Goal: Transaction & Acquisition: Purchase product/service

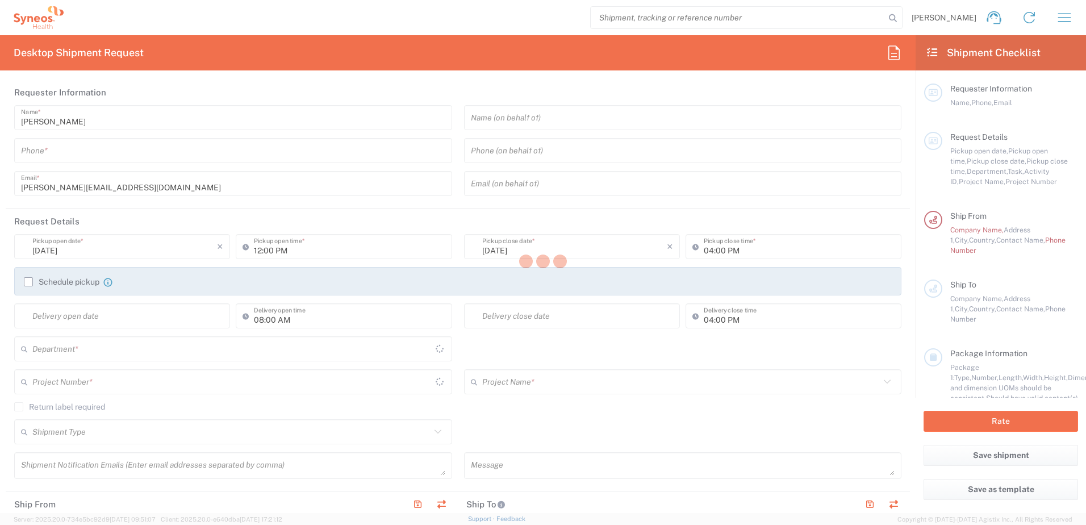
type input "3110"
type input "[GEOGRAPHIC_DATA]"
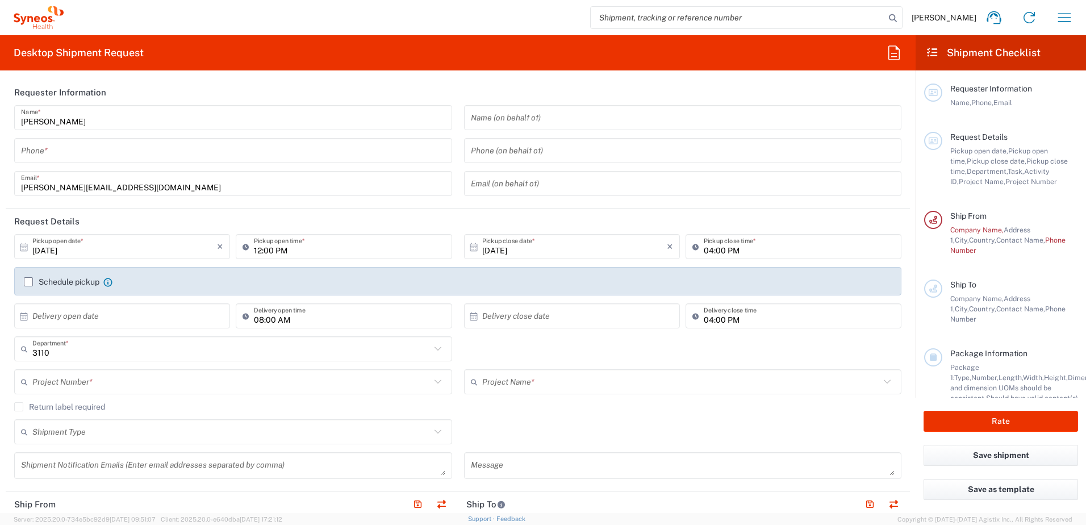
type input "Syneos Health Belgium SPRL FOR IT RETURNS PLEASE REFER TO IT SYNCUP PAGE"
click at [118, 141] on input "tel" at bounding box center [233, 151] width 424 height 20
paste input "[PHONE_NUMBER]"
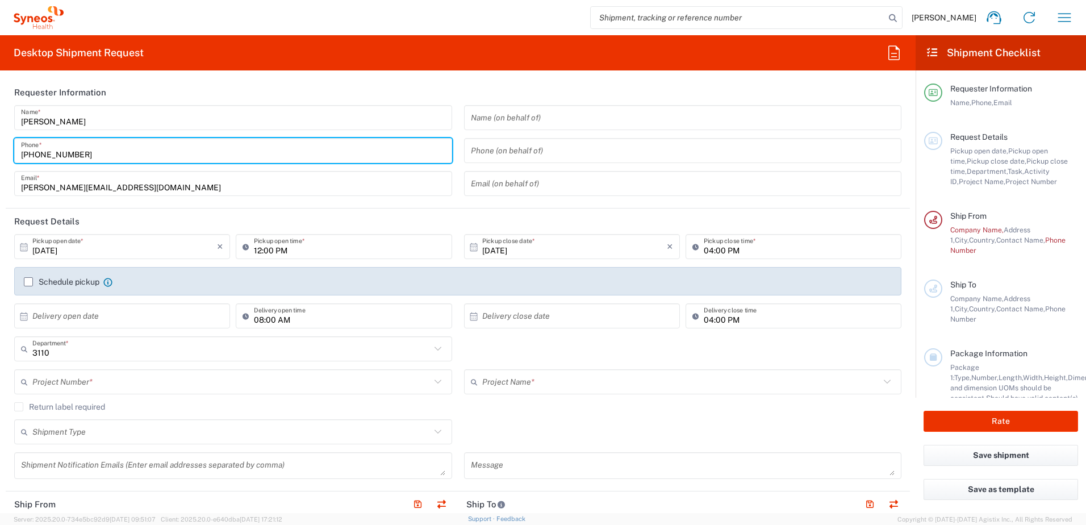
type input "[PHONE_NUMBER]"
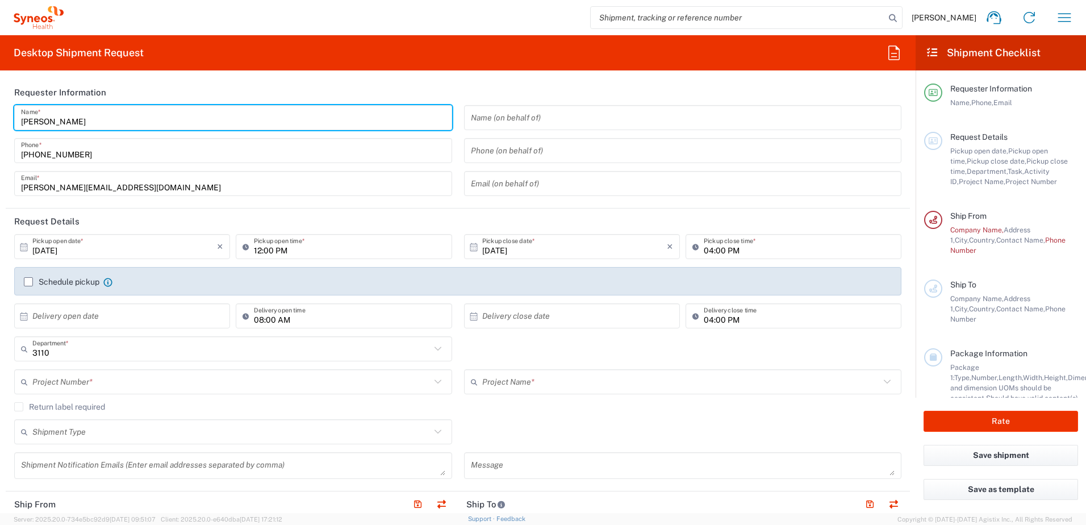
click at [194, 115] on input "[PERSON_NAME]" at bounding box center [233, 118] width 424 height 20
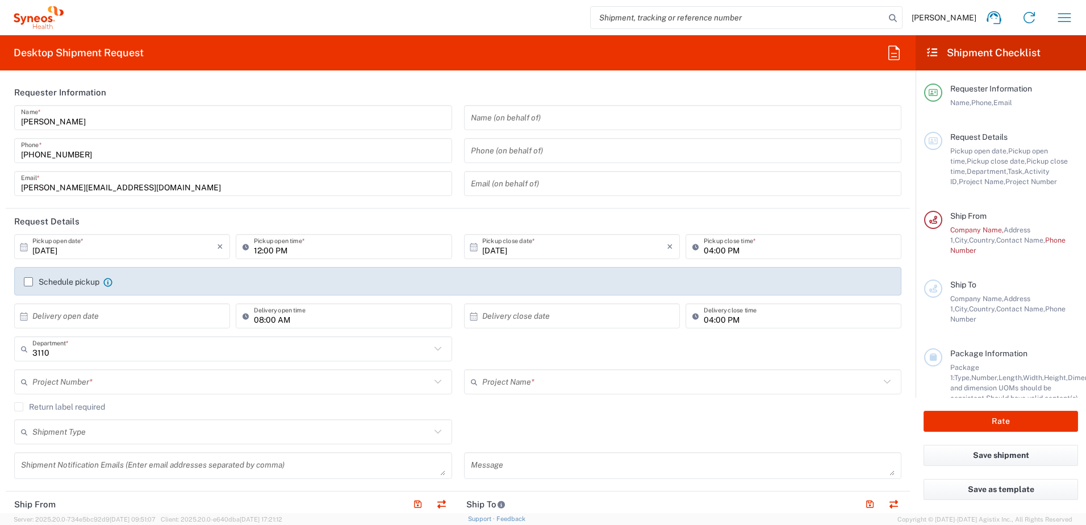
click at [229, 78] on div "Desktop Shipment Request Requester Information [PERSON_NAME] Name * [PHONE_NUMB…" at bounding box center [458, 274] width 916 height 478
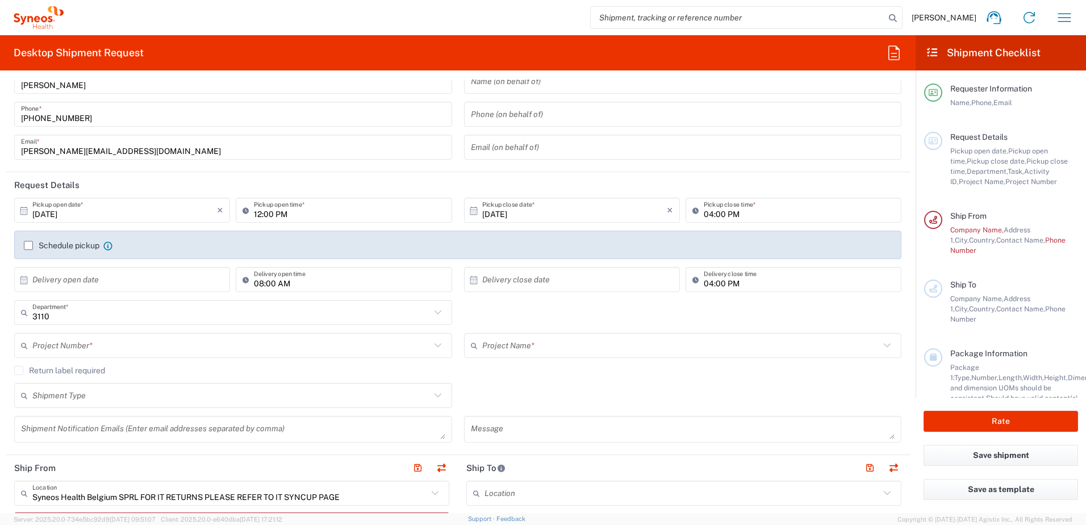
scroll to position [57, 0]
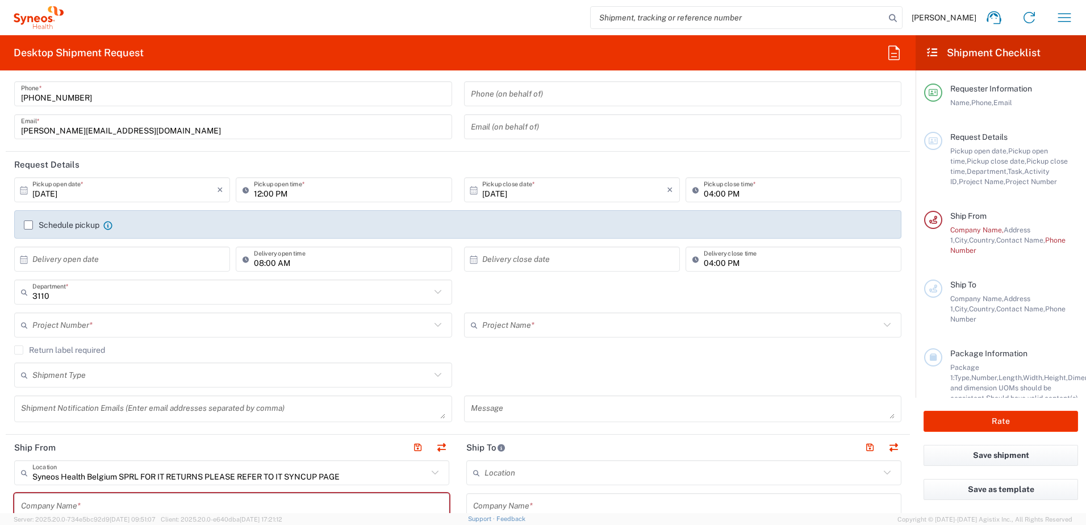
click at [65, 192] on input "[DATE]" at bounding box center [124, 190] width 185 height 20
drag, startPoint x: 269, startPoint y: 153, endPoint x: 252, endPoint y: 161, distance: 19.6
click at [269, 153] on header "Request Details" at bounding box center [458, 165] width 904 height 26
click at [103, 191] on input "[DATE]" at bounding box center [124, 190] width 185 height 20
click at [110, 279] on span "14" at bounding box center [107, 278] width 16 height 16
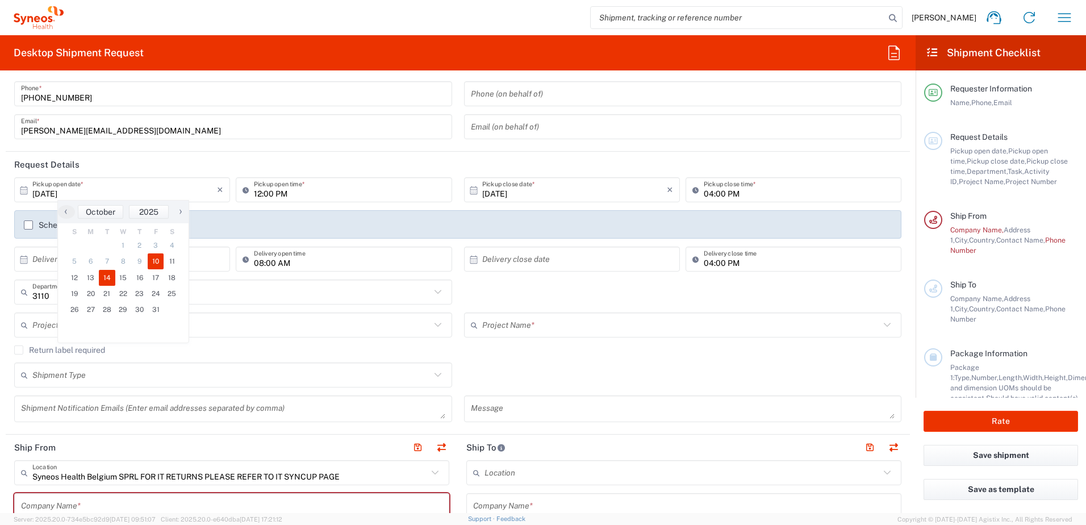
type input "[DATE]"
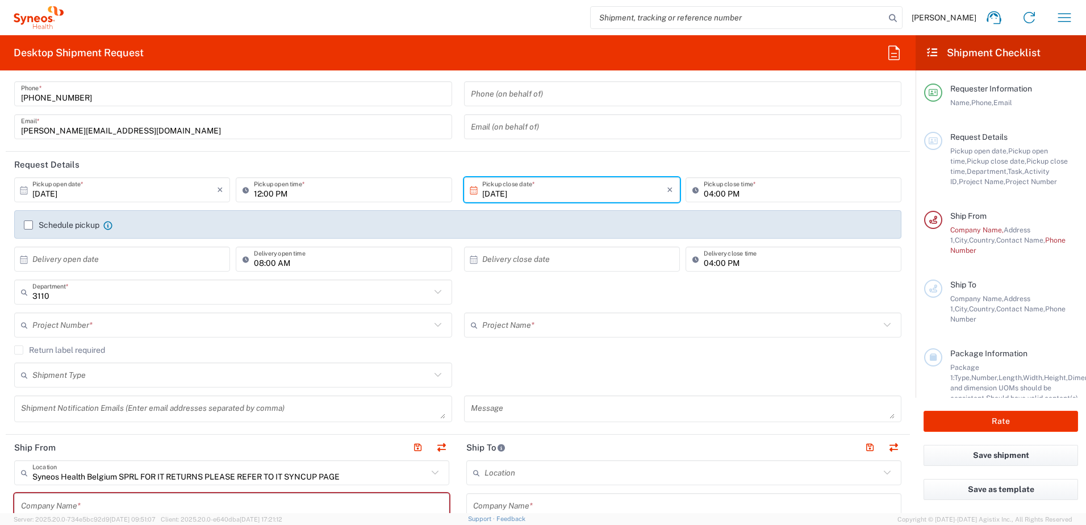
click at [254, 189] on input "12:00 PM" at bounding box center [349, 190] width 191 height 20
type input "10:00 PM"
click at [276, 193] on input "10:00 PM" at bounding box center [349, 190] width 191 height 20
type input "A"
type input "10:00 AM"
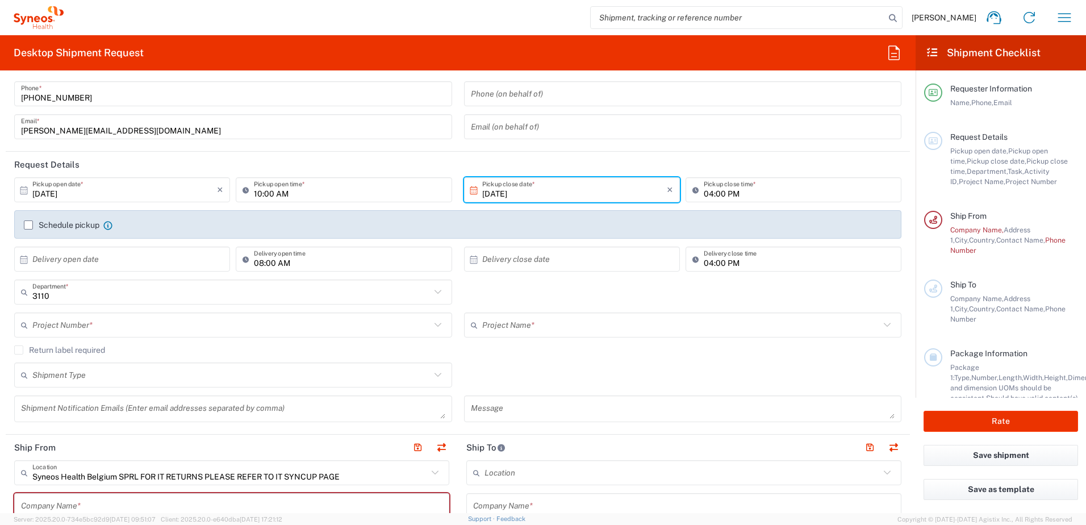
click at [545, 180] on input "[DATE]" at bounding box center [574, 190] width 185 height 20
click at [706, 193] on input "04:00 PM" at bounding box center [799, 190] width 191 height 20
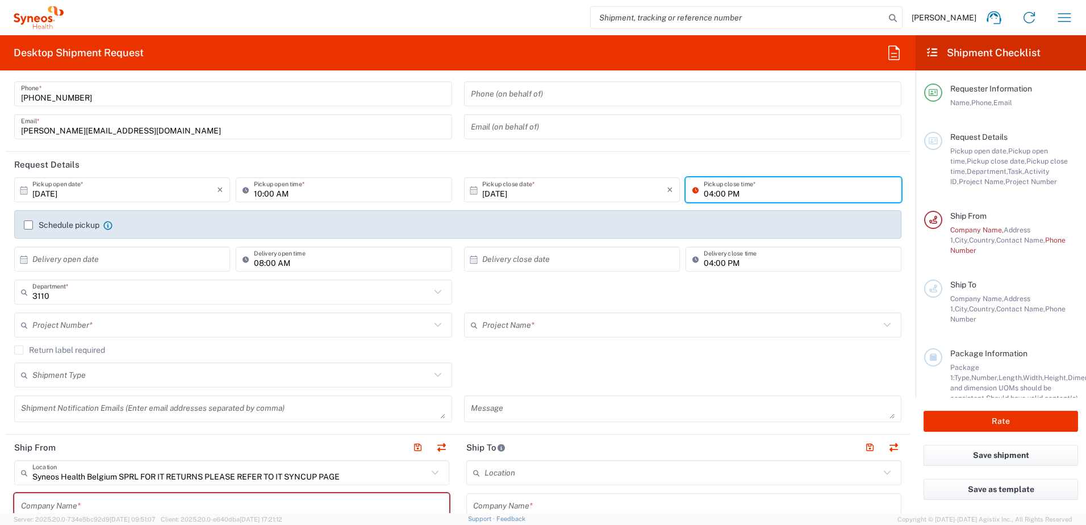
click at [706, 193] on input "04:00 PM" at bounding box center [799, 190] width 191 height 20
type input "05:00 PM"
click at [724, 162] on header "Request Details" at bounding box center [458, 165] width 904 height 26
click at [182, 150] on agx-form-section "Requester Information [PERSON_NAME] Name * [PHONE_NUMBER] Phone * [PERSON_NAME]…" at bounding box center [458, 87] width 904 height 129
click at [96, 301] on input "text" at bounding box center [231, 292] width 398 height 20
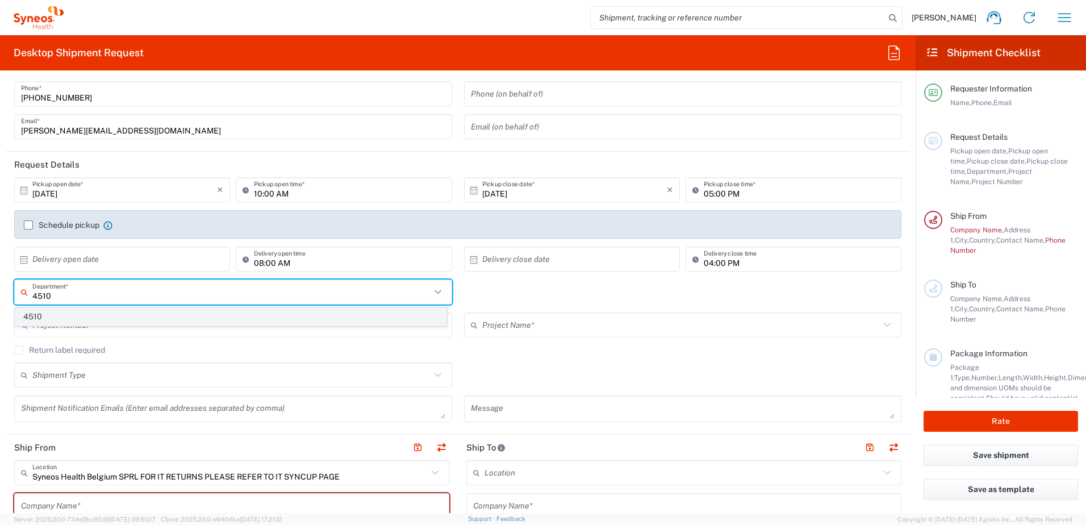
type input "4510"
click at [45, 316] on span "4510" at bounding box center [230, 317] width 431 height 18
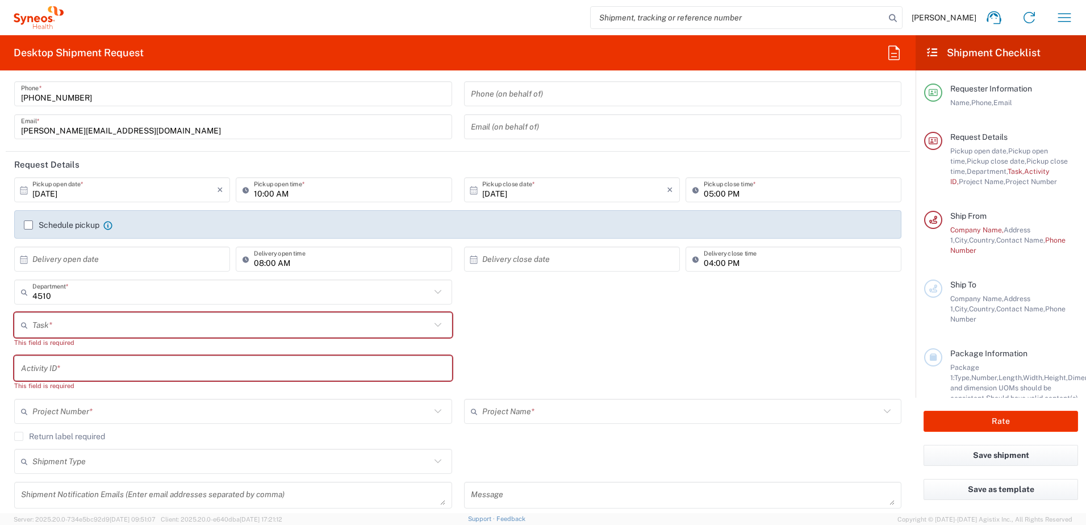
click at [82, 324] on input "text" at bounding box center [231, 325] width 398 height 20
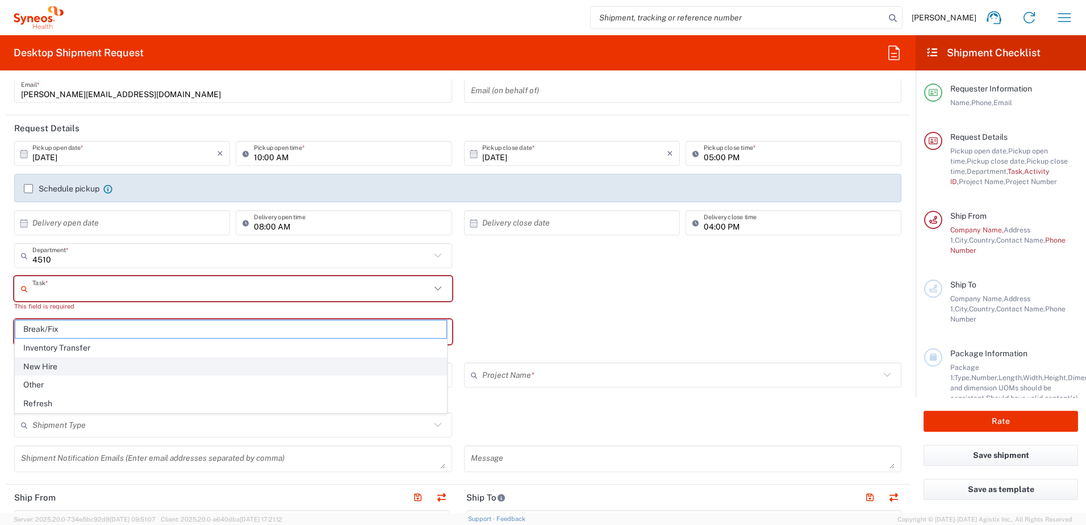
scroll to position [114, 0]
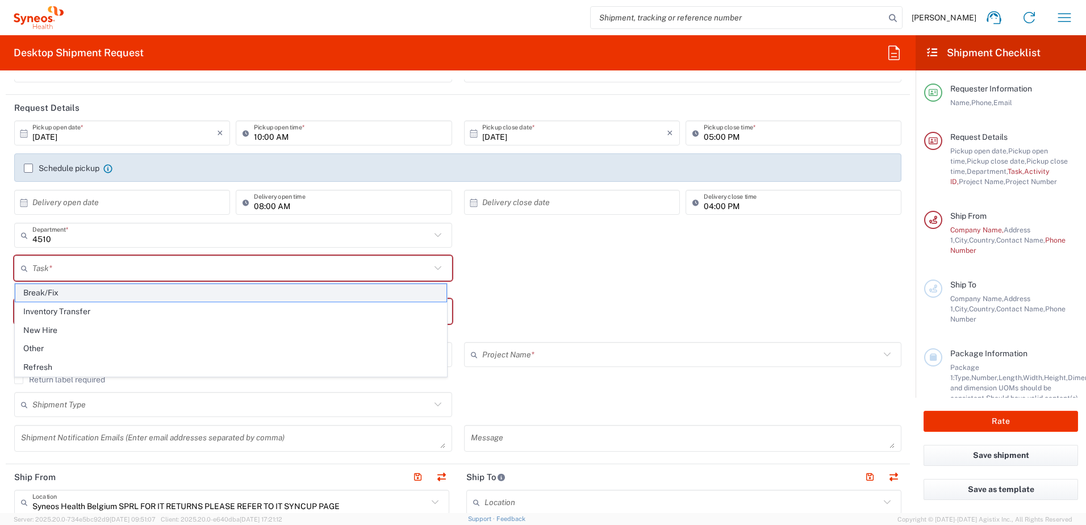
click at [86, 294] on span "Break/Fix" at bounding box center [230, 293] width 431 height 18
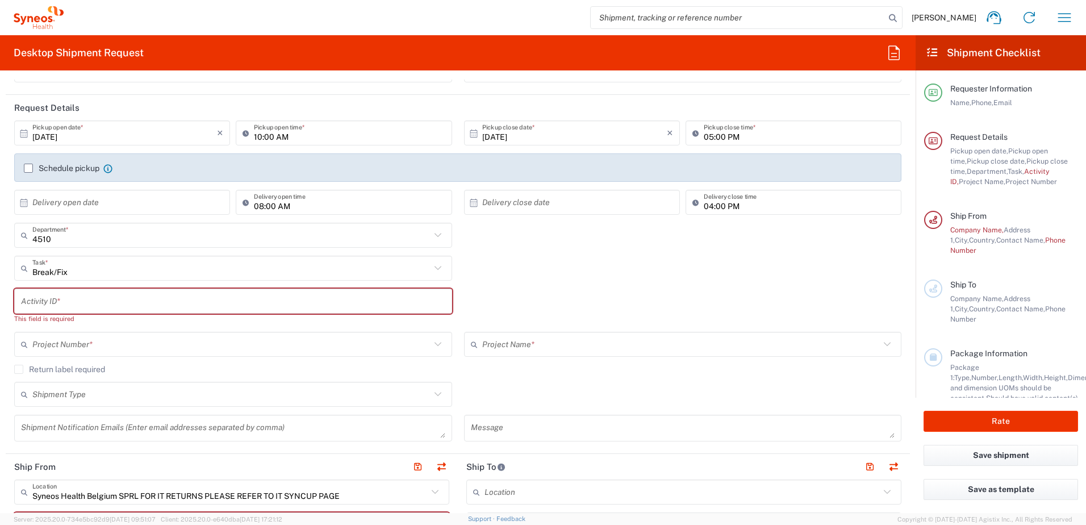
drag, startPoint x: 76, startPoint y: 316, endPoint x: 86, endPoint y: 304, distance: 15.7
click at [76, 316] on div "This field is required" at bounding box center [233, 319] width 438 height 10
click at [86, 304] on input "text" at bounding box center [233, 301] width 424 height 20
click at [556, 303] on div "Activity ID * This field is required" at bounding box center [458, 310] width 899 height 43
click at [533, 252] on div "4510 Department * 4510" at bounding box center [458, 239] width 899 height 33
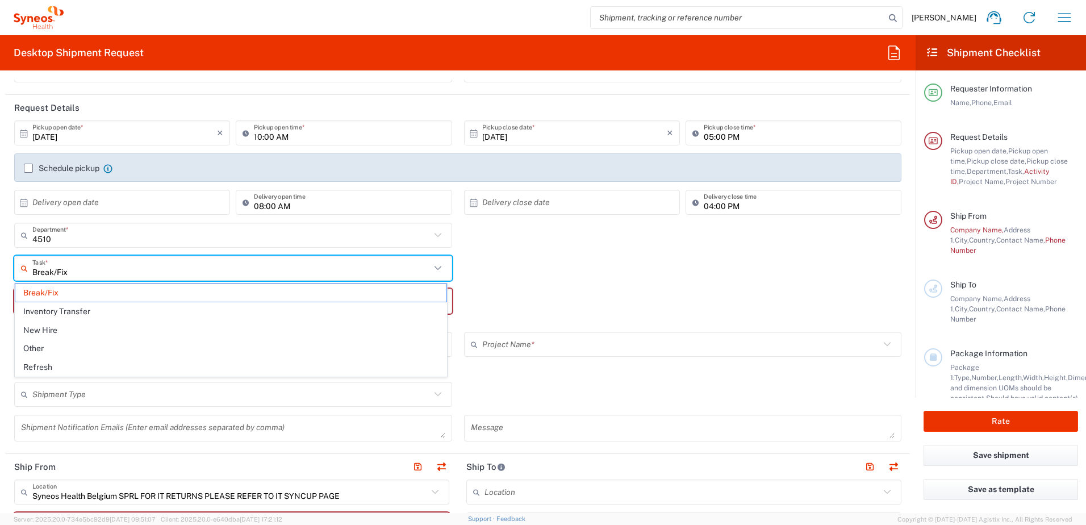
click at [342, 268] on input "Break/Fix" at bounding box center [231, 268] width 398 height 20
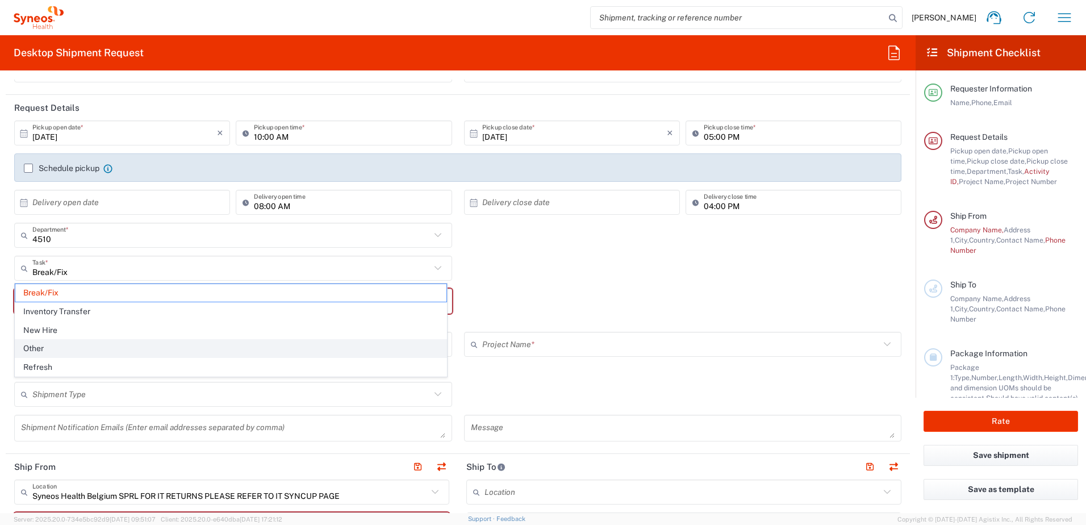
click at [64, 347] on span "Other" at bounding box center [230, 349] width 431 height 18
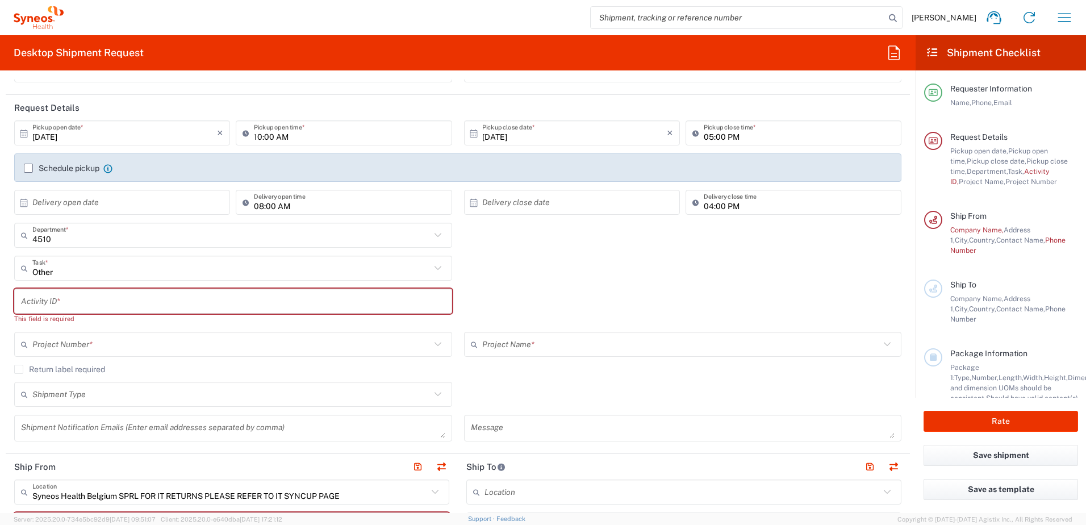
click at [564, 304] on div "Activity ID * This field is required" at bounding box center [458, 310] width 899 height 43
click at [127, 307] on input "text" at bounding box center [233, 301] width 424 height 20
click at [122, 268] on input "Other" at bounding box center [231, 268] width 398 height 20
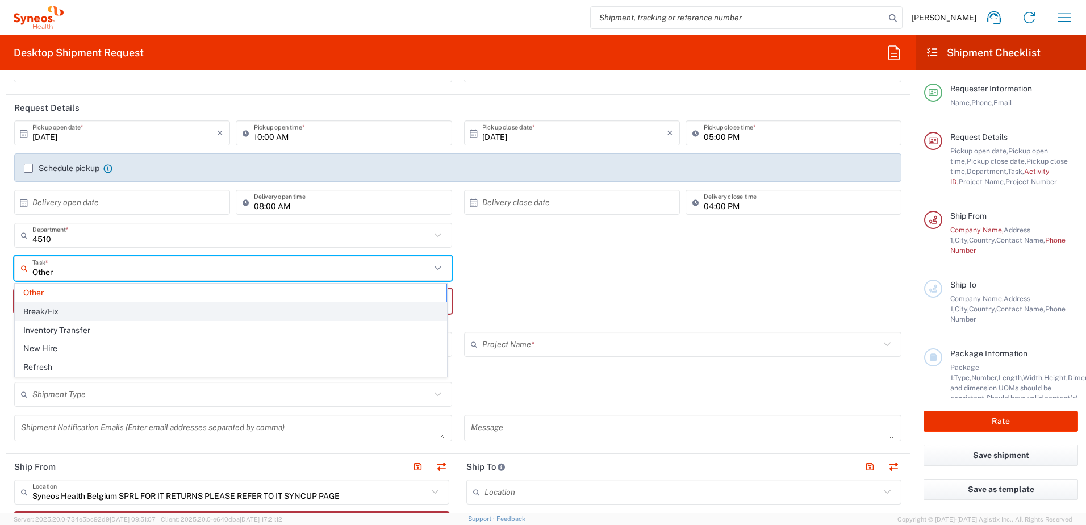
click at [77, 311] on span "Break/Fix" at bounding box center [230, 312] width 431 height 18
type input "Break/Fix"
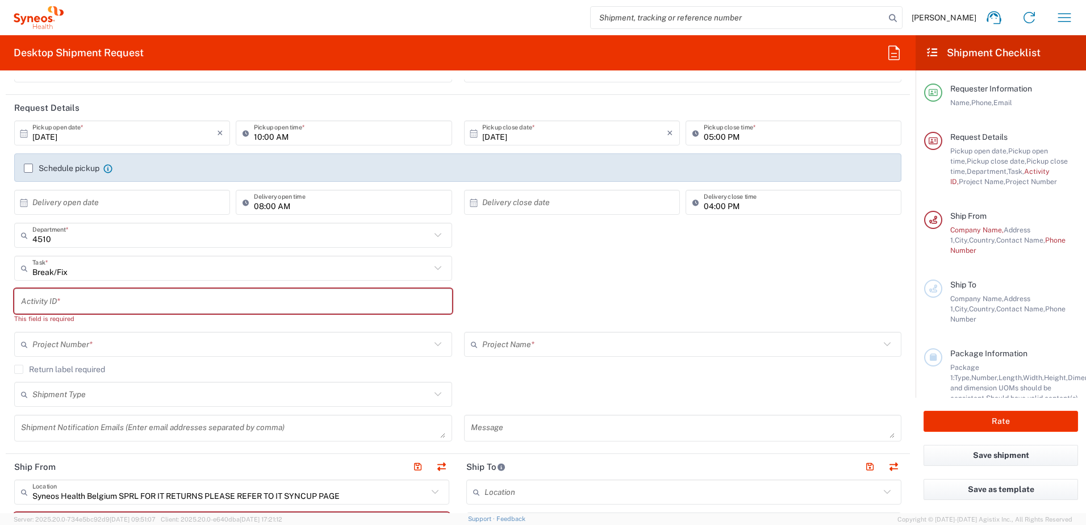
click at [535, 297] on div "Activity ID * This field is required" at bounding box center [458, 310] width 899 height 43
click at [69, 306] on input "text" at bounding box center [233, 301] width 424 height 20
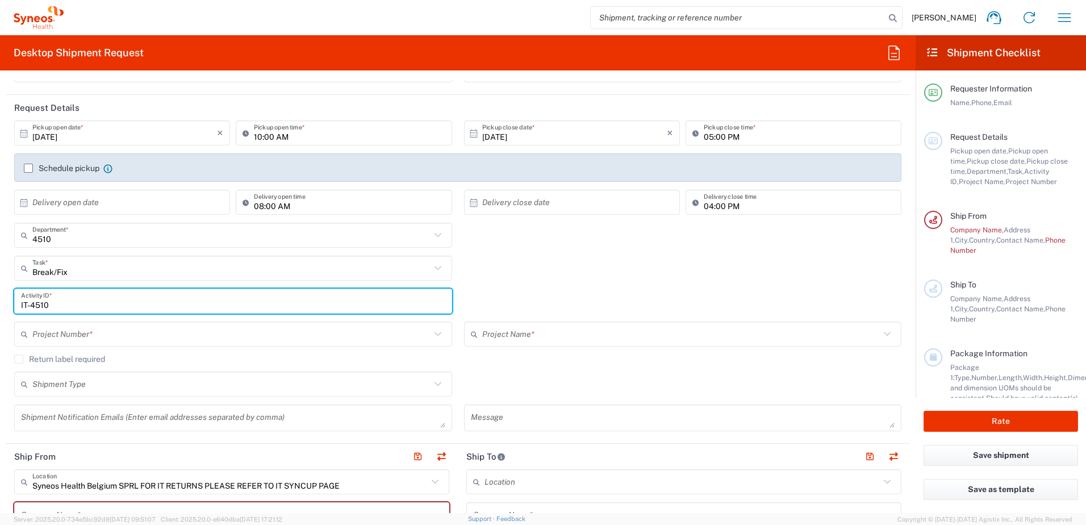
type input "IT-4510"
drag, startPoint x: 610, startPoint y: 265, endPoint x: 602, endPoint y: 243, distance: 24.3
click at [610, 265] on div "Break/Fix Task * Other Break/Fix Inventory Transfer New Hire Refresh" at bounding box center [458, 272] width 899 height 33
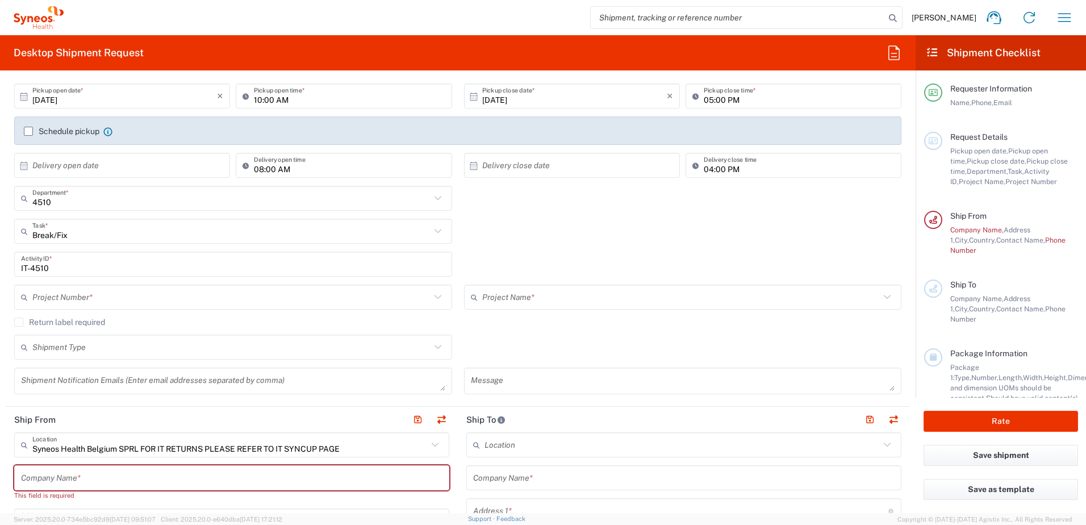
scroll to position [170, 0]
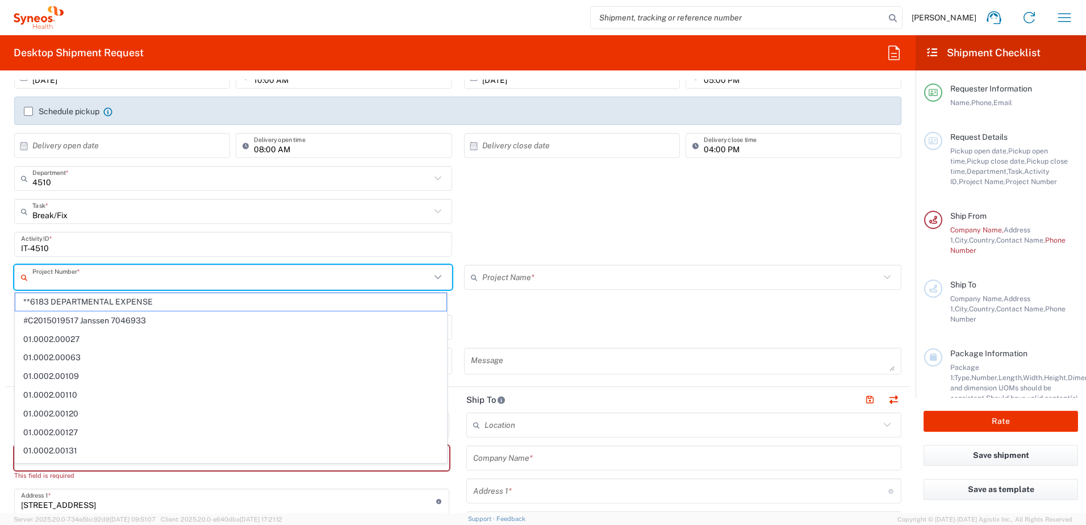
click at [130, 276] on input "text" at bounding box center [231, 278] width 398 height 20
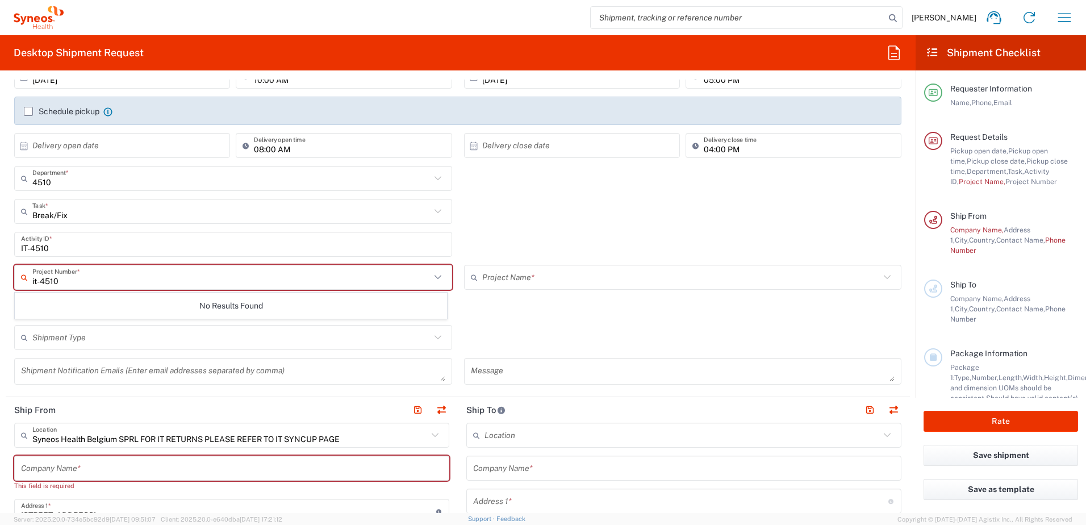
scroll to position [0, 0]
type input "i"
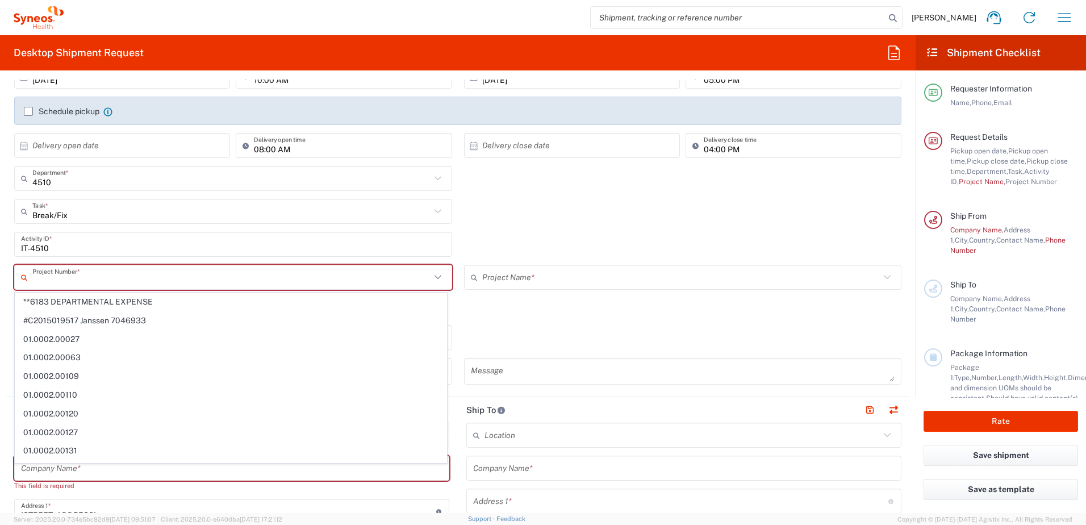
click at [508, 268] on input "text" at bounding box center [681, 278] width 398 height 20
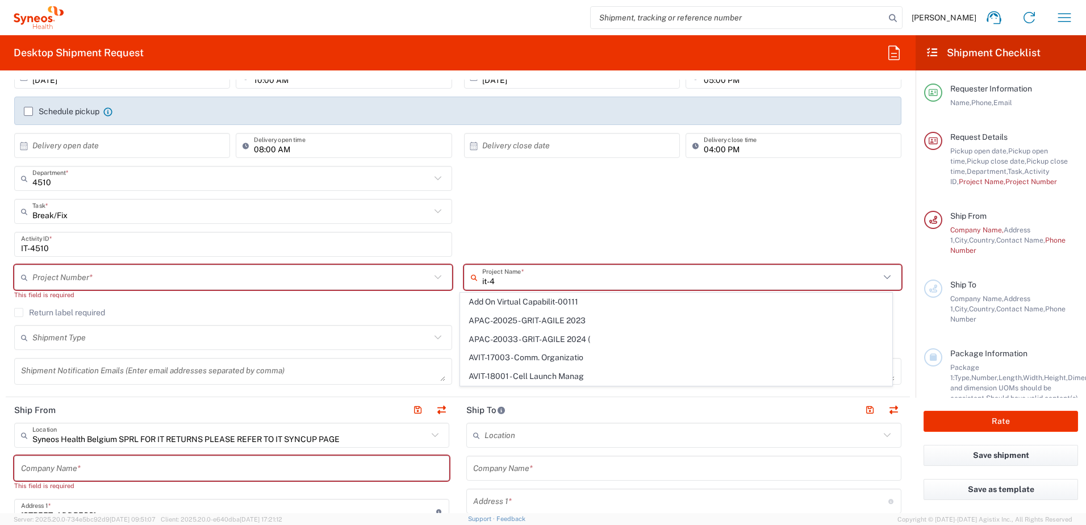
type input "it-45"
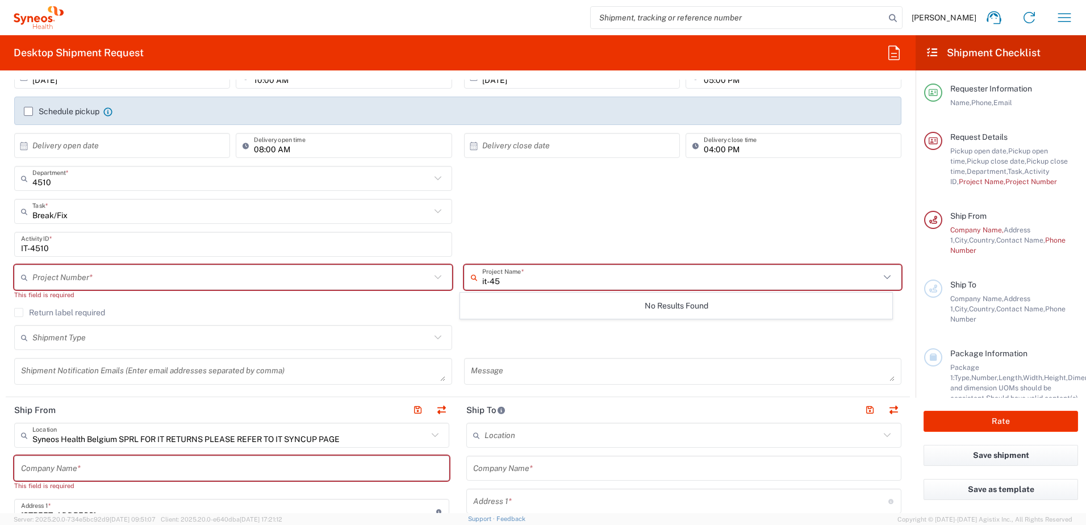
drag, startPoint x: 516, startPoint y: 277, endPoint x: 368, endPoint y: 274, distance: 148.3
click at [368, 274] on div "Project Number * **6183 DEPARTMENTAL EXPENSE #C2015019517 [PERSON_NAME] 7046933…" at bounding box center [458, 286] width 899 height 43
click at [161, 179] on input "text" at bounding box center [231, 179] width 398 height 20
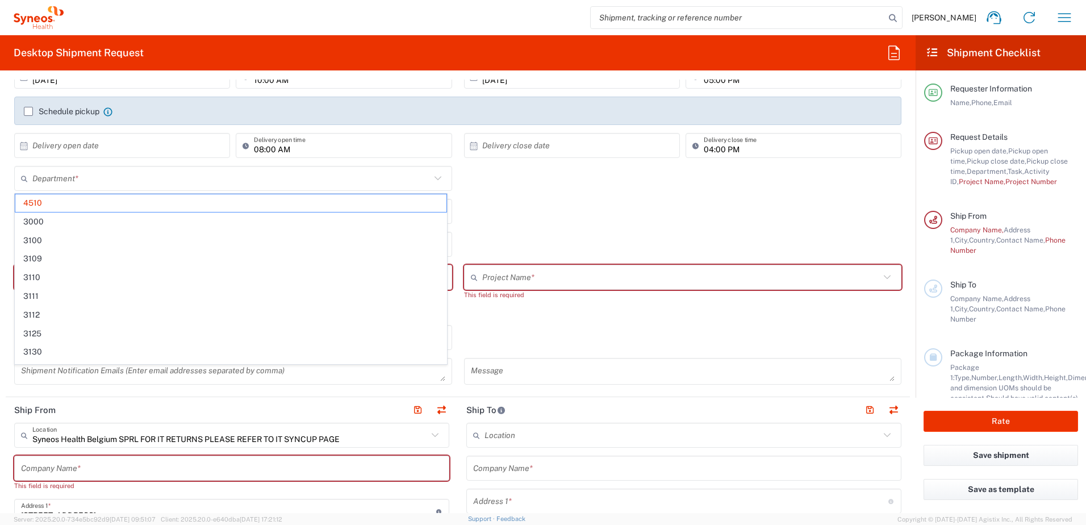
click at [541, 243] on div "IT-4510 Activity ID *" at bounding box center [458, 248] width 899 height 33
type input "4510"
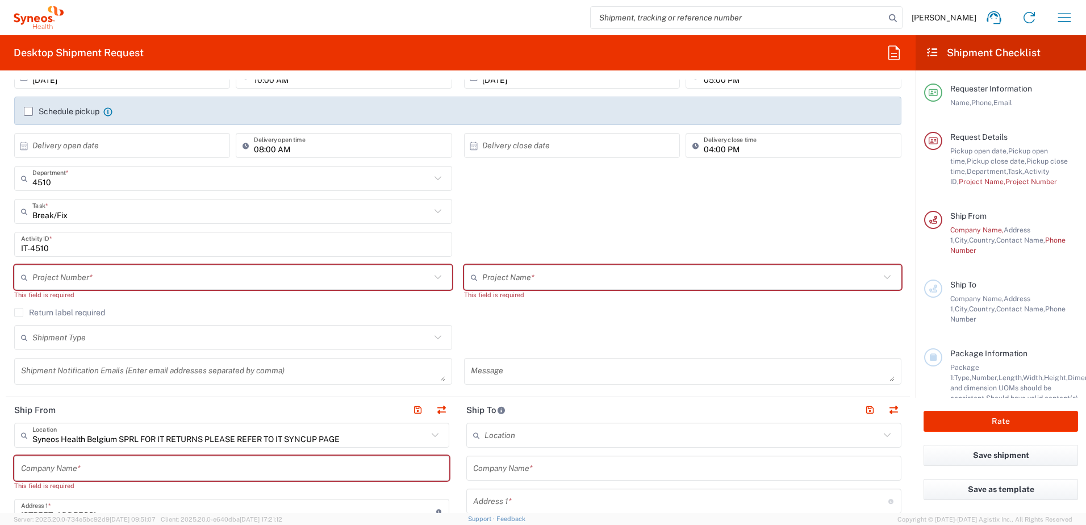
click at [477, 235] on div "IT-4510 Activity ID *" at bounding box center [458, 248] width 899 height 33
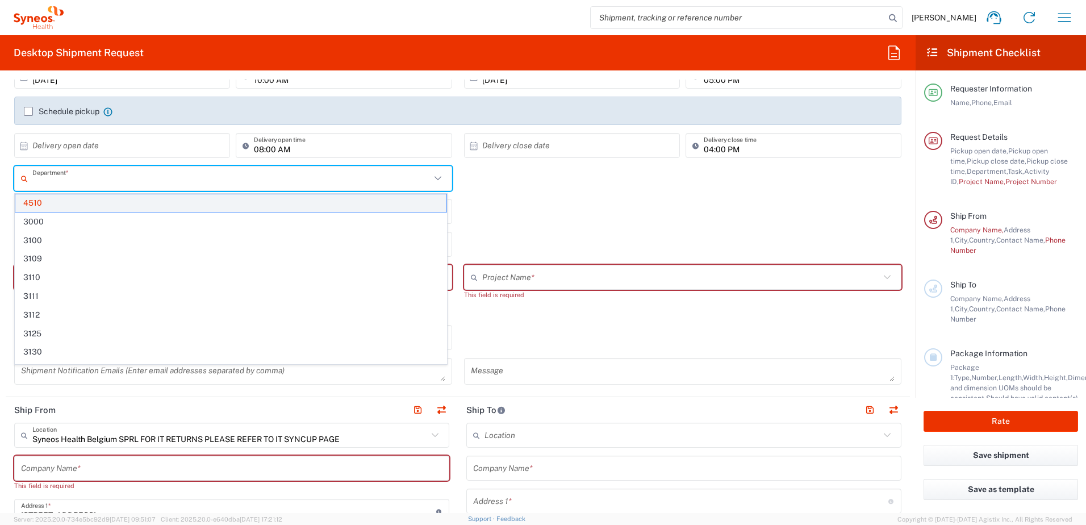
drag, startPoint x: 87, startPoint y: 183, endPoint x: 105, endPoint y: 194, distance: 21.0
click at [0, 183] on html "[PERSON_NAME] Home Shipment estimator Shipment tracking Desktop shipment reques…" at bounding box center [543, 262] width 1086 height 525
paste input "7061958"
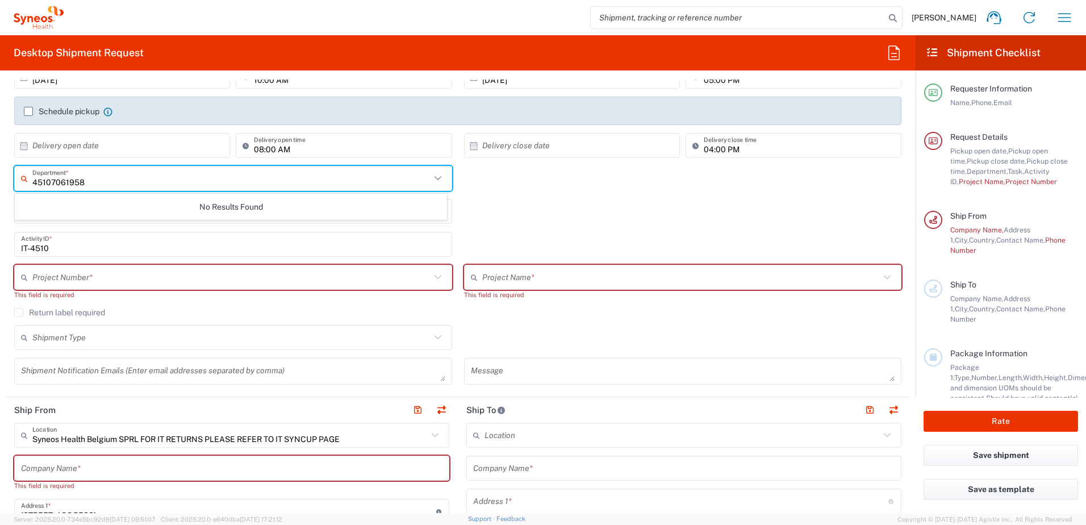
type input "45107061958"
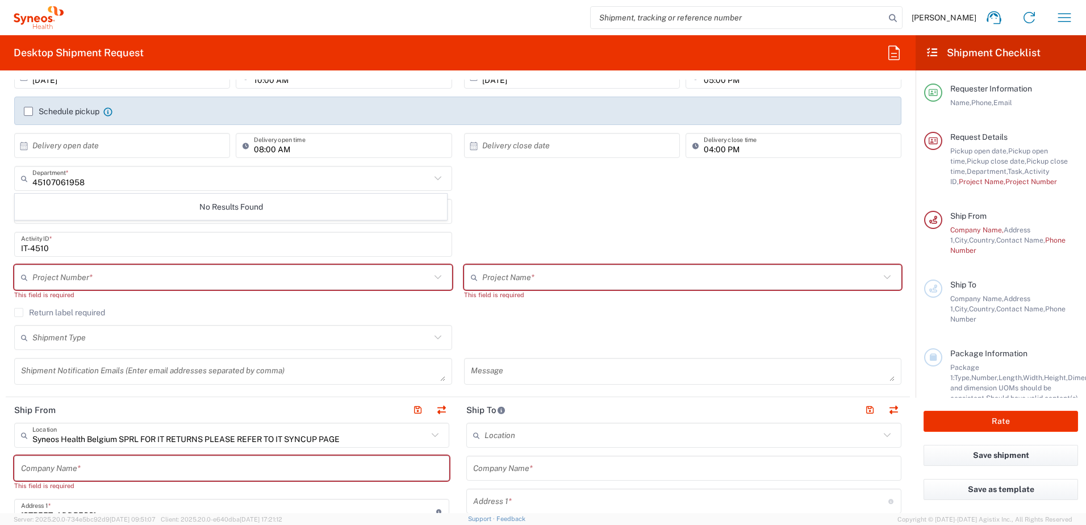
click at [468, 184] on div "45107061958 Department * No Results Found" at bounding box center [458, 182] width 899 height 33
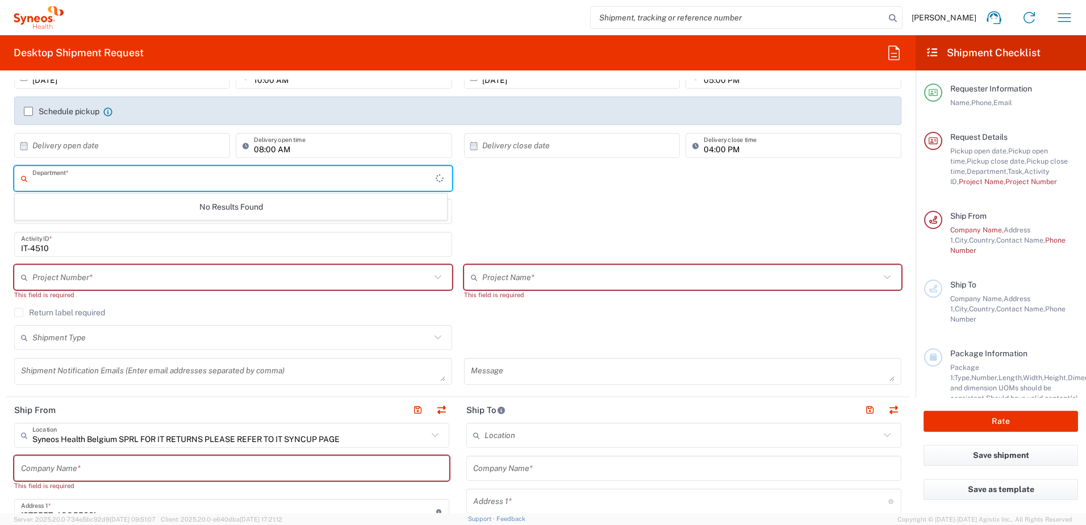
click at [124, 181] on input "text" at bounding box center [233, 179] width 403 height 20
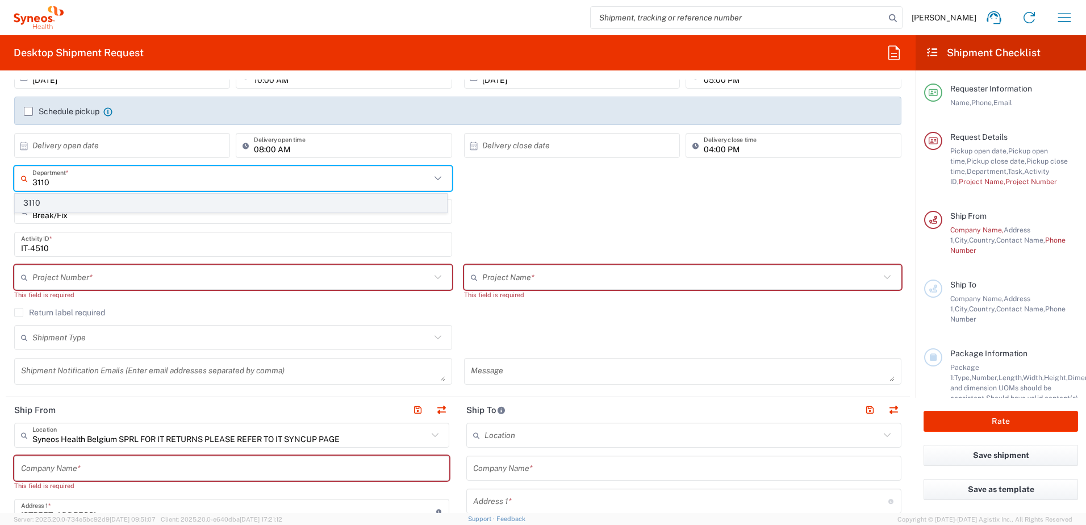
type input "3110"
click at [49, 201] on span "3110" at bounding box center [230, 203] width 431 height 18
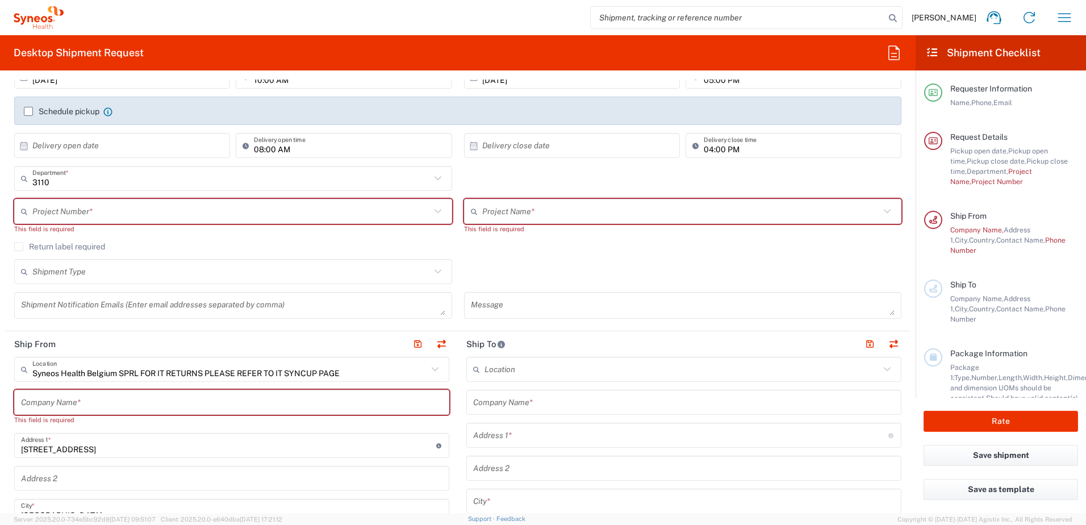
click at [99, 211] on input "text" at bounding box center [231, 212] width 398 height 20
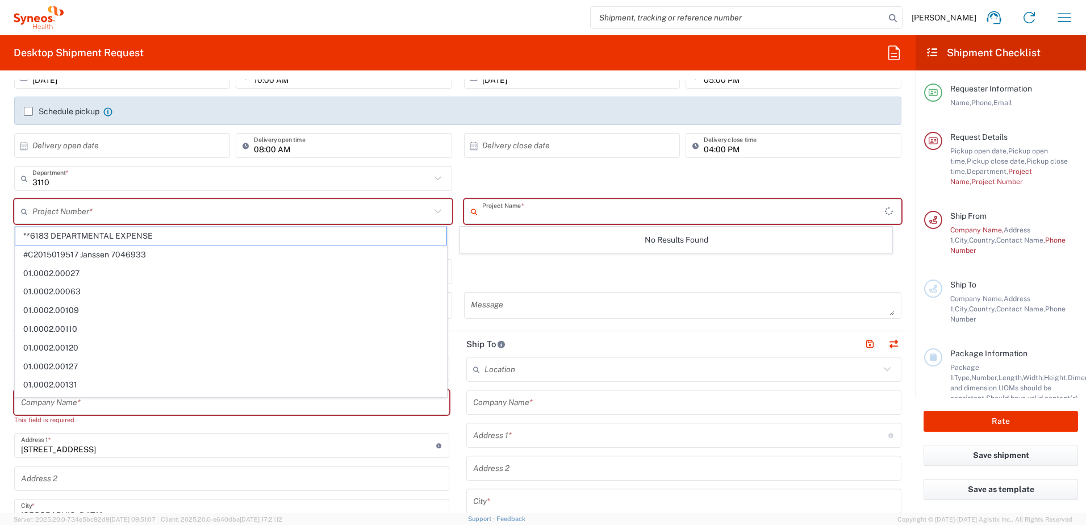
click at [544, 209] on input "text" at bounding box center [683, 212] width 403 height 20
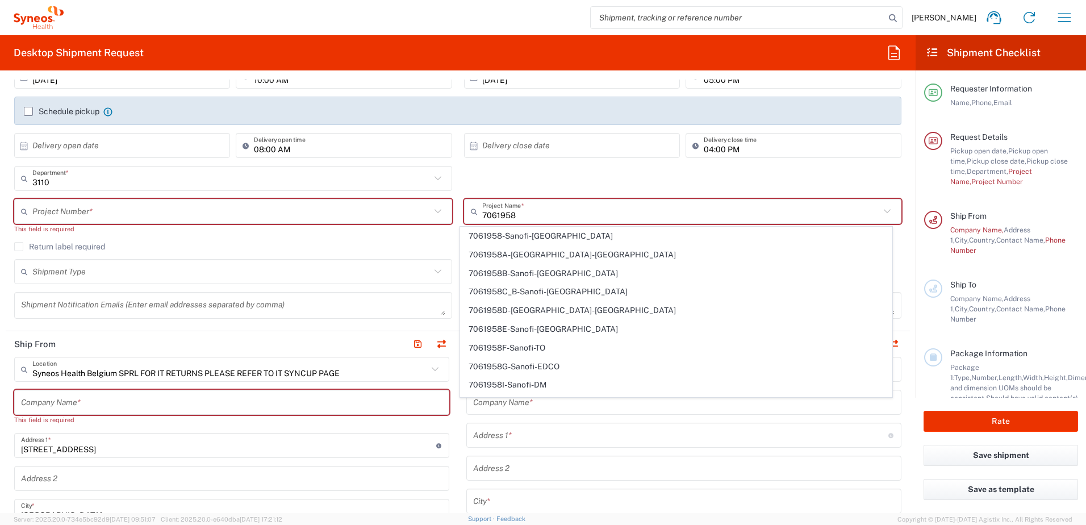
click at [526, 214] on input "7061958" at bounding box center [681, 212] width 398 height 20
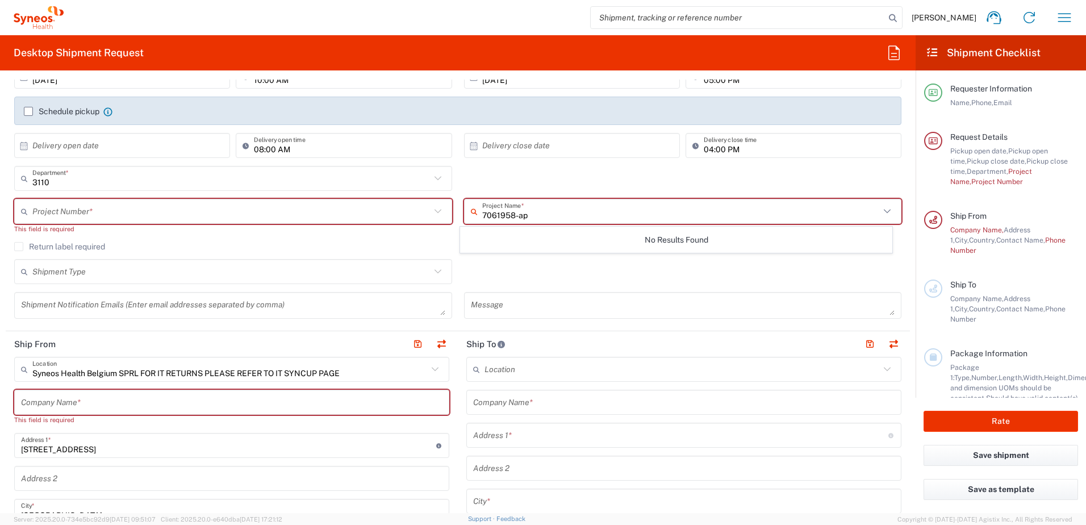
type input "7061958-ap"
drag, startPoint x: 549, startPoint y: 211, endPoint x: 400, endPoint y: 211, distance: 149.4
click at [400, 211] on div "Project Number * **6183 DEPARTMENTAL EXPENSE #C2015019517 [PERSON_NAME] 7046933…" at bounding box center [458, 220] width 899 height 43
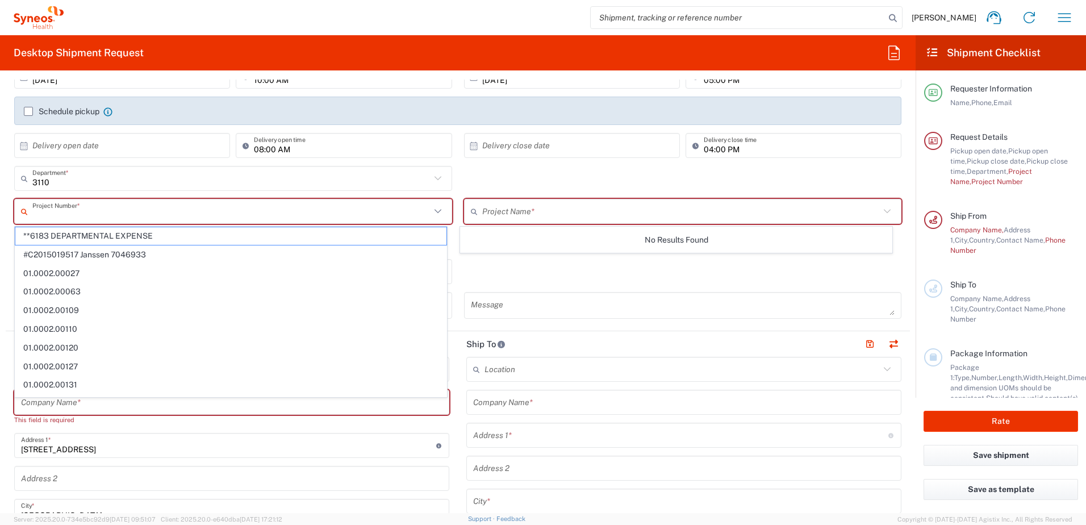
click at [203, 210] on input "text" at bounding box center [231, 212] width 398 height 20
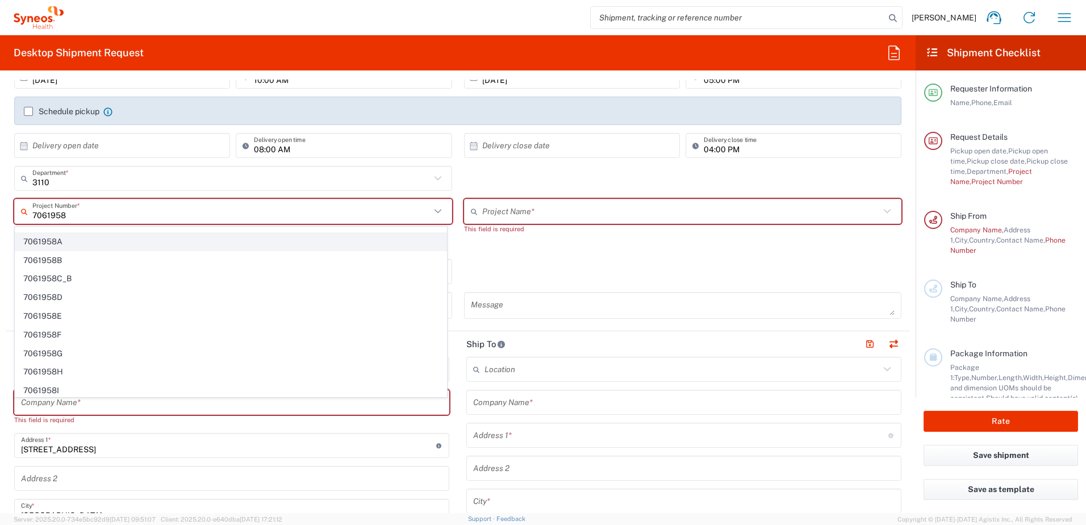
scroll to position [16, 0]
type input "7061958"
click at [549, 215] on input "text" at bounding box center [681, 212] width 398 height 20
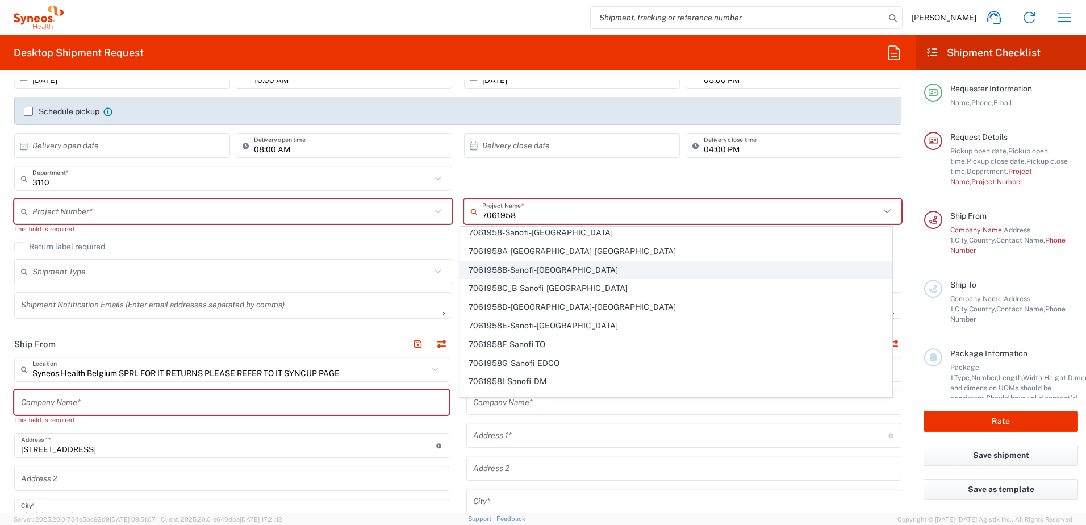
scroll to position [0, 0]
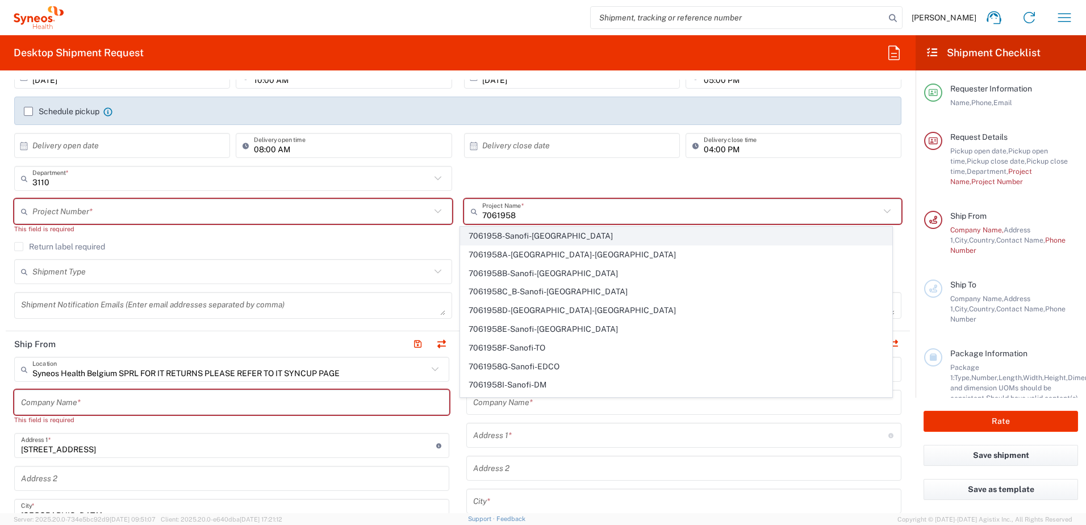
click at [590, 231] on span "7061958-Sanofi-[GEOGRAPHIC_DATA]" at bounding box center [676, 236] width 431 height 18
type input "7061958-Sanofi-[GEOGRAPHIC_DATA]"
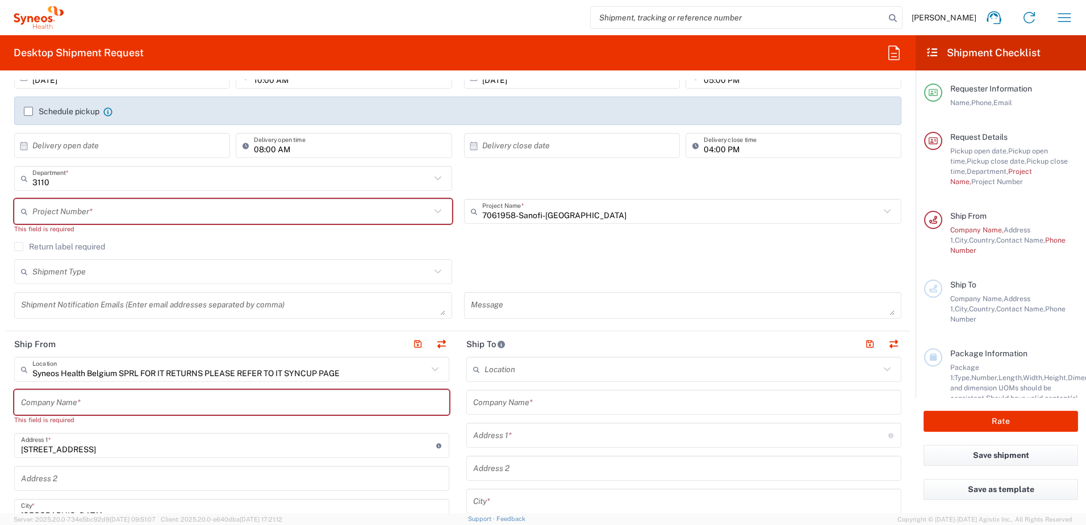
type input "7061958"
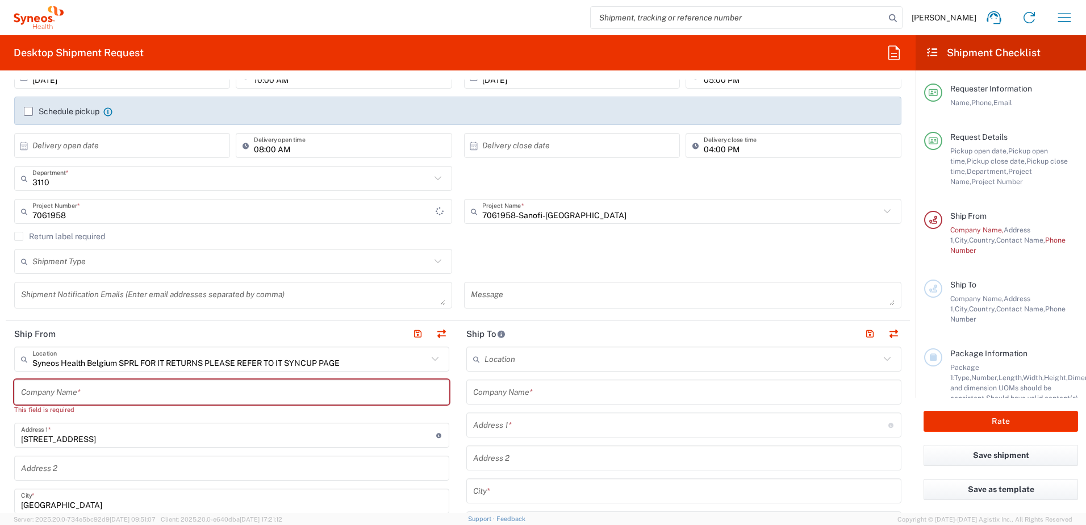
click at [536, 260] on div "Shipment Type Batch Regular" at bounding box center [458, 265] width 899 height 33
click at [92, 255] on input "text" at bounding box center [231, 262] width 398 height 20
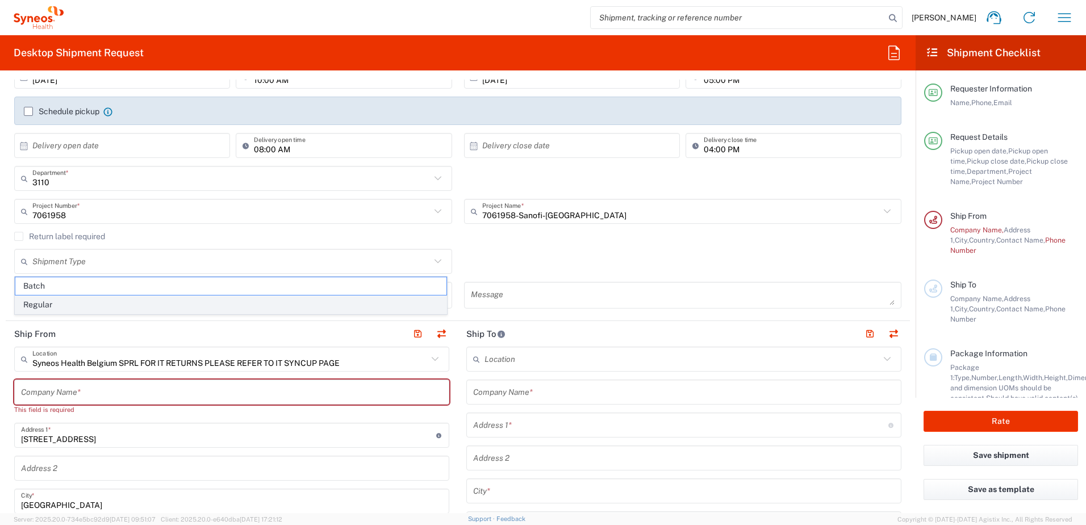
click at [44, 307] on span "Regular" at bounding box center [230, 305] width 431 height 18
type input "Regular"
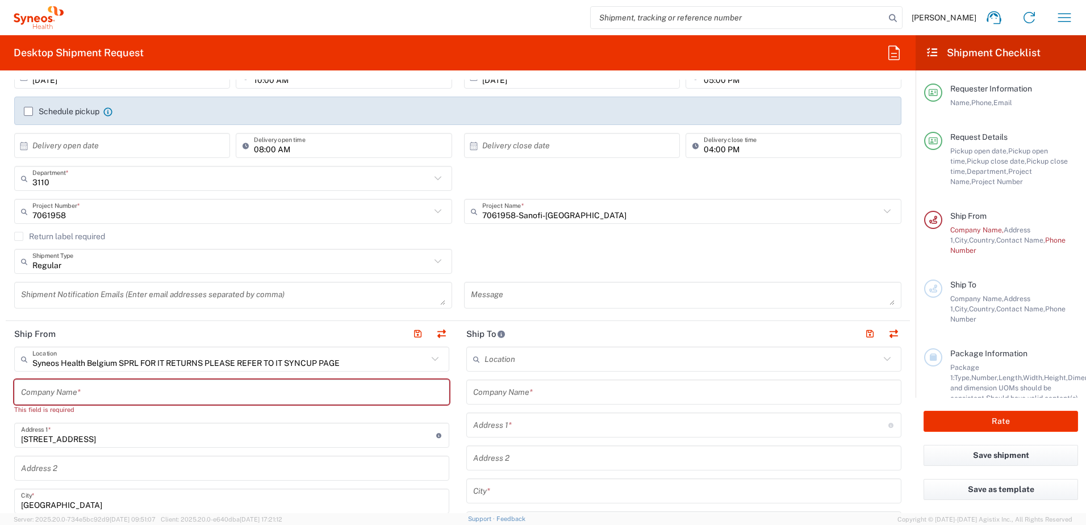
drag, startPoint x: 583, startPoint y: 241, endPoint x: 256, endPoint y: 285, distance: 330.1
click at [582, 241] on div "Return label required" at bounding box center [457, 240] width 887 height 17
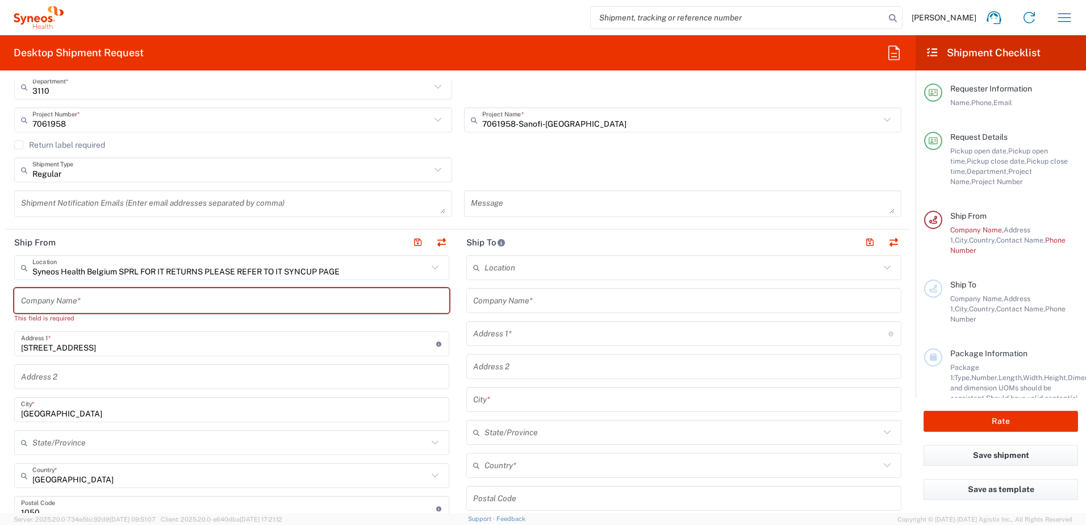
scroll to position [284, 0]
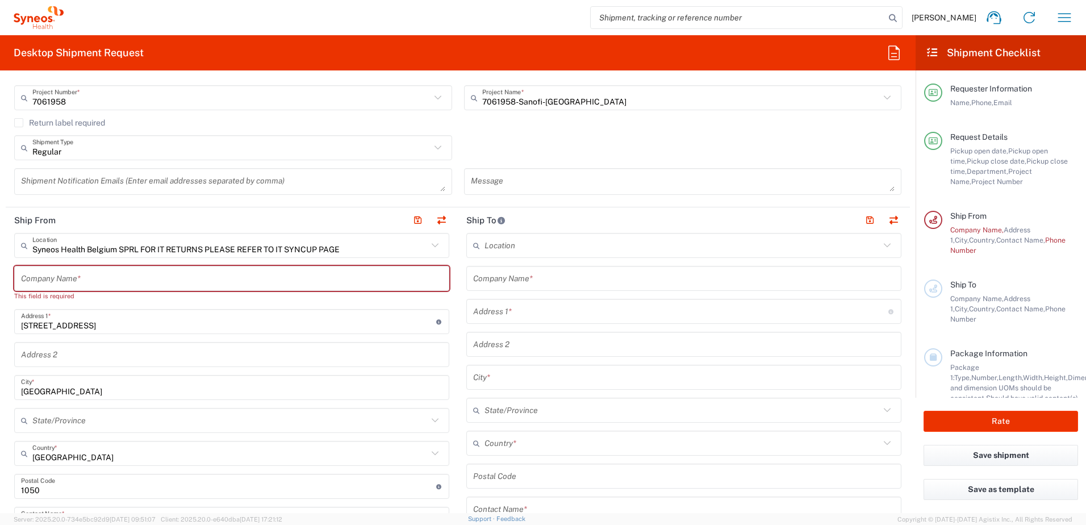
click at [98, 280] on input "text" at bounding box center [232, 279] width 422 height 20
type input "S"
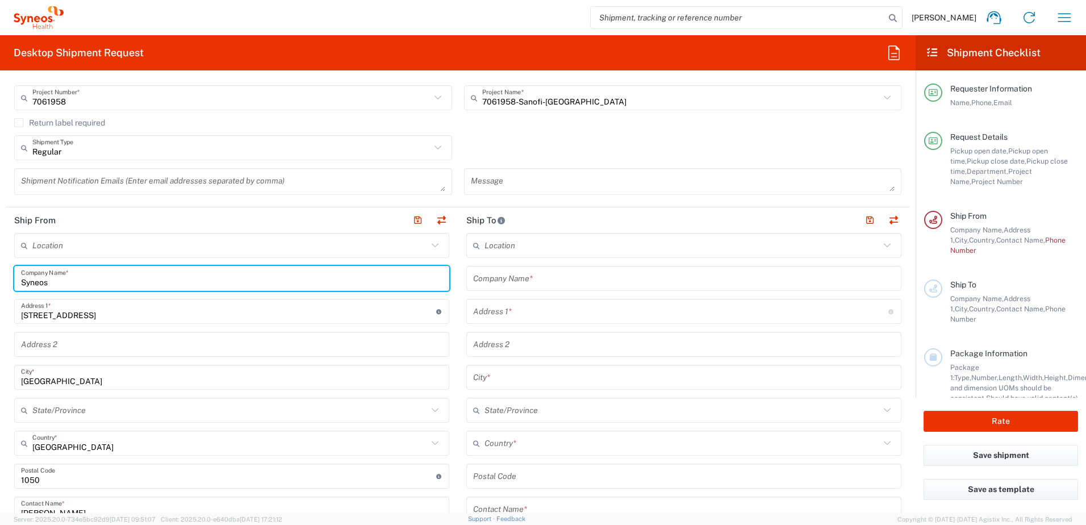
type input "Syneos"
click at [116, 223] on header "Ship From" at bounding box center [232, 220] width 452 height 26
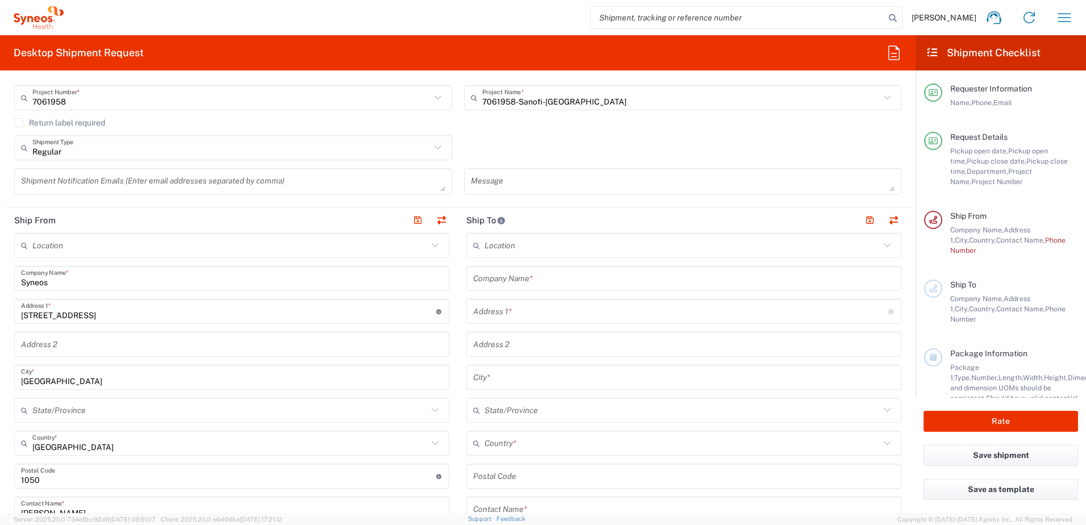
click at [73, 249] on input "text" at bounding box center [229, 246] width 395 height 20
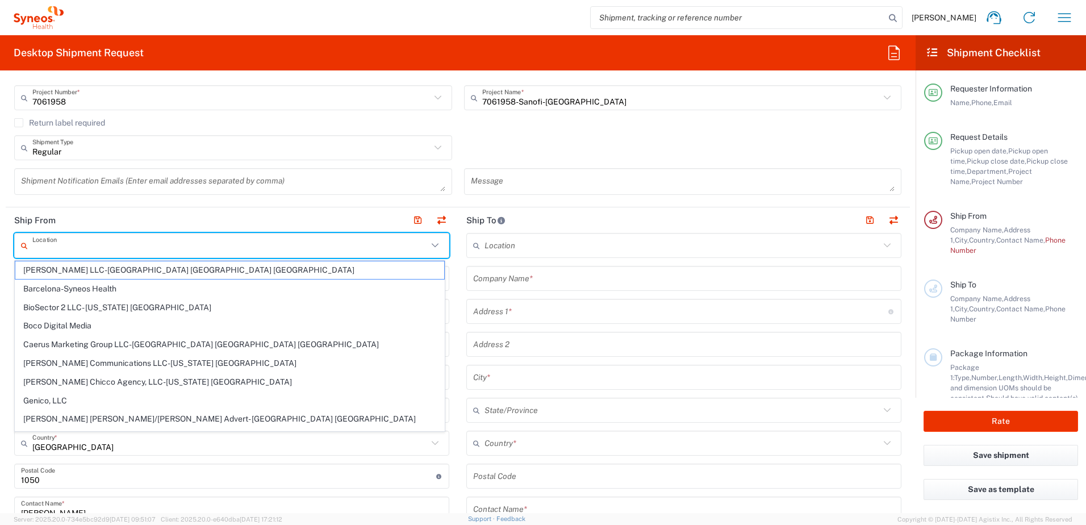
click at [153, 214] on header "Ship From" at bounding box center [232, 220] width 452 height 26
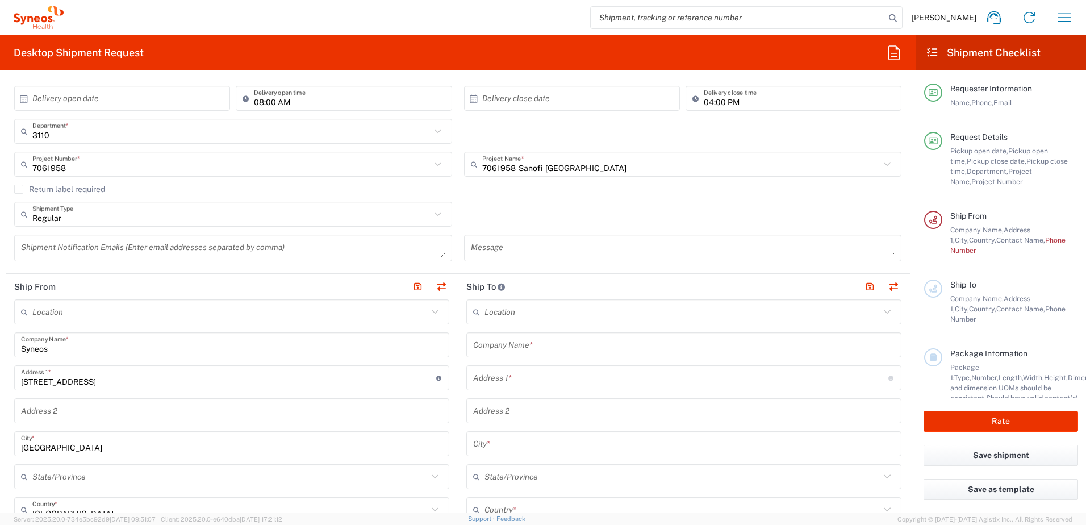
scroll to position [57, 0]
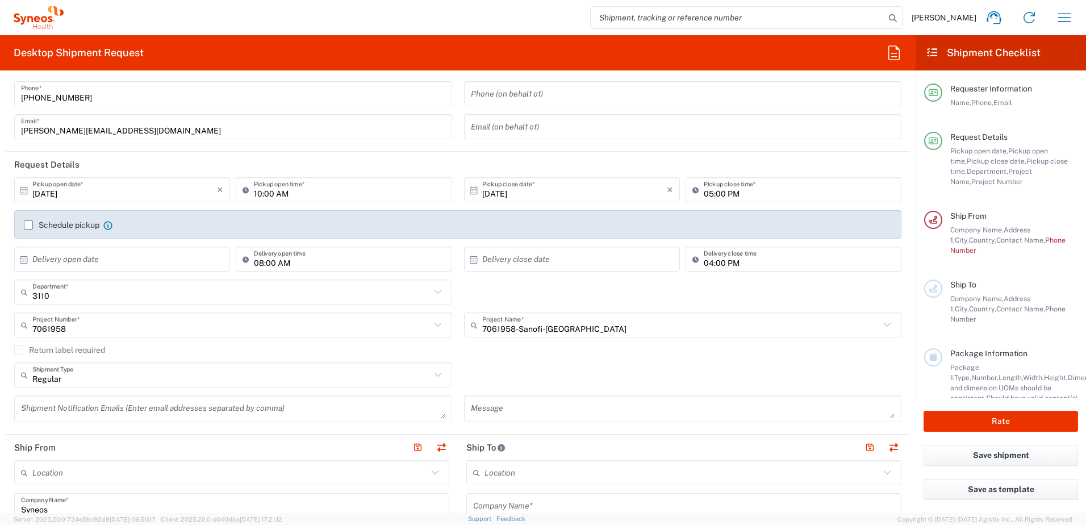
click at [31, 227] on label "Schedule pickup" at bounding box center [62, 224] width 76 height 9
click at [28, 225] on input "Schedule pickup" at bounding box center [28, 225] width 0 height 0
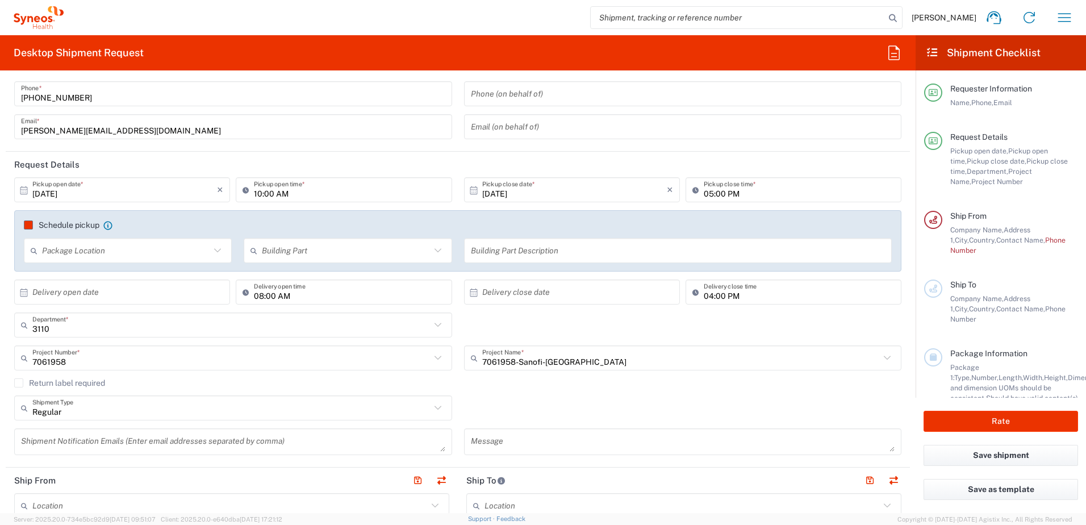
click at [132, 252] on input "text" at bounding box center [126, 251] width 168 height 20
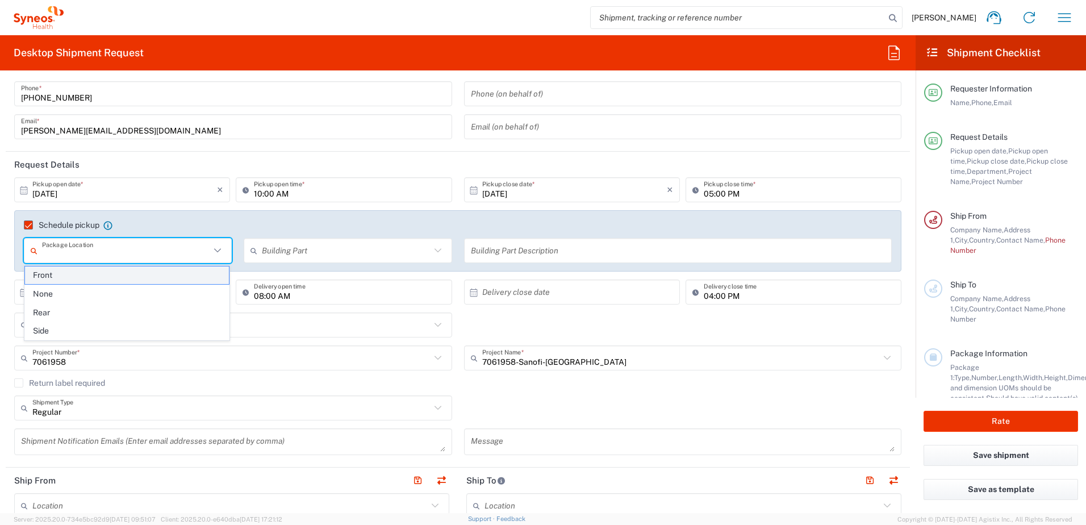
click at [58, 274] on span "Front" at bounding box center [127, 275] width 204 height 18
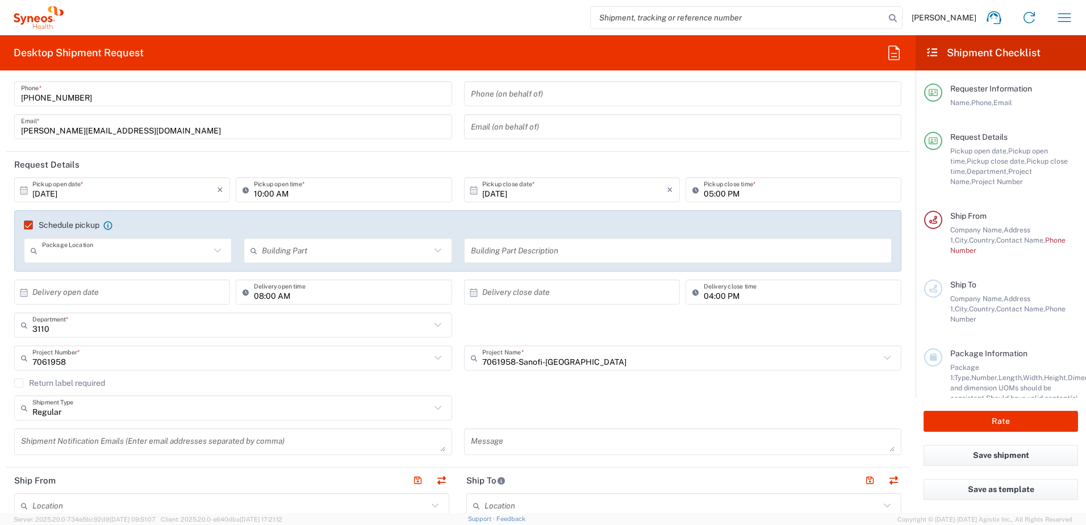
type input "Front"
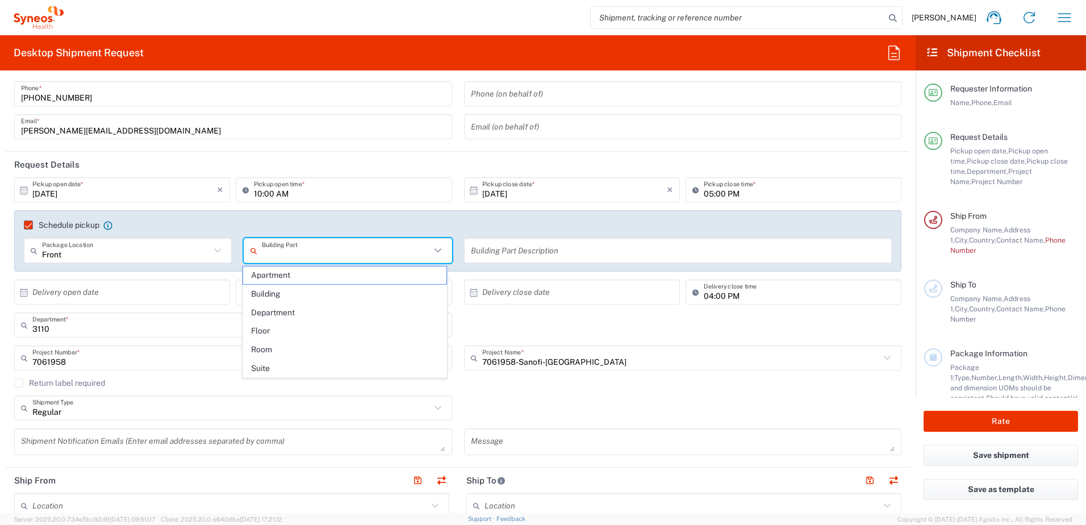
click at [312, 253] on input "text" at bounding box center [346, 251] width 168 height 20
click at [313, 293] on span "Building" at bounding box center [345, 294] width 204 height 18
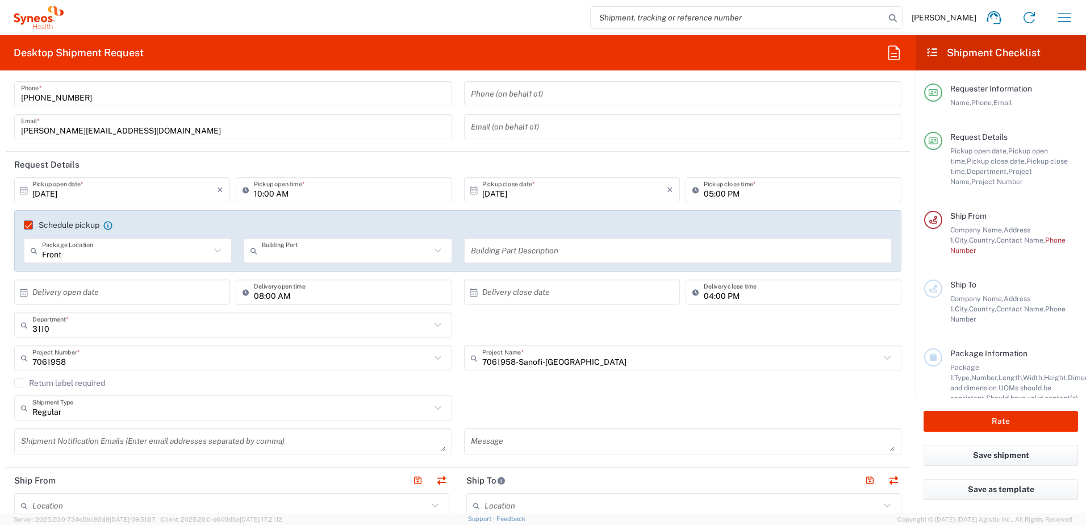
type input "Building"
click at [555, 251] on input "text" at bounding box center [678, 251] width 415 height 20
click at [375, 231] on div "Schedule pickup When scheduling a pickup please be sure to meet the following c…" at bounding box center [458, 229] width 880 height 18
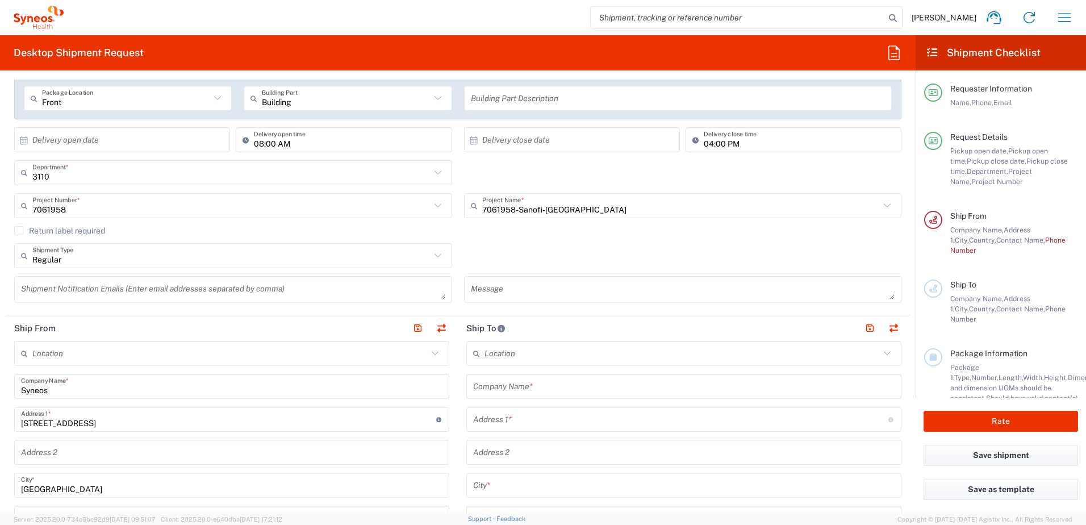
scroll to position [227, 0]
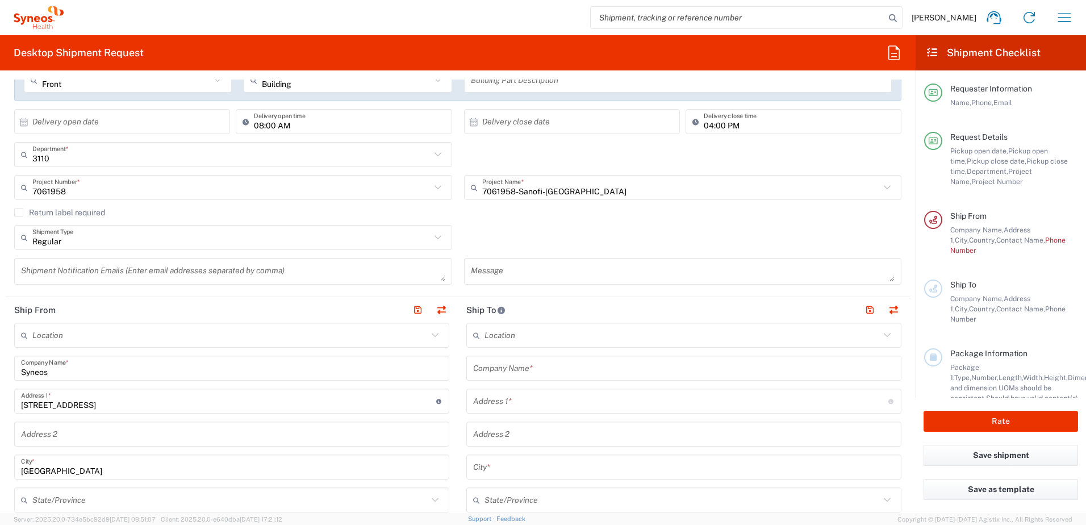
click at [166, 344] on input "text" at bounding box center [229, 336] width 395 height 20
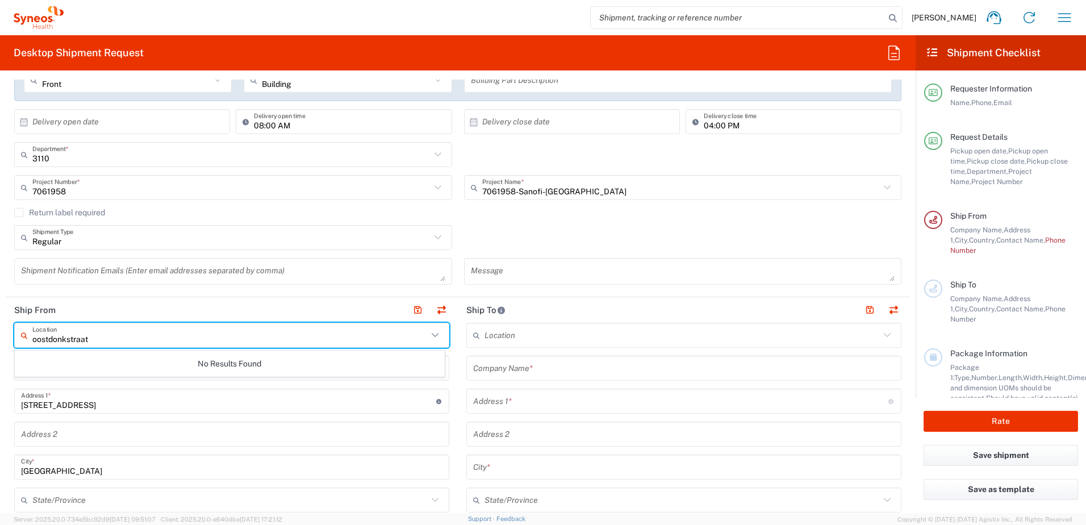
type input "oostdonkstraat"
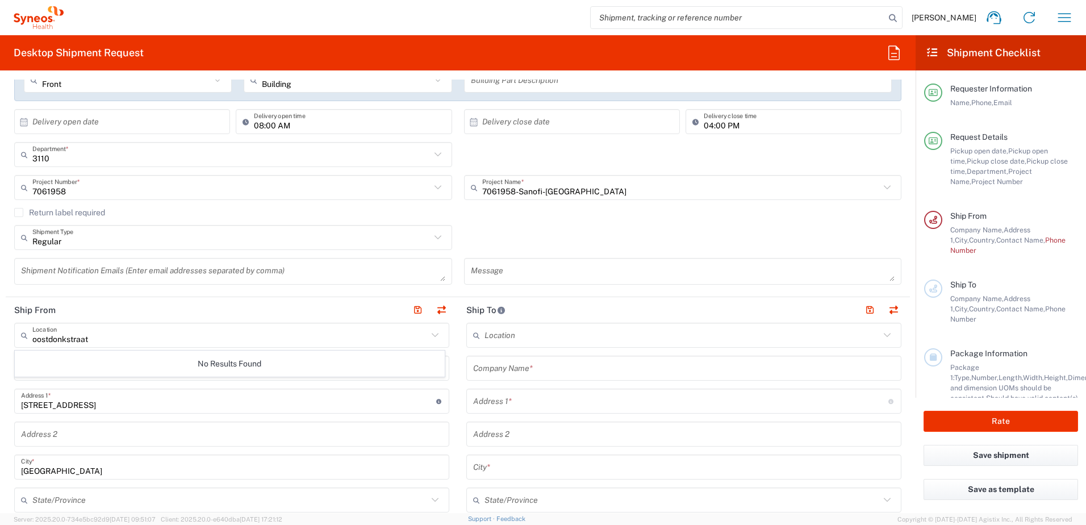
click at [174, 303] on header "Ship From" at bounding box center [232, 310] width 452 height 26
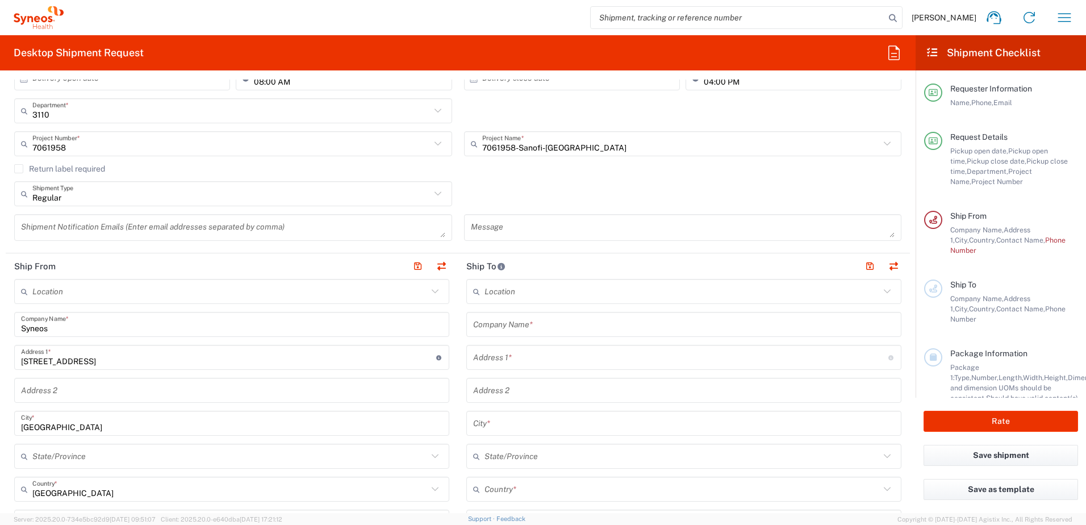
scroll to position [284, 0]
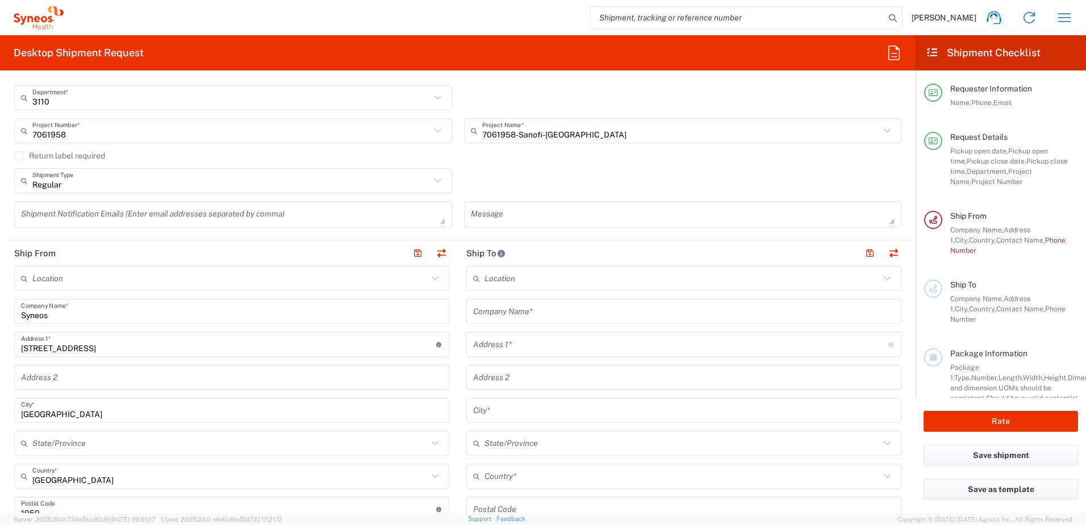
click at [88, 269] on input "text" at bounding box center [229, 279] width 395 height 20
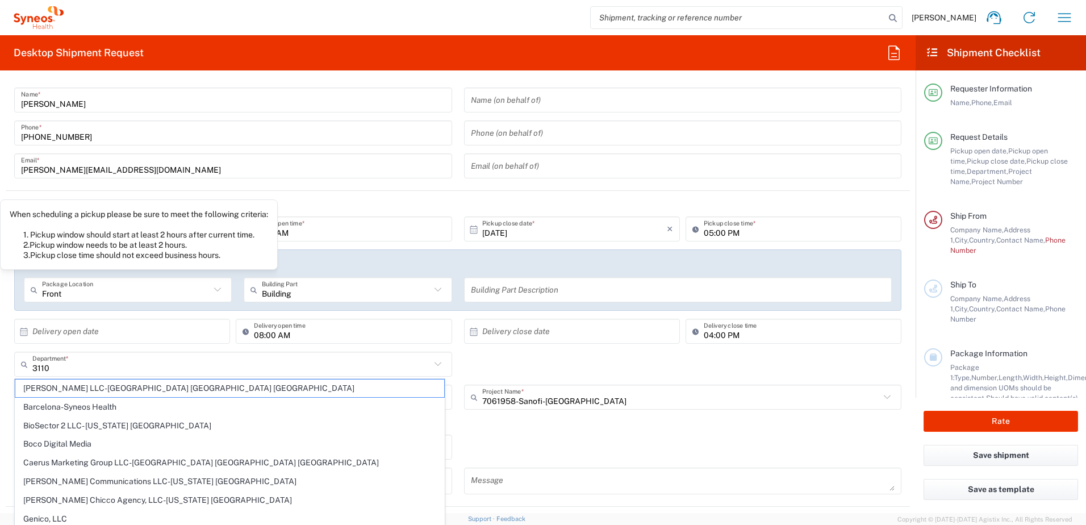
scroll to position [0, 0]
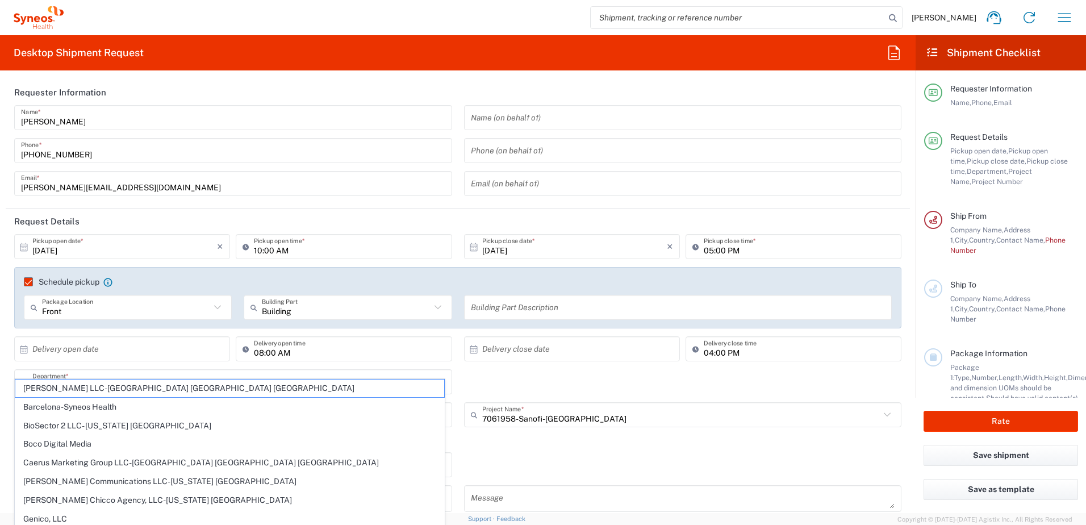
click at [468, 332] on div "Schedule pickup When scheduling a pickup please be sure to meet the following c…" at bounding box center [458, 301] width 899 height 69
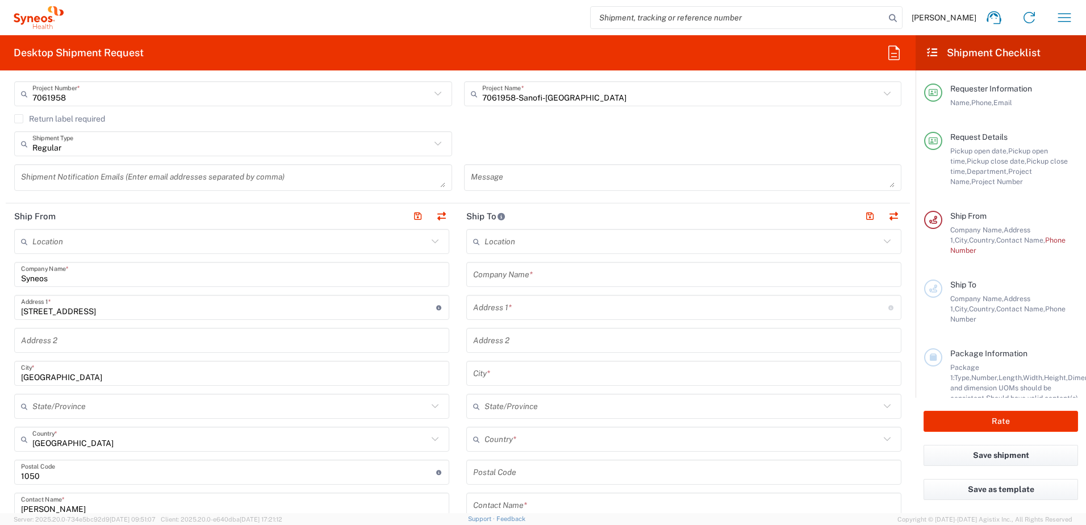
scroll to position [341, 0]
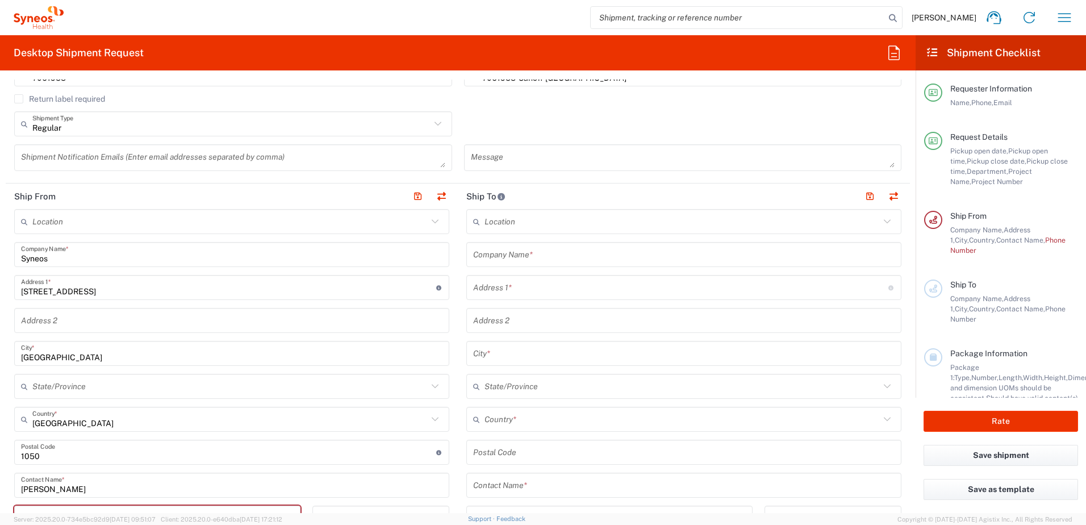
click at [57, 219] on input "text" at bounding box center [229, 222] width 395 height 20
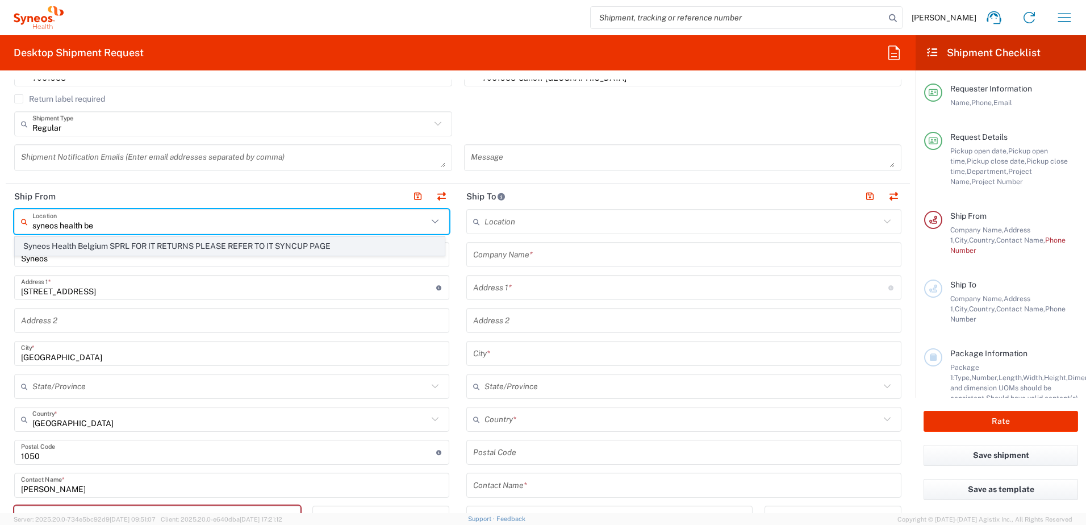
click at [190, 251] on span "Syneos Health Belgium SPRL FOR IT RETURNS PLEASE REFER TO IT SYNCUP PAGE" at bounding box center [229, 246] width 429 height 18
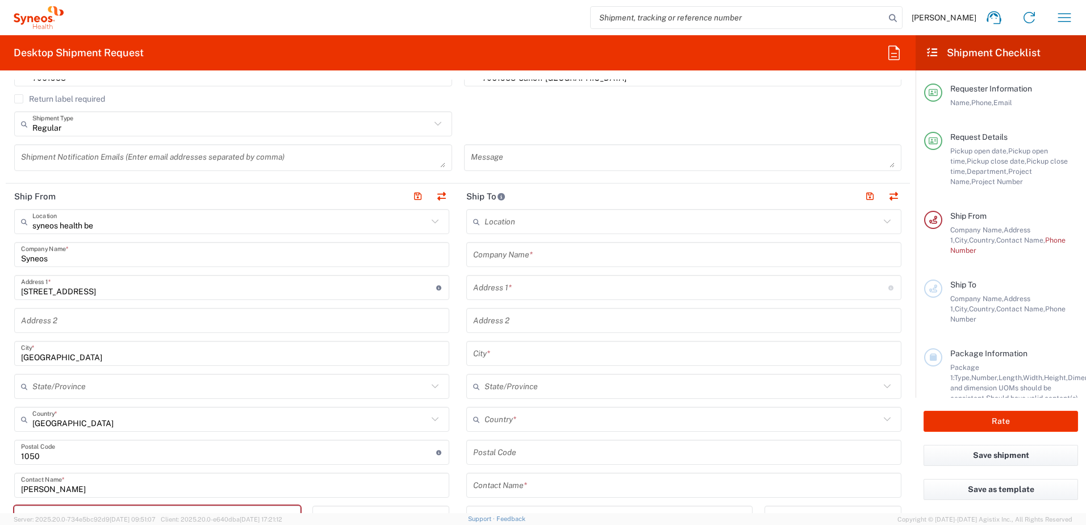
type input "Syneos Health Belgium SPRL FOR IT RETURNS PLEASE REFER TO IT SYNCUP PAGE"
type input "Syneos Health [GEOGRAPHIC_DATA] SPRL"
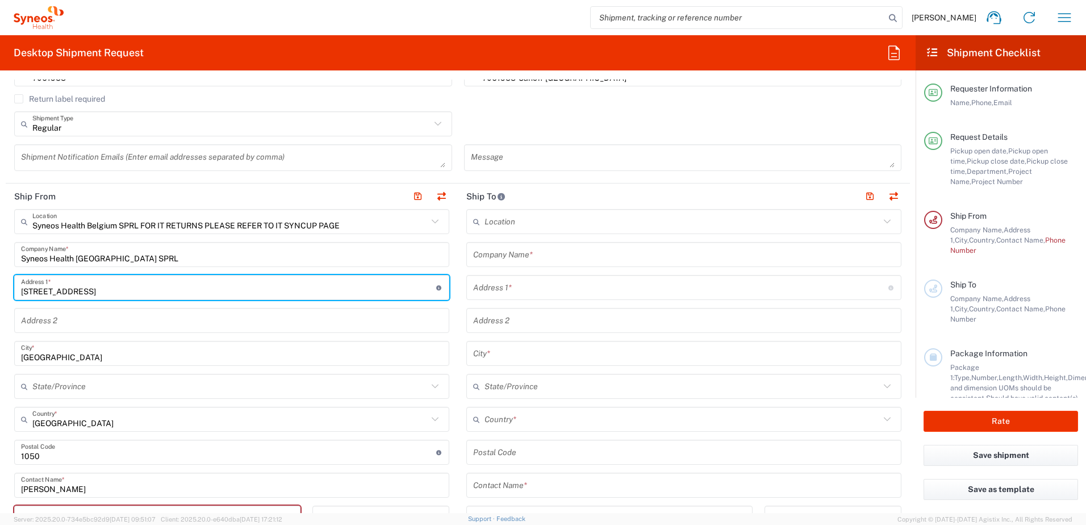
drag, startPoint x: 107, startPoint y: 289, endPoint x: -30, endPoint y: 274, distance: 137.7
click at [0, 274] on html "[PERSON_NAME] Home Shipment estimator Shipment tracking Desktop shipment reques…" at bounding box center [543, 262] width 1086 height 525
type input "O"
type input "[STREET_ADDRESS]"
type input "[EMAIL_ADDRESS][DOMAIN_NAME]"
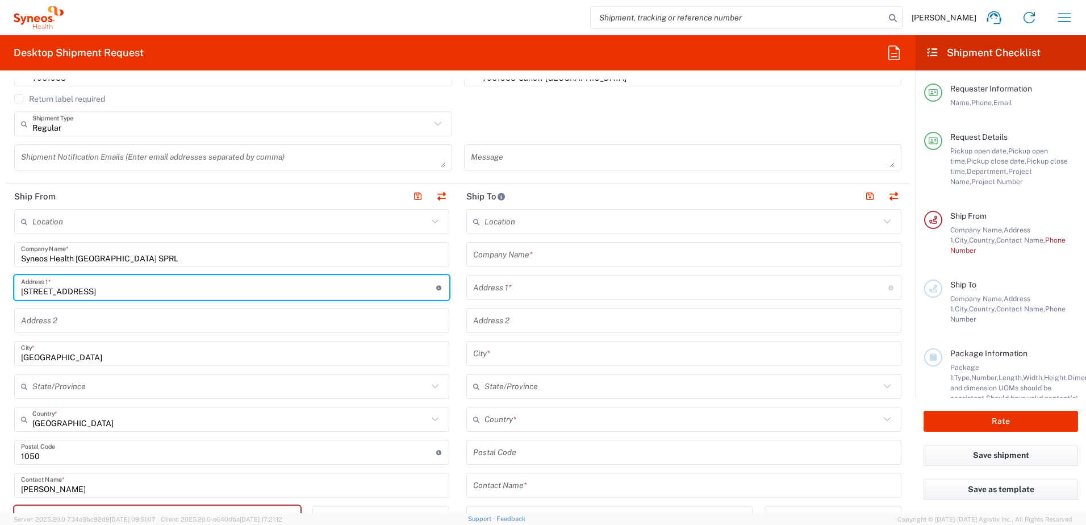
type input "0484079415"
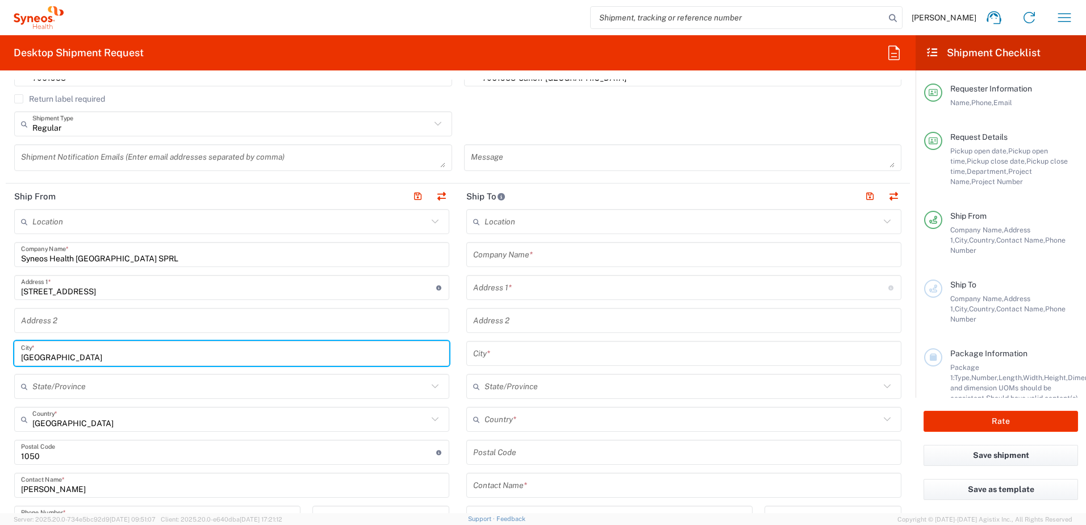
drag, startPoint x: 72, startPoint y: 355, endPoint x: 39, endPoint y: 320, distance: 48.2
click at [0, 347] on html "[PERSON_NAME] Home Shipment estimator Shipment tracking Desktop shipment reques…" at bounding box center [543, 262] width 1086 height 525
type input "Mendonk"
click at [69, 336] on div "Location [PERSON_NAME] LLC-[GEOGRAPHIC_DATA] [GEOGRAPHIC_DATA] [GEOGRAPHIC_DATA…" at bounding box center [231, 480] width 435 height 543
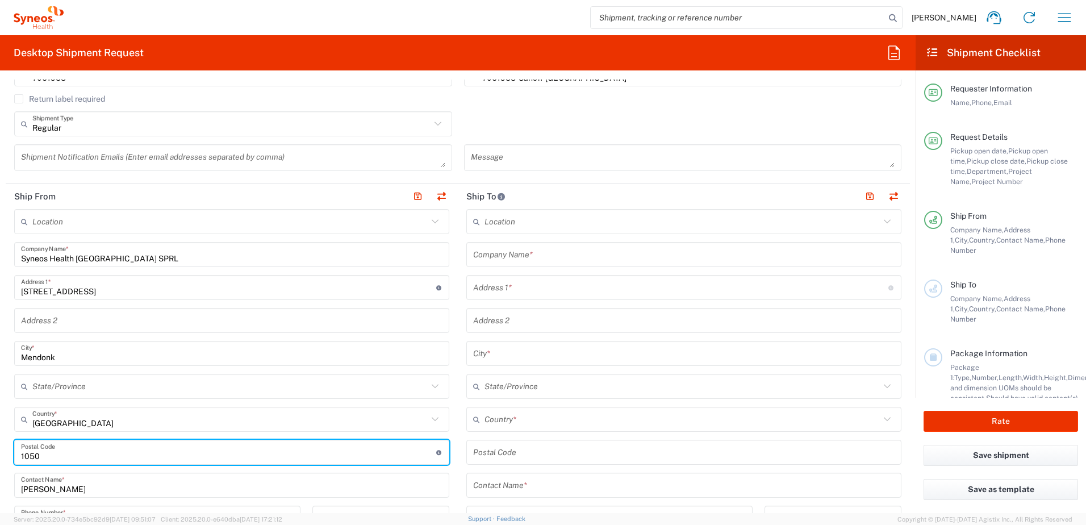
drag, startPoint x: 57, startPoint y: 457, endPoint x: -214, endPoint y: 414, distance: 274.3
click at [0, 414] on html "[PERSON_NAME] Home Shipment estimator Shipment tracking Desktop shipment reques…" at bounding box center [543, 262] width 1086 height 525
type input "9042"
click at [287, 333] on div "Location [PERSON_NAME] LLC-[GEOGRAPHIC_DATA] [GEOGRAPHIC_DATA] [GEOGRAPHIC_DATA…" at bounding box center [231, 480] width 435 height 543
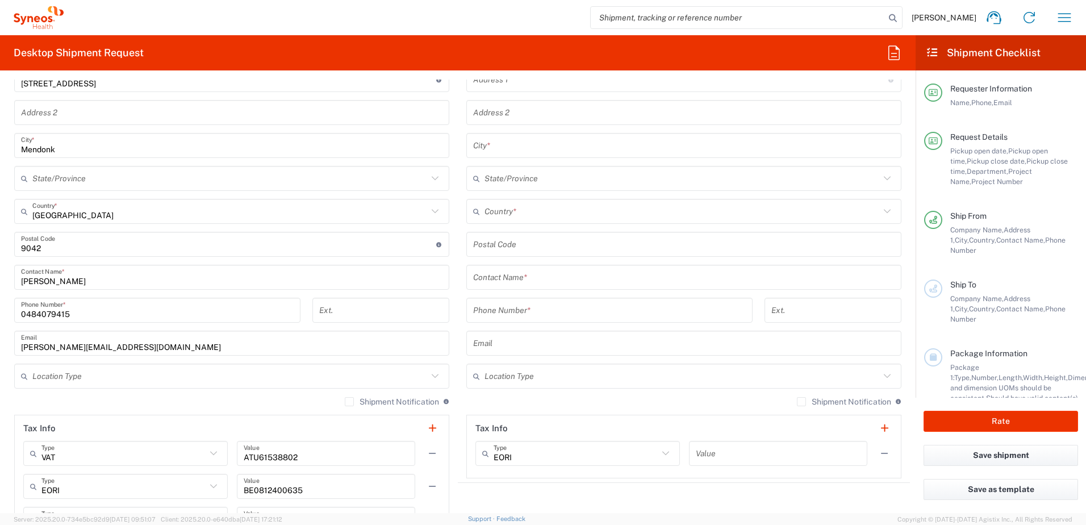
scroll to position [568, 0]
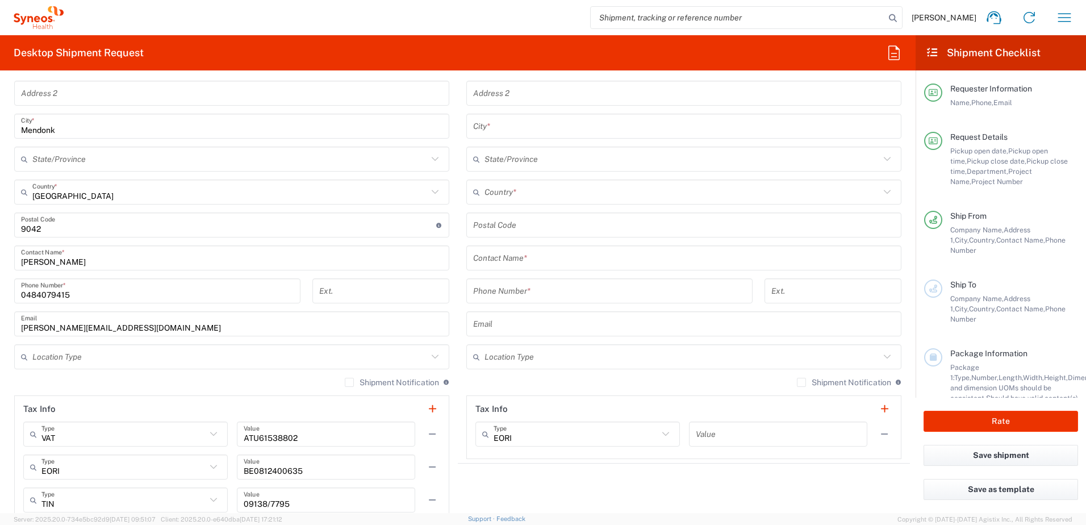
click at [235, 363] on input "text" at bounding box center [229, 357] width 395 height 20
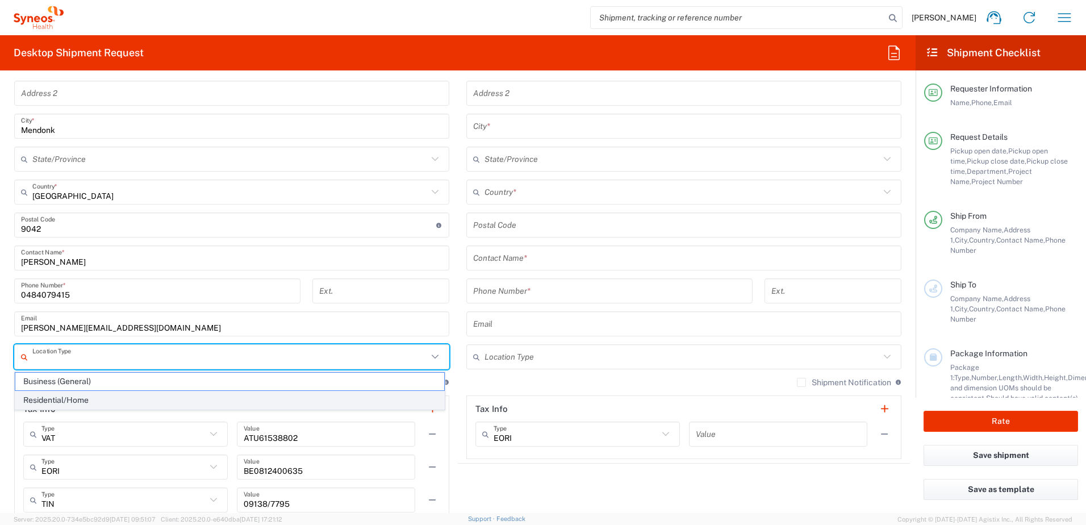
click at [61, 393] on span "Residential/Home" at bounding box center [229, 400] width 429 height 18
type input "Residential/Home"
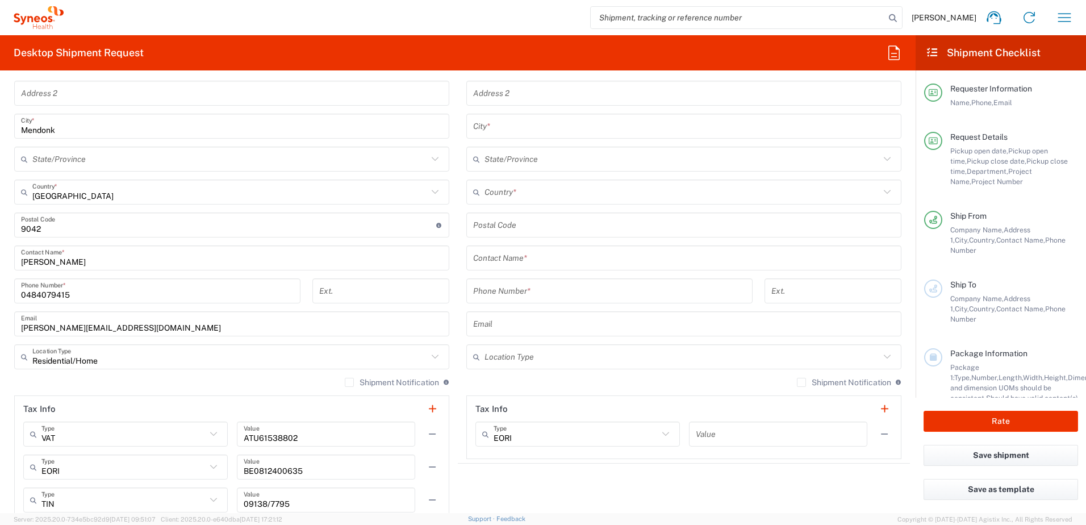
click at [99, 376] on div "Location [PERSON_NAME] LLC-[GEOGRAPHIC_DATA] [GEOGRAPHIC_DATA] [GEOGRAPHIC_DATA…" at bounding box center [231, 253] width 435 height 543
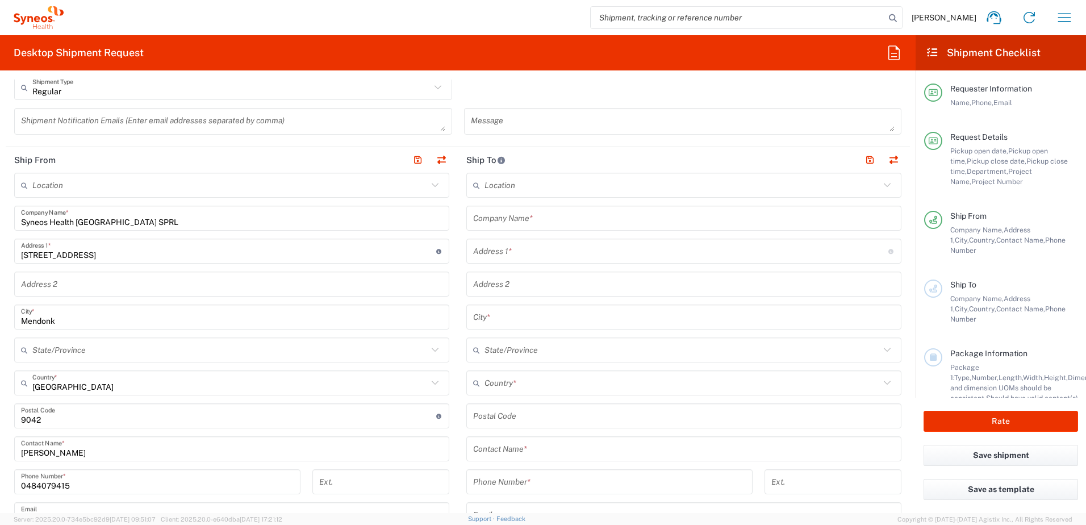
scroll to position [398, 0]
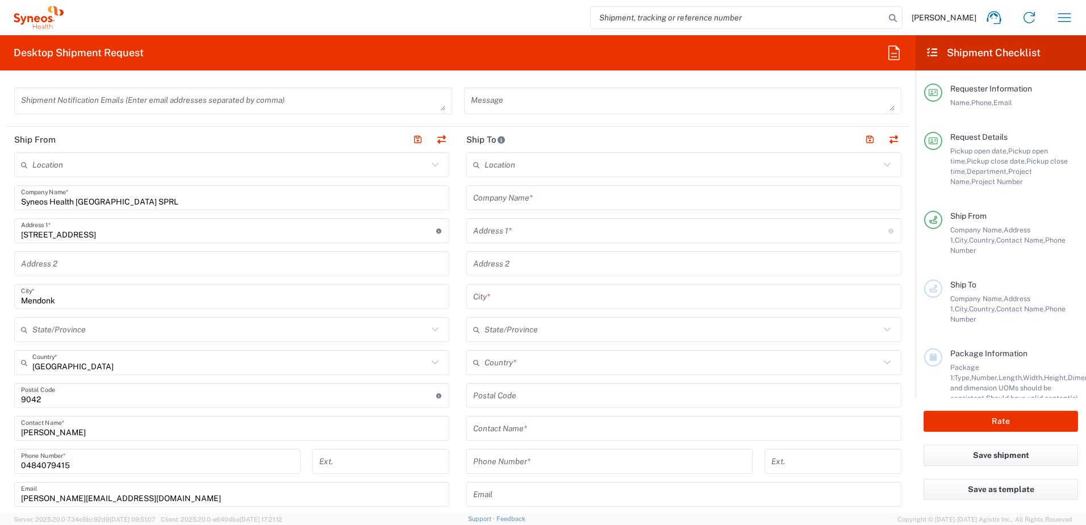
click at [504, 157] on input "text" at bounding box center [682, 165] width 395 height 20
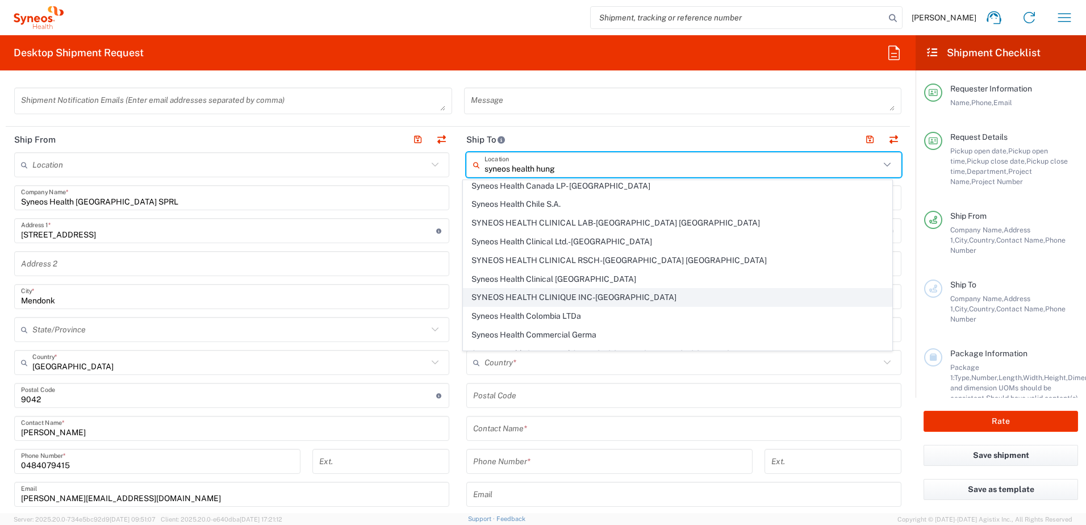
scroll to position [0, 0]
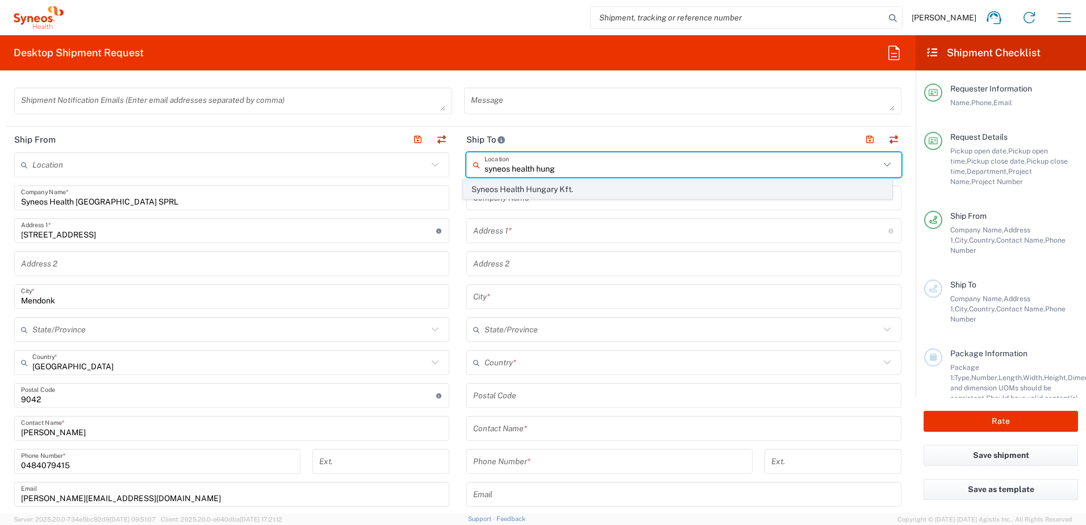
click at [557, 187] on span "Syneos Health Hungary Kft." at bounding box center [678, 190] width 429 height 18
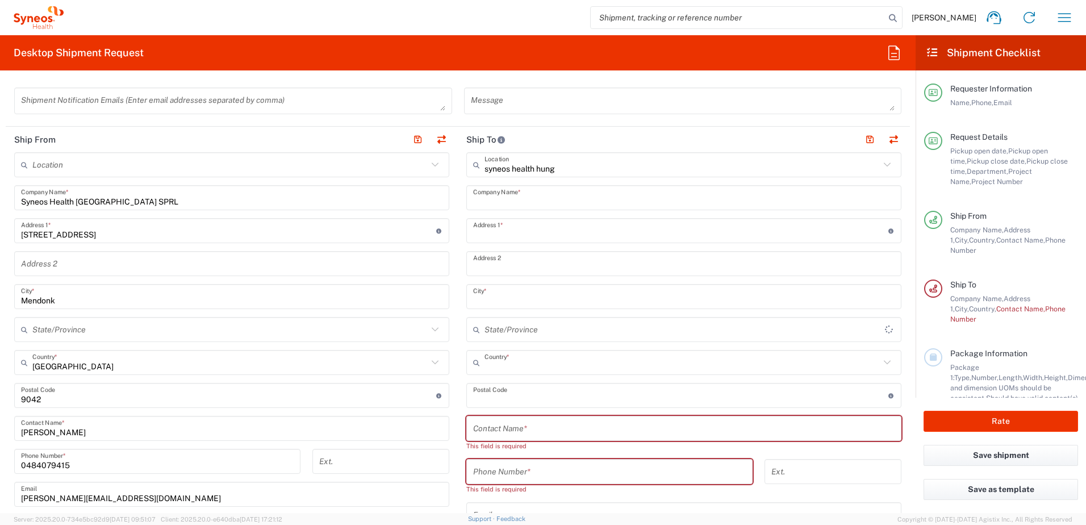
type input "Syneos Health Hungary Kft."
type input "Science Park, [PERSON_NAME] 4-20"
type input "B building, 2nd floor"
type input "[GEOGRAPHIC_DATA]"
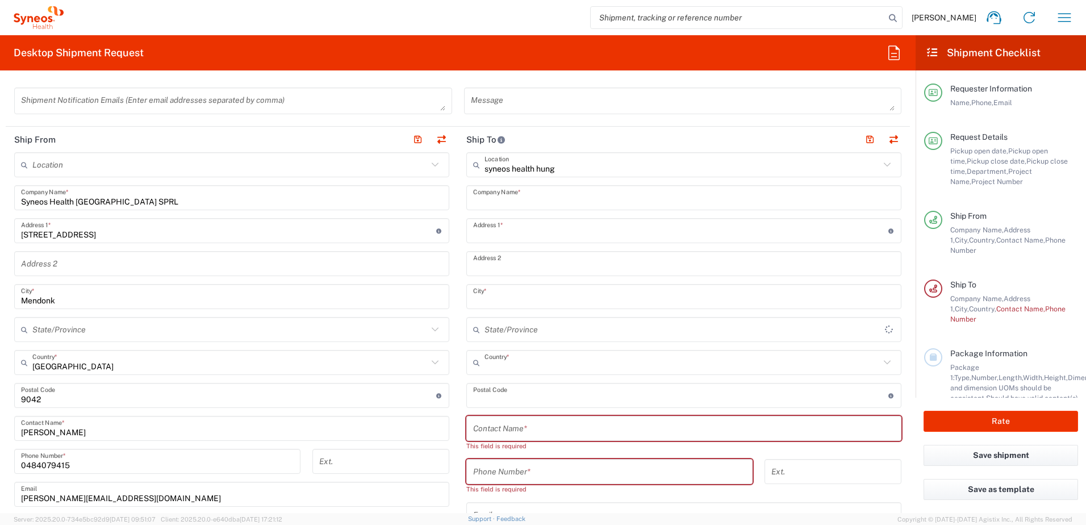
type input "[GEOGRAPHIC_DATA]"
type input "1117"
type input "Sender/Shipper"
type input "Delivery Duty Paid"
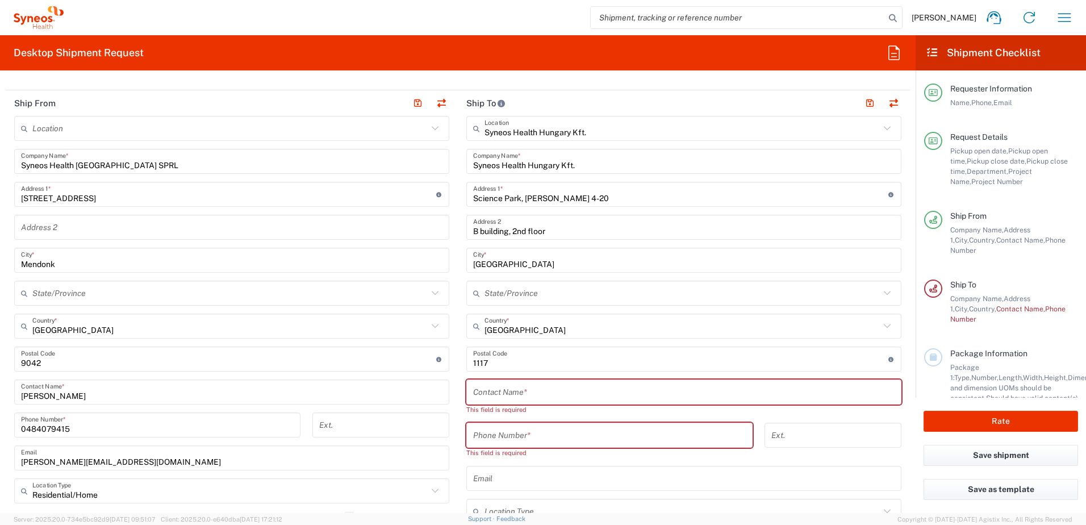
scroll to position [454, 0]
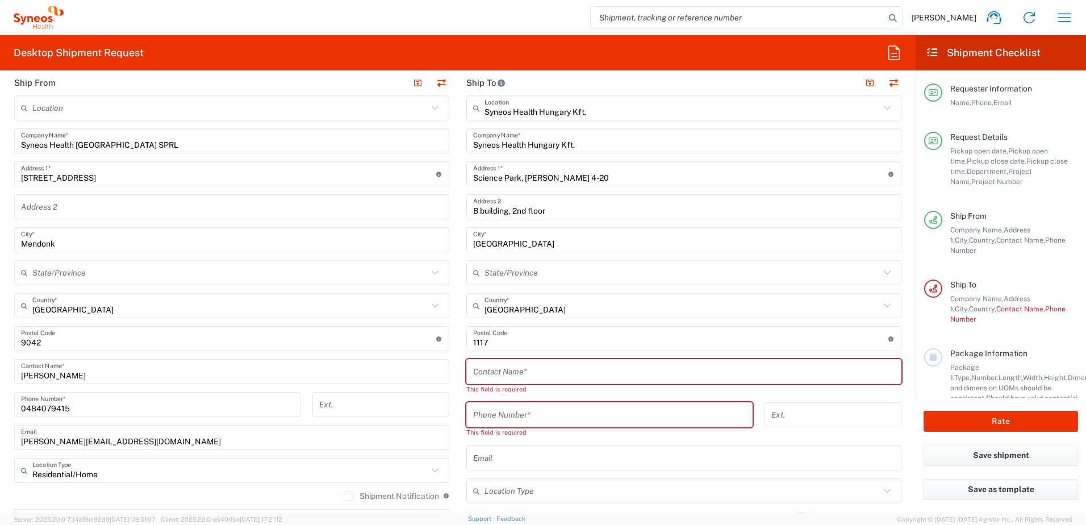
click at [507, 410] on input "tel" at bounding box center [609, 415] width 273 height 20
paste input "[PHONE_NUMBER]"
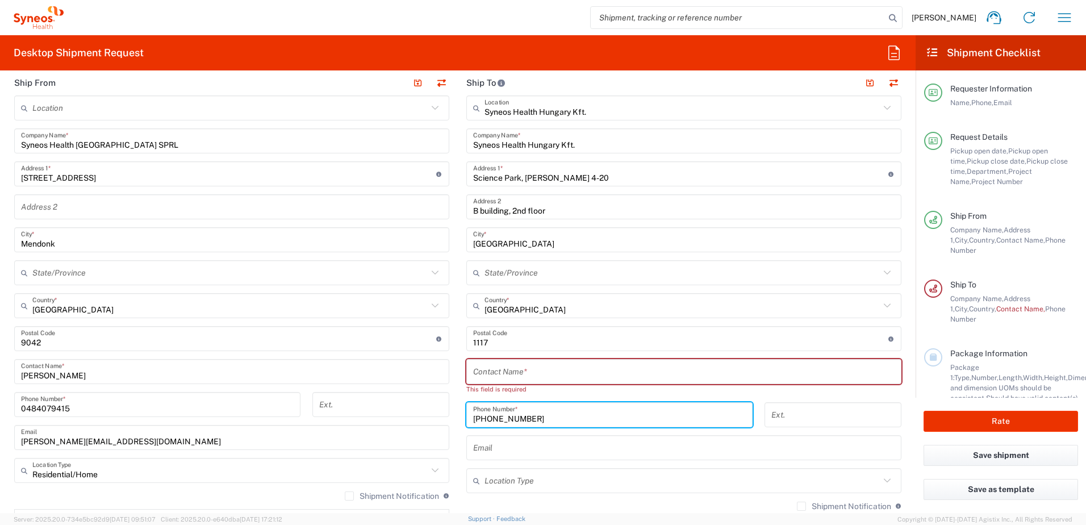
type input "[PHONE_NUMBER]"
click at [521, 373] on input "text" at bounding box center [684, 372] width 422 height 20
paste input "[PERSON_NAME] u"
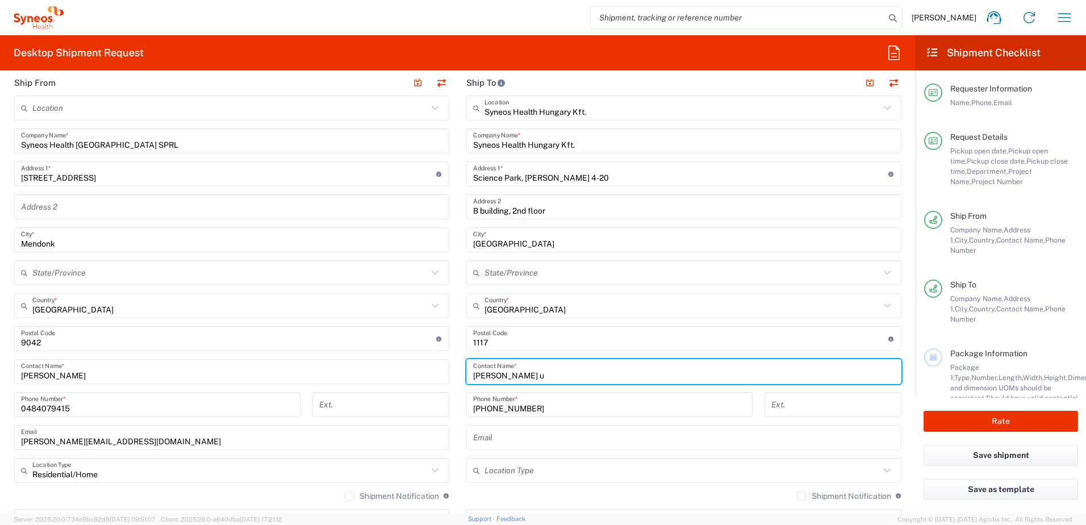
click at [545, 386] on div "Syneos Health Hungary Kft. Location Syneos Health Hungary Kft. [PERSON_NAME] LL…" at bounding box center [683, 366] width 435 height 543
drag, startPoint x: 529, startPoint y: 379, endPoint x: 519, endPoint y: 382, distance: 10.1
click at [519, 382] on div "[PERSON_NAME] u Contact Name *" at bounding box center [683, 371] width 435 height 25
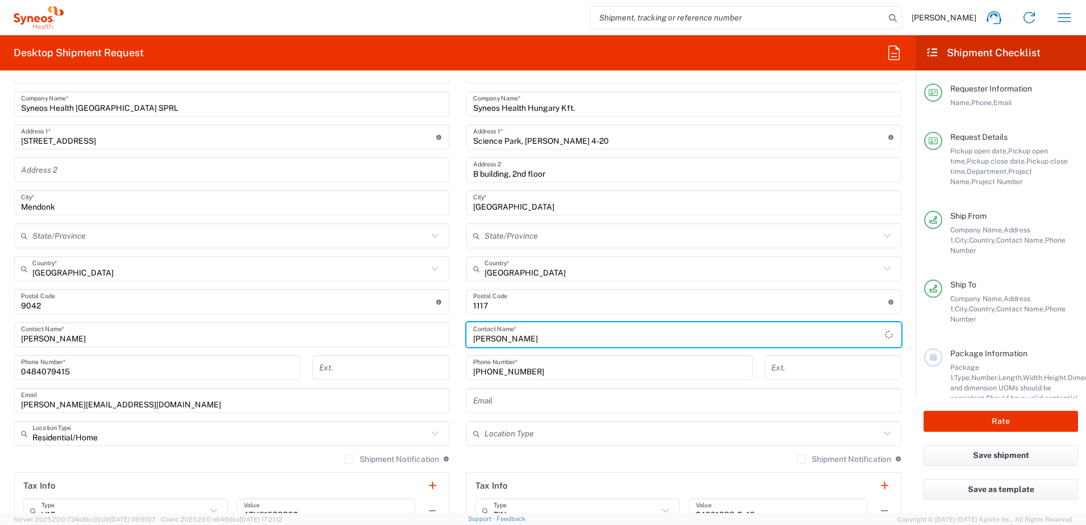
scroll to position [511, 0]
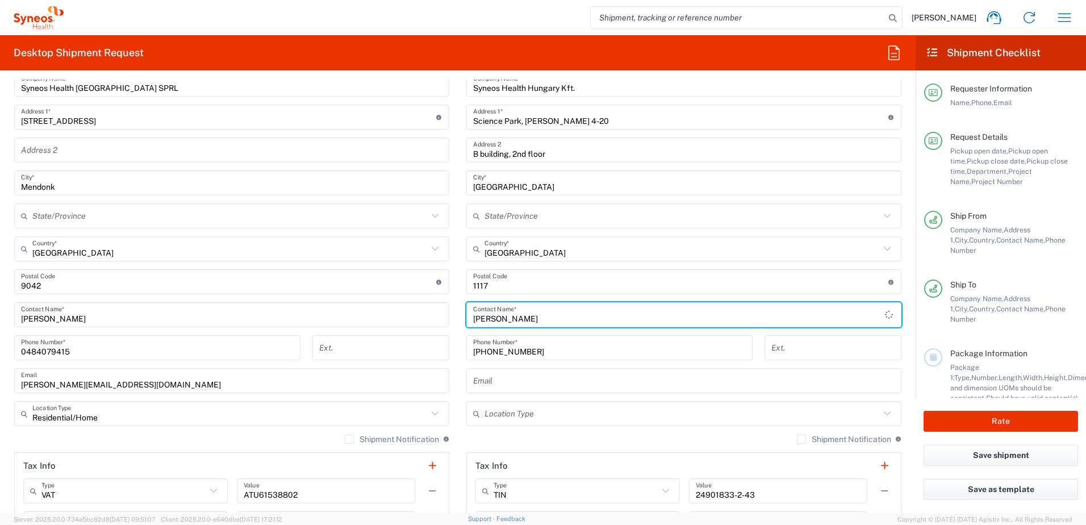
type input "[PERSON_NAME]"
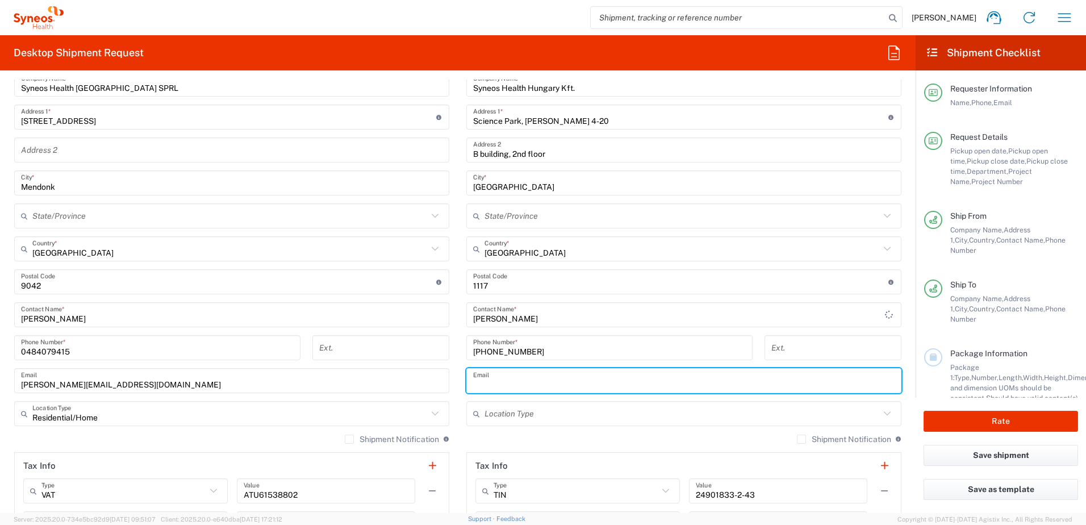
click at [491, 384] on input "text" at bounding box center [684, 381] width 422 height 20
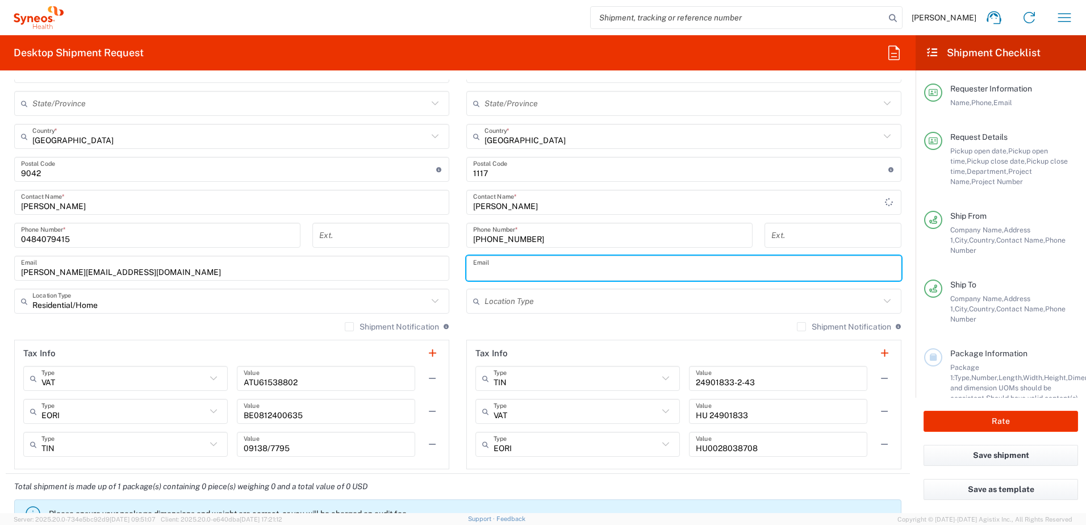
scroll to position [625, 0]
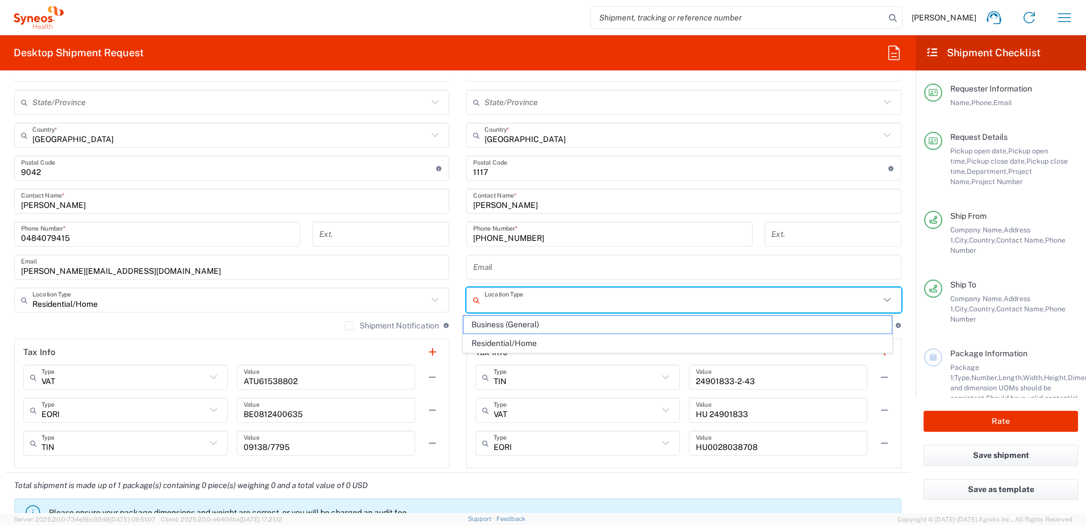
click at [486, 306] on input "text" at bounding box center [682, 300] width 395 height 20
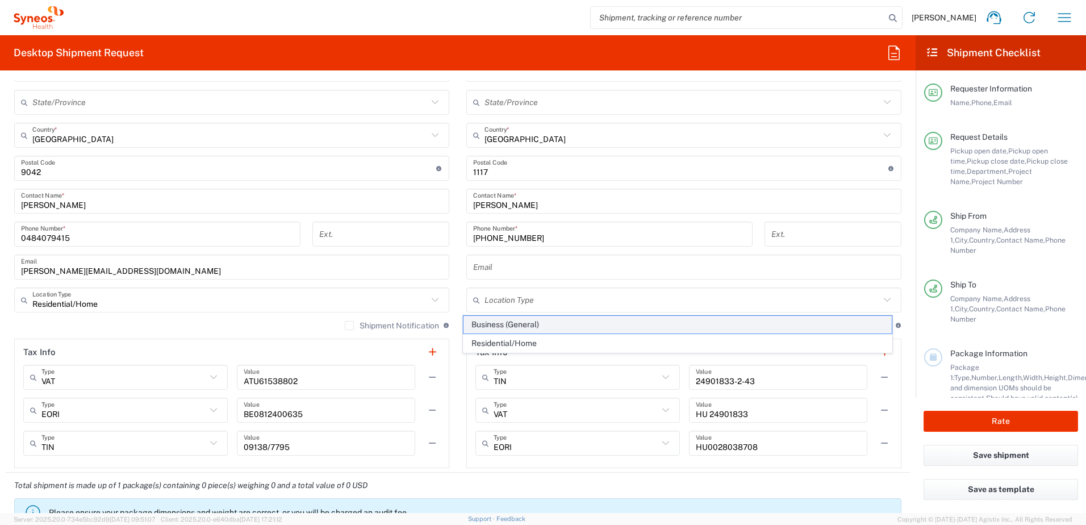
click at [531, 326] on span "Business (General)" at bounding box center [678, 325] width 429 height 18
type input "Business (General)"
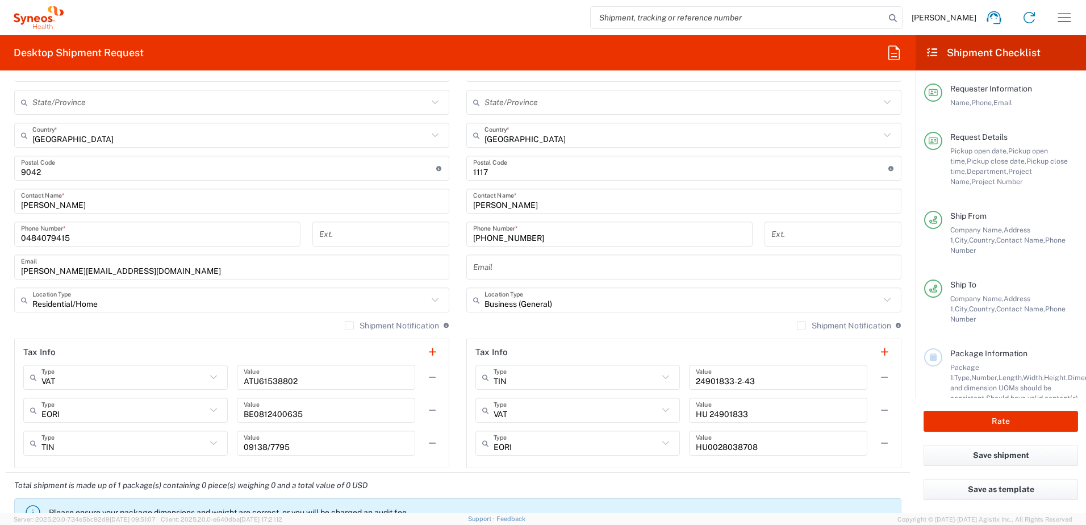
click at [557, 325] on div "Shipment Notification If checked, a shipment notification email will be sent to…" at bounding box center [683, 329] width 435 height 18
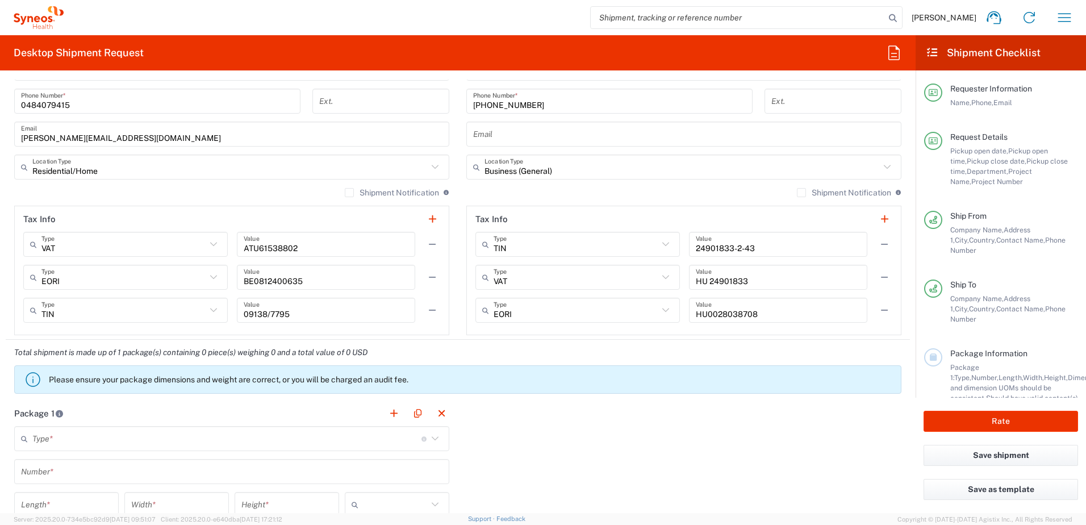
scroll to position [682, 0]
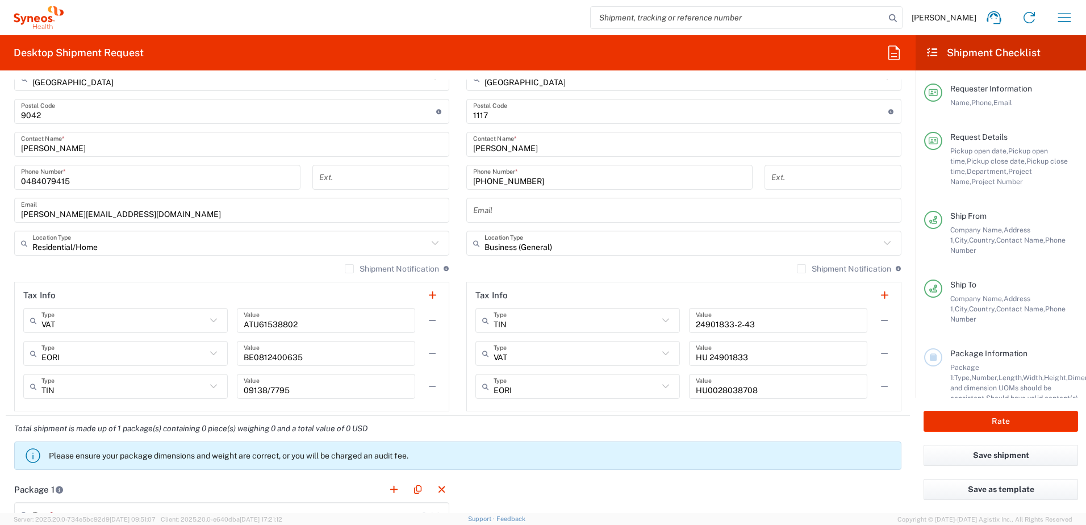
click at [164, 281] on div "Shipment Notification If checked, a shipment notification email will be sent to…" at bounding box center [231, 273] width 435 height 18
click at [520, 270] on div "Shipment Notification If checked, a shipment notification email will be sent to…" at bounding box center [683, 273] width 435 height 18
click at [348, 267] on label "Shipment Notification" at bounding box center [392, 268] width 94 height 9
click at [349, 269] on input "Shipment Notification" at bounding box center [349, 269] width 0 height 0
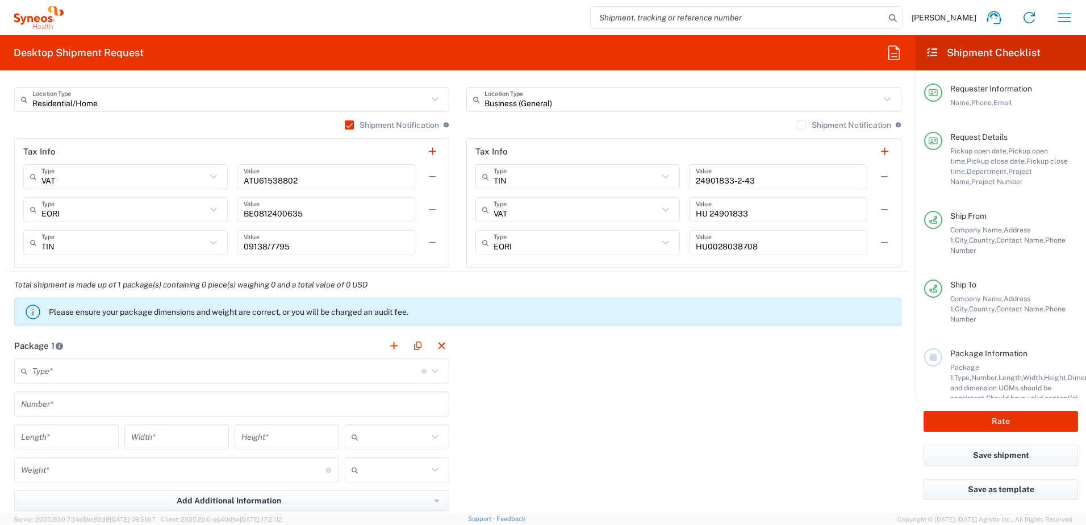
scroll to position [909, 0]
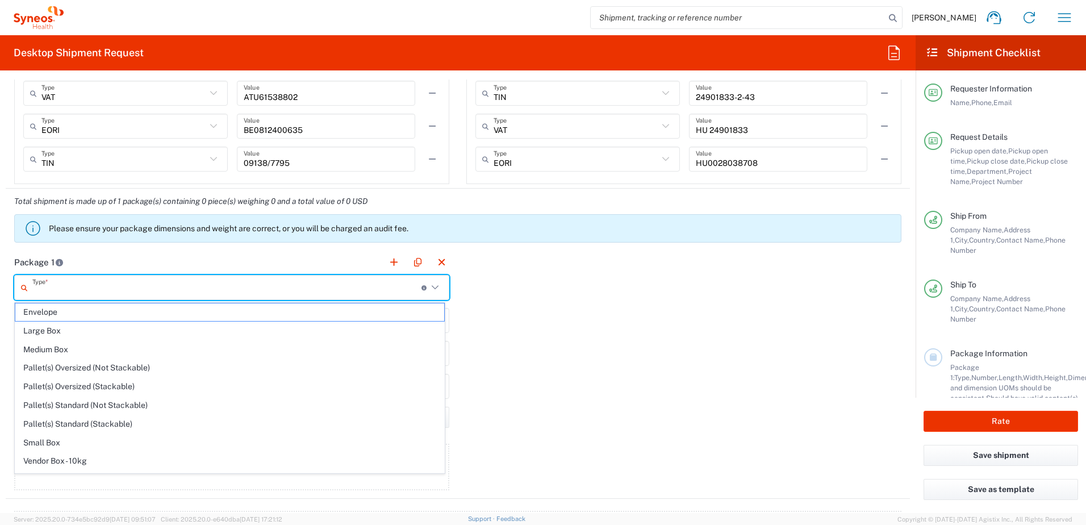
click at [212, 293] on input "text" at bounding box center [226, 288] width 389 height 20
click at [62, 351] on span "Medium Box" at bounding box center [229, 350] width 429 height 18
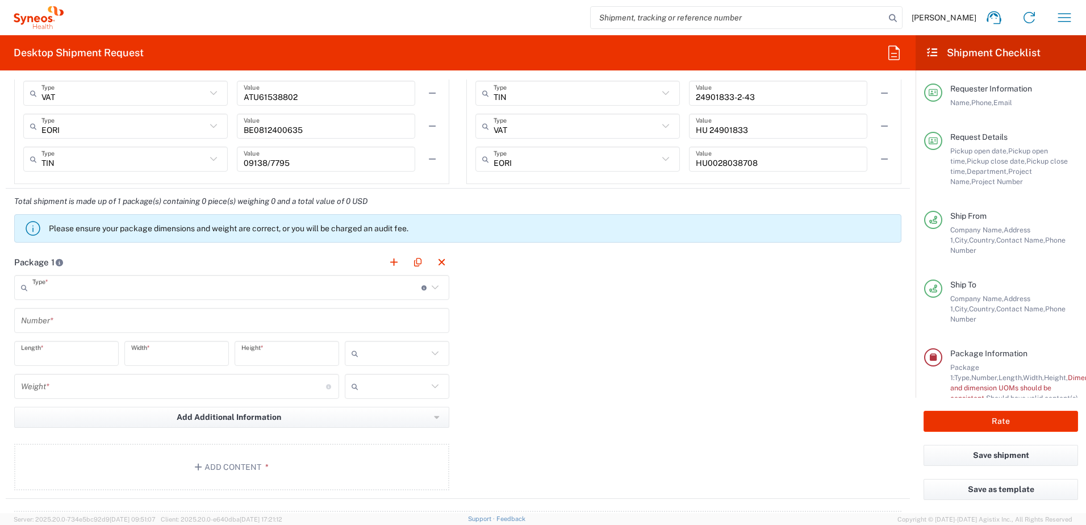
type input "Medium Box"
type input "13"
type input "11.5"
type input "2.5"
type input "in"
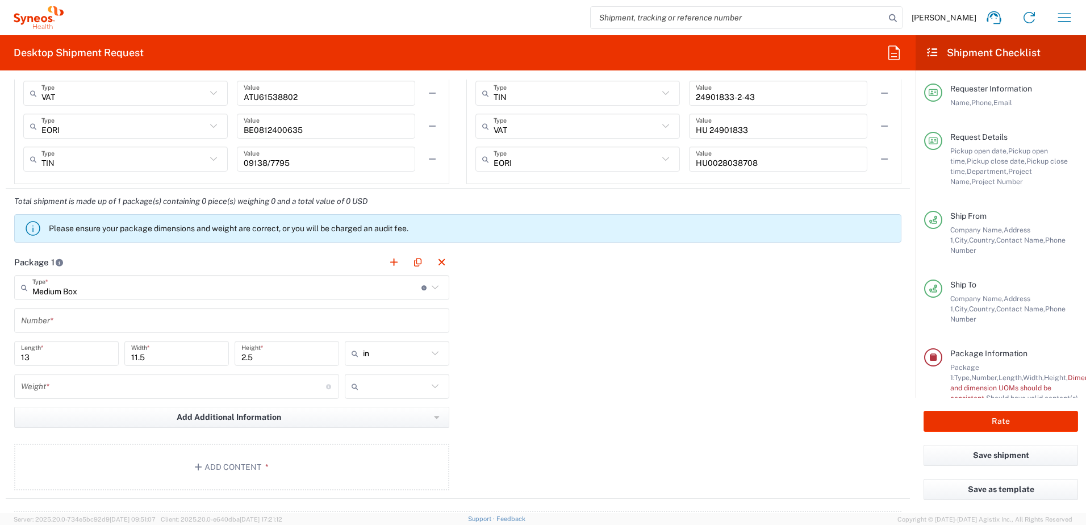
click at [618, 311] on div "Package 1 Medium Box Type * Material used to package goods Envelope Large Box M…" at bounding box center [458, 373] width 904 height 249
click at [380, 355] on input "text" at bounding box center [395, 353] width 65 height 18
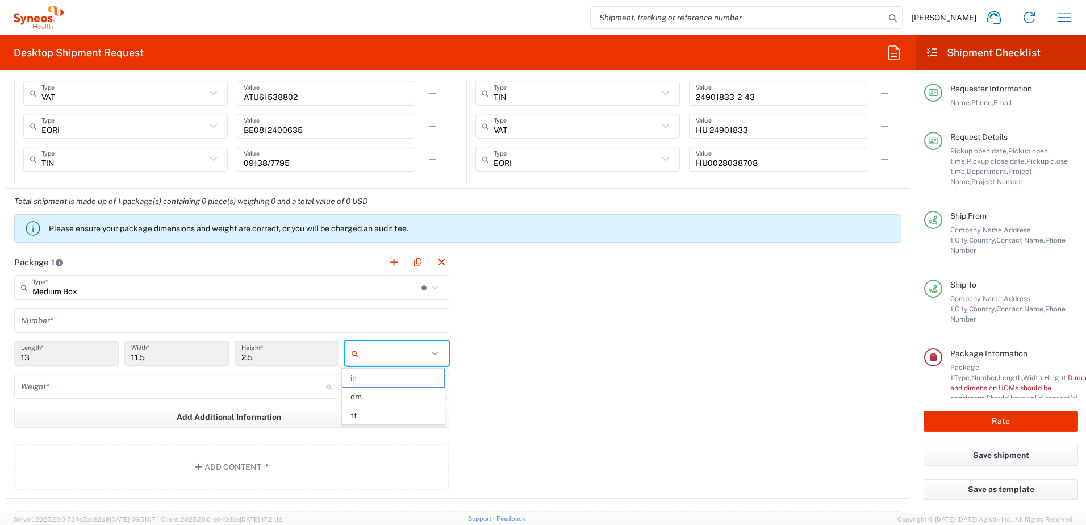
click at [362, 397] on span "cm" at bounding box center [393, 397] width 101 height 18
type input "33.02"
type input "29.21"
type input "6.35"
type input "cm"
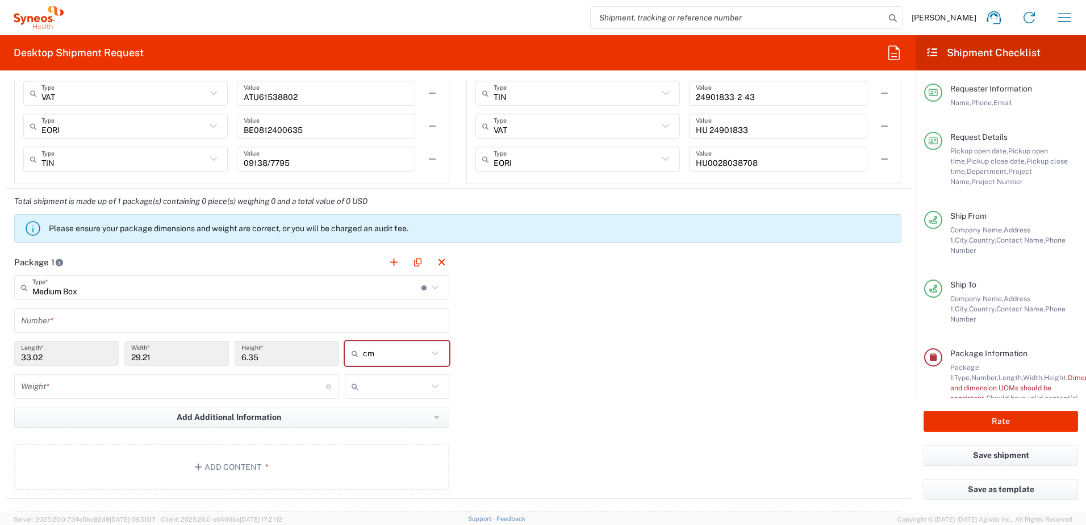
click at [649, 315] on div "Package 1 Medium Box Type * Material used to package goods Envelope Large Box M…" at bounding box center [458, 373] width 904 height 249
click at [312, 392] on input "number" at bounding box center [173, 387] width 305 height 20
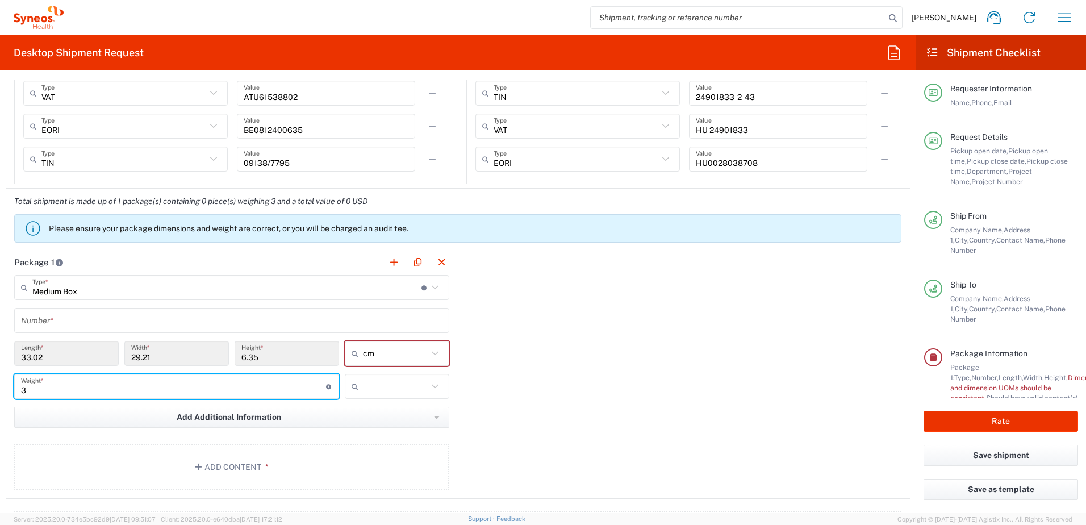
type input "3"
click at [568, 374] on div "Package 1 Medium Box Type * Material used to package goods Envelope Large Box M…" at bounding box center [458, 373] width 904 height 249
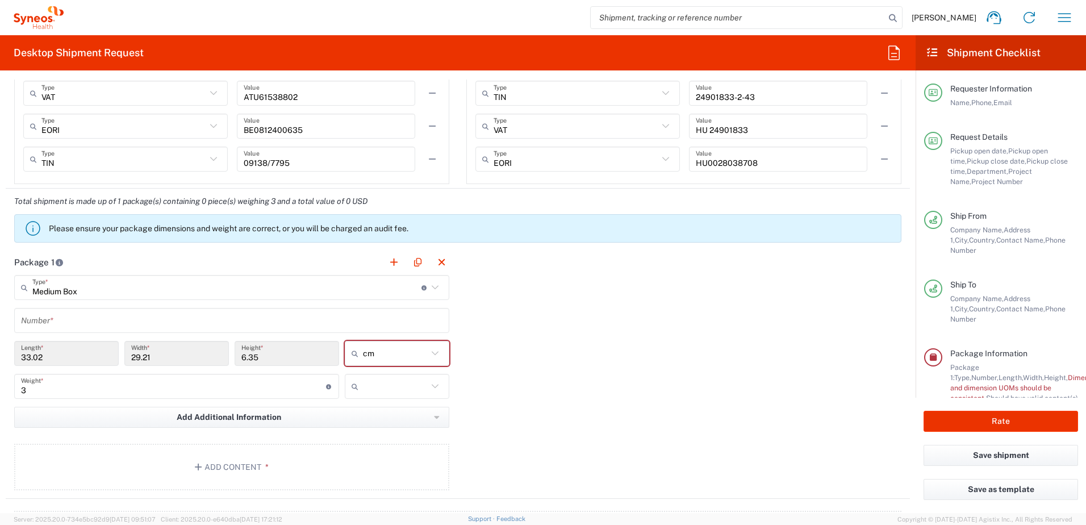
click at [435, 387] on icon at bounding box center [435, 386] width 15 height 15
click at [371, 412] on span "kgs" at bounding box center [393, 411] width 101 height 18
type input "kgs"
click at [573, 403] on div "Package 1 Medium Box Type * Material used to package goods Envelope Large Box M…" at bounding box center [458, 373] width 904 height 249
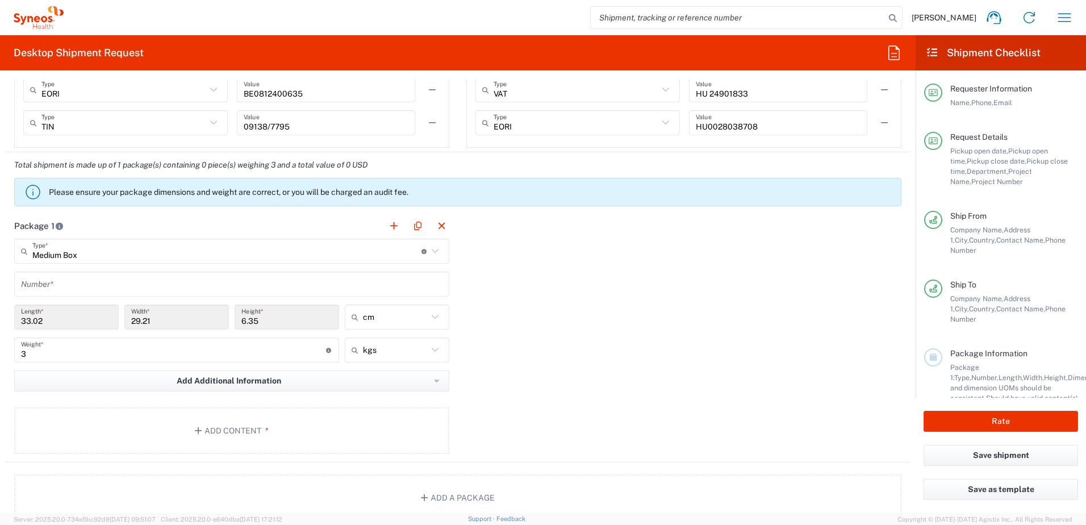
scroll to position [966, 0]
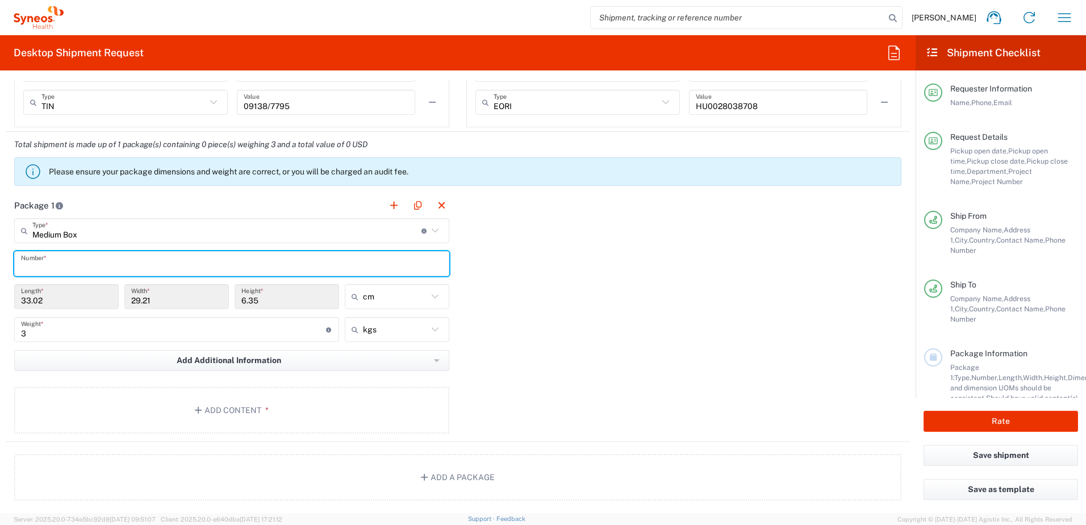
click at [46, 268] on input "text" at bounding box center [232, 264] width 422 height 20
type input "1"
click at [520, 298] on div "Package 1 Medium Box Type * Material used to package goods Envelope Large Box M…" at bounding box center [458, 317] width 904 height 249
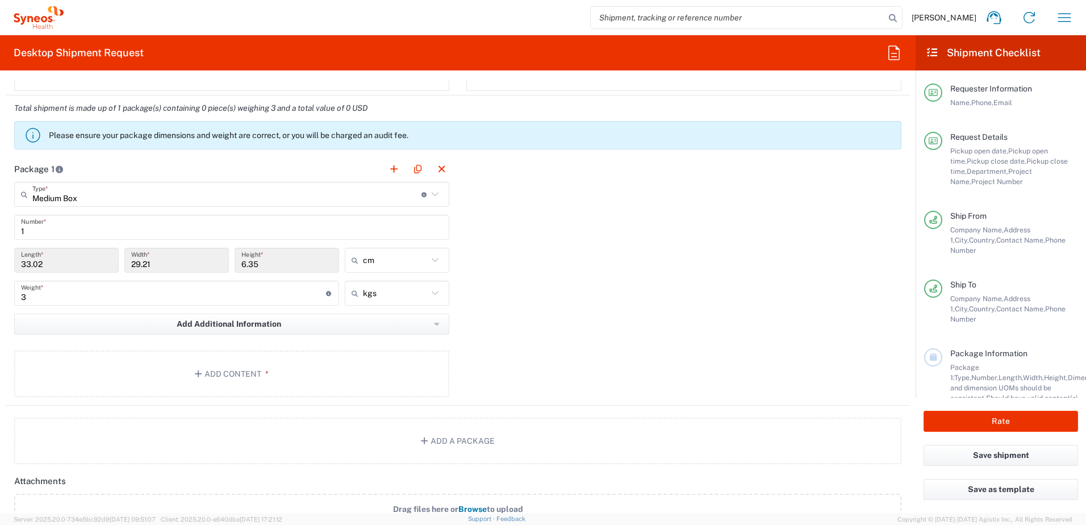
scroll to position [1023, 0]
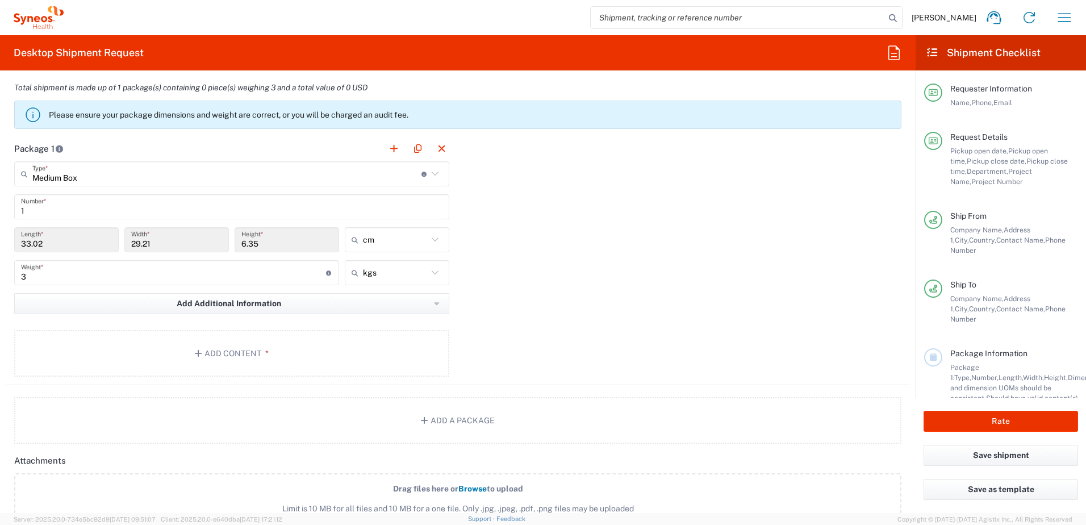
click at [556, 354] on div "Package 1 Medium Box Type * Material used to package goods Envelope Large Box M…" at bounding box center [458, 260] width 904 height 249
click at [210, 355] on button "Add Content *" at bounding box center [231, 353] width 435 height 47
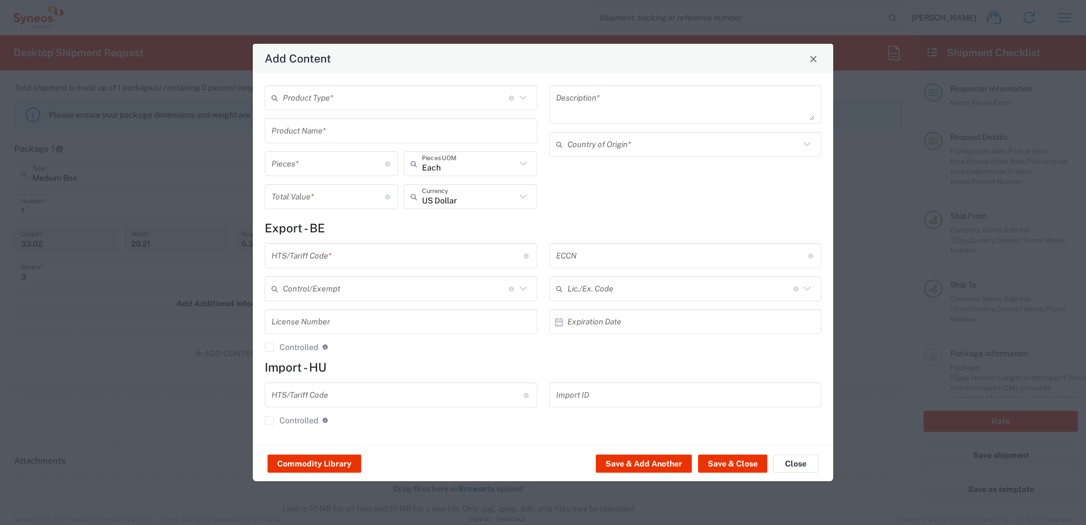
click at [322, 89] on input "text" at bounding box center [396, 98] width 226 height 20
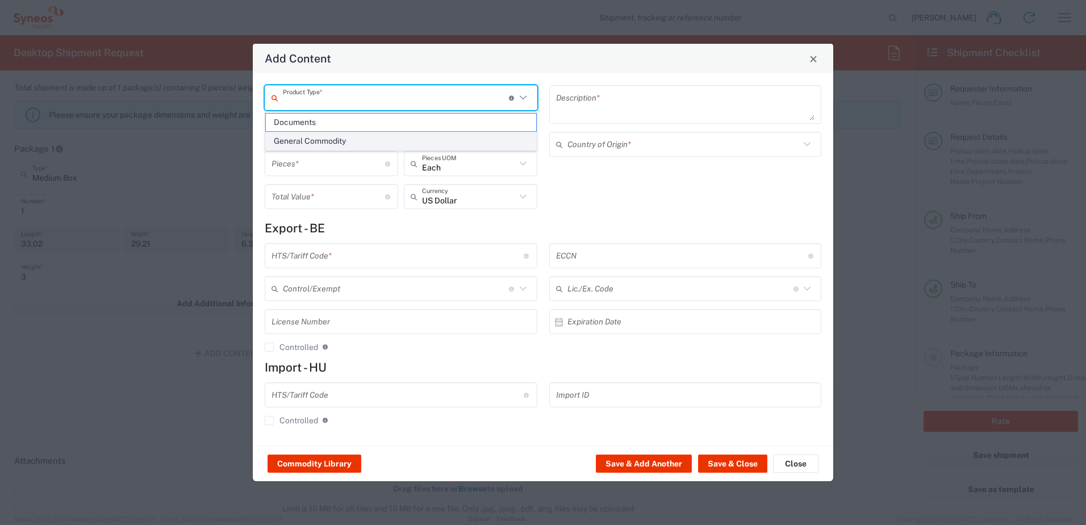
click at [315, 142] on span "General Commodity" at bounding box center [401, 141] width 270 height 18
type input "General Commodity"
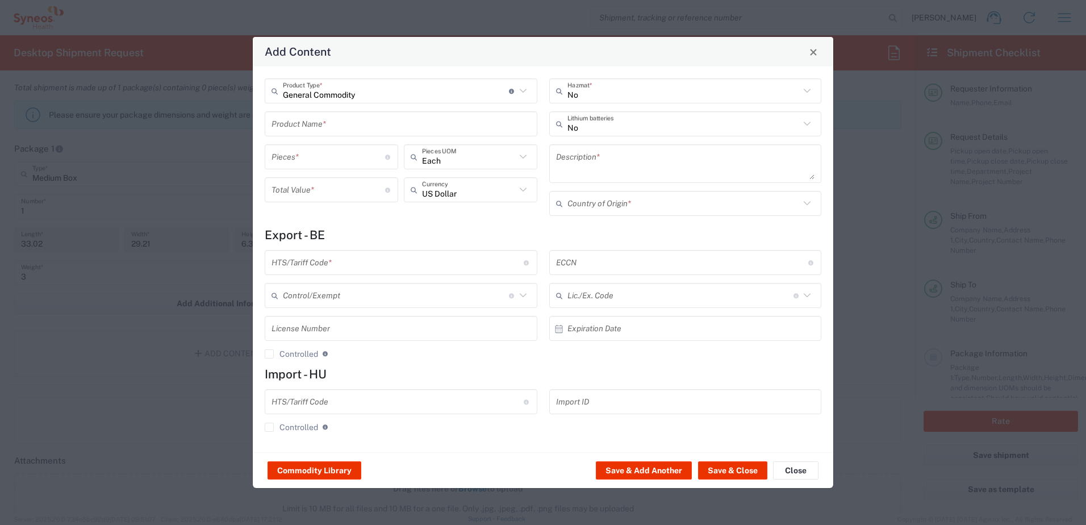
click at [302, 128] on input "text" at bounding box center [401, 124] width 259 height 20
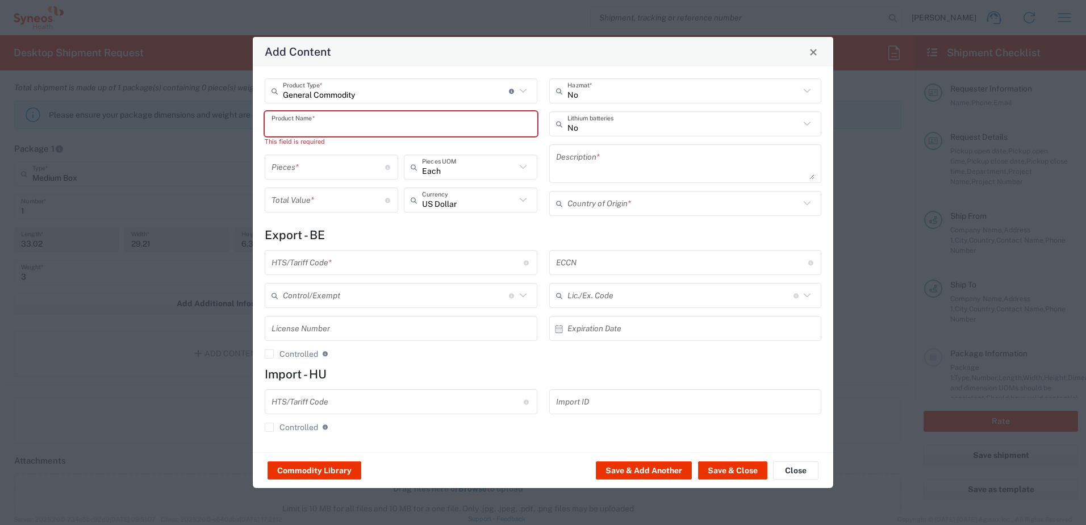
click at [508, 126] on input "text" at bounding box center [401, 124] width 259 height 20
click at [583, 91] on input "text" at bounding box center [684, 91] width 233 height 20
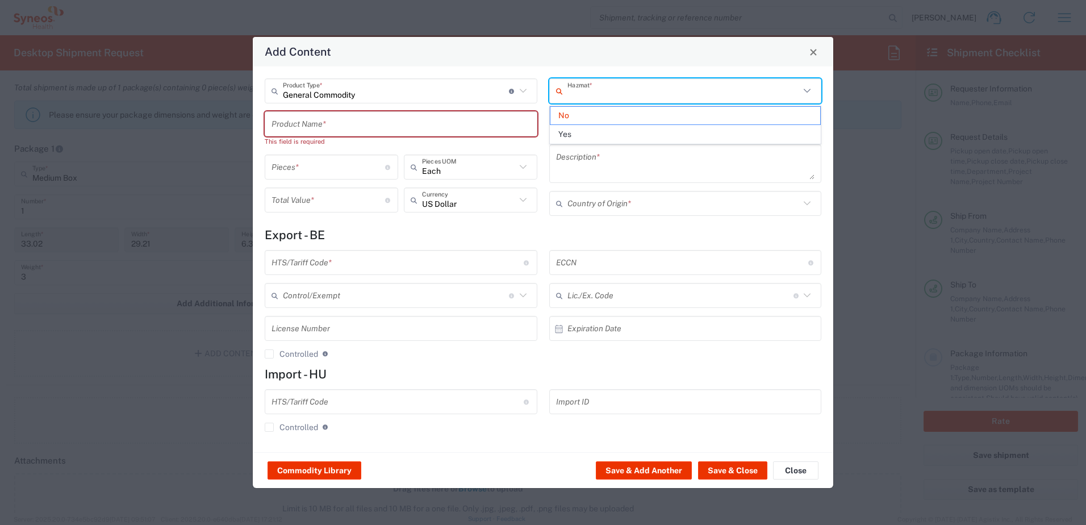
click at [583, 91] on input "text" at bounding box center [684, 91] width 233 height 20
click at [823, 103] on div "Hazmat * No Lithium batteries Description * Country of Origin *" at bounding box center [685, 150] width 285 height 145
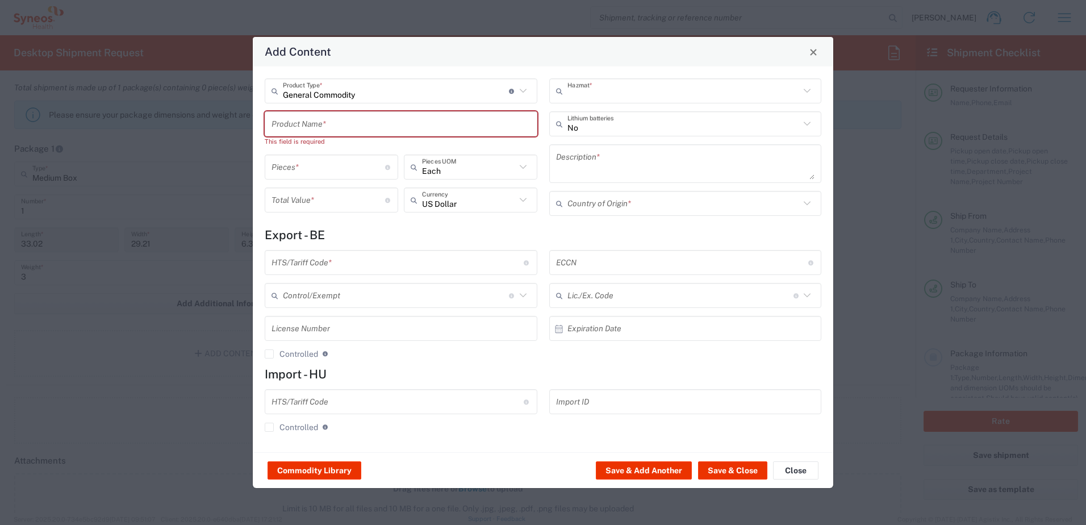
type input "No"
click at [614, 48] on div "Add Content" at bounding box center [543, 52] width 581 height 30
drag, startPoint x: 589, startPoint y: 123, endPoint x: 572, endPoint y: 169, distance: 49.1
click at [589, 124] on input "text" at bounding box center [684, 124] width 233 height 20
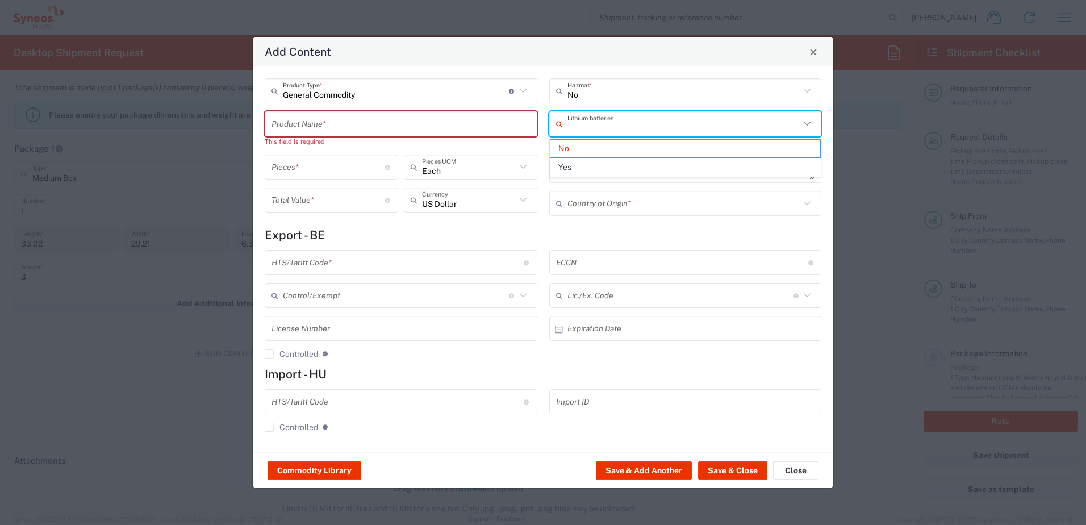
click at [570, 169] on span "Yes" at bounding box center [685, 167] width 270 height 18
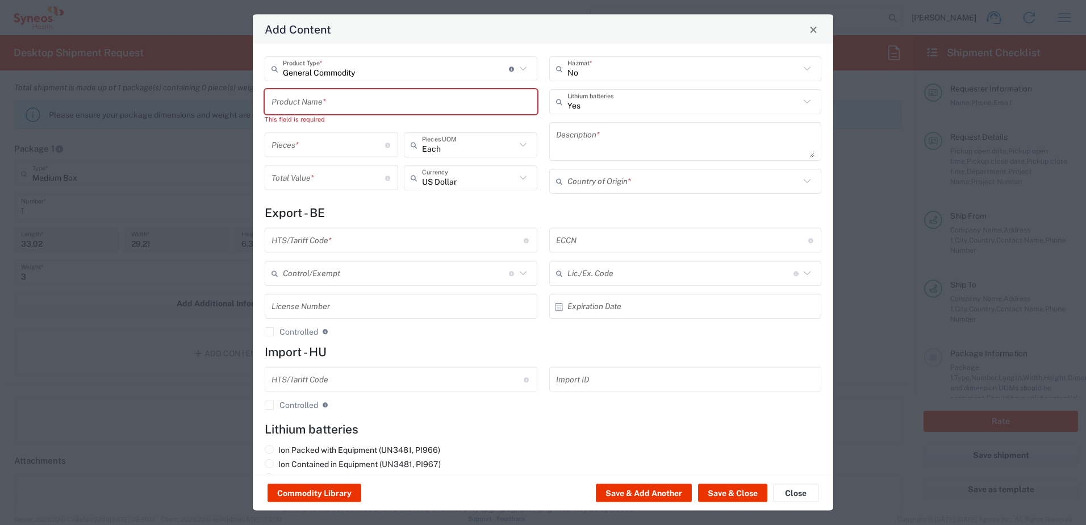
click at [560, 208] on h4 "Export - BE" at bounding box center [543, 213] width 557 height 14
click at [591, 102] on input "Yes" at bounding box center [684, 101] width 233 height 20
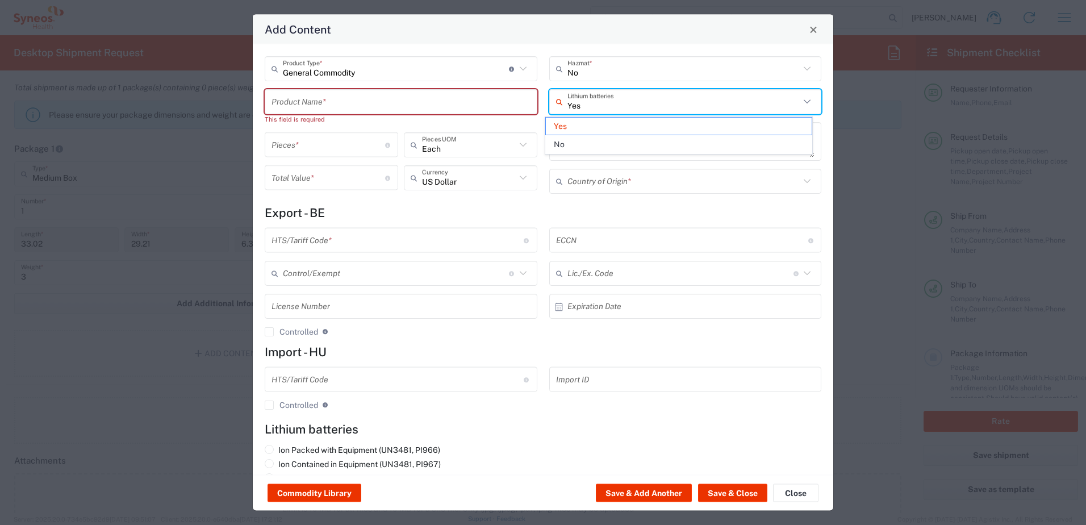
click at [572, 148] on span "No" at bounding box center [679, 145] width 266 height 18
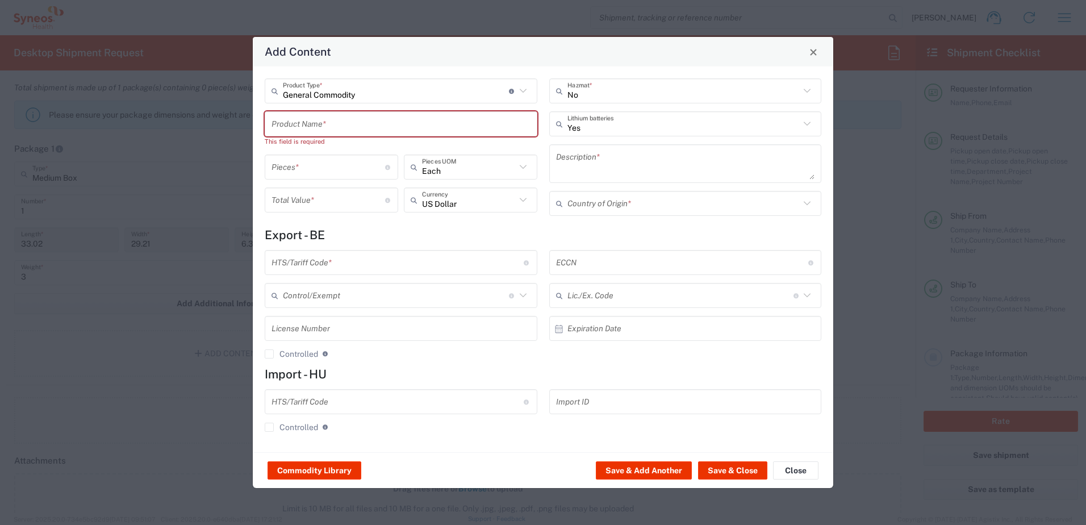
type input "No"
click at [352, 123] on input "text" at bounding box center [401, 124] width 259 height 20
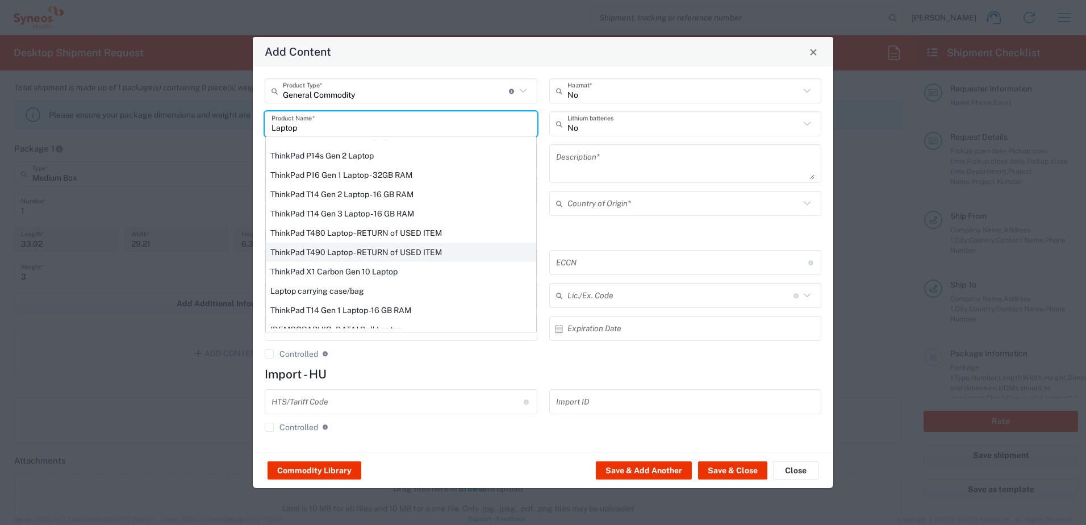
scroll to position [114, 0]
drag, startPoint x: 318, startPoint y: 127, endPoint x: 222, endPoint y: 118, distance: 96.5
click at [190, 114] on div "Add Content General Commodity Product Type * Document: Paper document generated…" at bounding box center [543, 262] width 1086 height 525
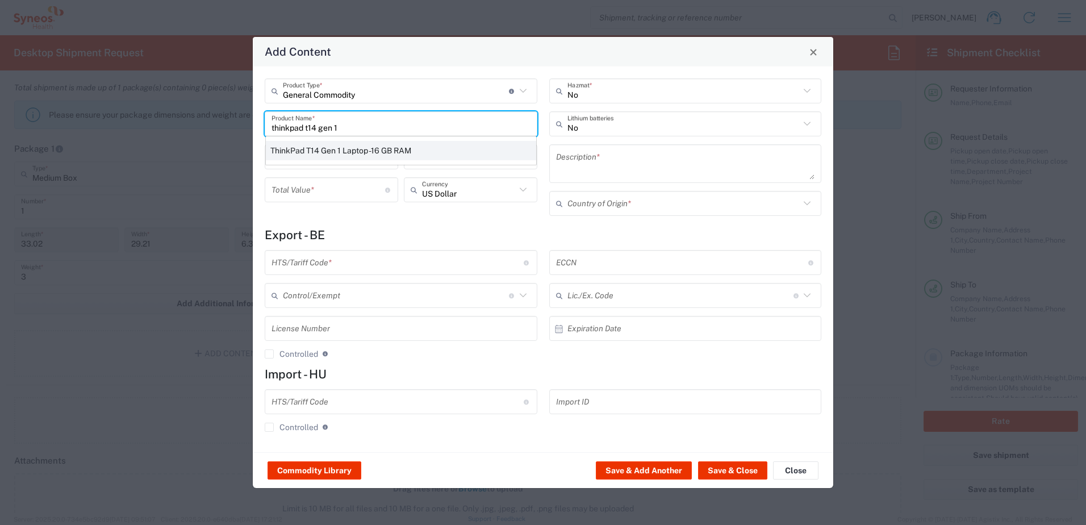
click at [399, 155] on div "ThinkPad T14 Gen 1 Laptop -16 GB RAM" at bounding box center [401, 150] width 270 height 19
type input "ThinkPad T14 Gen 1 Laptop -16 GB RAM"
type textarea "Intel Core i5-10210U- 14"- 512 GB SSD"
type input "[GEOGRAPHIC_DATA]"
type input "8471300100"
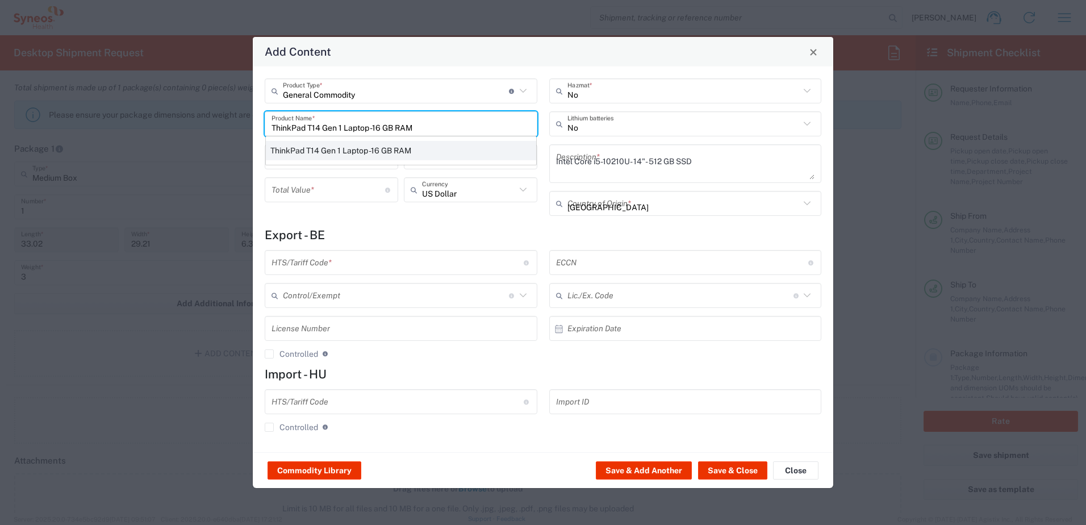
type input "BIS"
type input "5A992.c"
type input "Yes"
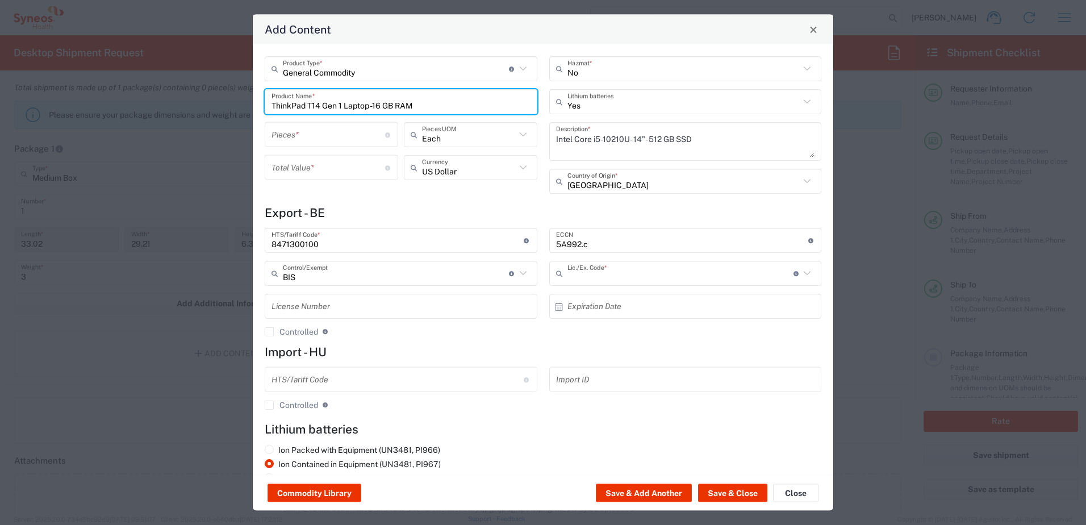
type input "NLR - No License Required"
click at [358, 133] on input "number" at bounding box center [329, 134] width 114 height 20
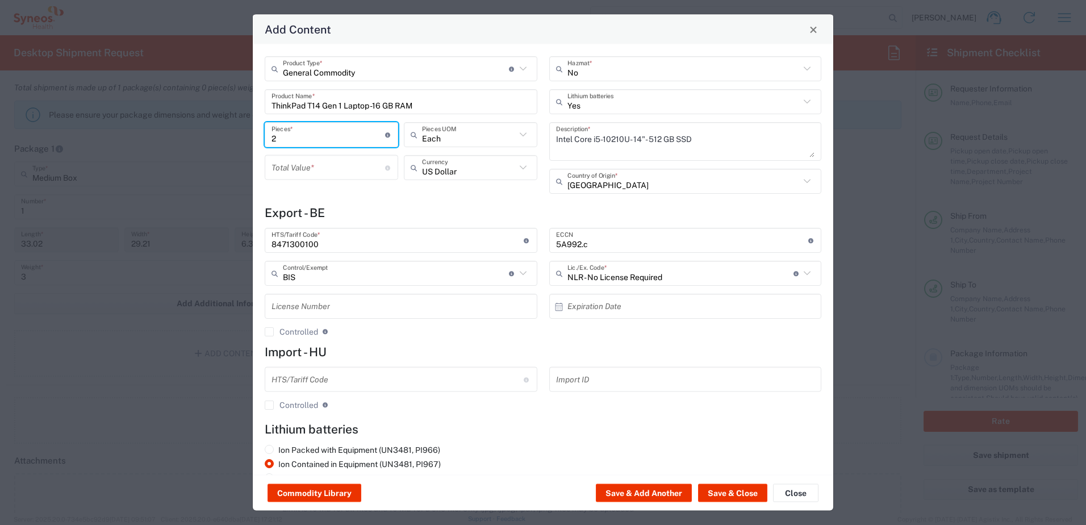
type input "2"
click at [304, 168] on input "number" at bounding box center [329, 167] width 114 height 20
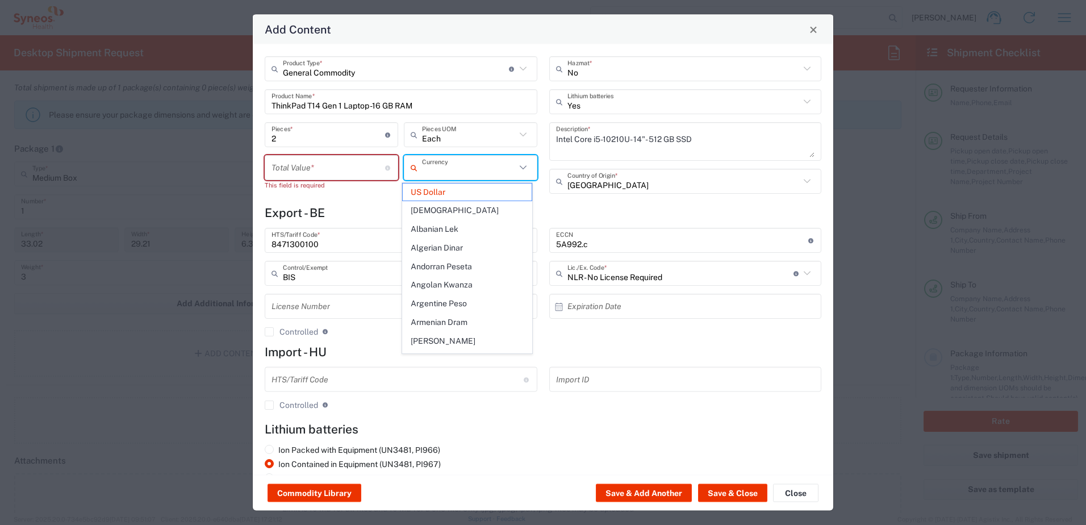
click at [445, 168] on input "text" at bounding box center [469, 167] width 94 height 20
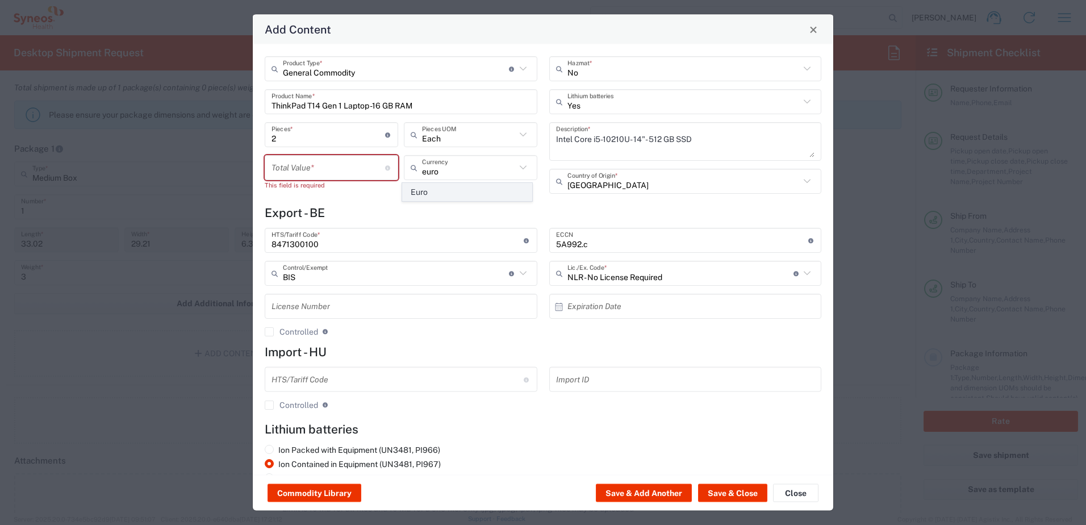
click at [415, 191] on span "Euro" at bounding box center [467, 192] width 129 height 18
type input "Euro"
click at [319, 173] on input "number" at bounding box center [329, 167] width 114 height 20
type input "350"
click at [411, 187] on div "Euro Currency" at bounding box center [470, 171] width 139 height 33
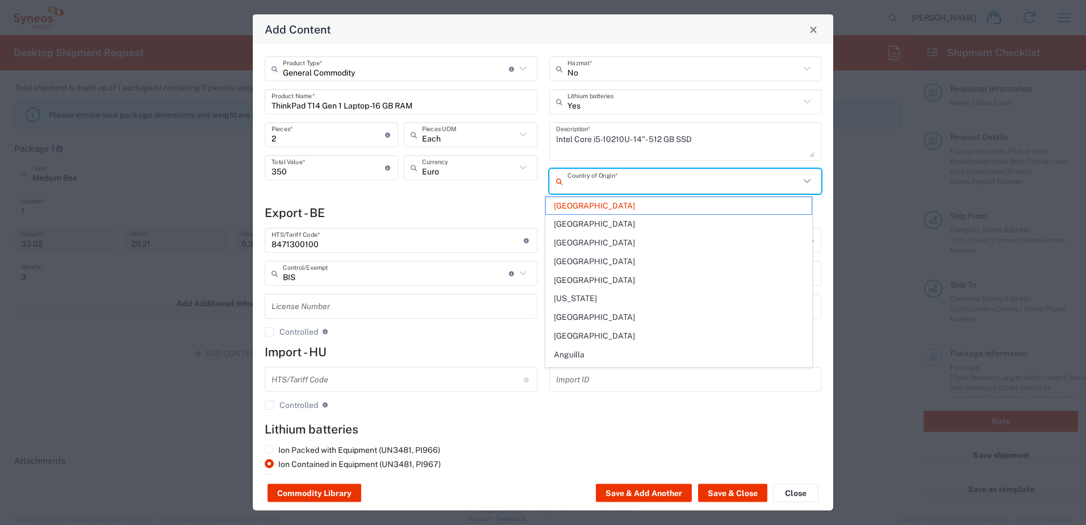
click at [619, 189] on input "text" at bounding box center [684, 181] width 233 height 20
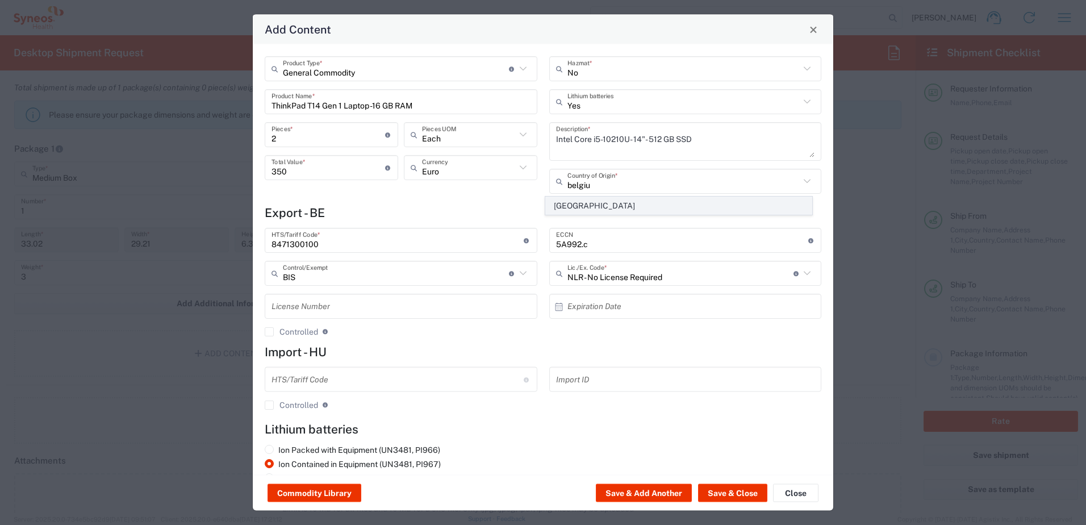
click at [582, 202] on span "[GEOGRAPHIC_DATA]" at bounding box center [679, 206] width 266 height 18
type input "[GEOGRAPHIC_DATA]"
click at [630, 206] on h4 "Export - BE" at bounding box center [543, 213] width 557 height 14
click at [335, 245] on input "8471300100" at bounding box center [398, 240] width 252 height 20
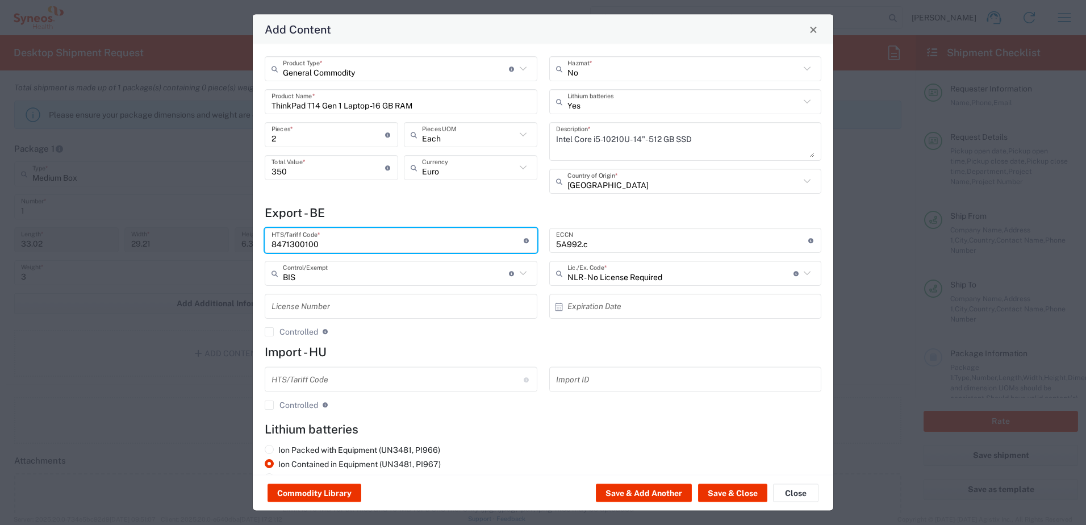
click at [336, 301] on input "text" at bounding box center [401, 306] width 259 height 20
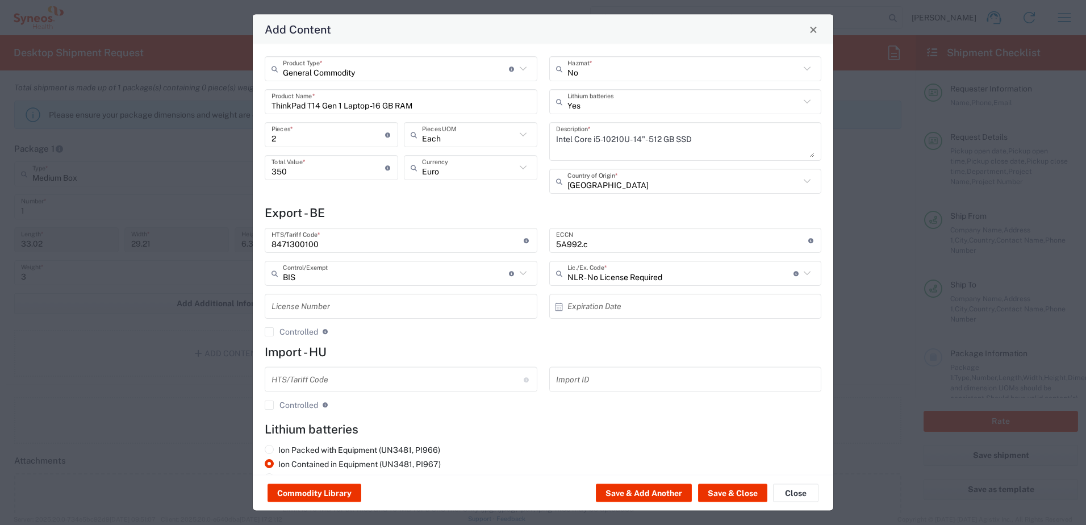
click at [398, 345] on h4 "Import - HU" at bounding box center [543, 352] width 557 height 14
click at [719, 490] on button "Save & Close" at bounding box center [732, 493] width 69 height 18
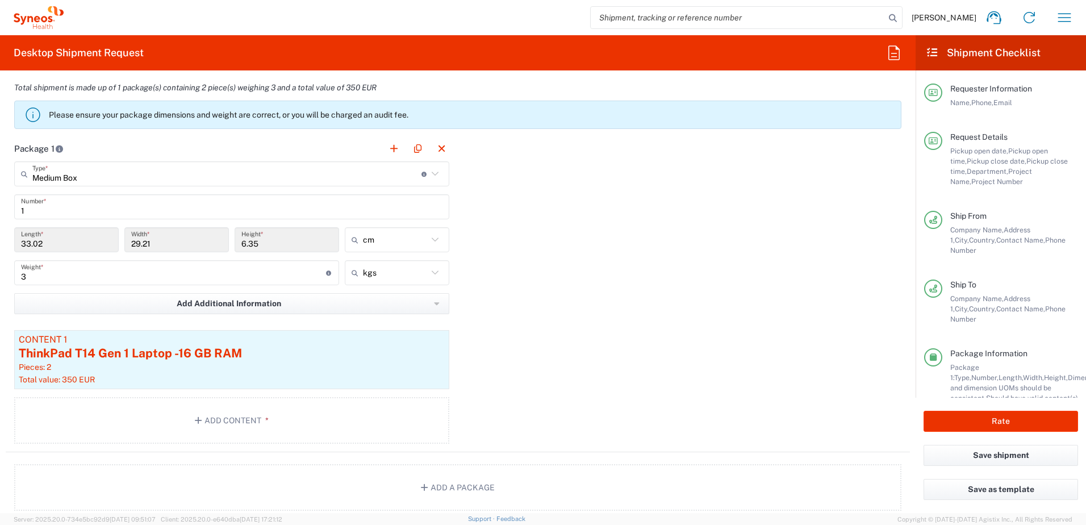
click at [587, 293] on div "Package 1 Medium Box Type * Material used to package goods Envelope Large Box M…" at bounding box center [458, 294] width 904 height 316
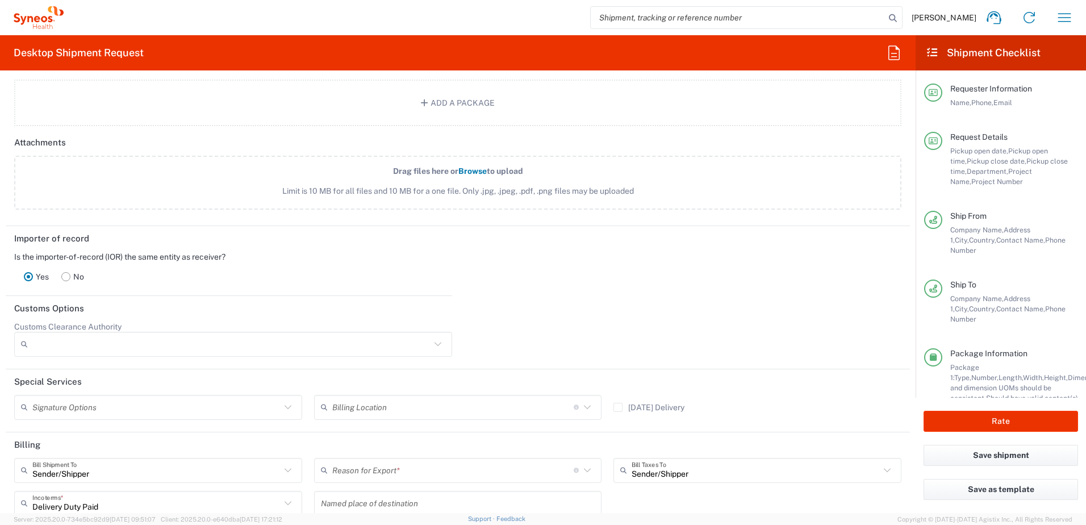
scroll to position [1420, 0]
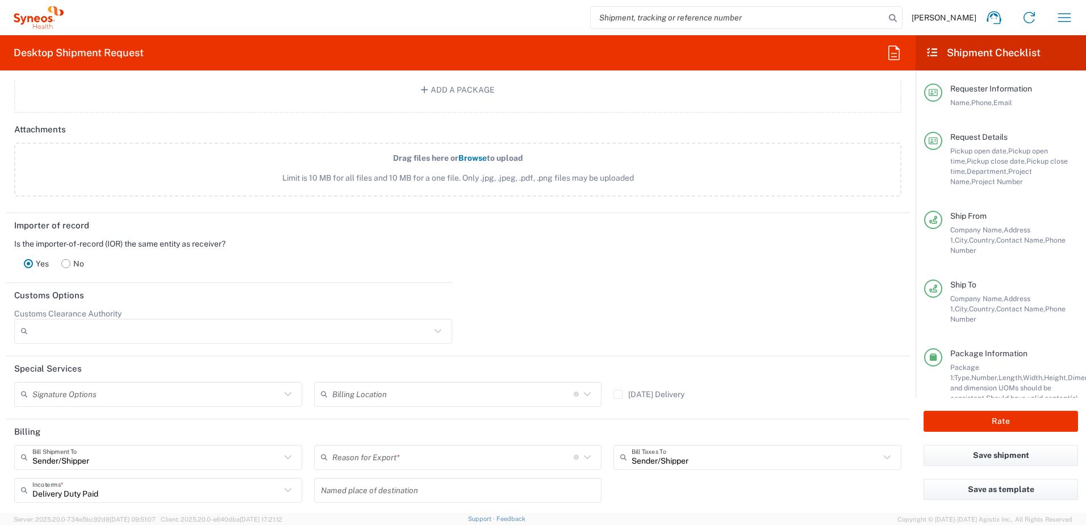
click at [65, 259] on rect at bounding box center [66, 263] width 9 height 9
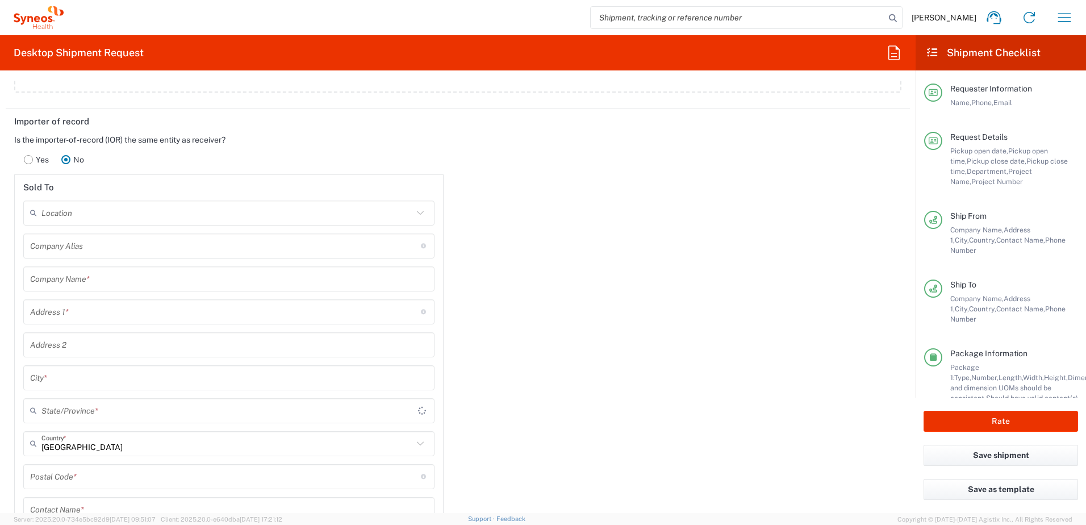
scroll to position [1534, 0]
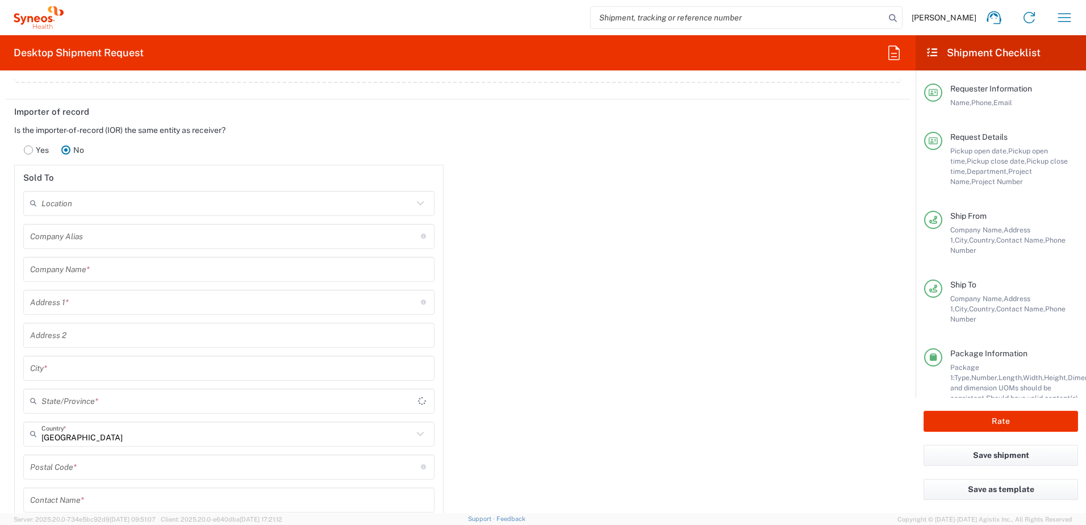
click at [31, 149] on rect at bounding box center [28, 149] width 9 height 9
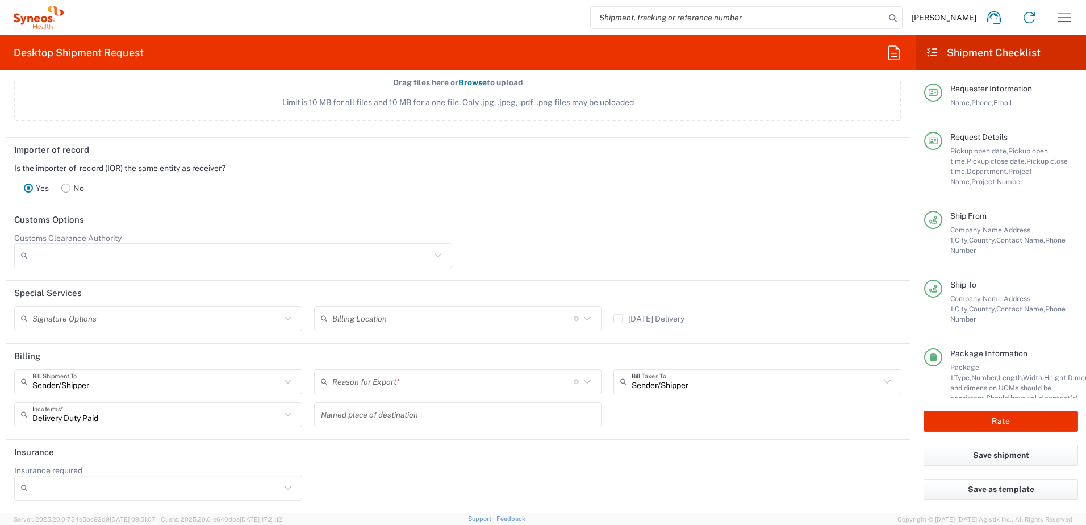
click at [438, 382] on input "text" at bounding box center [452, 382] width 241 height 20
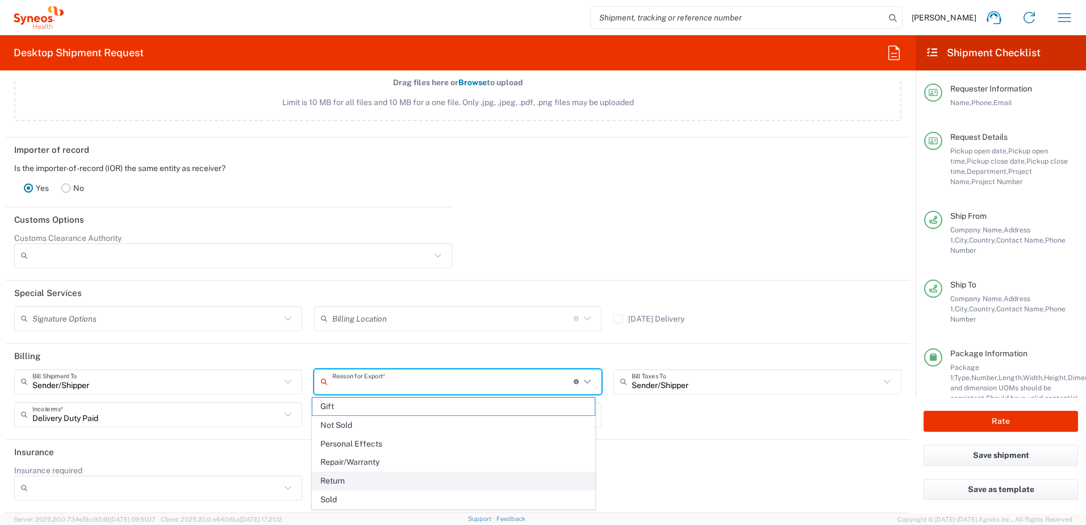
click at [397, 478] on span "Return" at bounding box center [453, 481] width 283 height 18
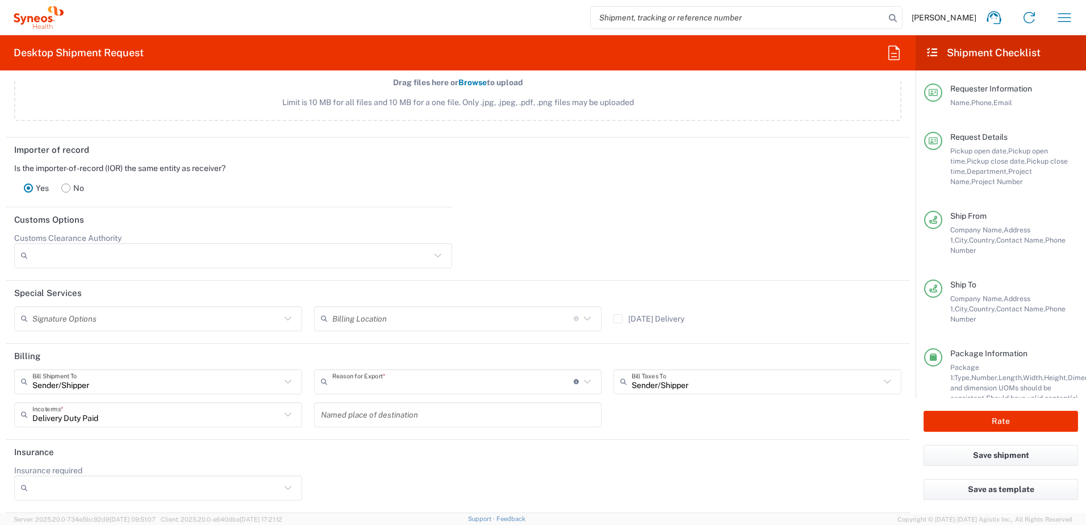
type input "Return"
click at [442, 344] on header "Billing" at bounding box center [458, 357] width 904 height 26
click at [367, 472] on div "Insurance required No Yes" at bounding box center [458, 486] width 899 height 43
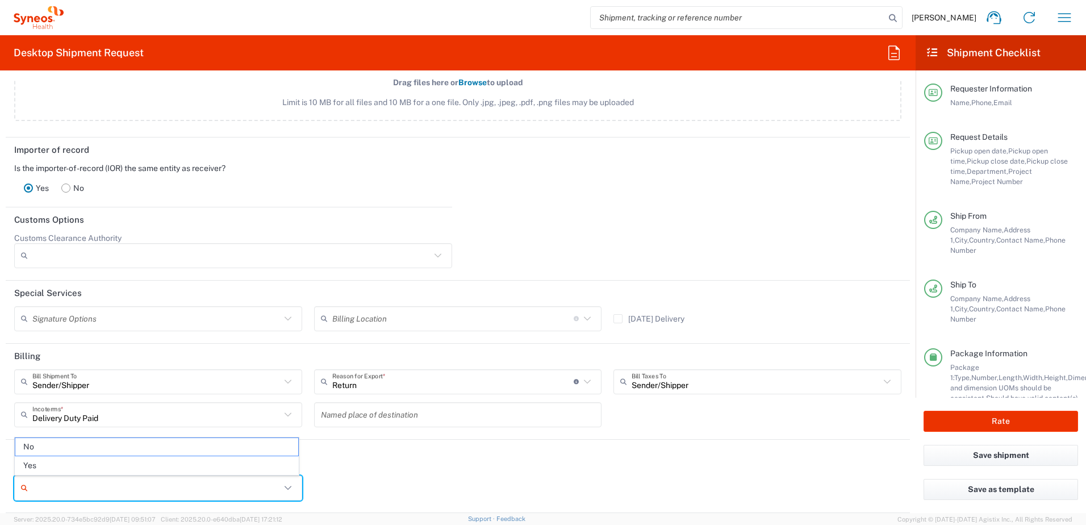
click at [216, 491] on input "Insurance required" at bounding box center [156, 488] width 248 height 18
click at [379, 479] on div "Insurance required No Yes" at bounding box center [458, 486] width 899 height 43
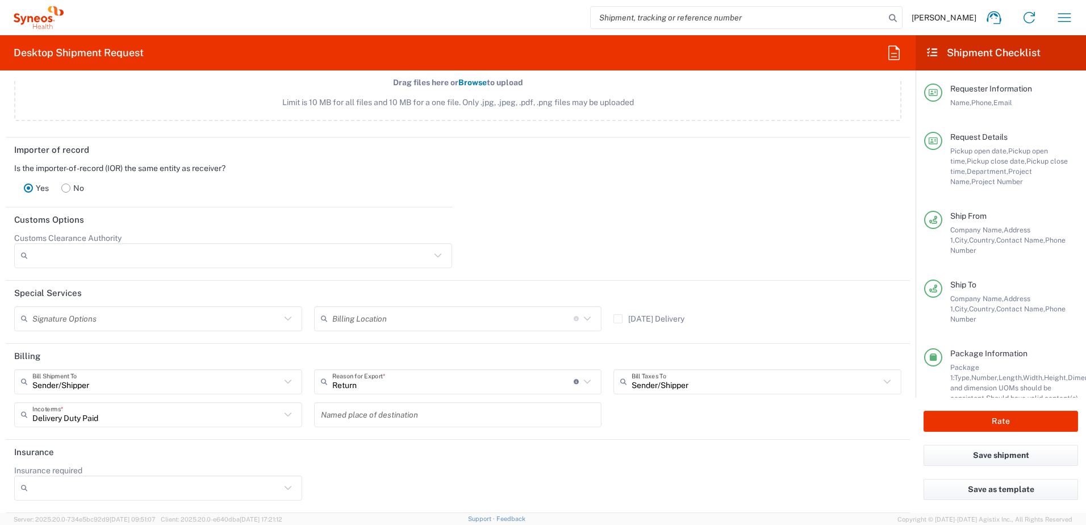
click at [248, 489] on input "Insurance required" at bounding box center [156, 488] width 248 height 18
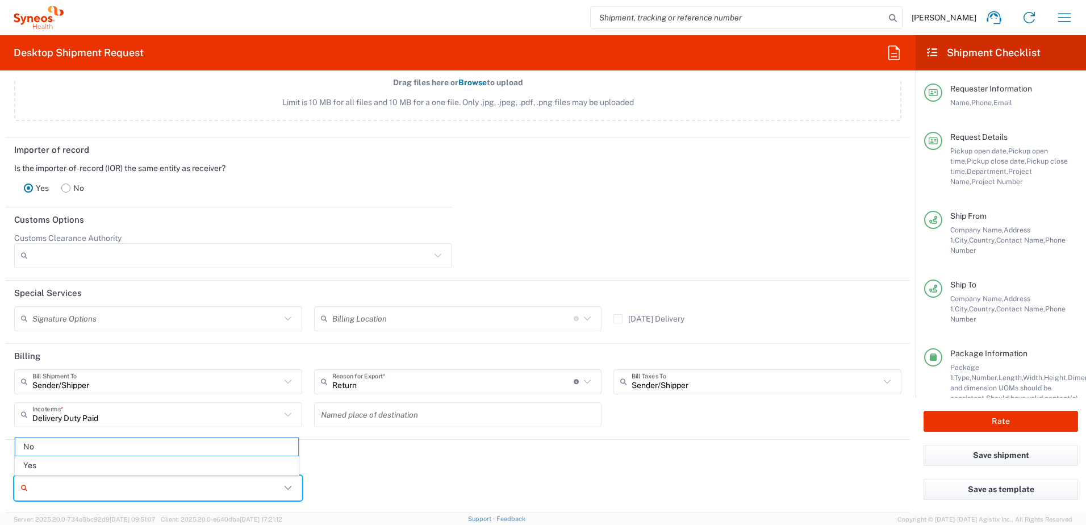
drag, startPoint x: 116, startPoint y: 465, endPoint x: 268, endPoint y: 451, distance: 152.3
click at [115, 465] on span "Yes" at bounding box center [156, 466] width 283 height 18
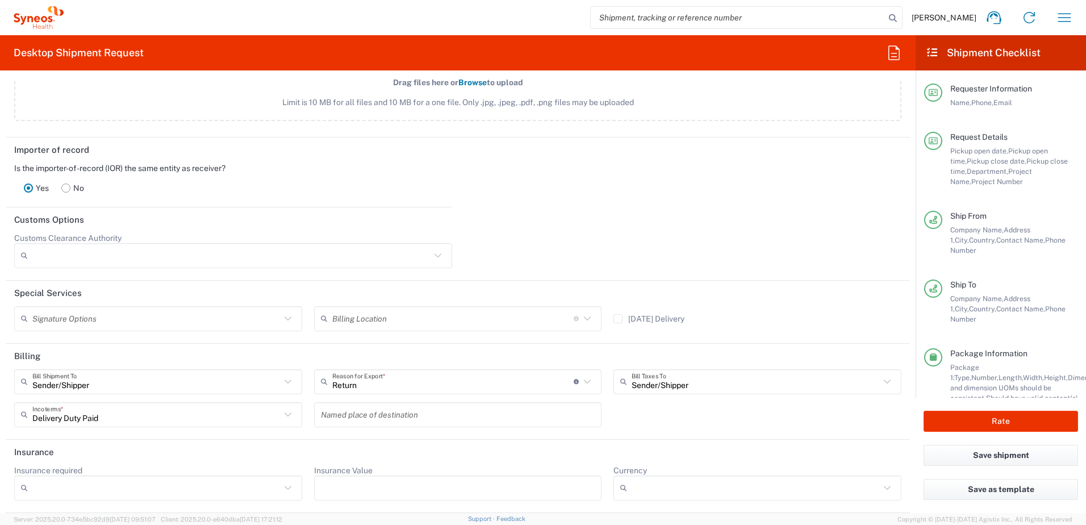
type input "Yes"
drag, startPoint x: 366, startPoint y: 486, endPoint x: 385, endPoint y: 486, distance: 18.7
click at [364, 486] on input "Insurance Value" at bounding box center [458, 488] width 274 height 18
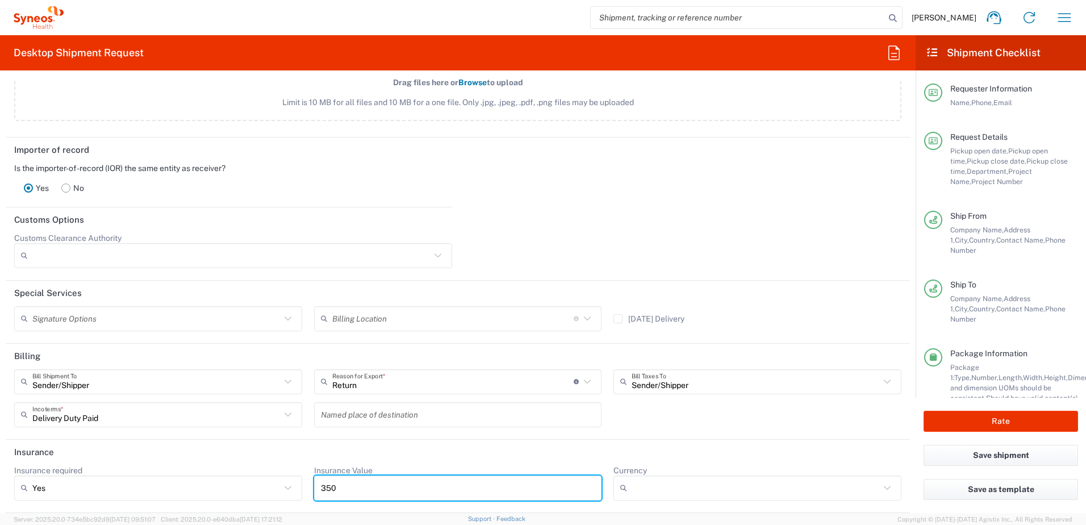
type input "350"
click at [724, 474] on agx-dropdown-control "Currency ADP AED AFN ALL AMD AOA ARS ATS AUD AWG AZN BAM BBD BDT BGL BGN BHD BI…" at bounding box center [758, 482] width 288 height 35
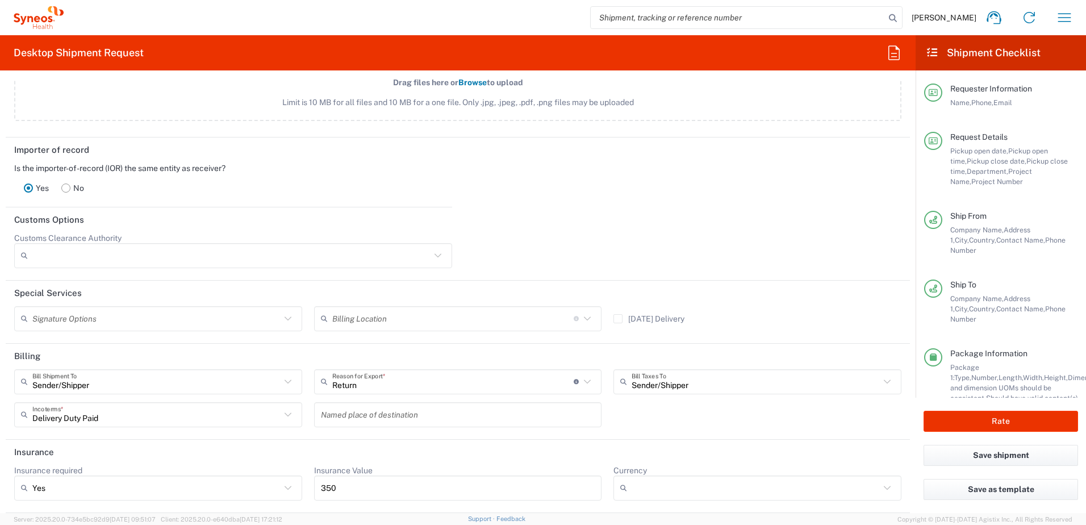
click at [706, 486] on input "Currency" at bounding box center [756, 488] width 248 height 18
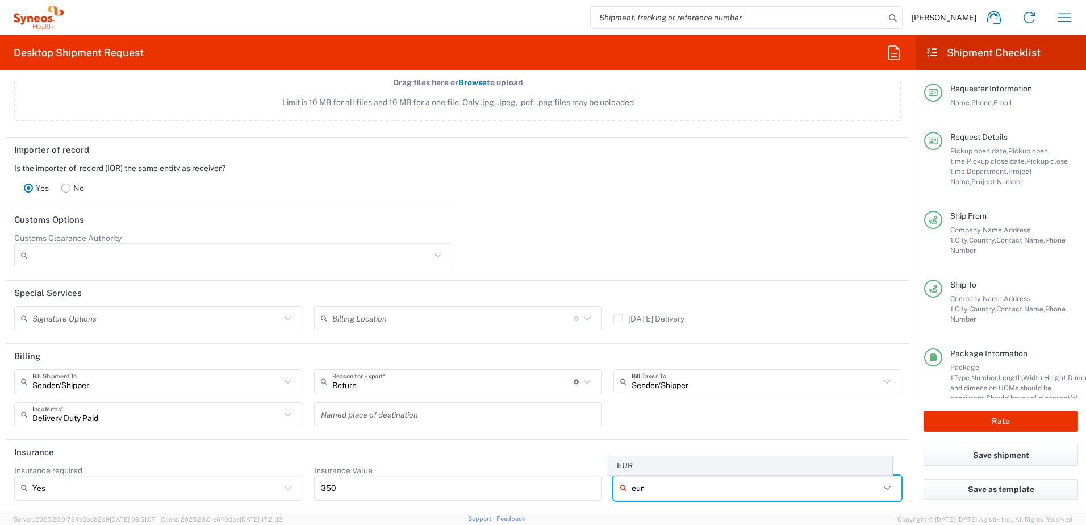
click at [642, 463] on span "EUR" at bounding box center [750, 466] width 283 height 18
type input "EUR"
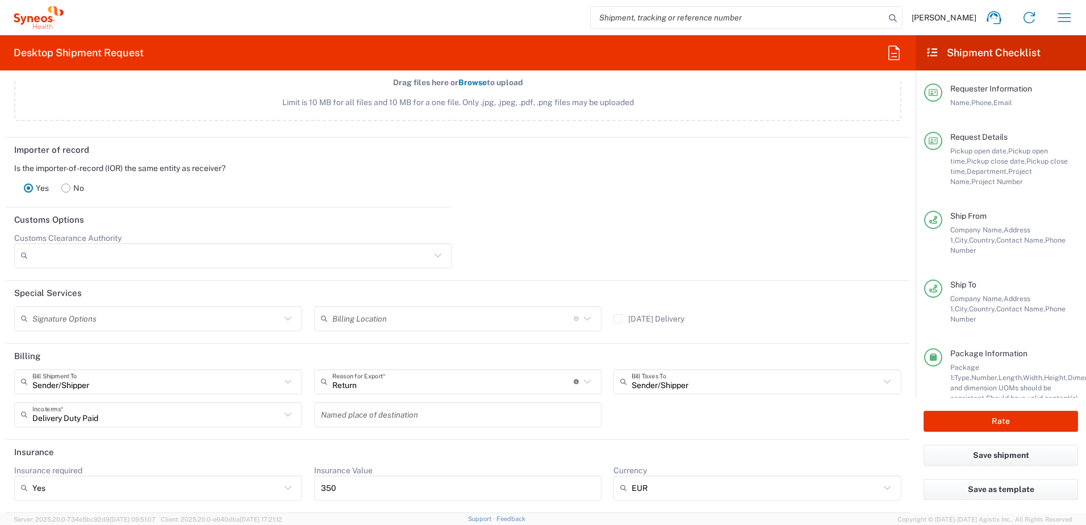
click at [644, 429] on div "Sender/[PERSON_NAME] Shipment To Sender/Shipper Recipient Account Third Party A…" at bounding box center [458, 402] width 899 height 66
click at [135, 420] on input "text" at bounding box center [156, 414] width 248 height 20
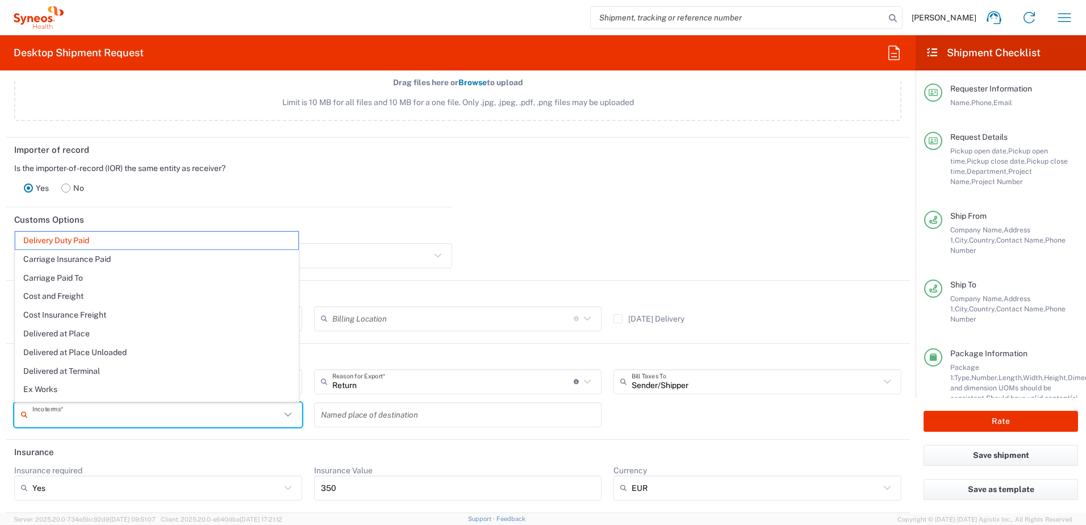
click at [135, 420] on input "text" at bounding box center [156, 414] width 248 height 20
click at [339, 414] on input "text" at bounding box center [458, 414] width 274 height 20
type input "Delivery Duty Paid"
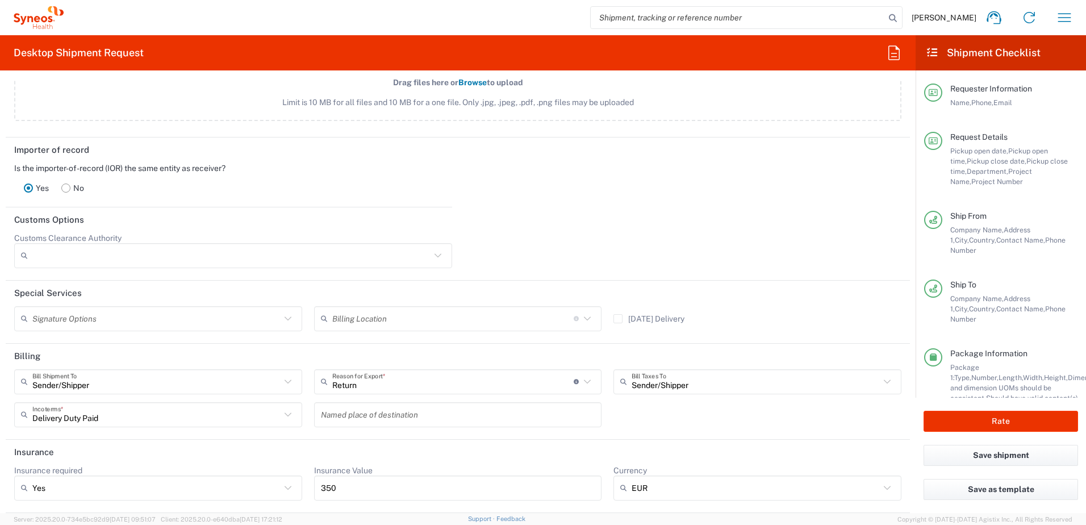
drag, startPoint x: 407, startPoint y: 453, endPoint x: 596, endPoint y: 402, distance: 195.8
click at [407, 453] on header "Insurance" at bounding box center [458, 453] width 904 height 26
click at [108, 381] on input "text" at bounding box center [156, 382] width 248 height 20
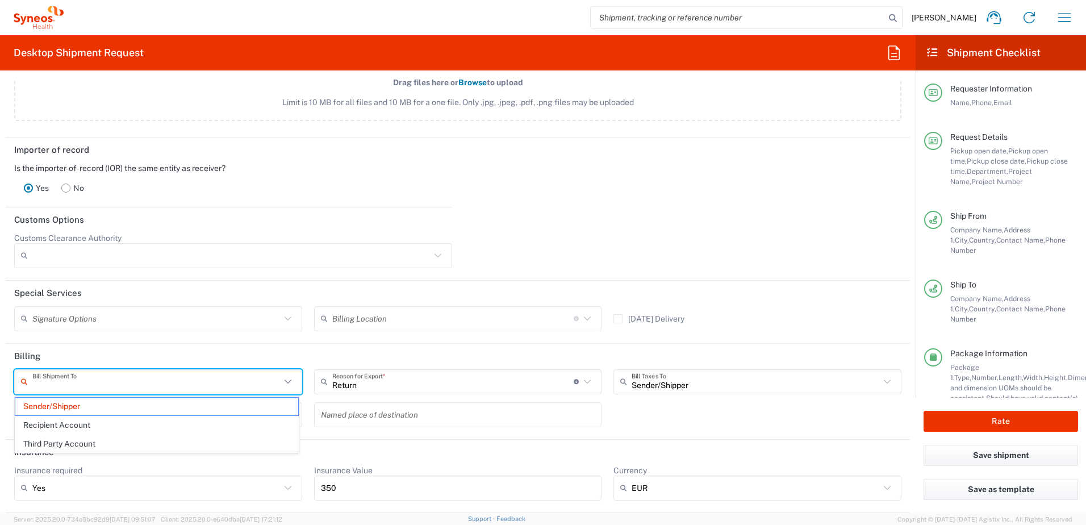
click at [124, 351] on header "Billing" at bounding box center [458, 357] width 904 height 26
type input "Sender/Shipper"
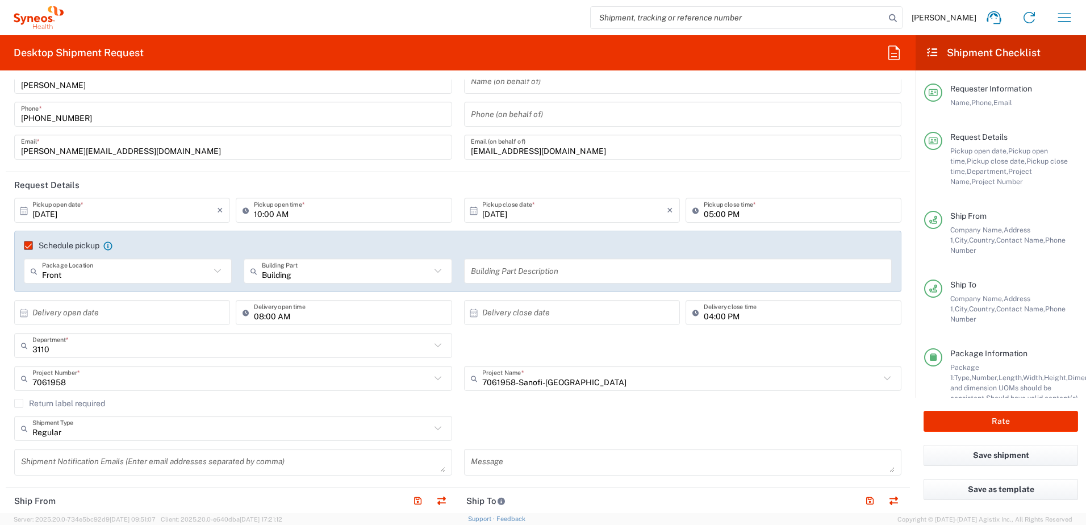
scroll to position [57, 0]
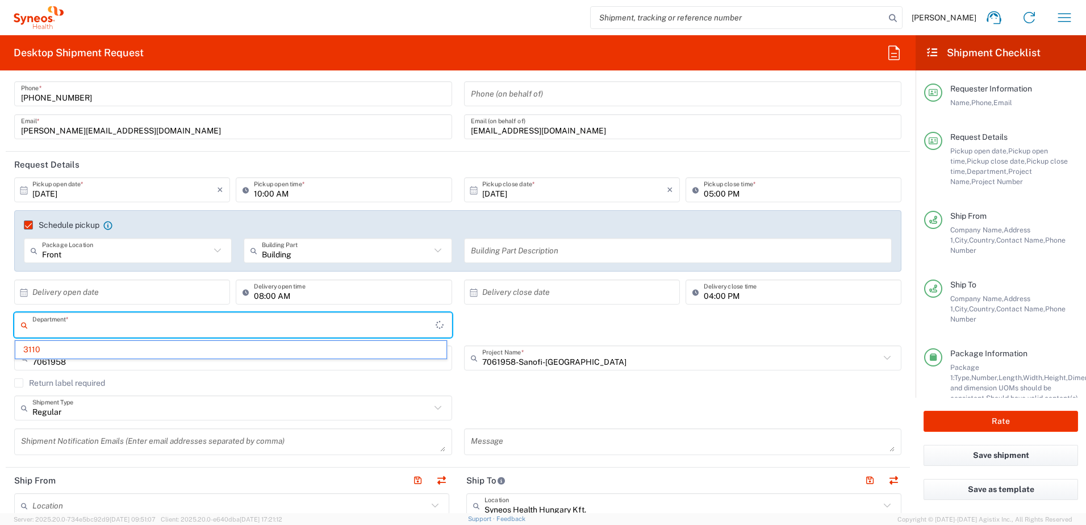
drag, startPoint x: 79, startPoint y: 332, endPoint x: -41, endPoint y: 326, distance: 120.0
click at [0, 326] on html "[PERSON_NAME] Home Shipment estimator Shipment tracking Desktop shipment reques…" at bounding box center [543, 262] width 1086 height 525
type input "3110"
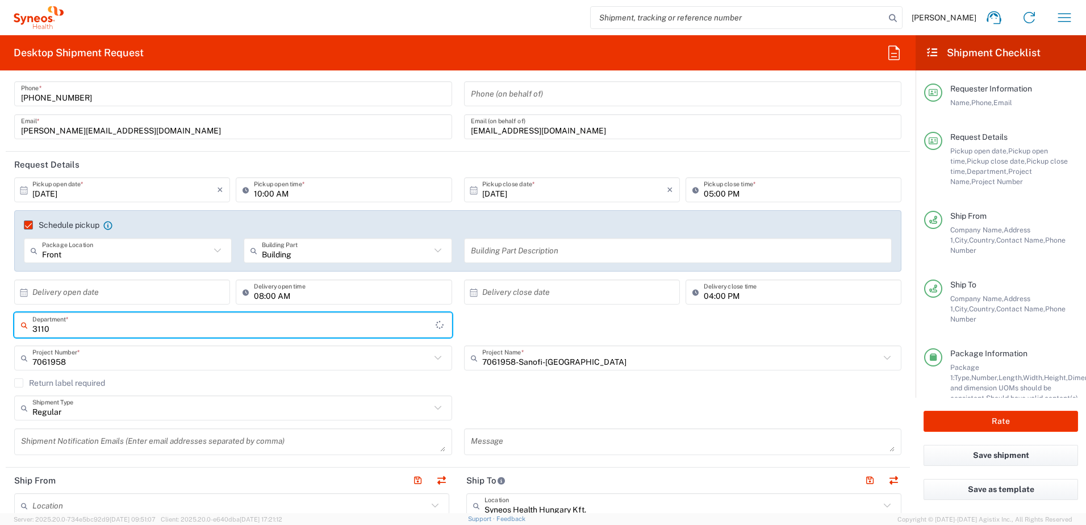
click at [470, 316] on div "3110 Department * 3110" at bounding box center [458, 328] width 899 height 33
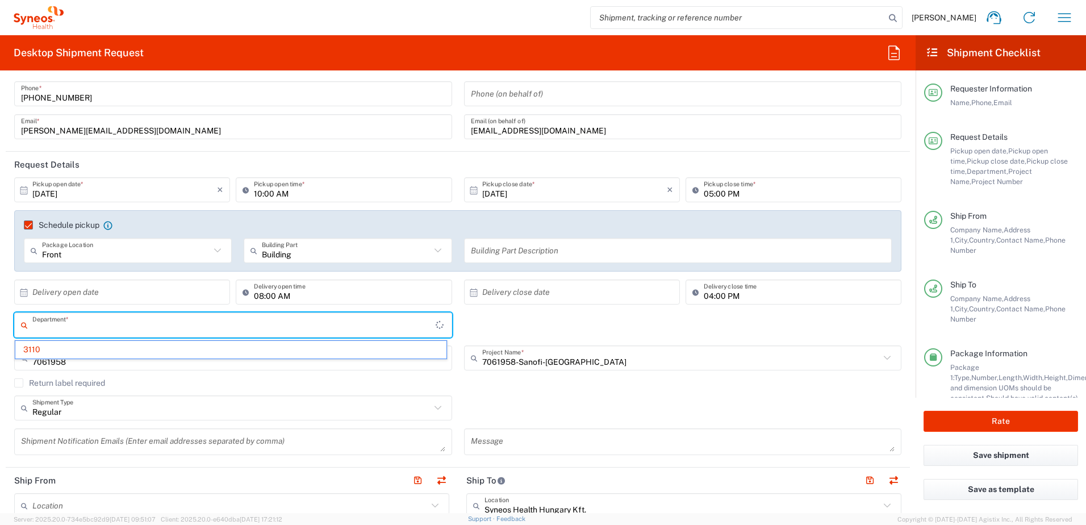
drag, startPoint x: 50, startPoint y: 326, endPoint x: -35, endPoint y: 322, distance: 85.3
click at [0, 322] on html "[PERSON_NAME] Home Shipment estimator Shipment tracking Desktop shipment reques…" at bounding box center [543, 262] width 1086 height 525
drag, startPoint x: 94, startPoint y: 331, endPoint x: -169, endPoint y: 310, distance: 263.9
click at [0, 310] on html "[PERSON_NAME] Home Shipment estimator Shipment tracking Desktop shipment reques…" at bounding box center [543, 262] width 1086 height 525
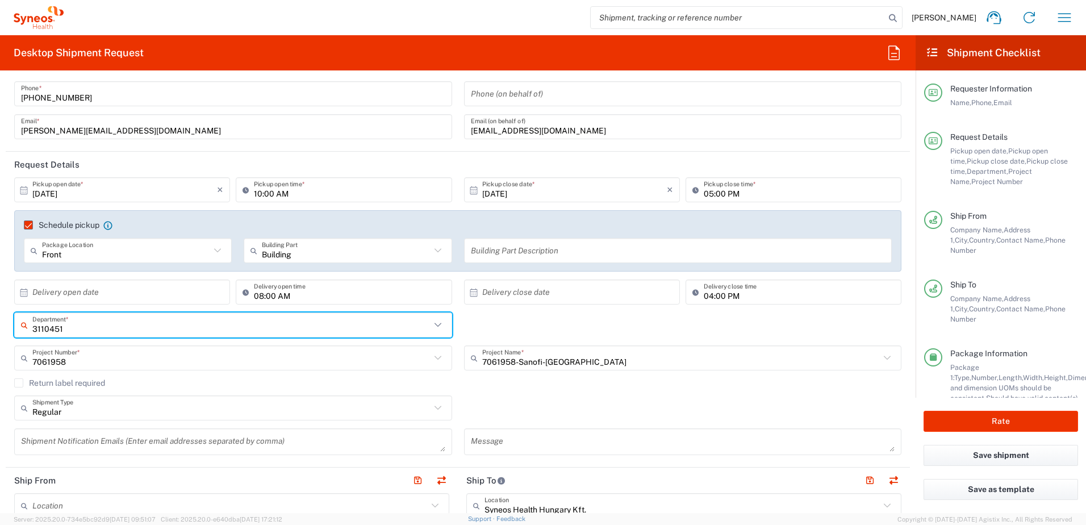
type input "31104510"
drag, startPoint x: 51, startPoint y: 329, endPoint x: -5, endPoint y: 326, distance: 55.8
click at [0, 326] on html "[PERSON_NAME] Home Shipment estimator Shipment tracking Desktop shipment reques…" at bounding box center [543, 262] width 1086 height 525
click at [71, 328] on input "text" at bounding box center [231, 325] width 398 height 20
type input "4510"
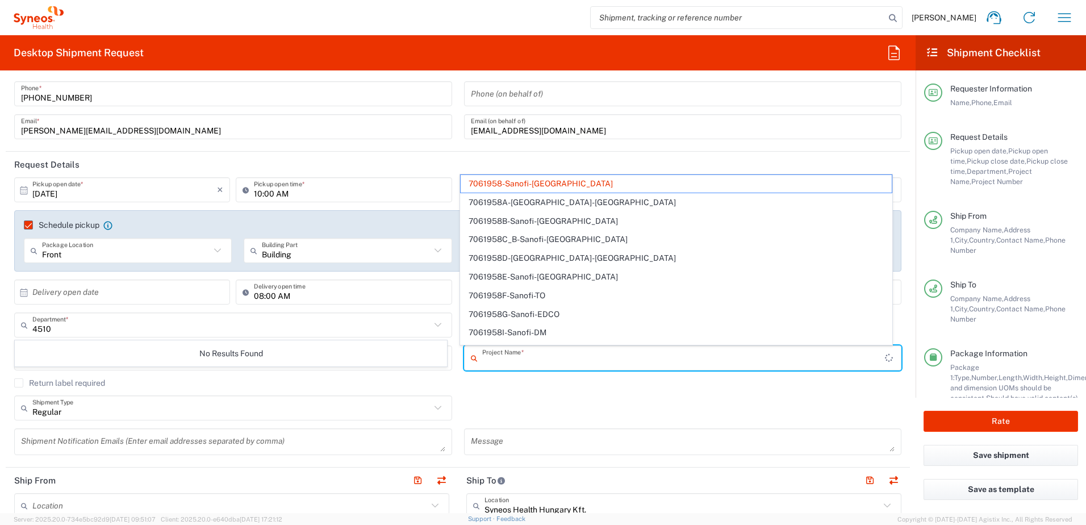
drag, startPoint x: 591, startPoint y: 367, endPoint x: 298, endPoint y: 335, distance: 294.9
click at [298, 335] on agx-shipment-cost-centers-widget "4510 Department * No Results Found 7061958 Project Number * 7061958 **6183 DEPA…" at bounding box center [458, 345] width 899 height 66
type input "7061958-Sanofi-[GEOGRAPHIC_DATA]"
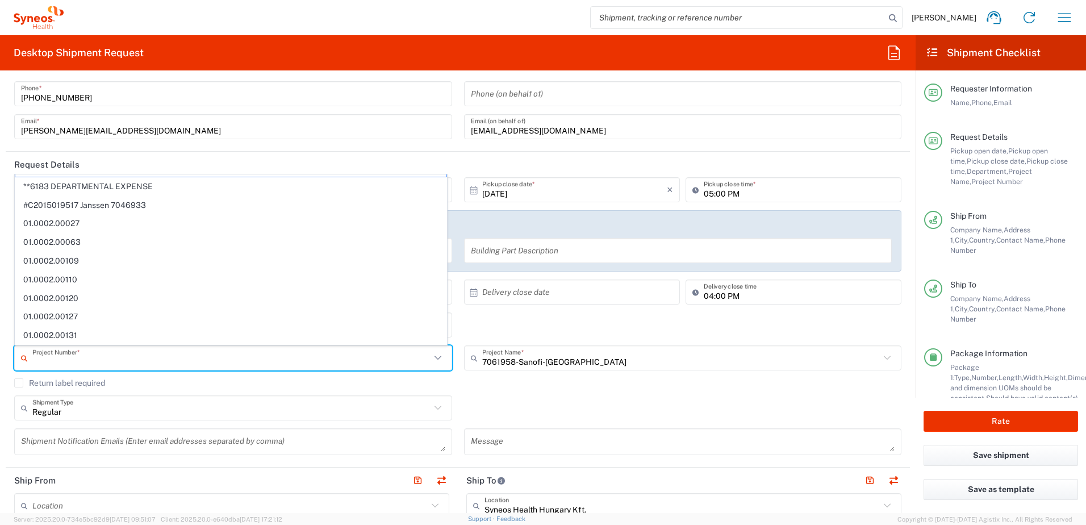
scroll to position [0, 0]
drag, startPoint x: 35, startPoint y: 362, endPoint x: 626, endPoint y: 395, distance: 592.3
click at [0, 364] on html "[PERSON_NAME] Home Shipment estimator Shipment tracking Desktop shipment reques…" at bounding box center [543, 262] width 1086 height 525
type input "7061958"
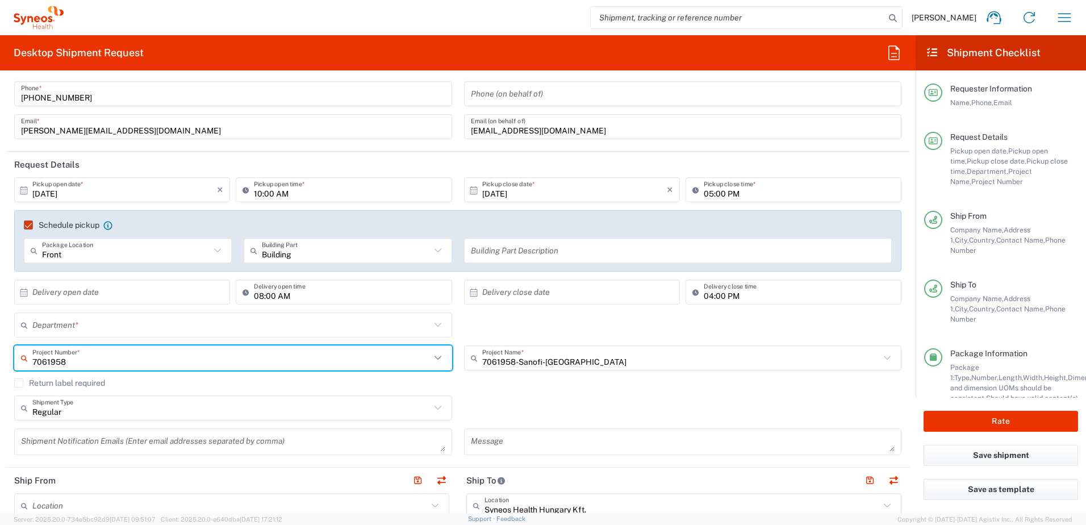
click at [626, 397] on div "Regular Shipment Type Batch Regular" at bounding box center [458, 411] width 899 height 33
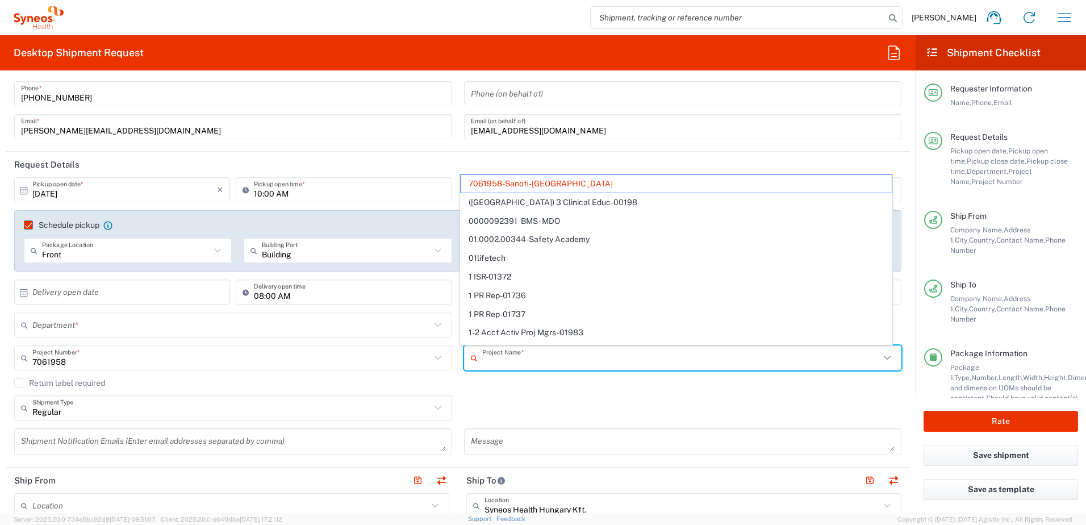
drag, startPoint x: 598, startPoint y: 365, endPoint x: 297, endPoint y: 339, distance: 302.8
click at [290, 342] on agx-shipment-cost-centers-widget "Department * No Results Found 7061958 Project Number * 7061958 **6183 DEPARTMEN…" at bounding box center [458, 345] width 899 height 66
drag, startPoint x: 573, startPoint y: 364, endPoint x: 333, endPoint y: 348, distance: 240.3
click at [322, 355] on div "7061958 Project Number * 7061958 **6183 DEPARTMENTAL EXPENSE #C2015019517 [PERS…" at bounding box center [458, 361] width 899 height 33
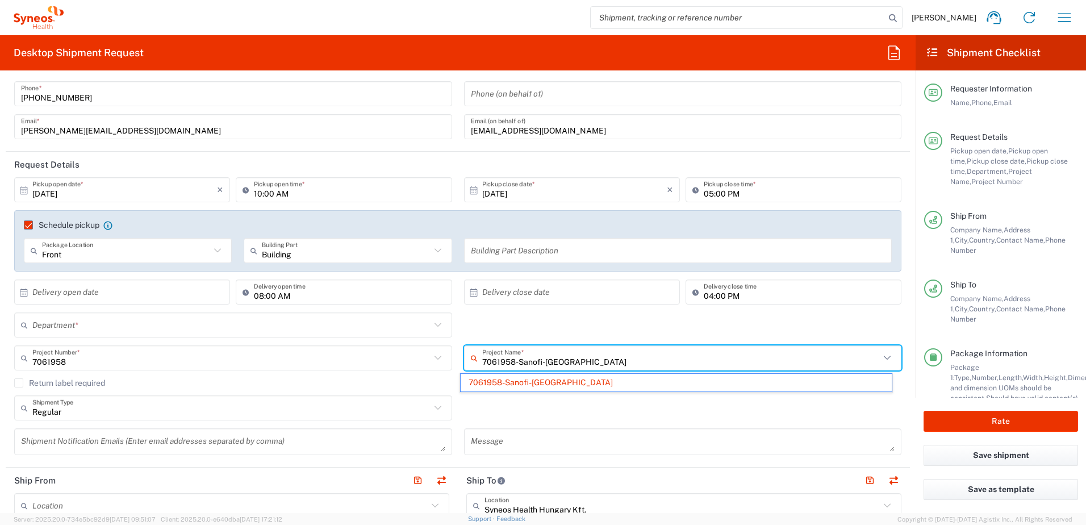
type input "7061958-Sanofi-[GEOGRAPHIC_DATA]"
drag, startPoint x: 568, startPoint y: 360, endPoint x: 388, endPoint y: 362, distance: 179.5
click at [388, 362] on div "7061958 Project Number * 7061958 **6183 DEPARTMENTAL EXPENSE #C2015019517 [PERS…" at bounding box center [458, 361] width 899 height 33
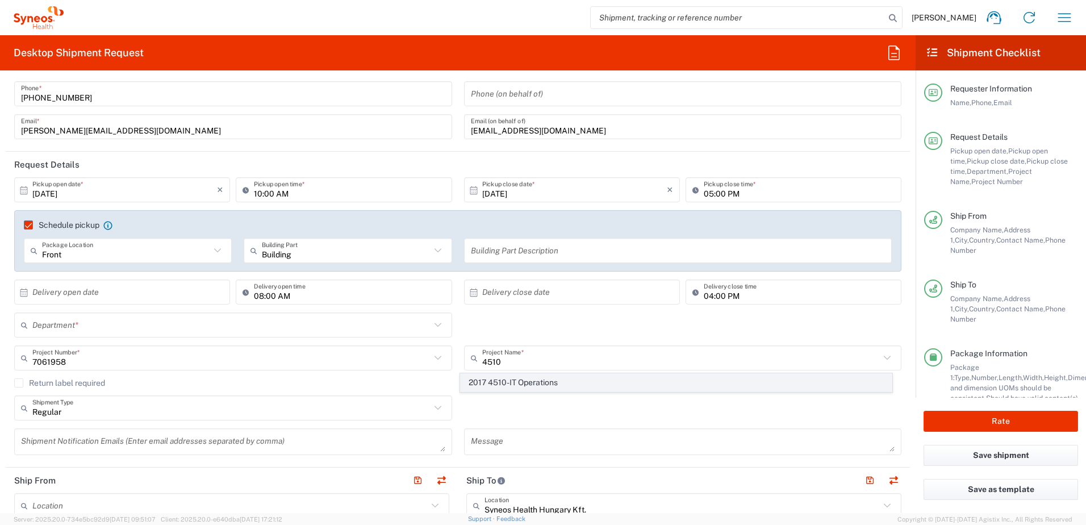
click at [505, 385] on span "2017 4510-IT Operations" at bounding box center [676, 383] width 431 height 18
type input "2017 4510-IT Operations"
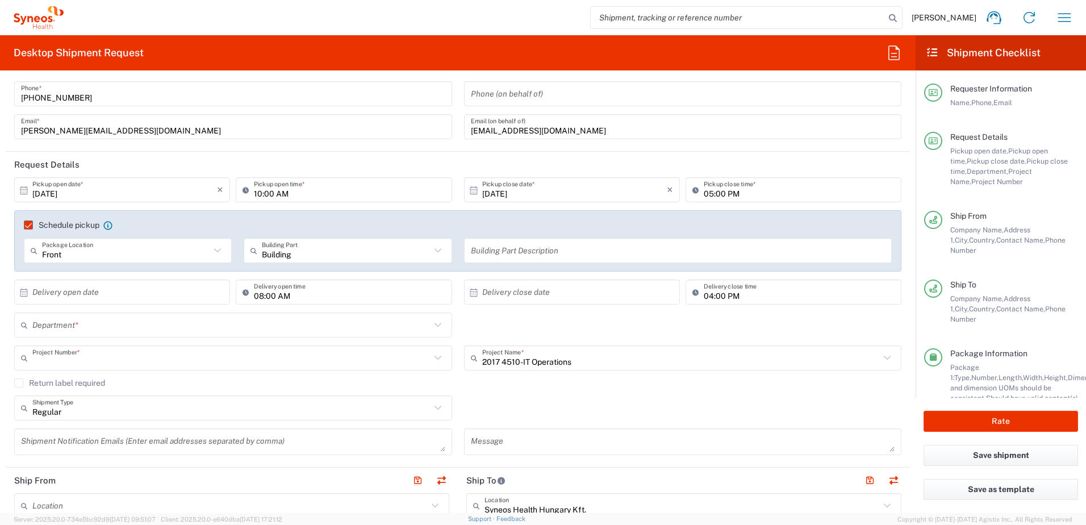
type input "2017.4510_IT_[MEDICAL_DATA]"
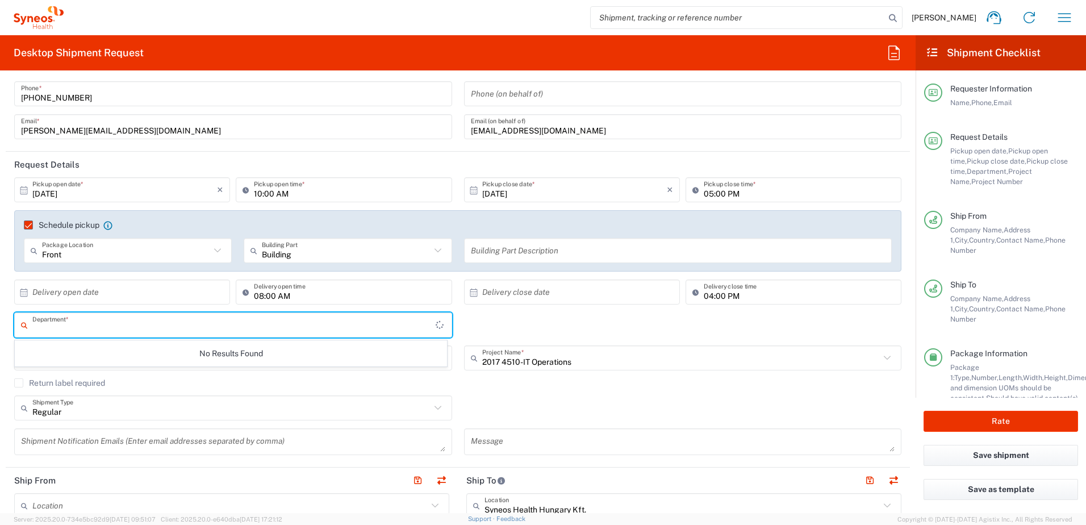
click at [128, 327] on input "text" at bounding box center [233, 325] width 403 height 20
type input "4510"
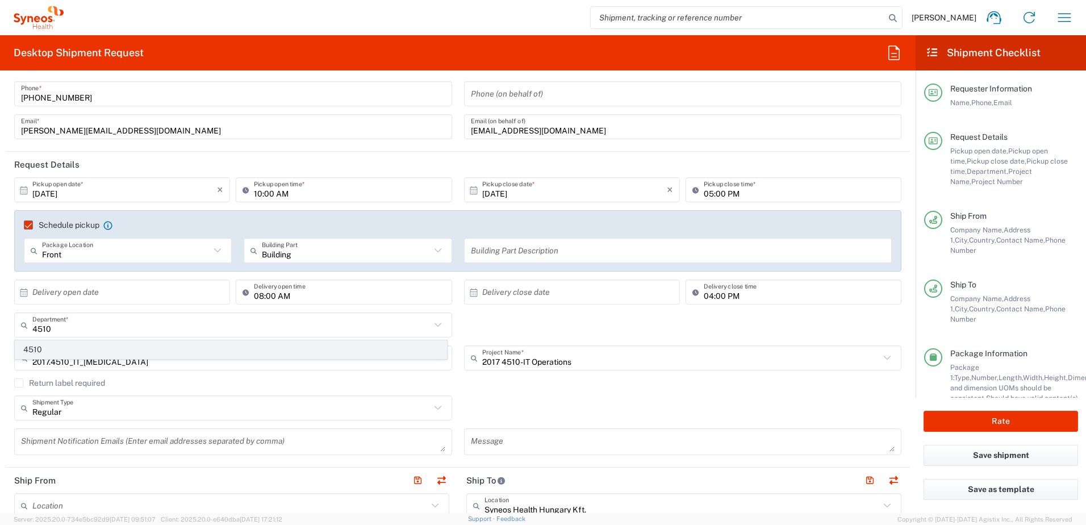
click at [52, 348] on span "4510" at bounding box center [230, 350] width 431 height 18
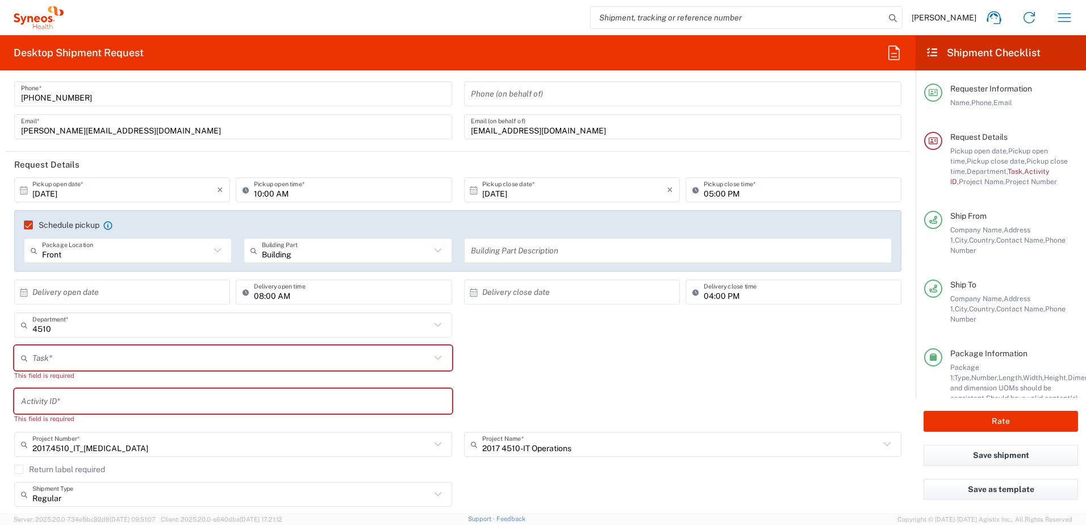
click at [150, 360] on input "text" at bounding box center [231, 358] width 398 height 20
type input "4510"
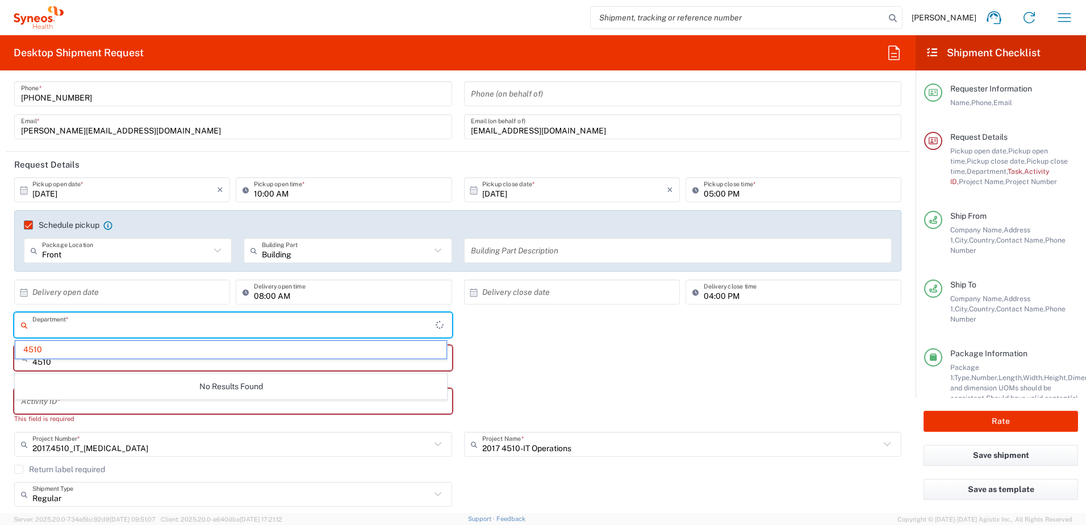
drag, startPoint x: 65, startPoint y: 328, endPoint x: -110, endPoint y: 310, distance: 175.9
click at [0, 310] on html "[PERSON_NAME] Home Shipment estimator Shipment tracking Desktop shipment reques…" at bounding box center [543, 262] width 1086 height 525
type input "4510"
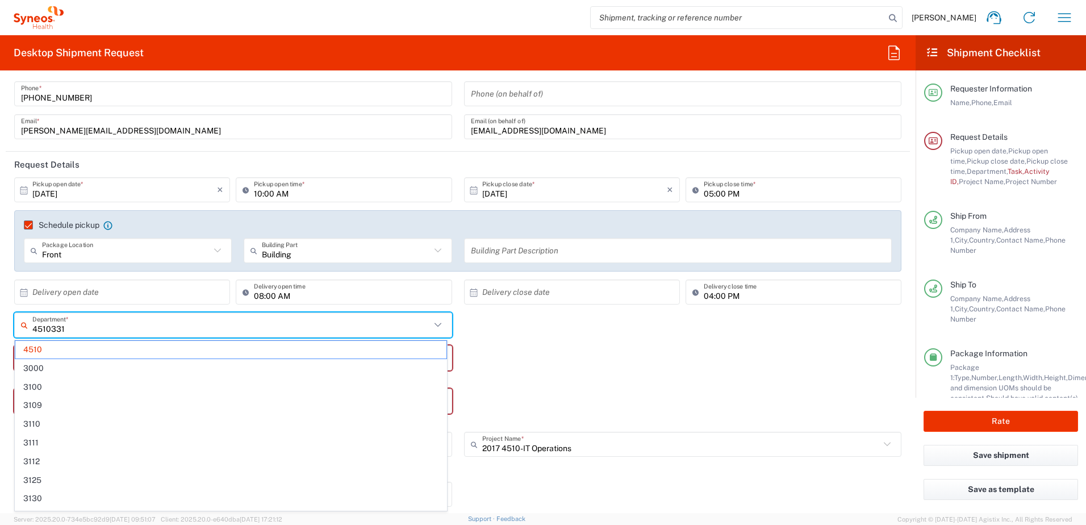
type input "45103311"
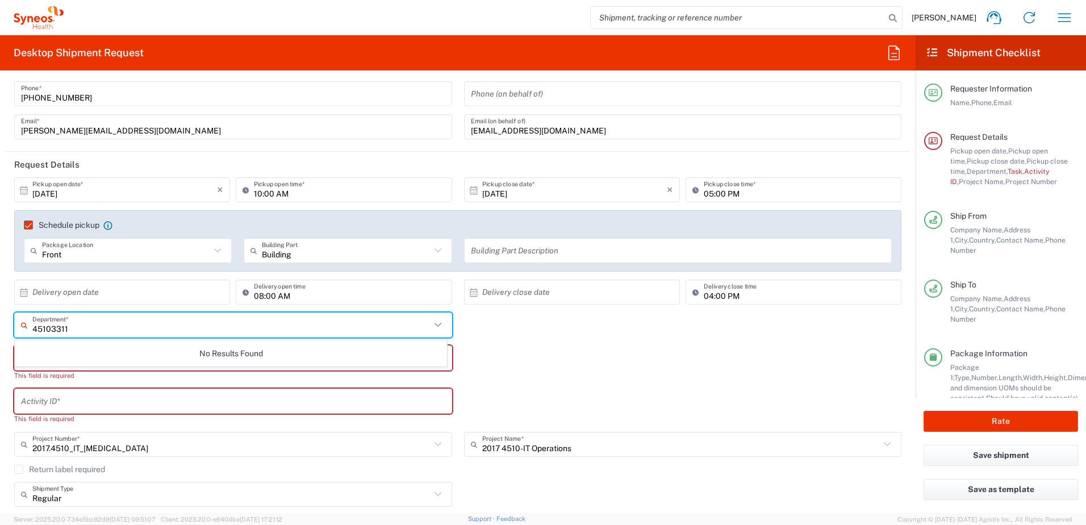
drag, startPoint x: 88, startPoint y: 328, endPoint x: -184, endPoint y: 286, distance: 275.3
click at [0, 286] on html "[PERSON_NAME] Home Shipment estimator Shipment tracking Desktop shipment reques…" at bounding box center [543, 262] width 1086 height 525
type input "3"
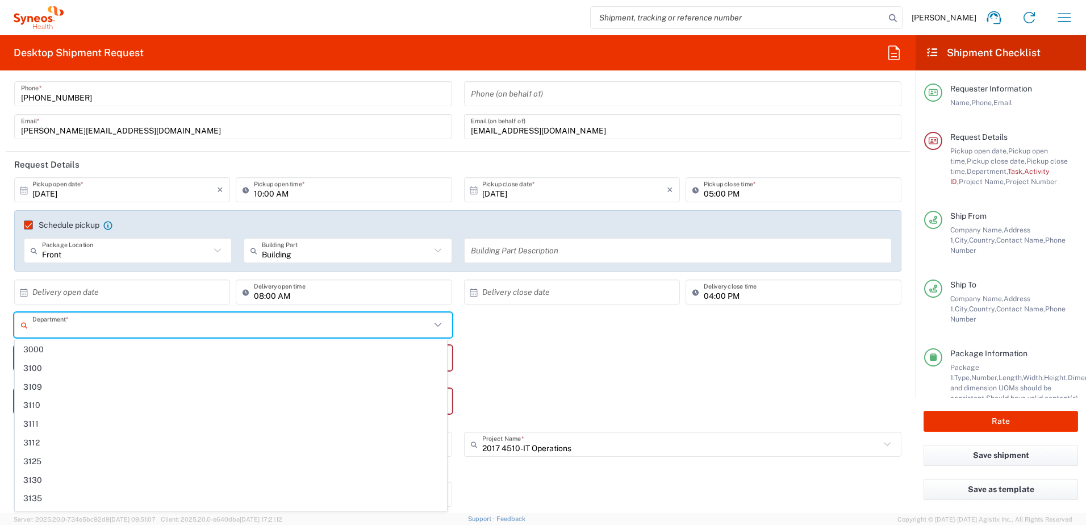
click at [526, 320] on div "Department * 3000 3100 3109 3110 3111 3112 3125 3130 3135 3136 3150 3155 3165 3…" at bounding box center [458, 328] width 899 height 33
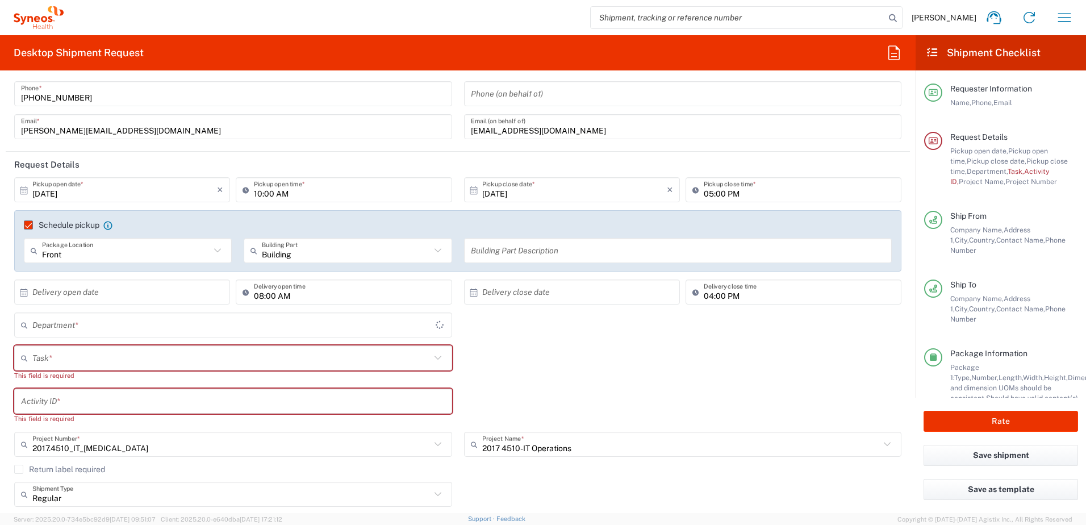
click at [527, 317] on div "Department * 3000 3100 3109 3110 3111 3112 3125 3130 3135 3136 3150 3155 3165 3…" at bounding box center [458, 328] width 899 height 33
type input "4510"
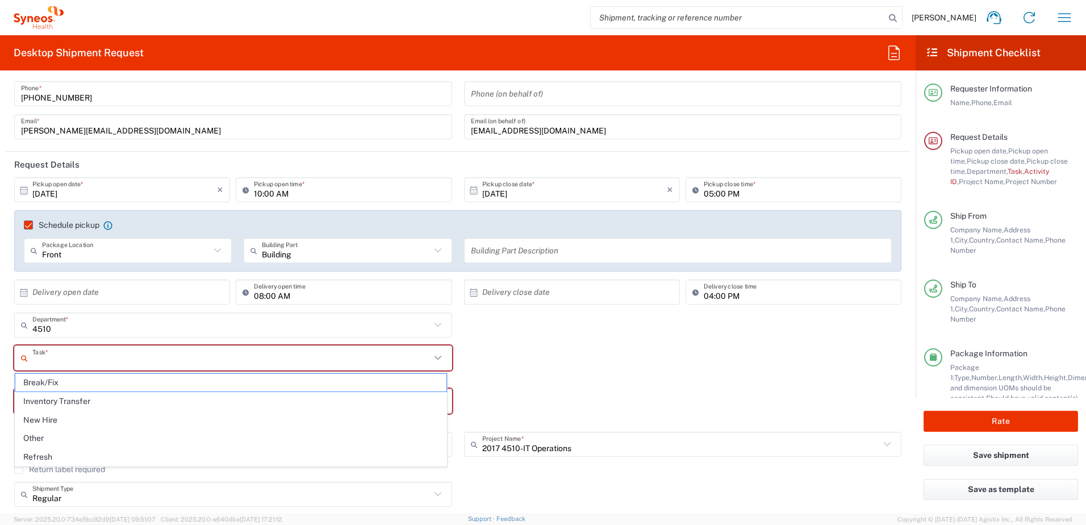
click at [61, 354] on input "text" at bounding box center [231, 358] width 398 height 20
click at [92, 325] on input "text" at bounding box center [231, 325] width 398 height 20
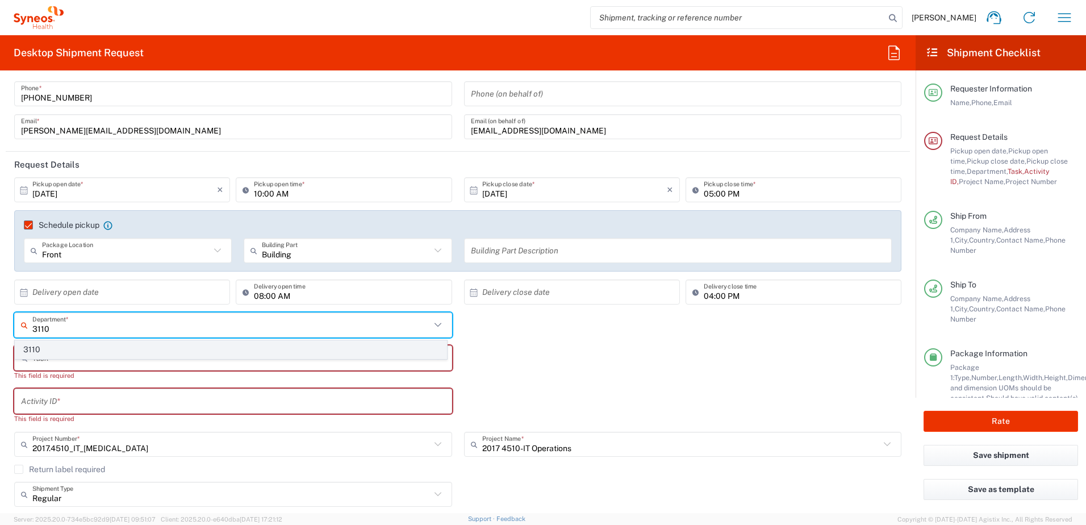
type input "3110"
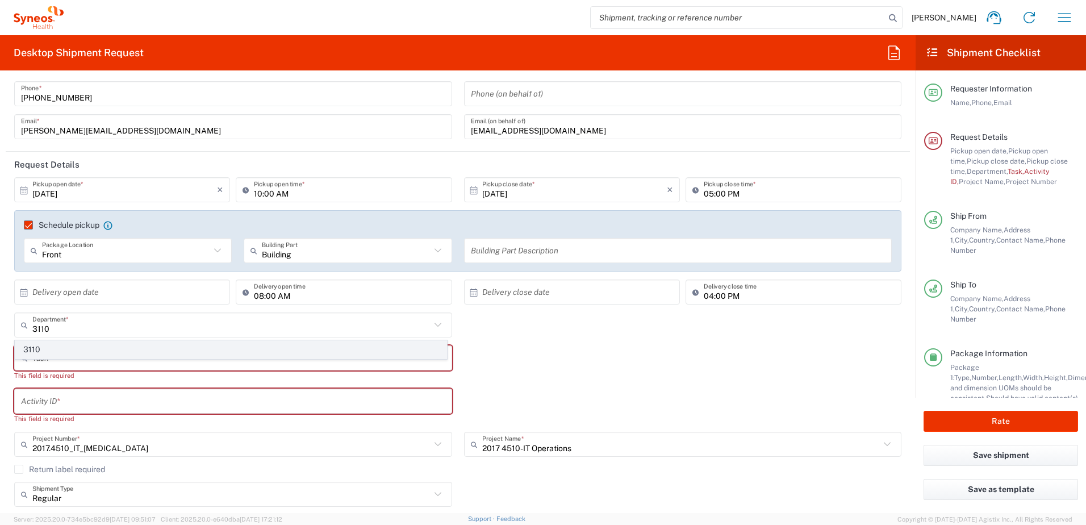
click at [44, 346] on span "3110" at bounding box center [230, 350] width 431 height 18
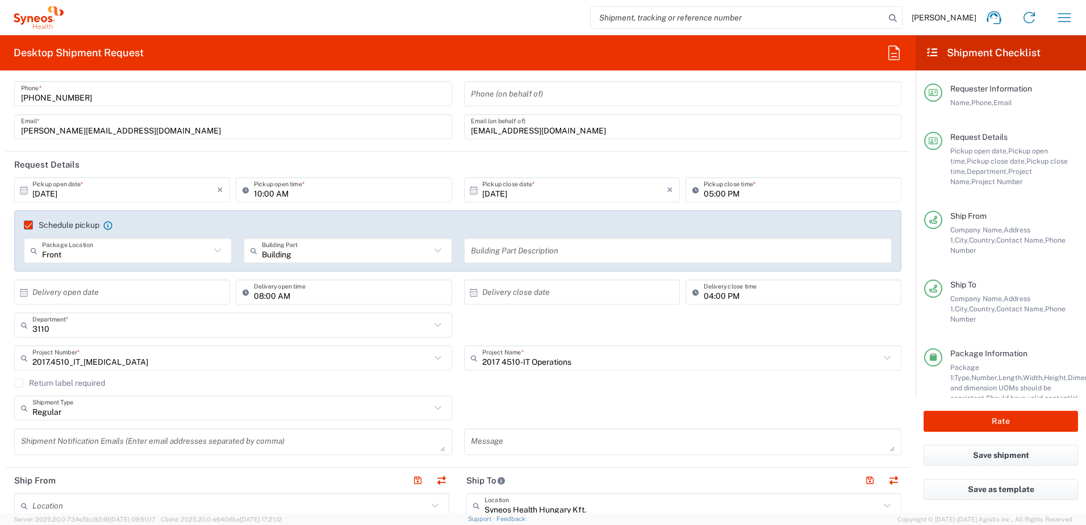
click at [561, 391] on div "Return label required" at bounding box center [457, 386] width 887 height 17
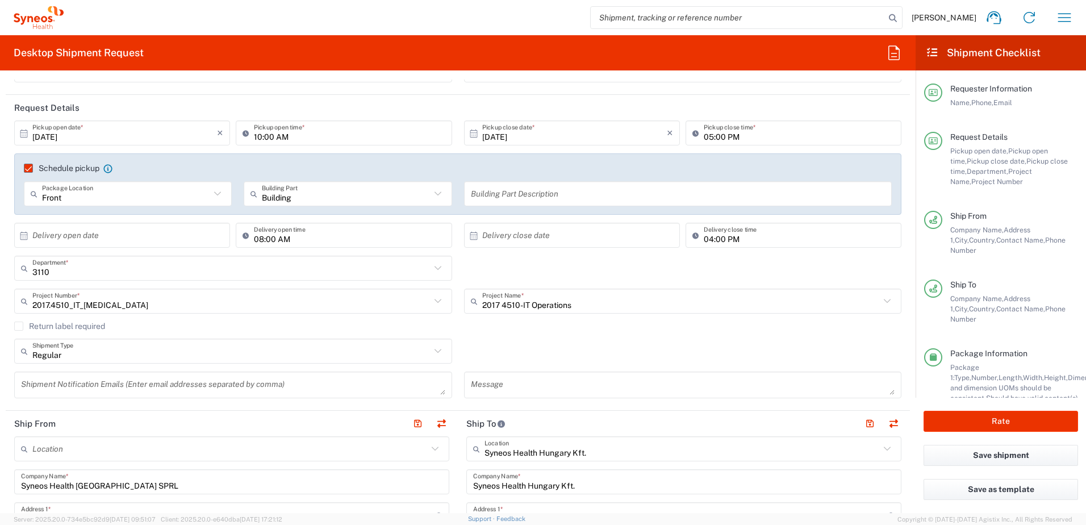
click at [23, 322] on label "Return label required" at bounding box center [59, 326] width 91 height 9
click at [19, 326] on input "Return label required" at bounding box center [19, 326] width 0 height 0
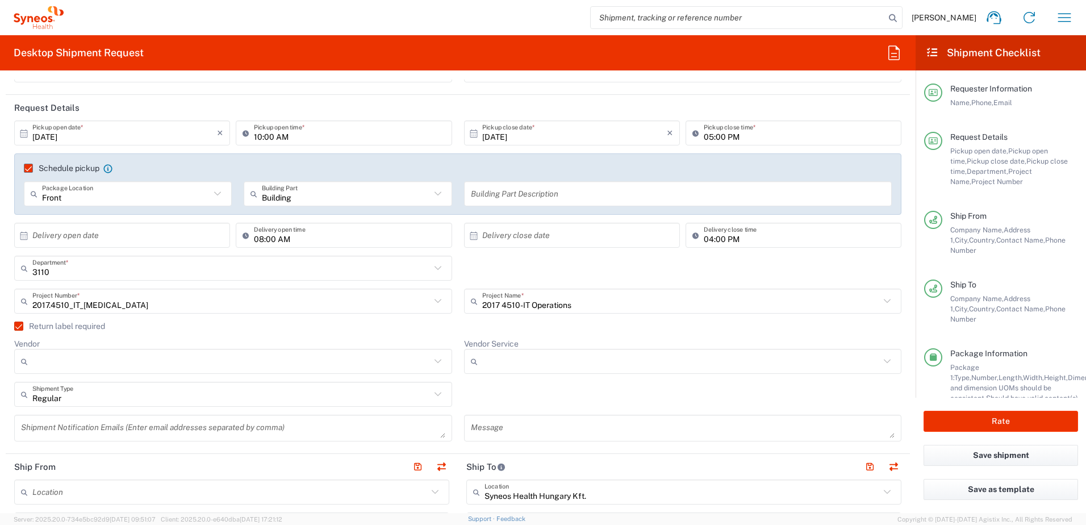
click at [147, 360] on input "Vendor" at bounding box center [231, 361] width 398 height 18
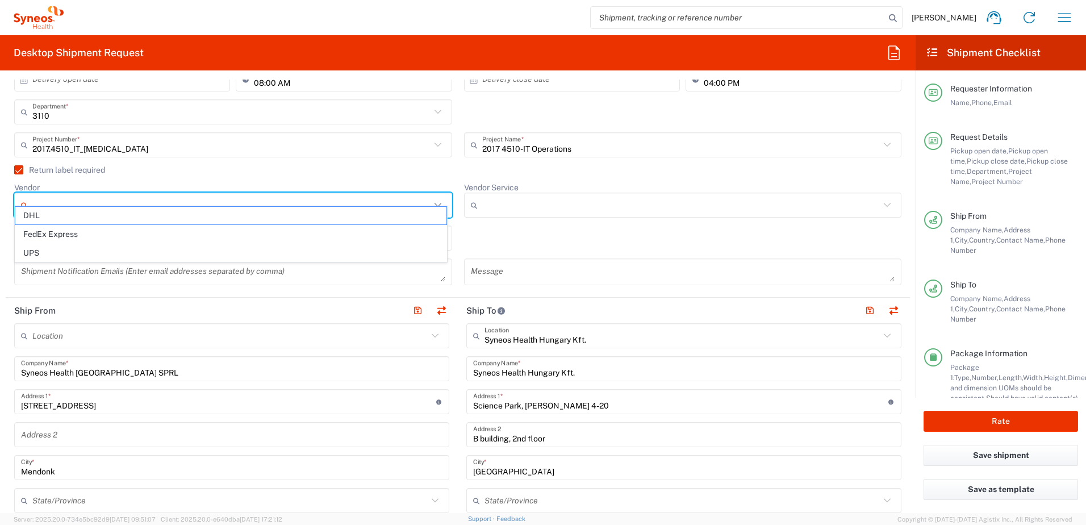
scroll to position [284, 0]
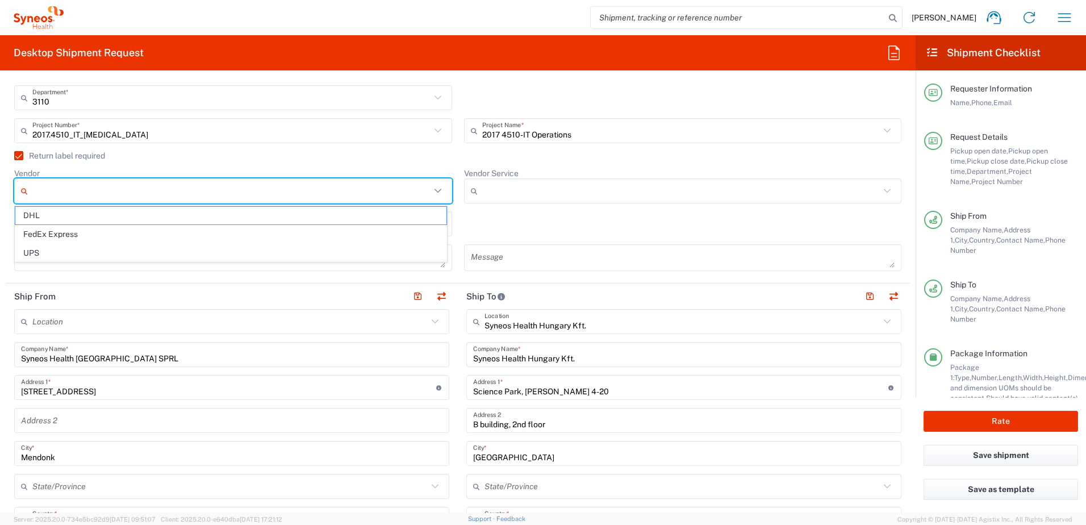
click at [84, 162] on div "Return label required" at bounding box center [457, 159] width 887 height 17
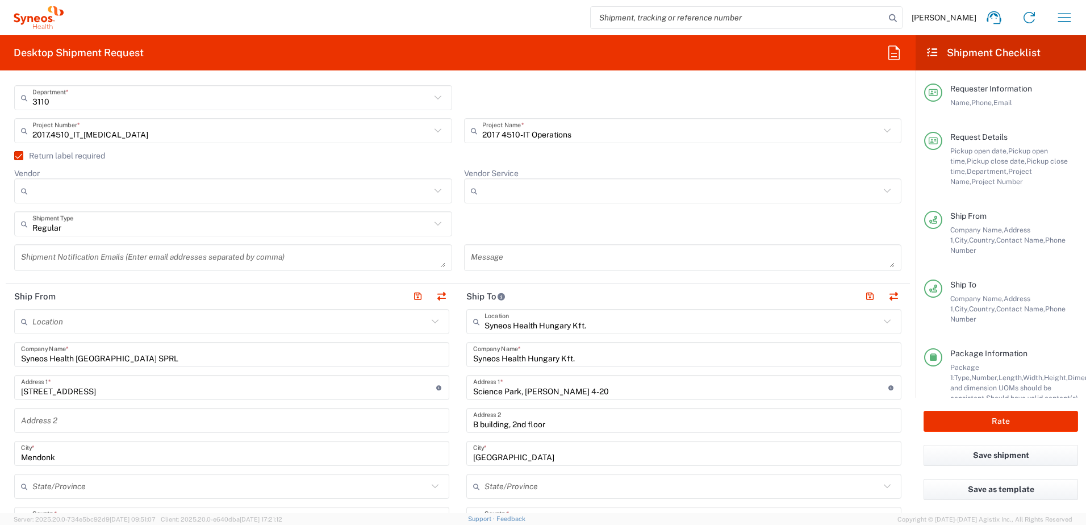
click at [32, 155] on label "Return label required" at bounding box center [59, 155] width 91 height 9
click at [14, 156] on input "Return label required" at bounding box center [14, 156] width 0 height 0
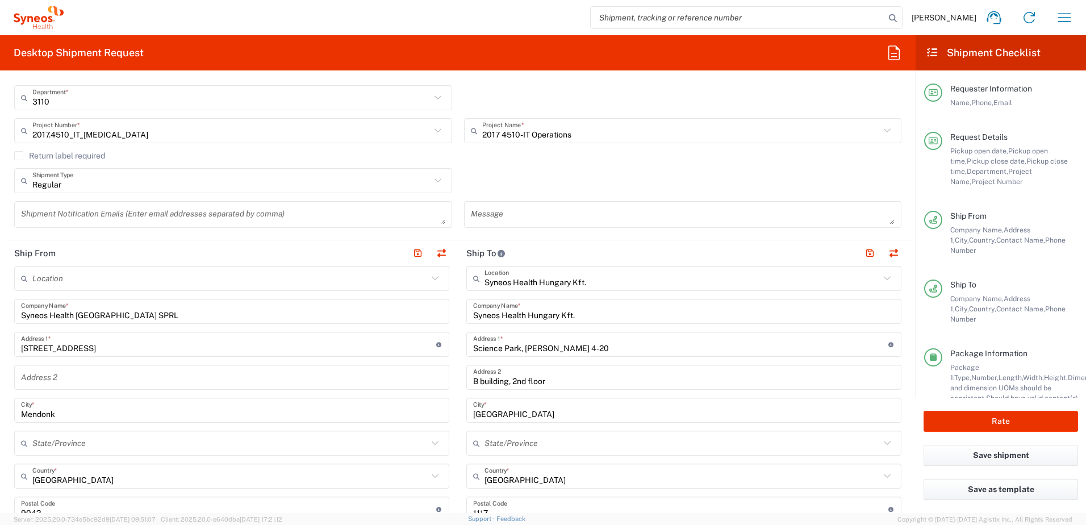
click at [24, 153] on label "Return label required" at bounding box center [59, 155] width 91 height 9
click at [19, 156] on input "Return label required" at bounding box center [19, 156] width 0 height 0
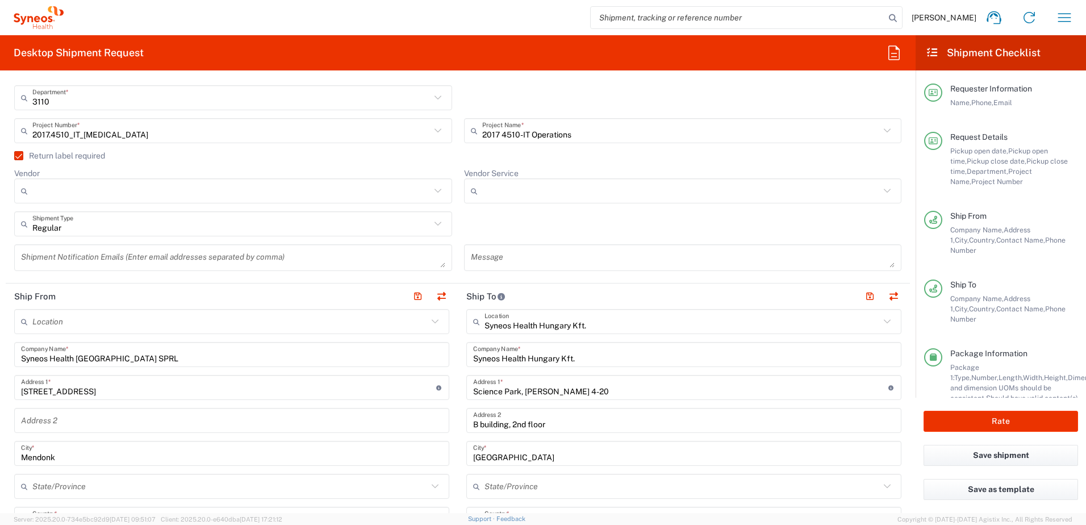
click at [43, 185] on input "Vendor" at bounding box center [231, 191] width 398 height 18
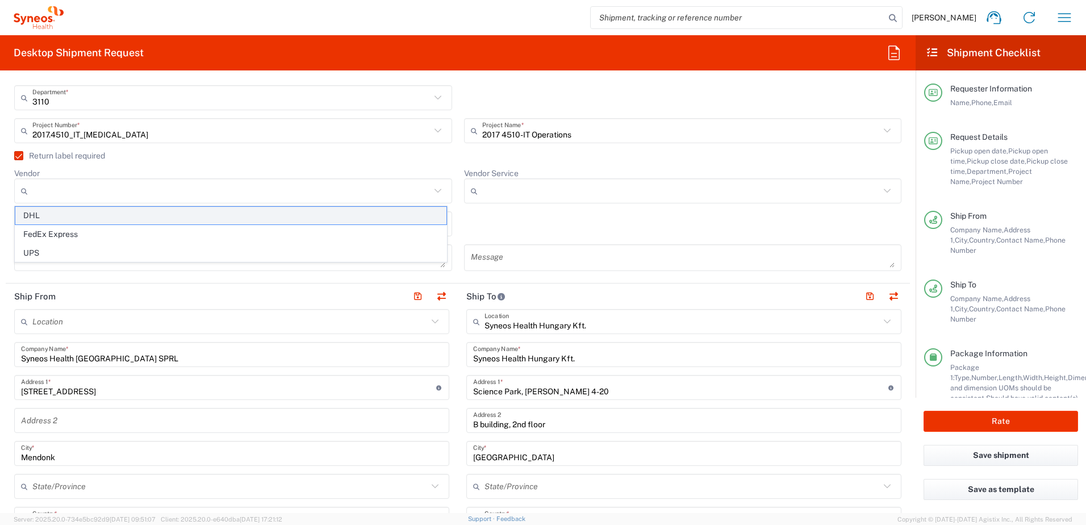
click at [93, 216] on span "DHL" at bounding box center [230, 216] width 431 height 18
type input "DHL"
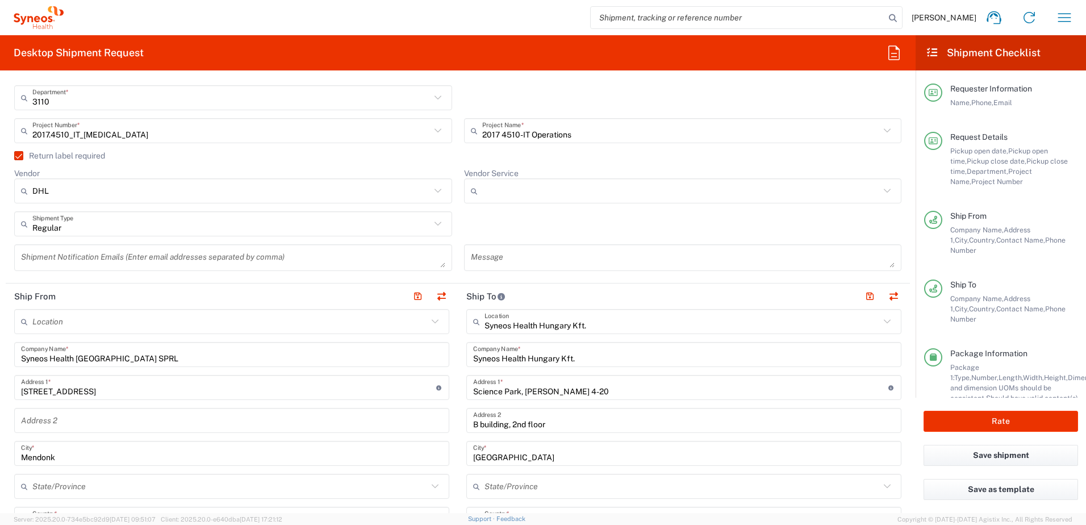
click at [160, 157] on agx-checkbox-control "Return label required" at bounding box center [457, 155] width 887 height 9
click at [519, 194] on input "Vendor Service" at bounding box center [681, 191] width 398 height 18
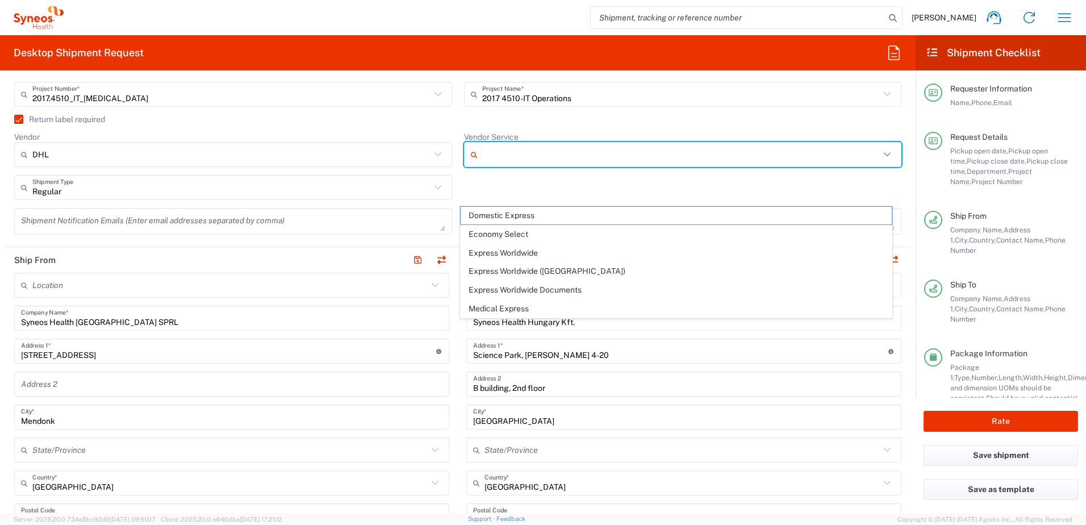
scroll to position [341, 0]
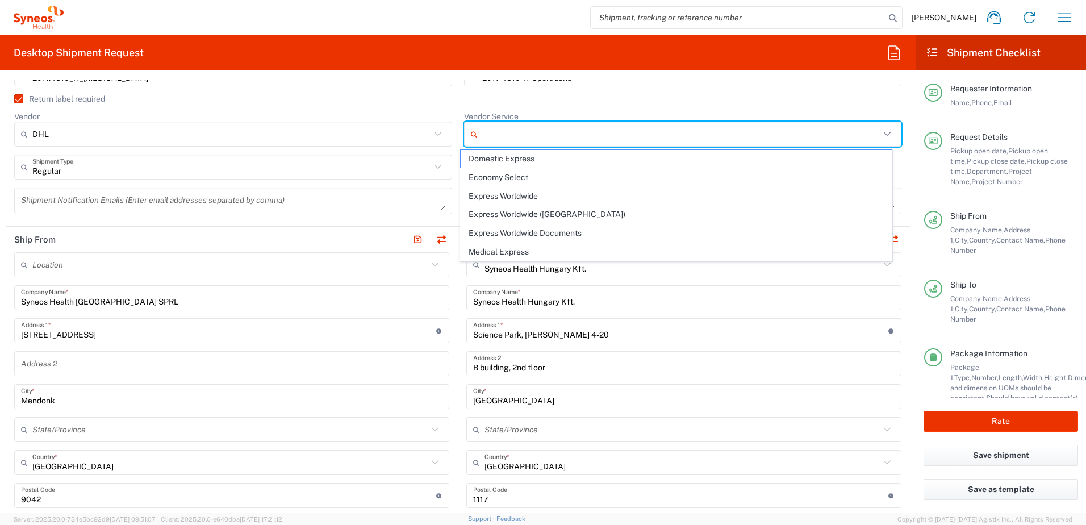
click at [364, 118] on agx-dropdown-control "Vendor DHL DHL FedEx Express UPS" at bounding box center [233, 128] width 438 height 35
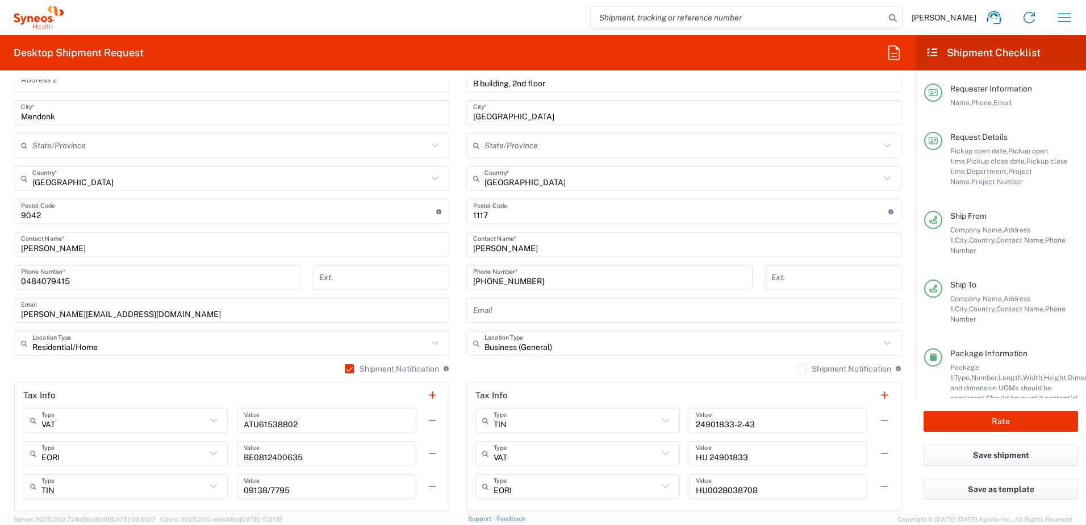
scroll to position [682, 0]
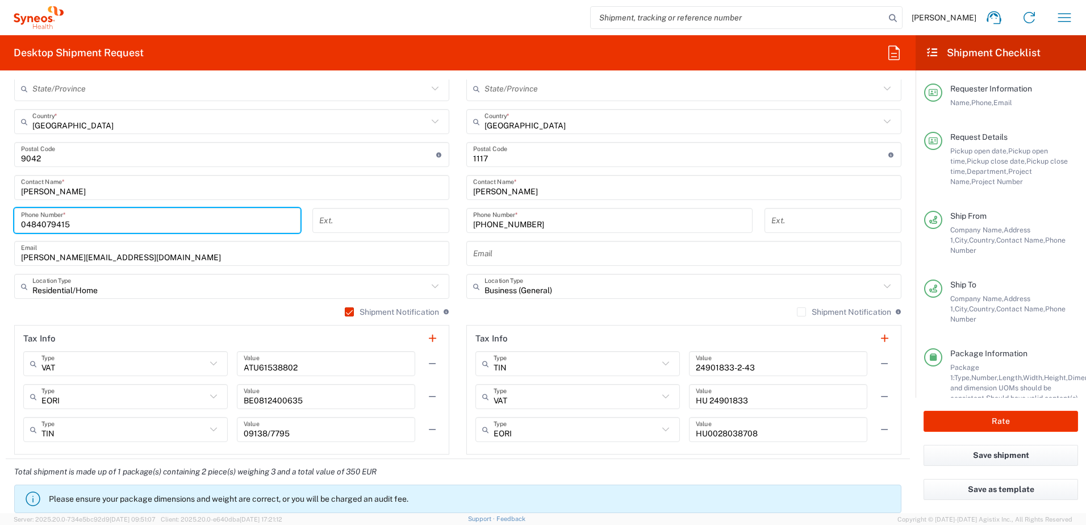
drag, startPoint x: 27, startPoint y: 223, endPoint x: 91, endPoint y: 157, distance: 92.4
click at [16, 223] on div "[PHONE_NUMBER] Phone Number *" at bounding box center [157, 220] width 286 height 25
type input "[PHONE_NUMBER]"
click at [99, 238] on div "[PHONE_NUMBER] Phone Number *" at bounding box center [158, 224] width 298 height 33
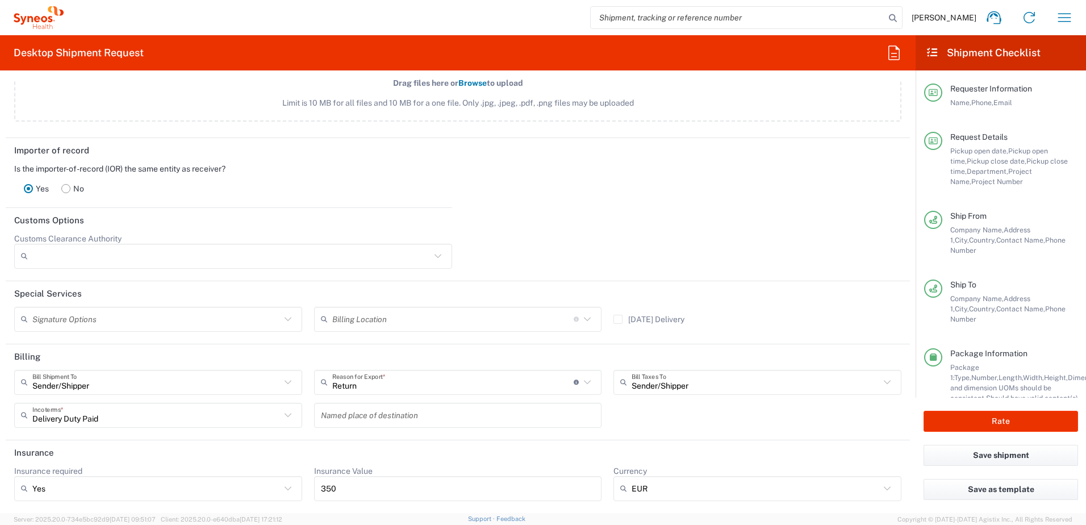
scroll to position [1539, 0]
click at [999, 453] on button "Save shipment" at bounding box center [1001, 455] width 155 height 21
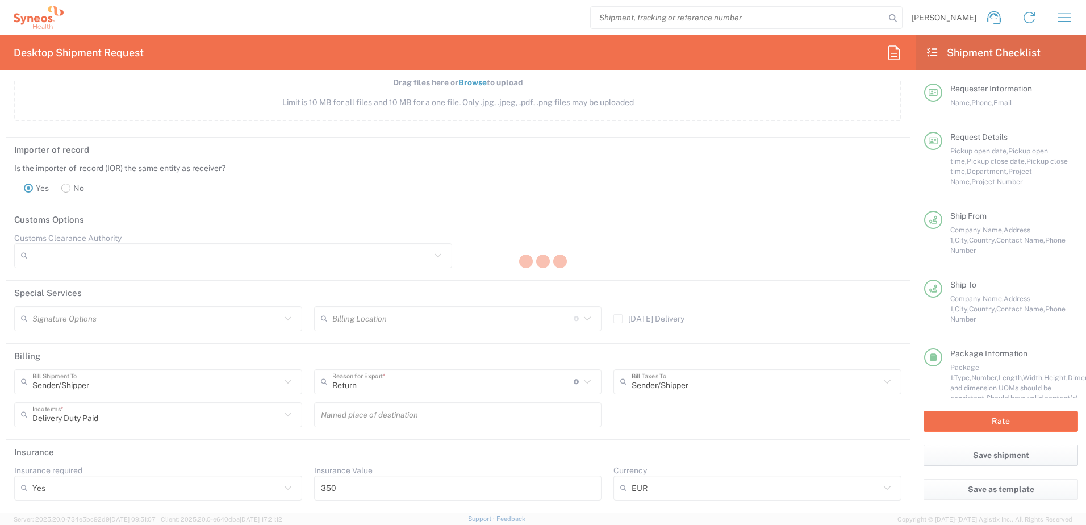
type input "2017 4510-IT Operations"
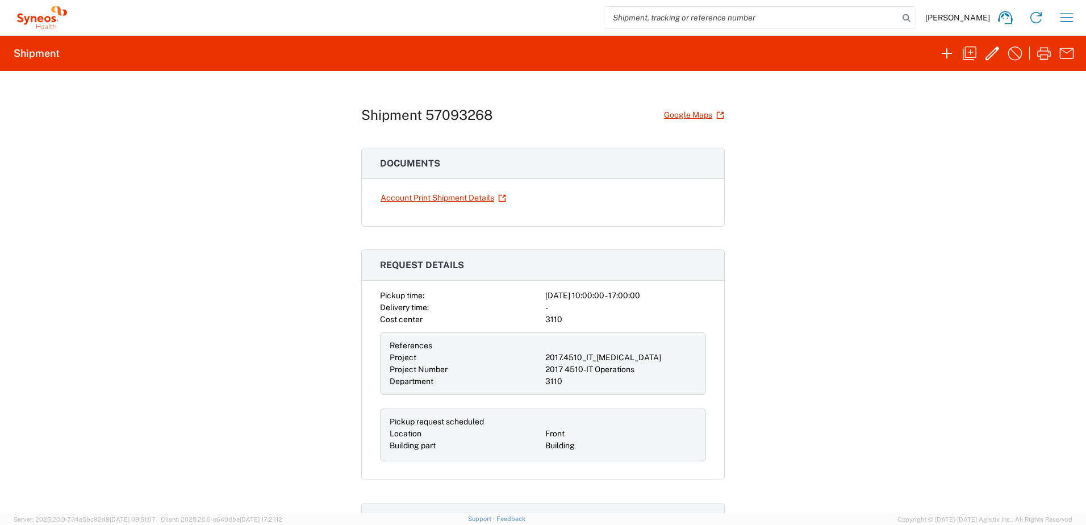
click at [39, 51] on h2 "Shipment" at bounding box center [37, 54] width 46 height 14
click at [456, 201] on link "Account Print Shipment Details" at bounding box center [443, 198] width 127 height 20
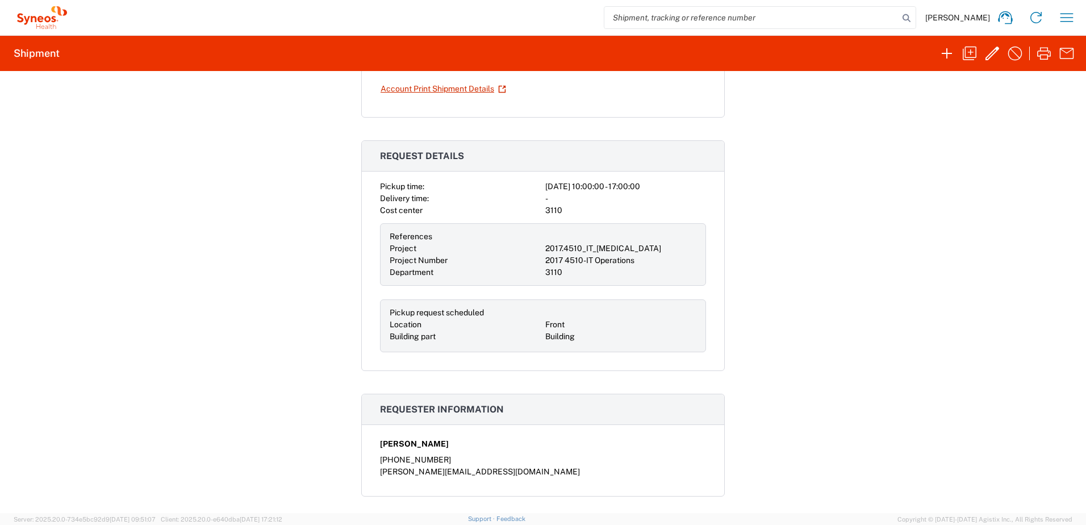
scroll to position [114, 0]
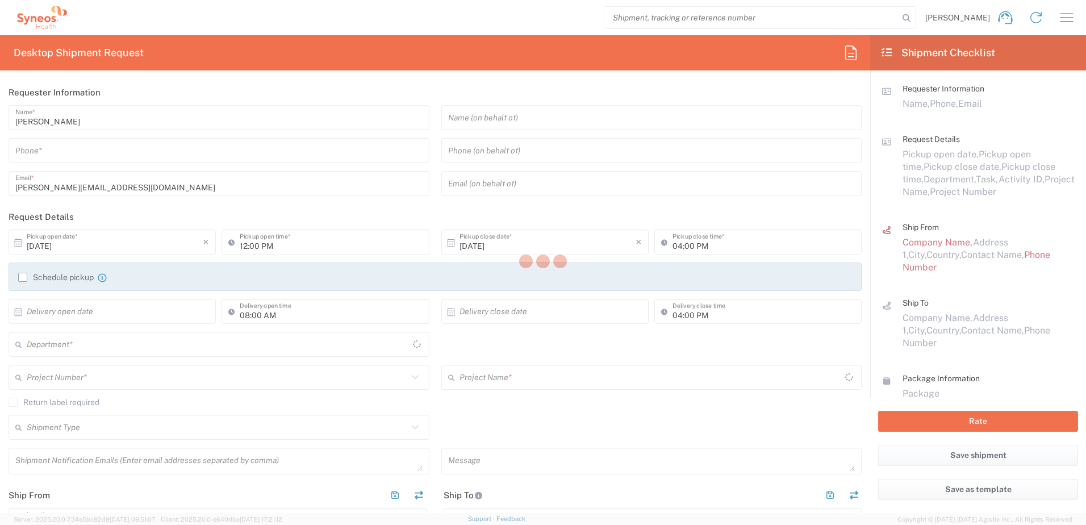
type input "3110"
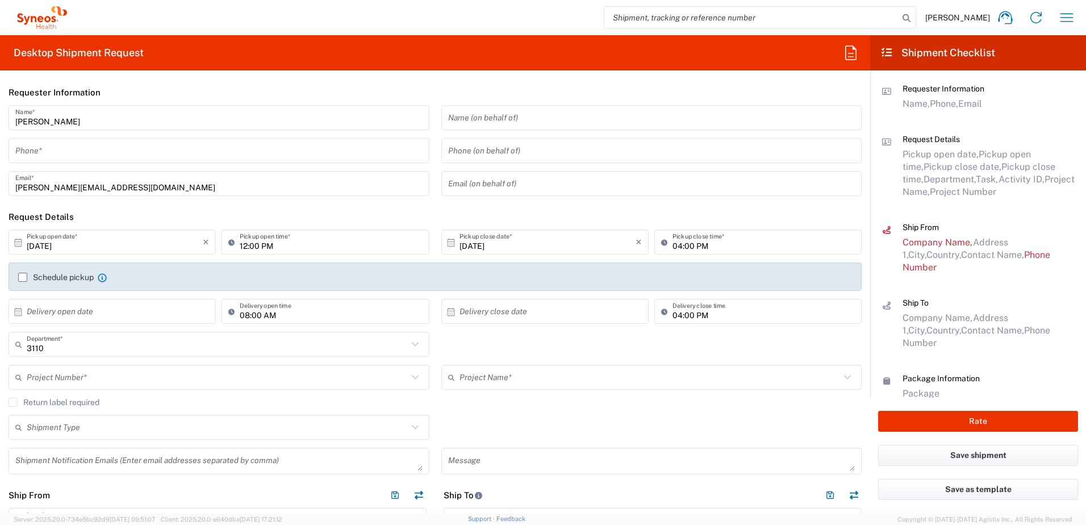
click at [57, 151] on input "tel" at bounding box center [218, 151] width 407 height 20
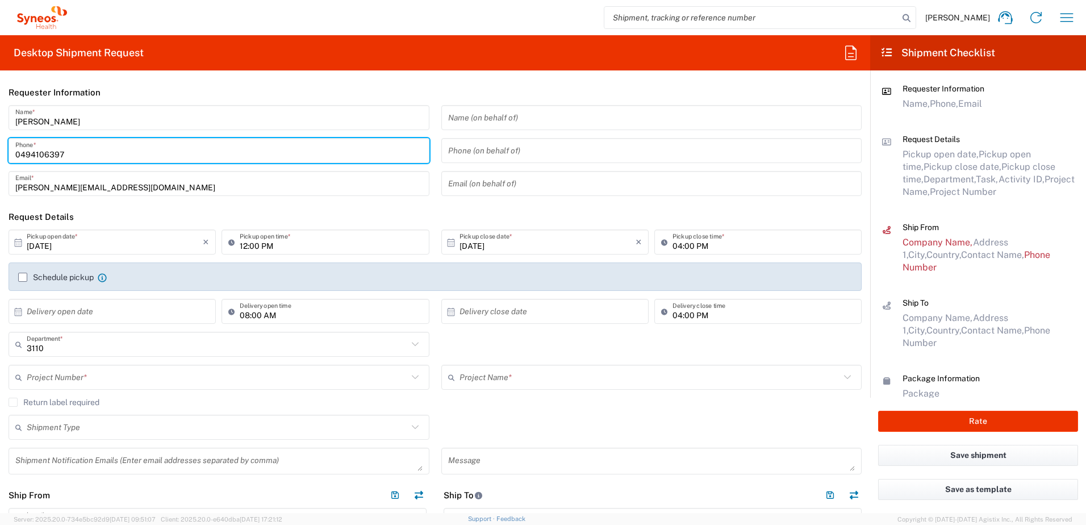
drag, startPoint x: 21, startPoint y: 153, endPoint x: -15, endPoint y: 146, distance: 37.1
click at [0, 146] on html "[PERSON_NAME] Home Shipment estimator Shipment tracking Desktop shipment reques…" at bounding box center [543, 262] width 1086 height 525
type input "[PHONE_NUMBER]"
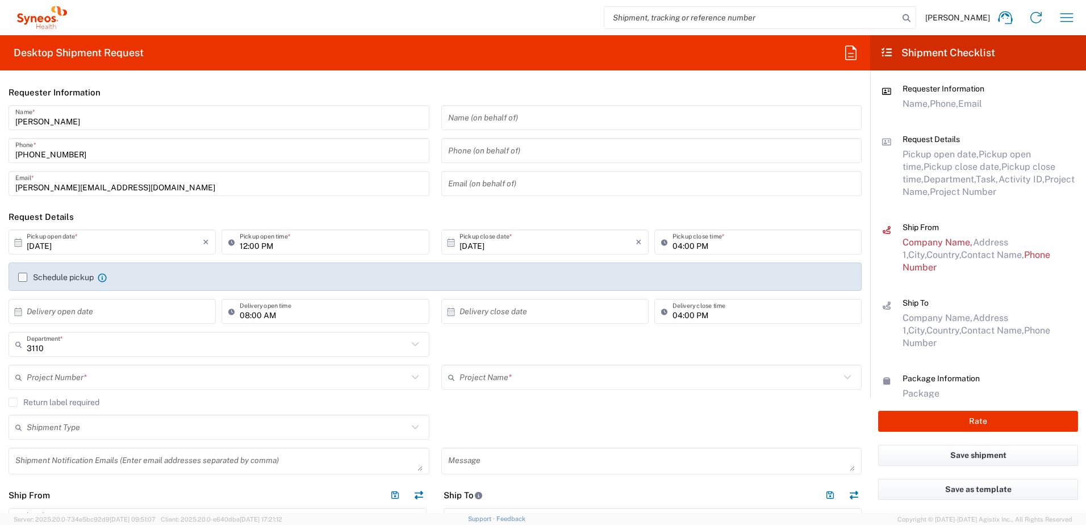
click at [74, 130] on div "[PERSON_NAME] Name *" at bounding box center [219, 117] width 421 height 25
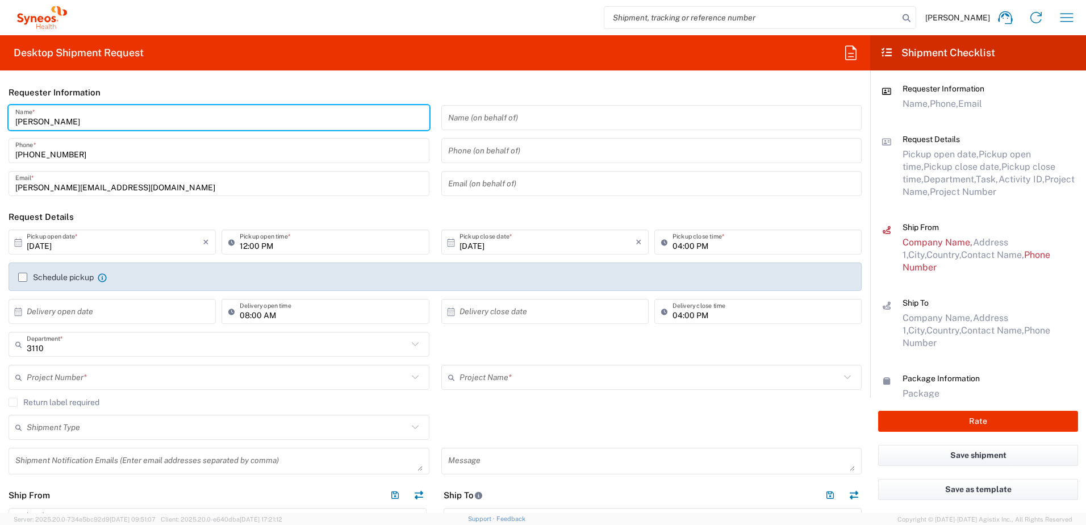
click at [498, 248] on input "[DATE]" at bounding box center [548, 242] width 176 height 20
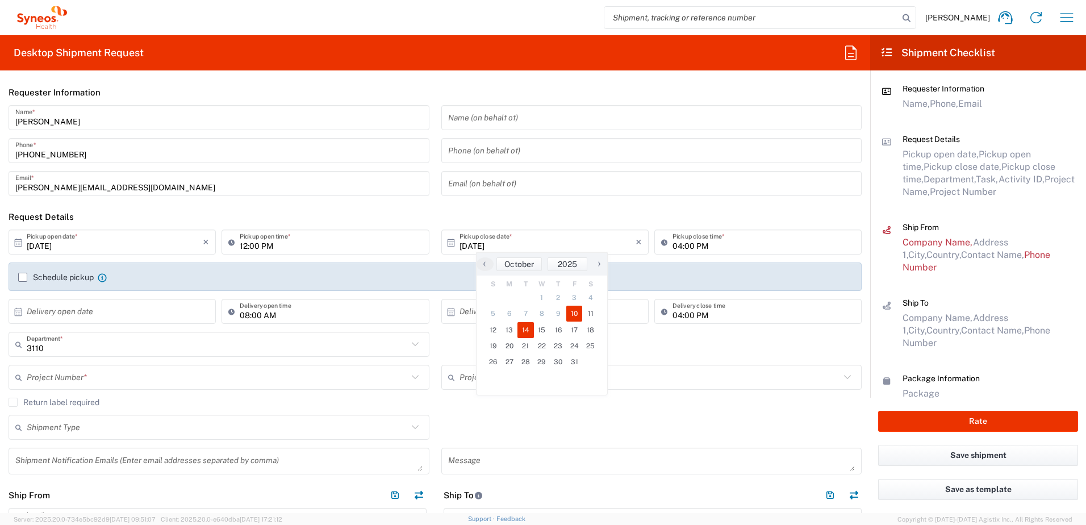
click at [526, 332] on span "14" at bounding box center [526, 330] width 16 height 16
type input "[DATE]"
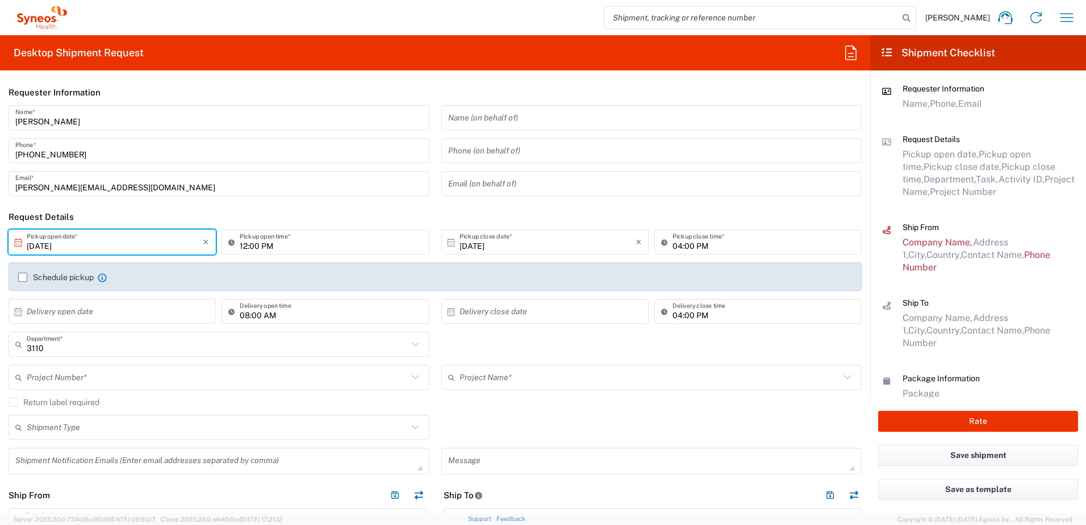
click at [494, 246] on input "[DATE]" at bounding box center [548, 242] width 176 height 20
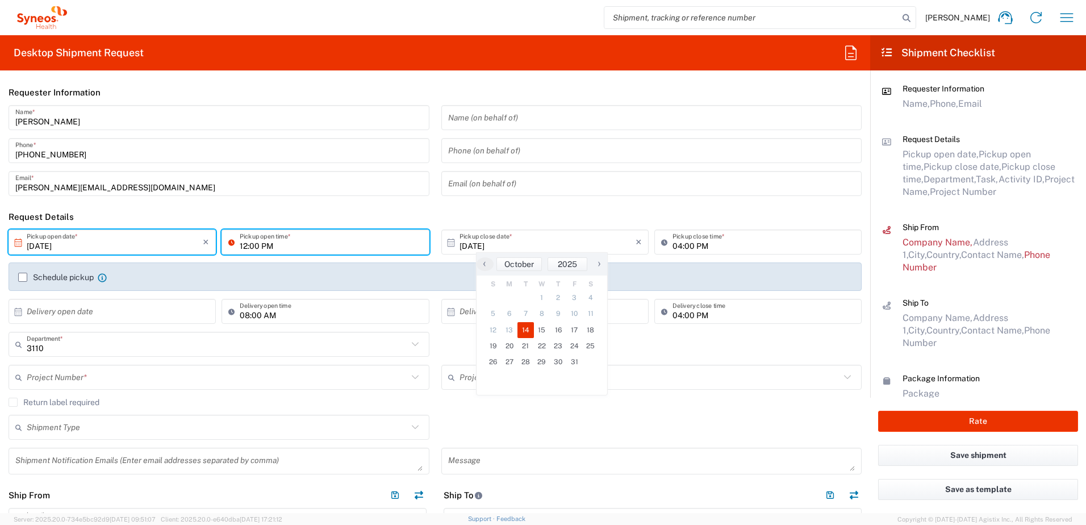
click at [244, 243] on input "12:00 PM" at bounding box center [331, 242] width 182 height 20
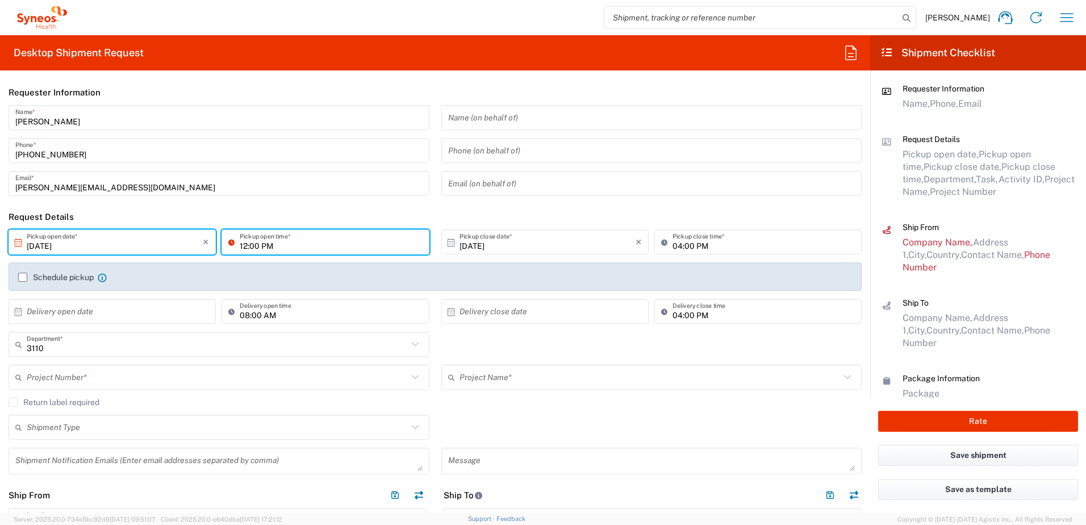
click at [240, 246] on input "12:00 PM" at bounding box center [331, 242] width 182 height 20
click at [246, 243] on input "12:00 PM" at bounding box center [331, 242] width 182 height 20
click at [265, 248] on input "10:00 PM" at bounding box center [331, 242] width 182 height 20
type input "10:00 AM"
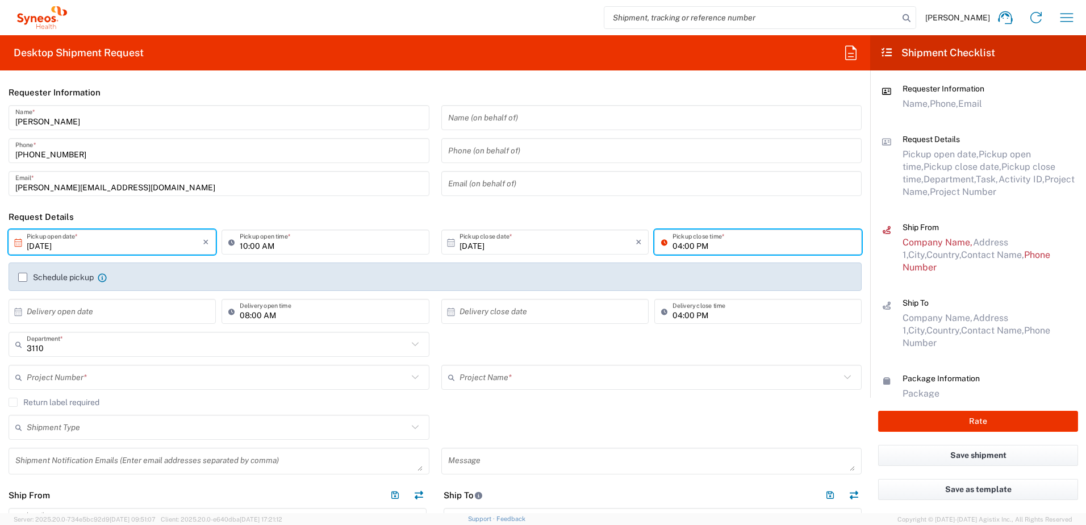
drag, startPoint x: 685, startPoint y: 251, endPoint x: 674, endPoint y: 247, distance: 11.3
click at [685, 250] on input "04:00 PM" at bounding box center [764, 242] width 182 height 20
click at [674, 245] on input "04:00 PM" at bounding box center [764, 242] width 182 height 20
type input "05:00 PM"
click at [23, 277] on label "Schedule pickup" at bounding box center [56, 277] width 76 height 9
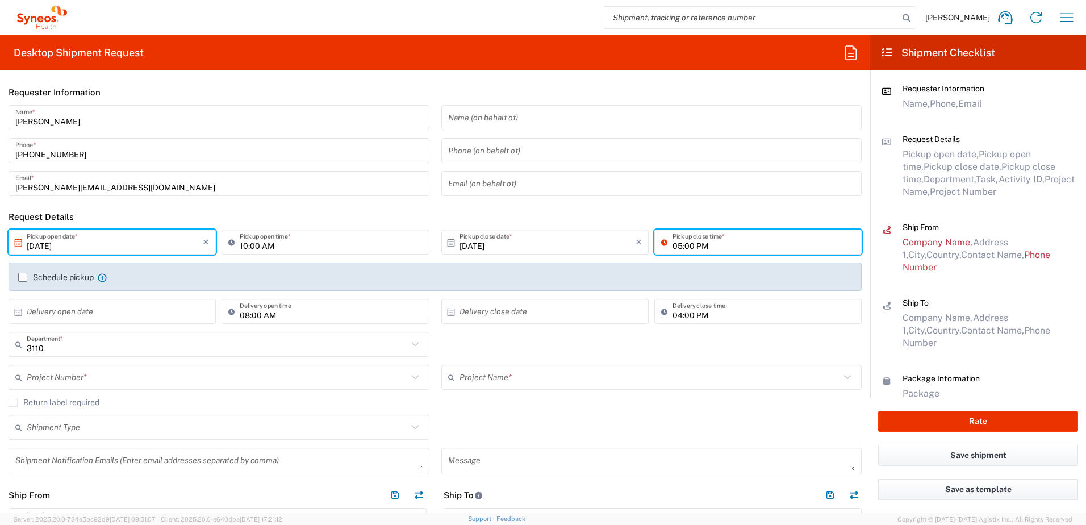
click at [23, 277] on input "Schedule pickup" at bounding box center [23, 277] width 0 height 0
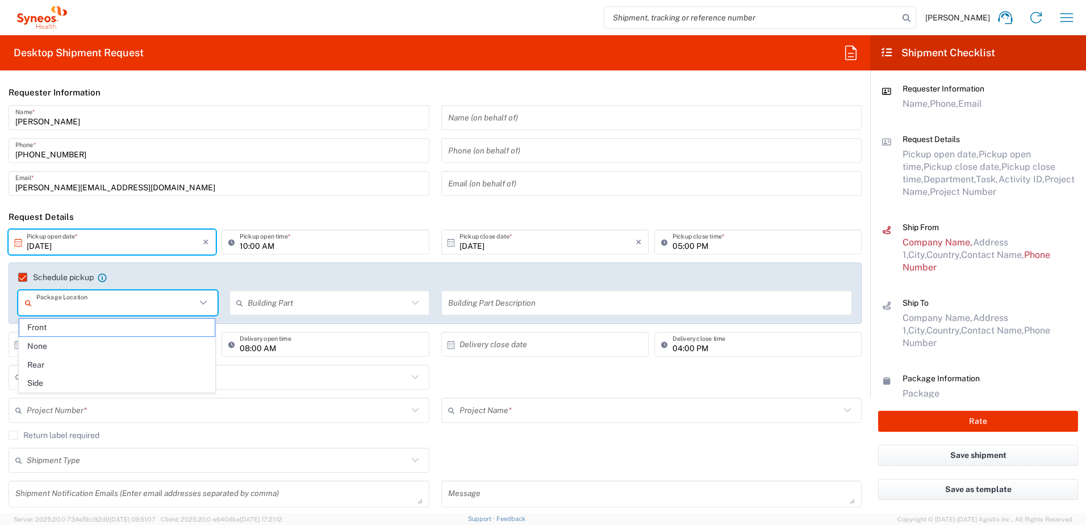
click at [128, 303] on input "text" at bounding box center [116, 303] width 160 height 20
click at [70, 329] on span "Front" at bounding box center [116, 328] width 195 height 18
type input "Front"
click at [322, 298] on input "text" at bounding box center [328, 303] width 160 height 20
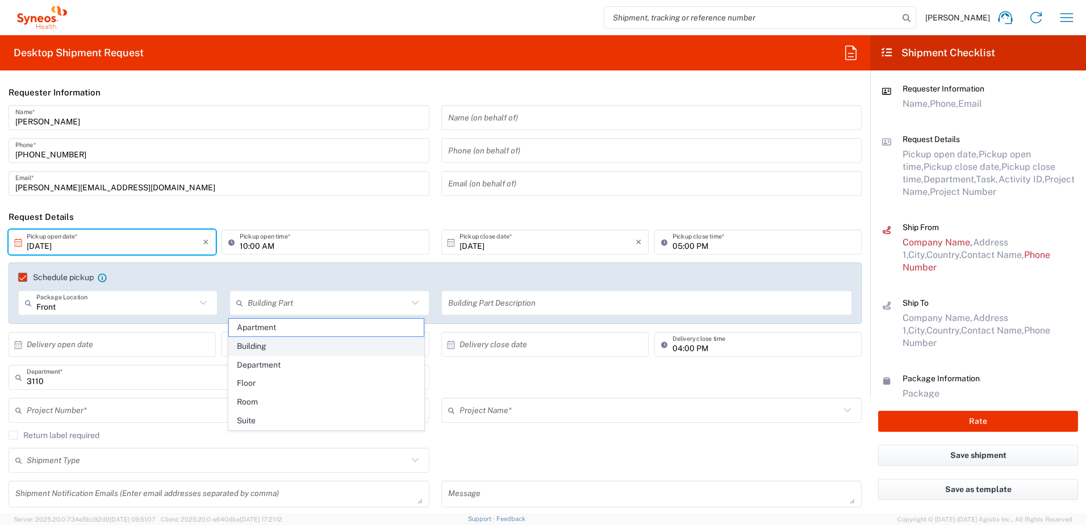
click at [264, 345] on span "Building" at bounding box center [326, 346] width 195 height 18
type input "Building"
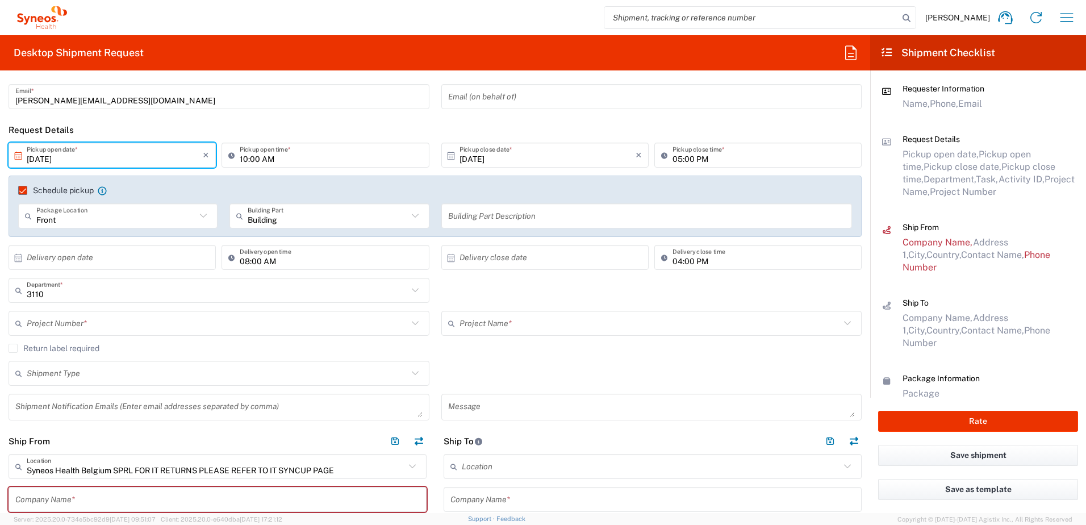
scroll to position [114, 0]
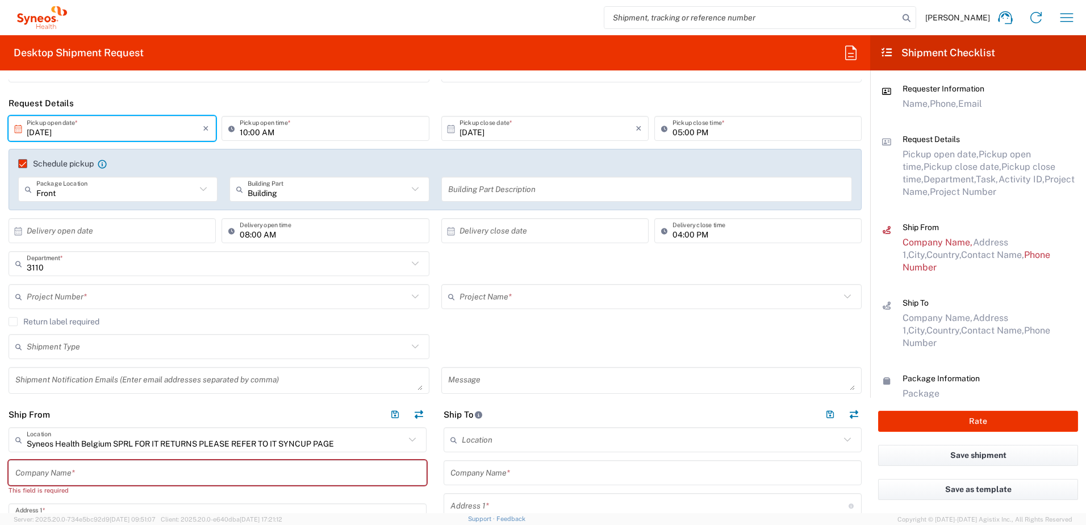
click at [493, 299] on input "text" at bounding box center [650, 297] width 381 height 20
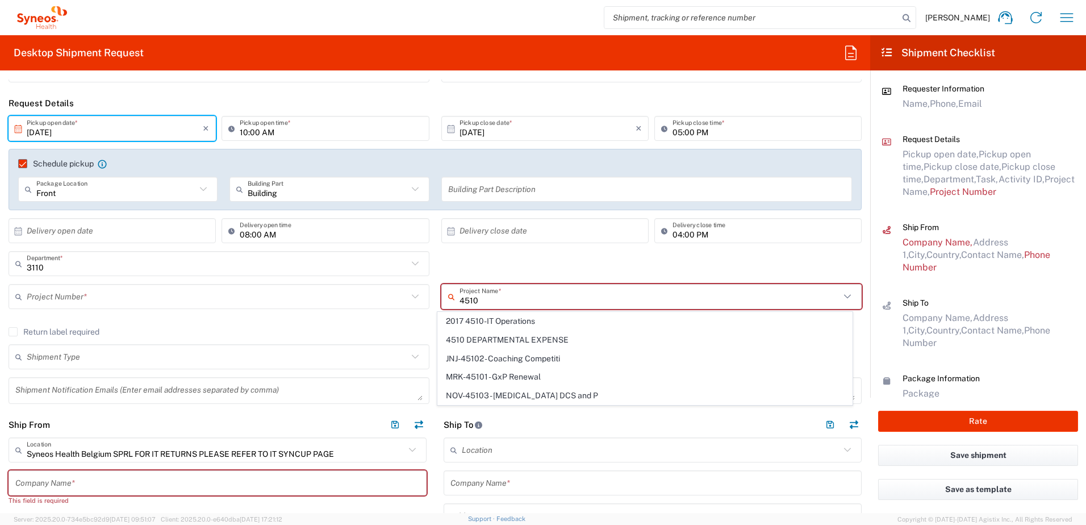
drag, startPoint x: 528, startPoint y: 315, endPoint x: 523, endPoint y: 317, distance: 5.9
click at [528, 315] on span "2017 4510-IT Operations" at bounding box center [645, 321] width 414 height 18
type input "2017 4510-IT Operations"
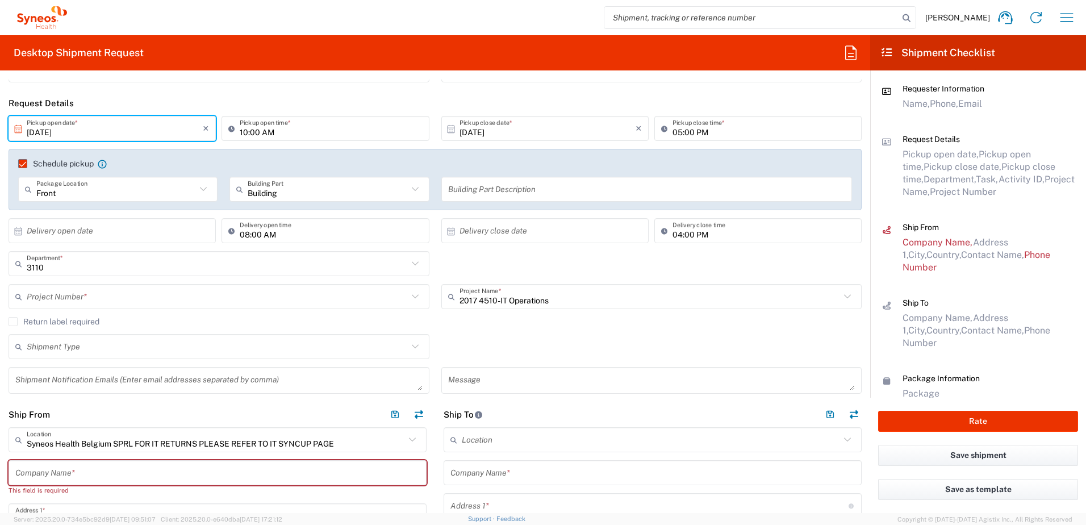
click at [138, 320] on agx-checkbox-control "Return label required" at bounding box center [435, 321] width 853 height 9
click at [19, 322] on label "Return label required" at bounding box center [54, 321] width 91 height 9
click at [13, 322] on input "Return label required" at bounding box center [13, 322] width 0 height 0
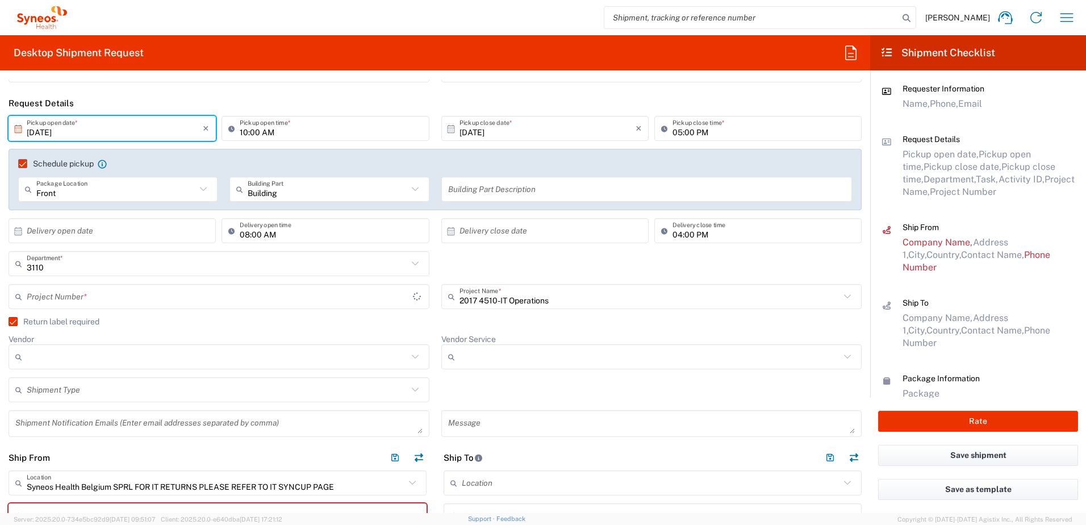
type input "2017.4510_IT_[MEDICAL_DATA]"
click at [123, 316] on div "2017.4510_IT_[MEDICAL_DATA] Project Number * 2017.4510_IT_[MEDICAL_DATA] **6183…" at bounding box center [219, 300] width 433 height 33
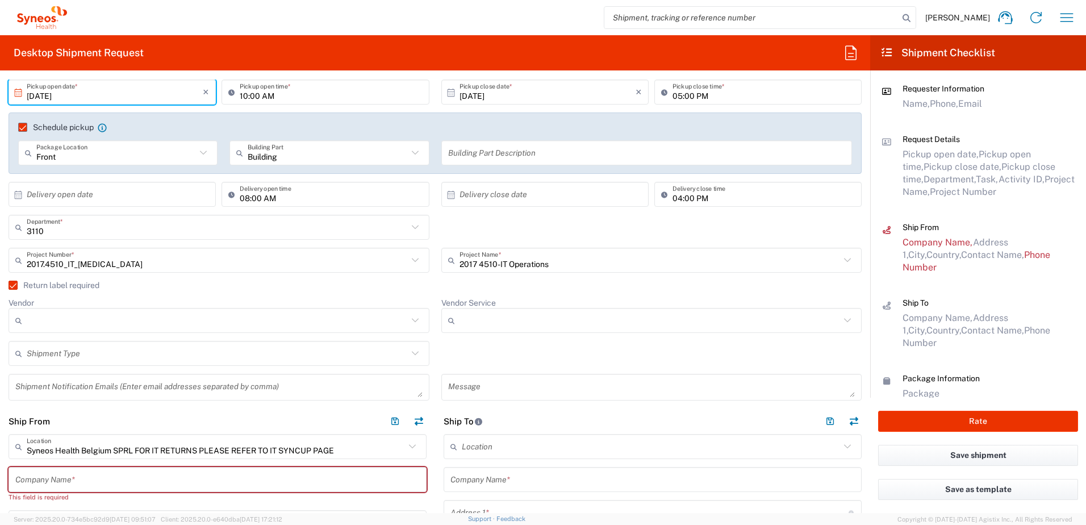
scroll to position [170, 0]
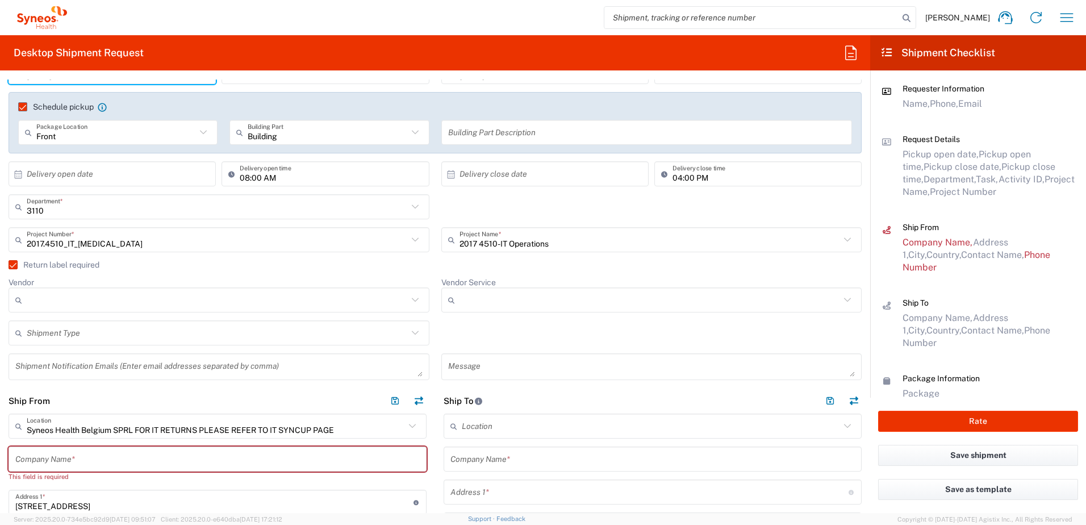
click at [80, 304] on input "Vendor" at bounding box center [217, 300] width 381 height 18
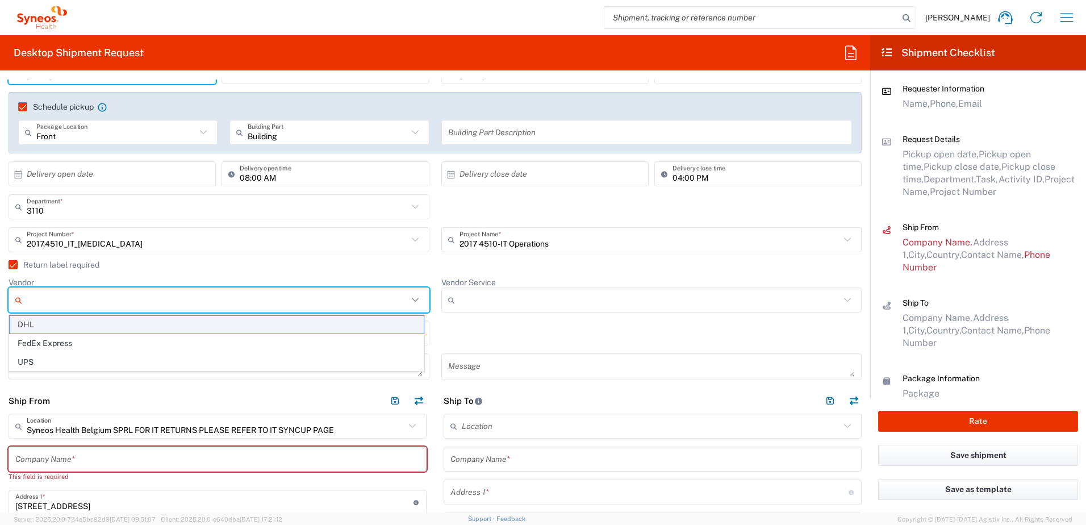
click at [29, 319] on span "DHL" at bounding box center [217, 325] width 414 height 18
type input "DHL"
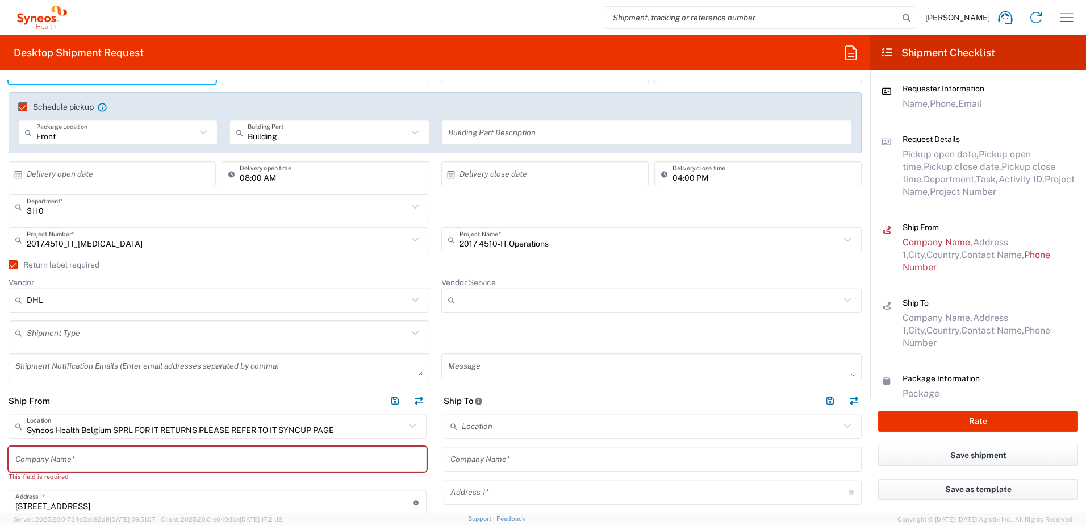
click at [444, 261] on agx-checkbox-control "Return label required" at bounding box center [435, 264] width 853 height 9
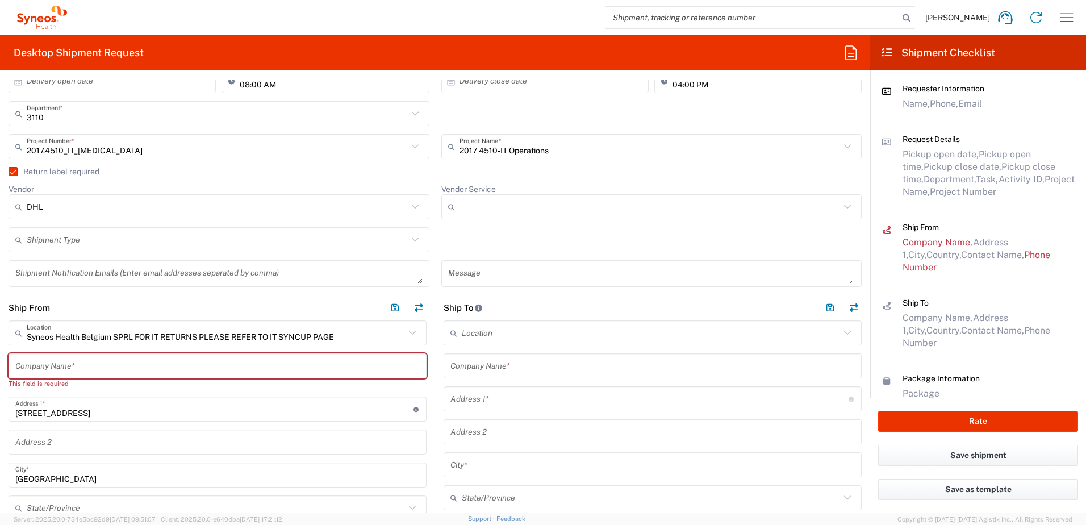
scroll to position [284, 0]
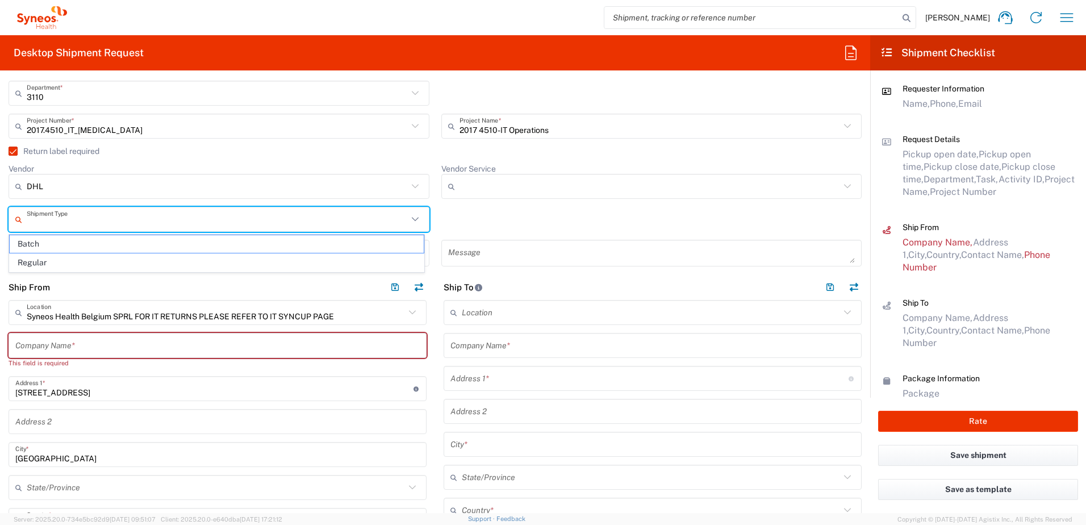
click at [89, 223] on input "text" at bounding box center [217, 220] width 381 height 20
click at [30, 262] on span "Regular" at bounding box center [217, 263] width 414 height 18
type input "Regular"
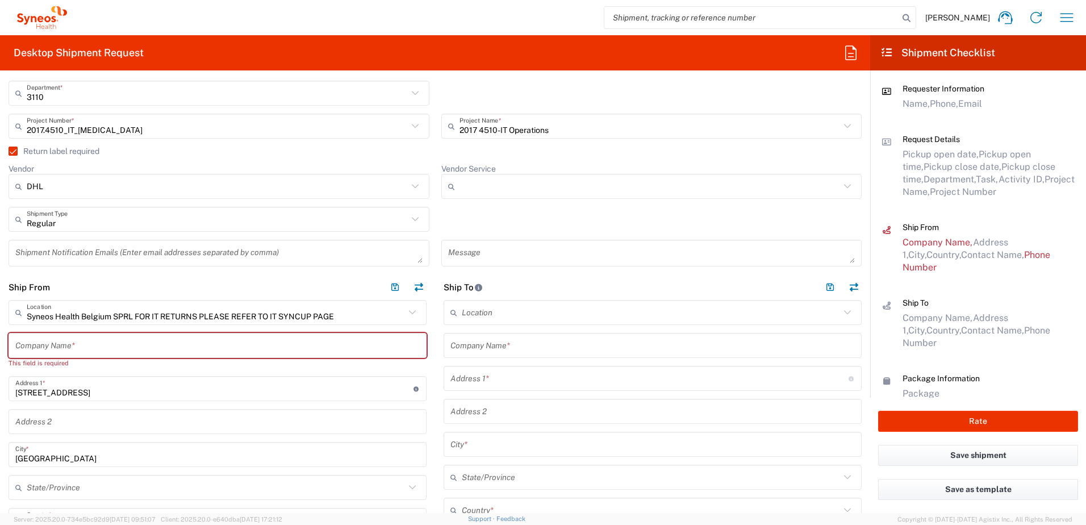
click at [475, 227] on div "Regular Shipment Type Batch Regular" at bounding box center [435, 223] width 865 height 33
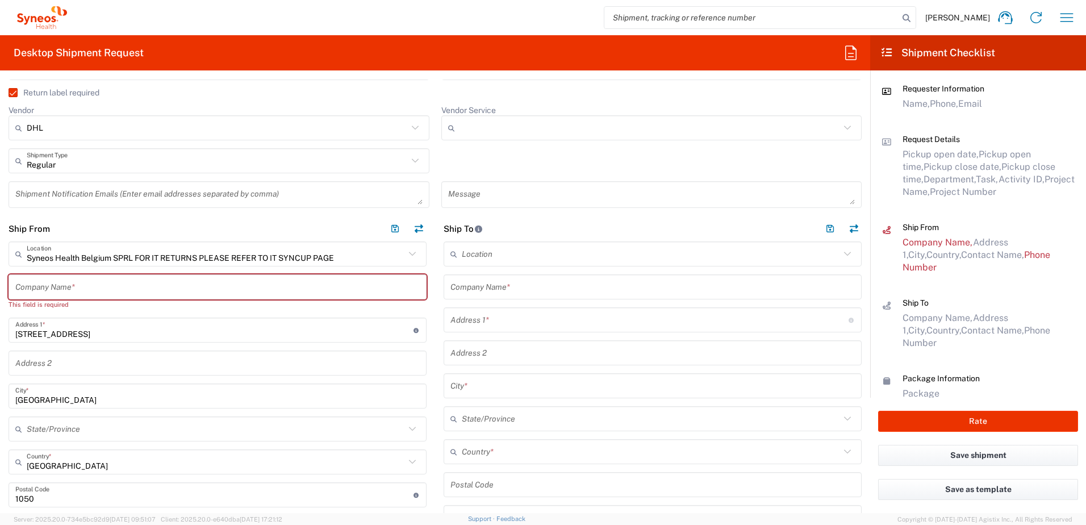
scroll to position [398, 0]
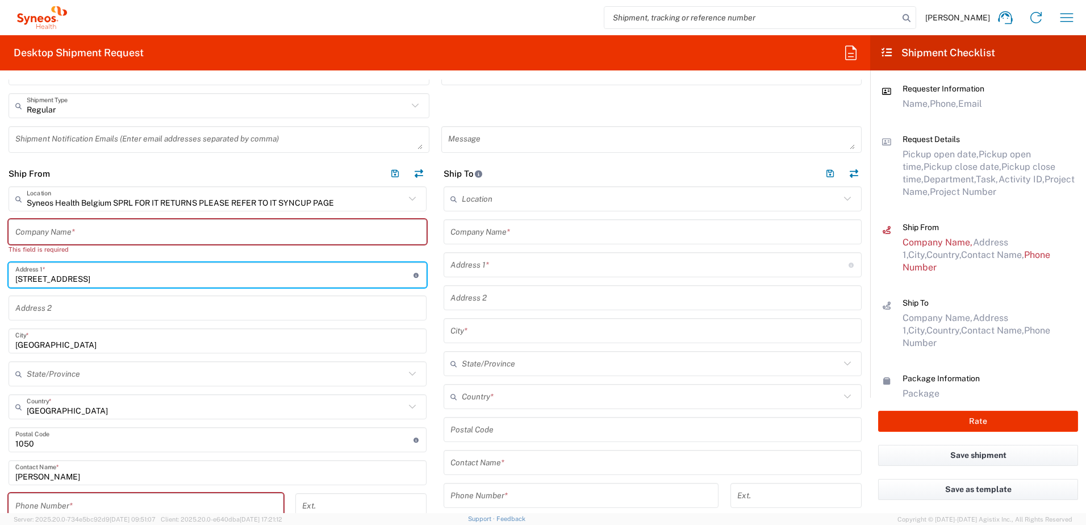
drag, startPoint x: 110, startPoint y: 275, endPoint x: -55, endPoint y: 265, distance: 164.5
click at [0, 265] on html "[PERSON_NAME] Home Shipment estimator Shipment tracking Desktop shipment reques…" at bounding box center [543, 262] width 1086 height 525
type input "Oo"
type input "[STREET_ADDRESS]"
type input "[EMAIL_ADDRESS][DOMAIN_NAME]"
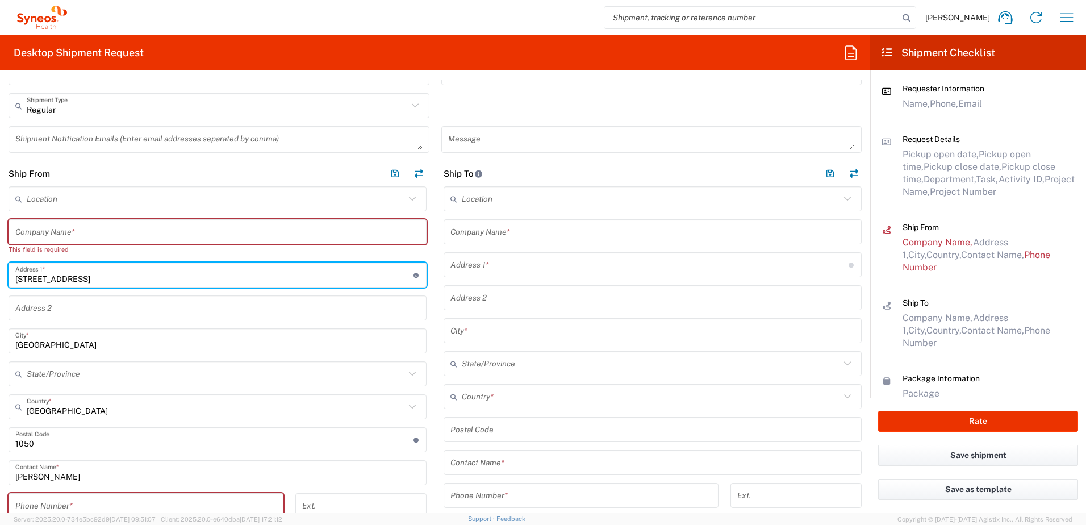
type input "0484079415"
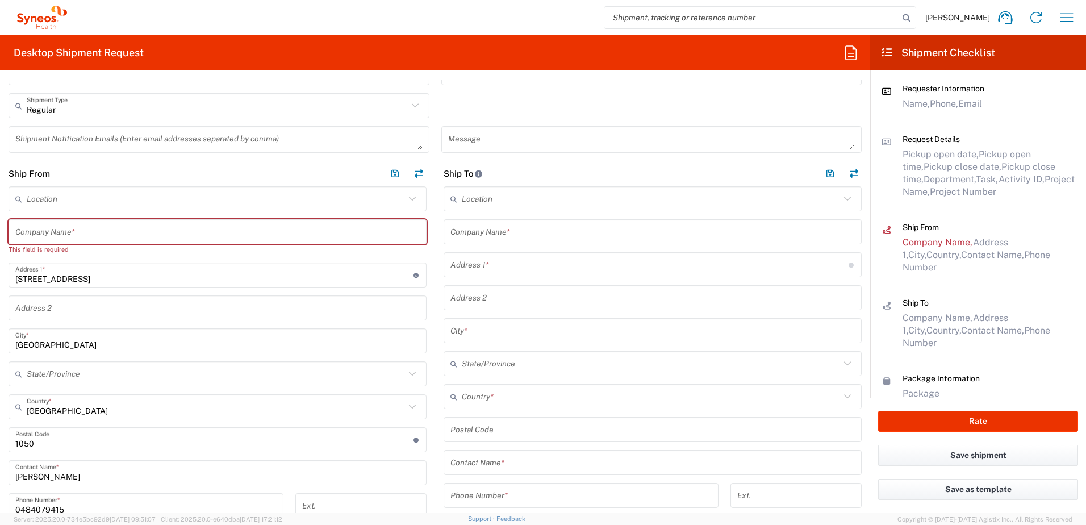
click at [69, 289] on div "Location [PERSON_NAME] LLC-[GEOGRAPHIC_DATA] [GEOGRAPHIC_DATA] [GEOGRAPHIC_DATA…" at bounding box center [218, 460] width 418 height 548
click at [82, 237] on input "text" at bounding box center [217, 232] width 404 height 20
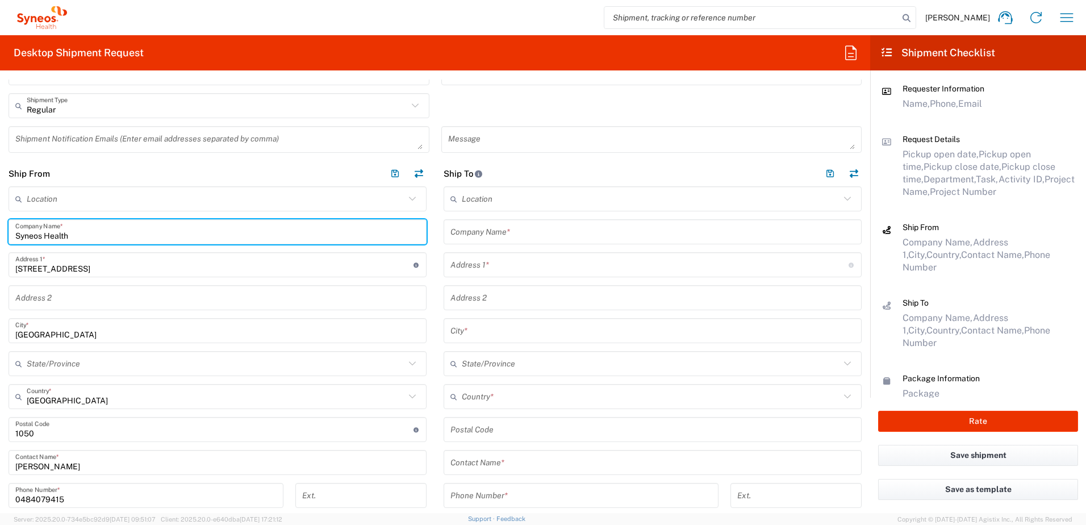
type input "Syneos Health"
click at [87, 215] on div "Location [PERSON_NAME] LLC-[GEOGRAPHIC_DATA] [GEOGRAPHIC_DATA] [GEOGRAPHIC_DATA…" at bounding box center [218, 455] width 418 height 538
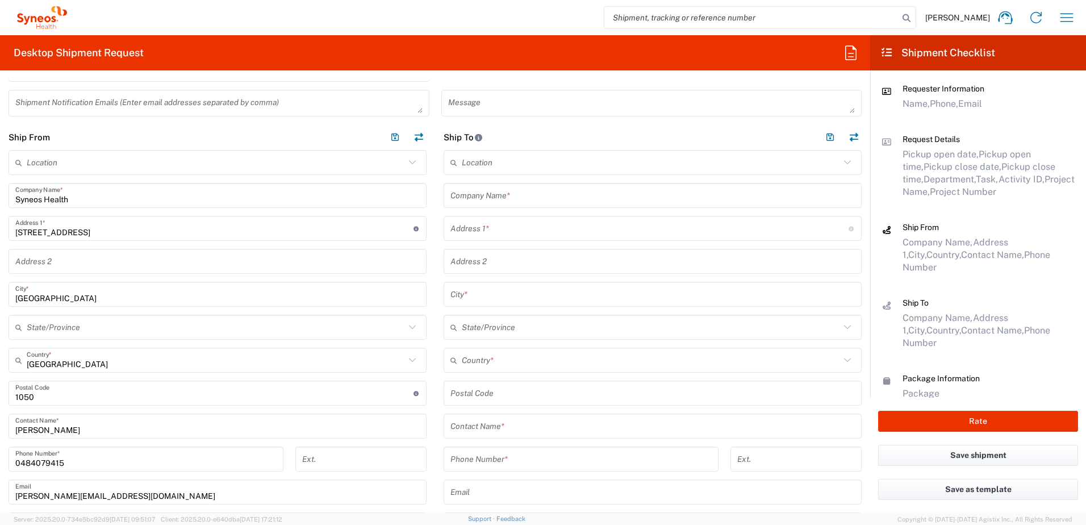
scroll to position [454, 0]
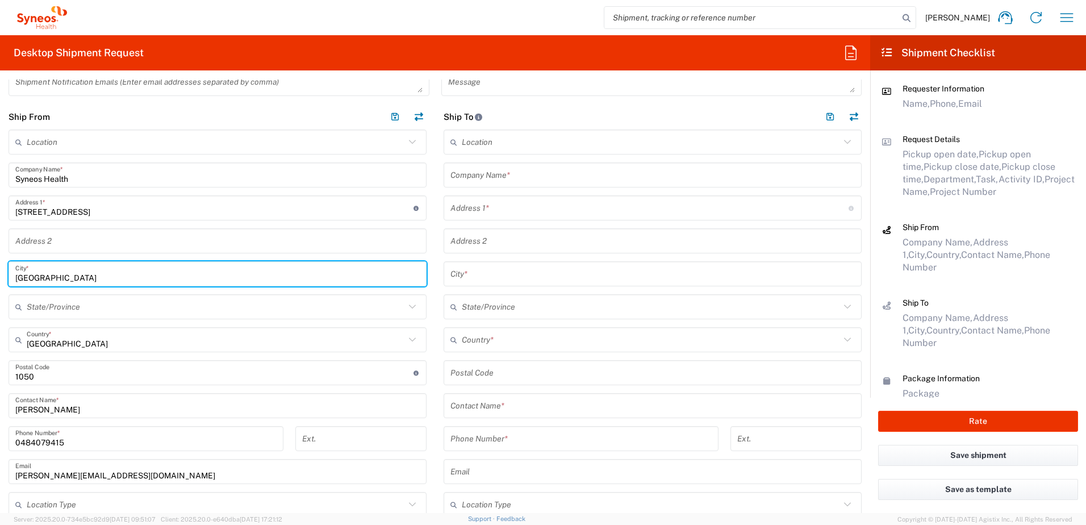
drag, startPoint x: 64, startPoint y: 276, endPoint x: -89, endPoint y: 265, distance: 153.2
click at [0, 265] on html "[PERSON_NAME] Home Shipment estimator Shipment tracking Desktop shipment reques…" at bounding box center [543, 262] width 1086 height 525
type input "Mendonk"
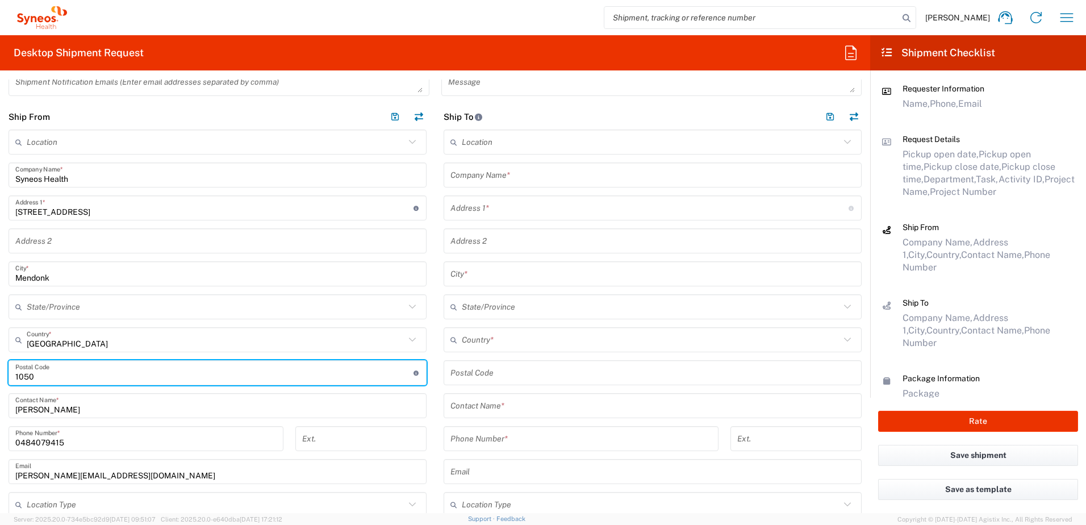
drag, startPoint x: 53, startPoint y: 376, endPoint x: -42, endPoint y: 360, distance: 96.1
click at [0, 360] on html "[PERSON_NAME] Home Shipment estimator Shipment tracking Desktop shipment reques…" at bounding box center [543, 262] width 1086 height 525
type input "9042"
drag, startPoint x: 262, startPoint y: 391, endPoint x: 91, endPoint y: 353, distance: 175.7
click at [262, 391] on div "Location [PERSON_NAME] LLC-[GEOGRAPHIC_DATA] [GEOGRAPHIC_DATA] [GEOGRAPHIC_DATA…" at bounding box center [218, 399] width 418 height 538
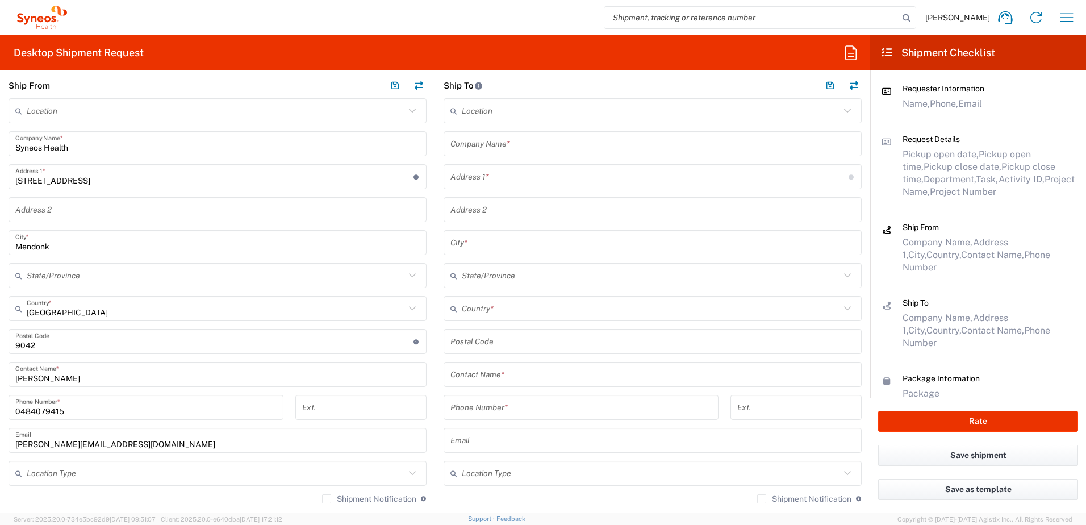
scroll to position [511, 0]
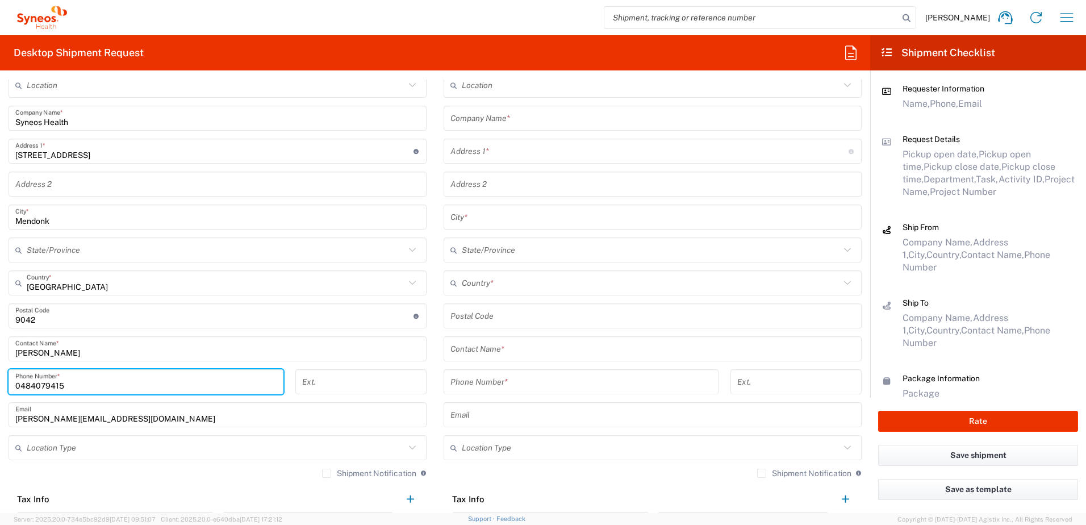
click at [14, 385] on div "[PHONE_NUMBER] Phone Number *" at bounding box center [146, 381] width 275 height 25
type input "[PHONE_NUMBER]"
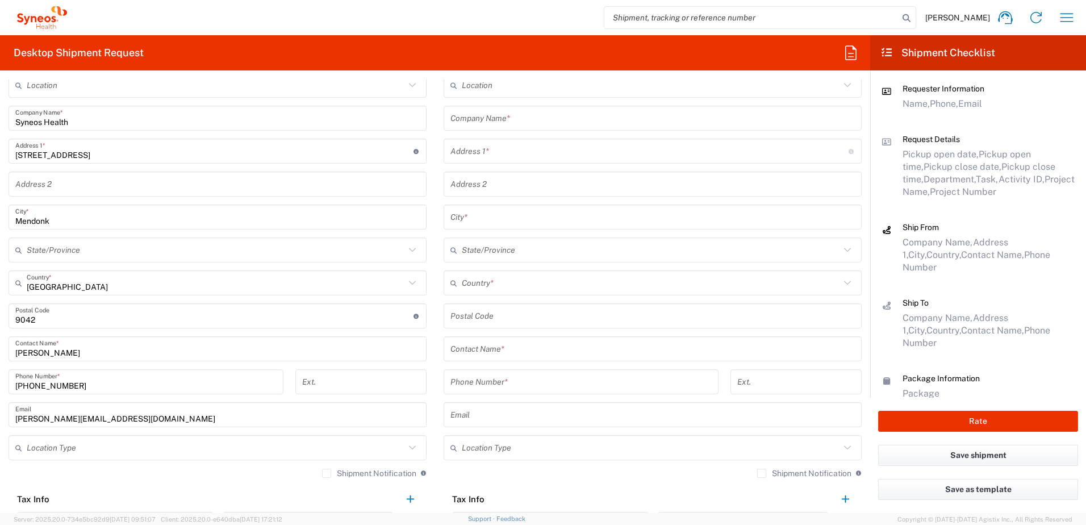
click at [285, 365] on div "Location [PERSON_NAME] LLC-[GEOGRAPHIC_DATA] [GEOGRAPHIC_DATA] [GEOGRAPHIC_DATA…" at bounding box center [218, 342] width 418 height 538
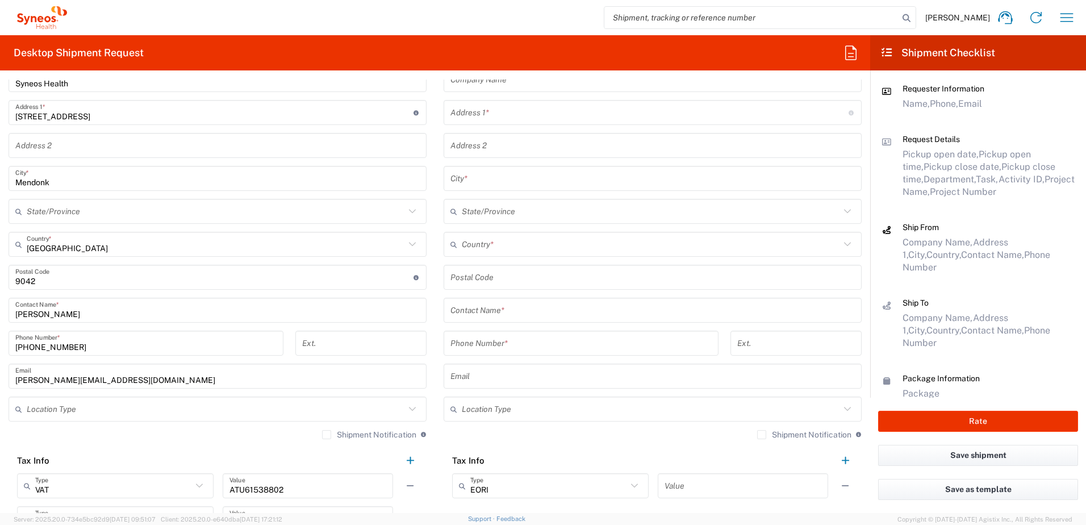
scroll to position [568, 0]
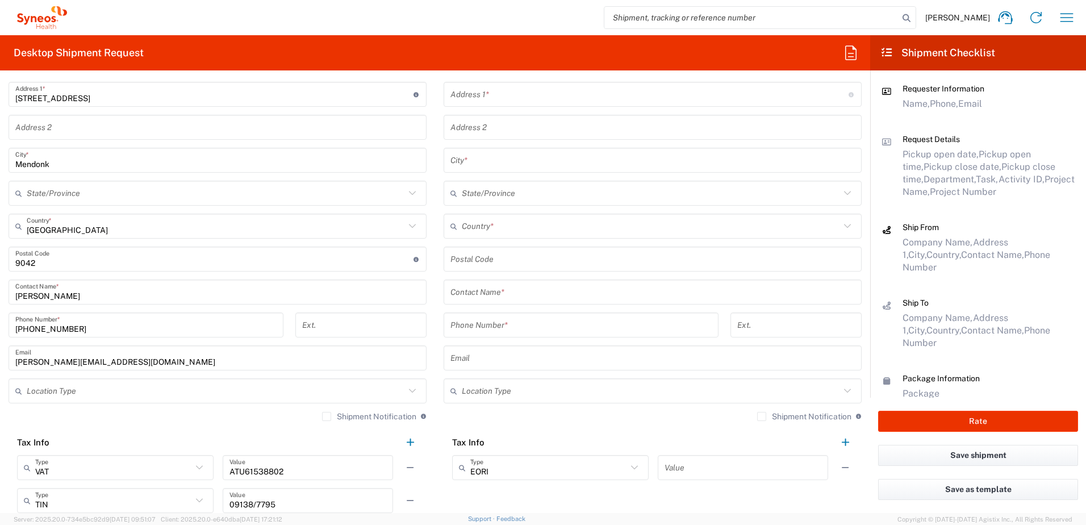
click at [209, 393] on input "text" at bounding box center [216, 391] width 378 height 20
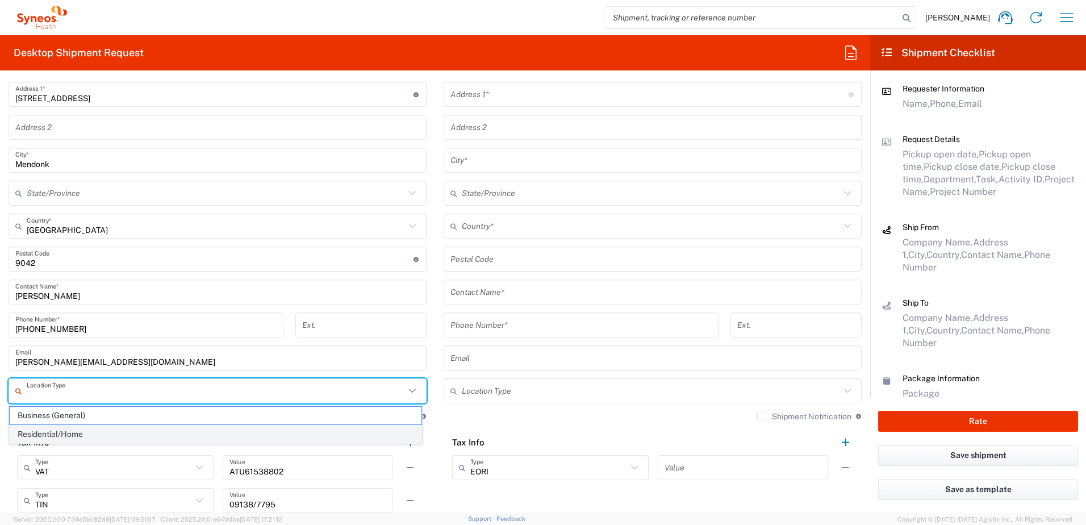
click at [46, 433] on span "Residential/Home" at bounding box center [216, 435] width 412 height 18
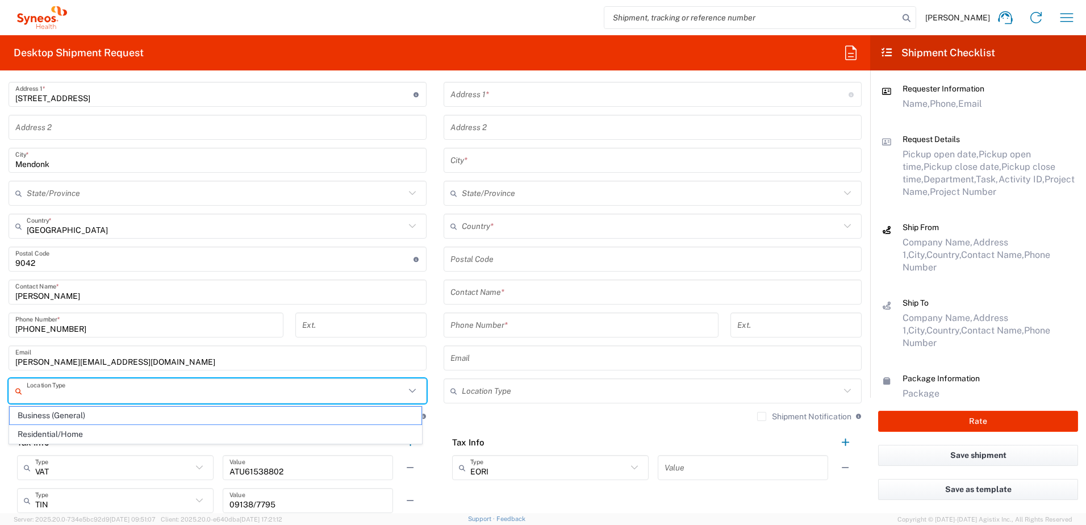
type input "Residential/Home"
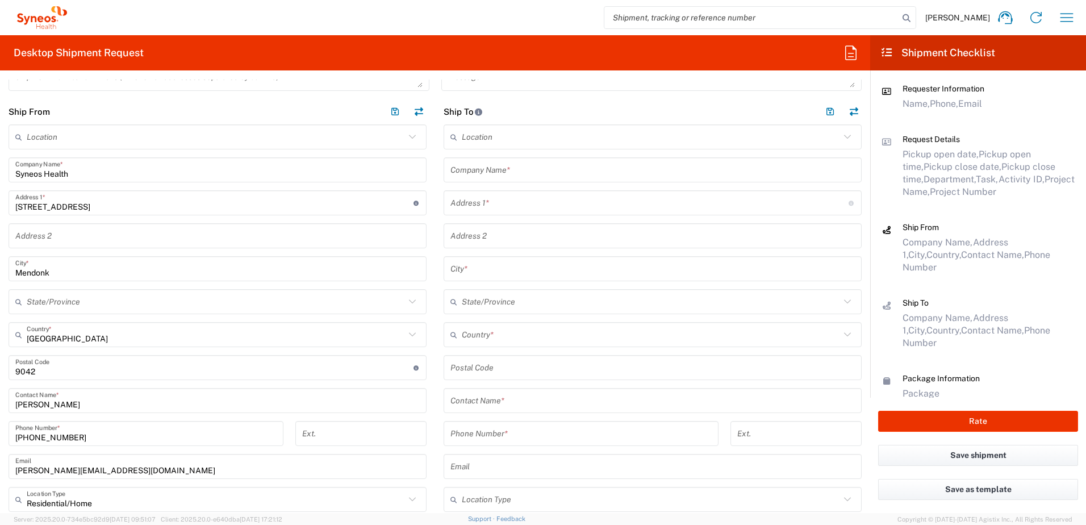
scroll to position [454, 0]
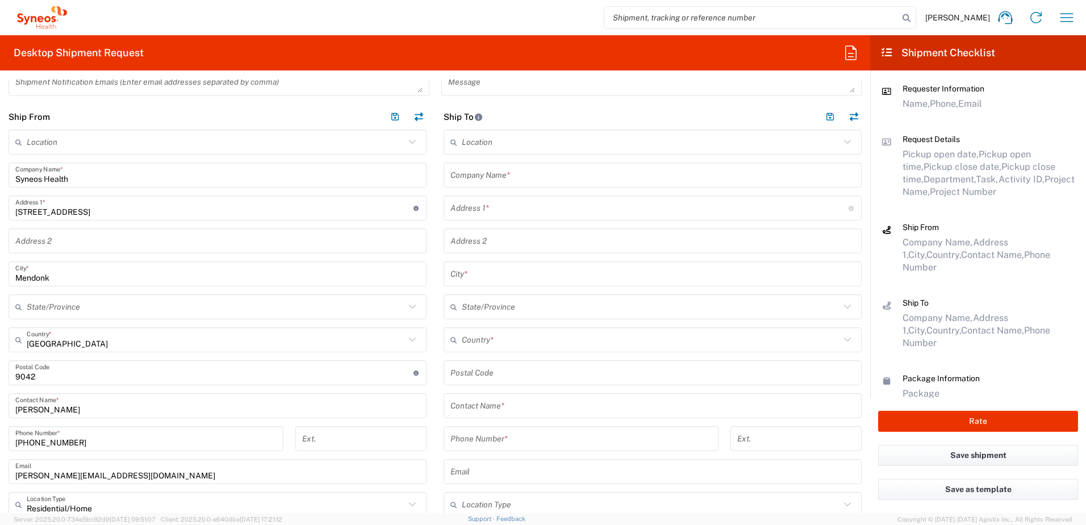
click at [490, 177] on input "text" at bounding box center [652, 175] width 404 height 20
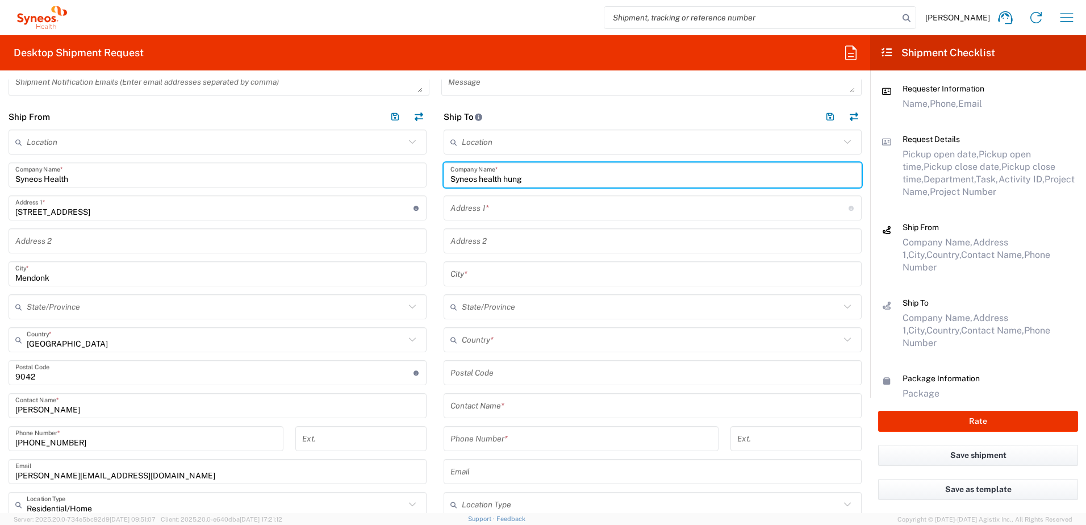
drag, startPoint x: 553, startPoint y: 177, endPoint x: 504, endPoint y: 179, distance: 48.9
click at [504, 179] on input "Syneos health hung" at bounding box center [652, 175] width 404 height 20
type input "Syneos health"
click at [499, 135] on input "text" at bounding box center [651, 142] width 378 height 20
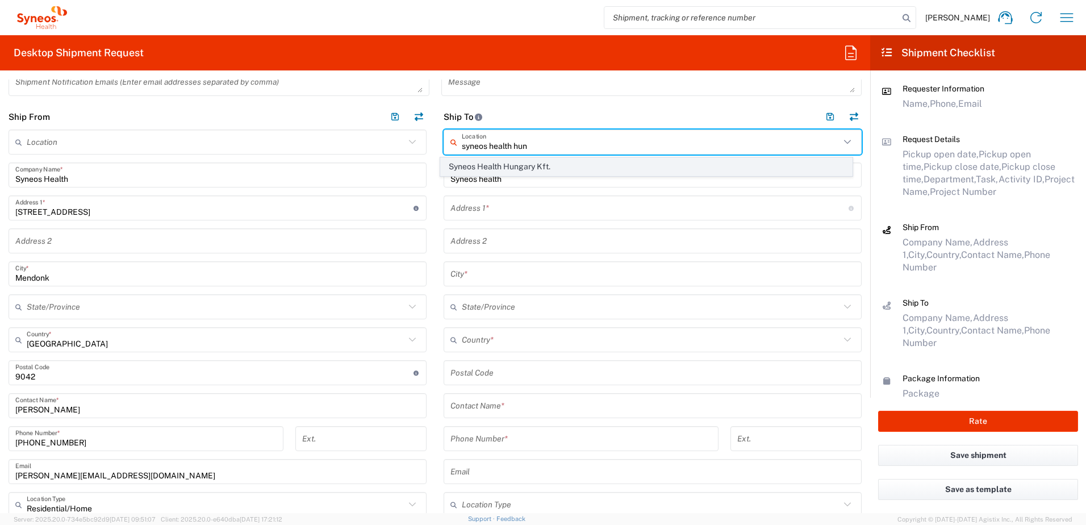
click at [495, 162] on span "Syneos Health Hungary Kft." at bounding box center [647, 167] width 412 height 18
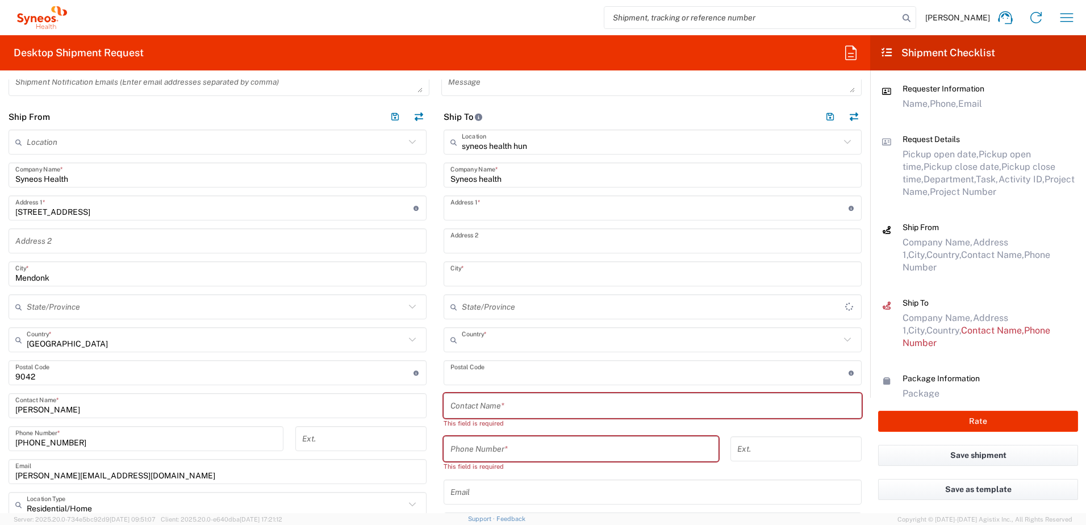
type input "Syneos Health Hungary Kft."
type input "Science Park, [PERSON_NAME] 4-20"
type input "B building, 2nd floor"
type input "[GEOGRAPHIC_DATA]"
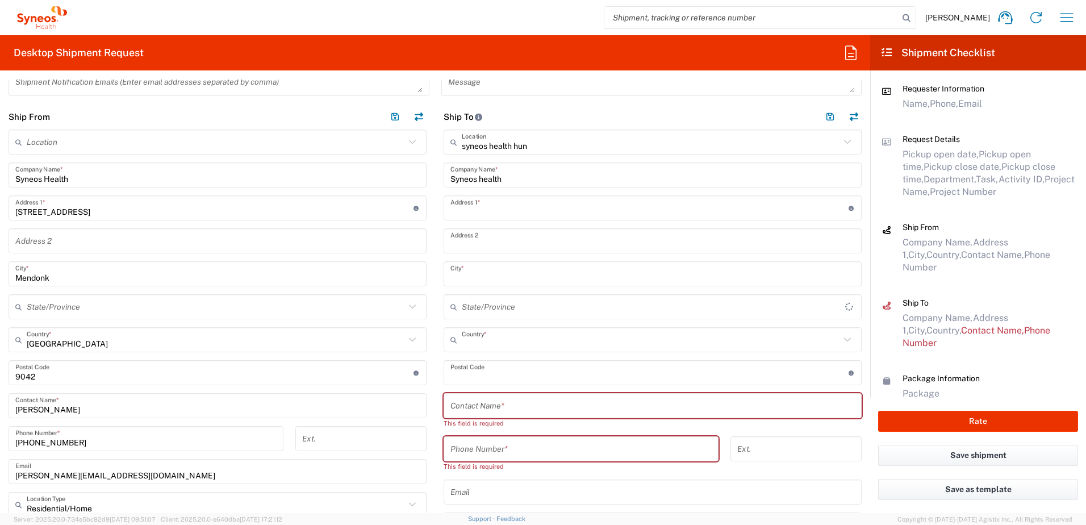
type input "[GEOGRAPHIC_DATA]"
type input "1117"
type input "Sender/Shipper"
type input "Delivery Duty Paid"
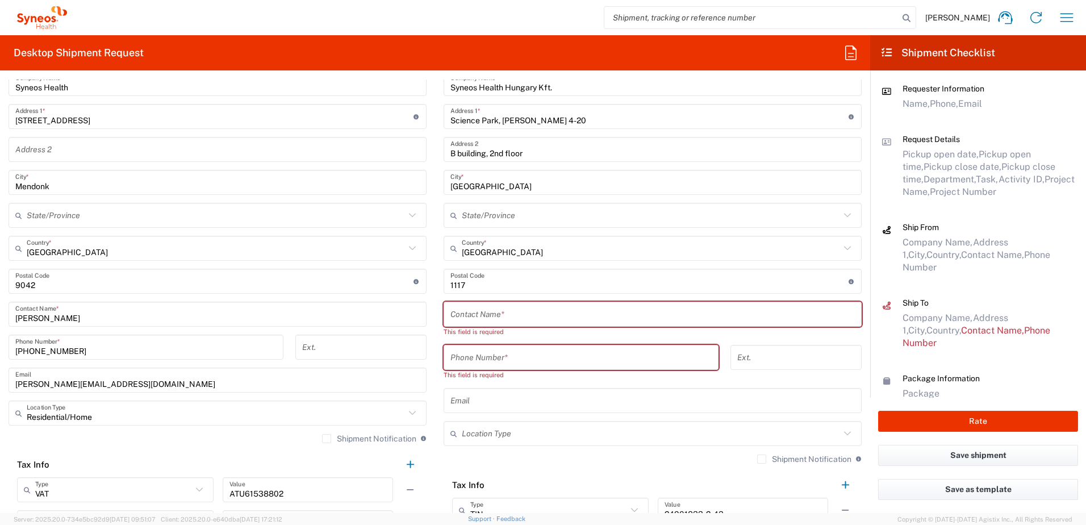
scroll to position [568, 0]
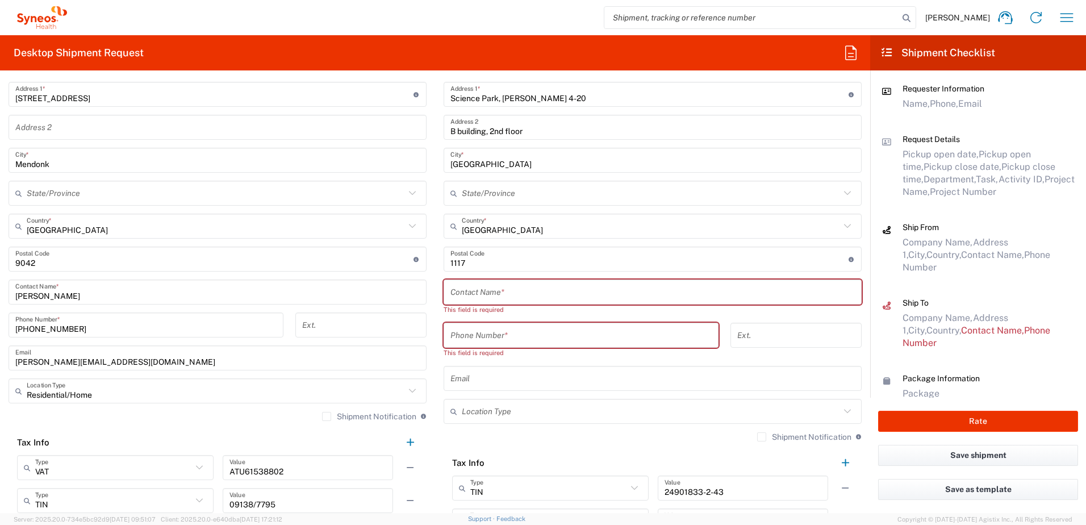
click at [482, 294] on input "text" at bounding box center [652, 292] width 404 height 20
paste input "[PERSON_NAME]"
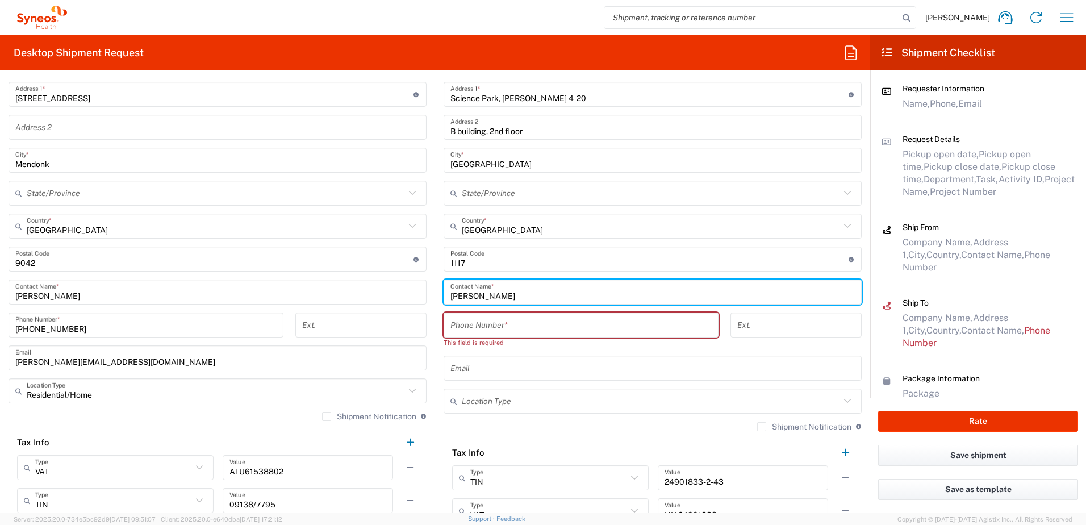
type input "[PERSON_NAME]"
drag, startPoint x: 485, startPoint y: 331, endPoint x: 672, endPoint y: 327, distance: 186.9
click at [485, 331] on input "tel" at bounding box center [580, 325] width 261 height 20
paste input "l+36 1 4578314"
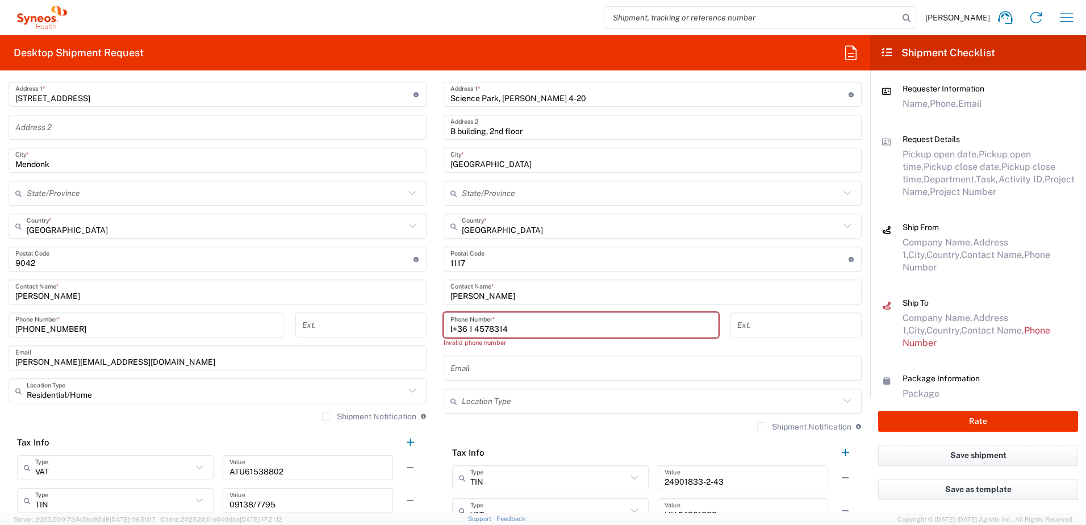
click at [450, 327] on input "l+36 1 4578314" at bounding box center [580, 325] width 261 height 20
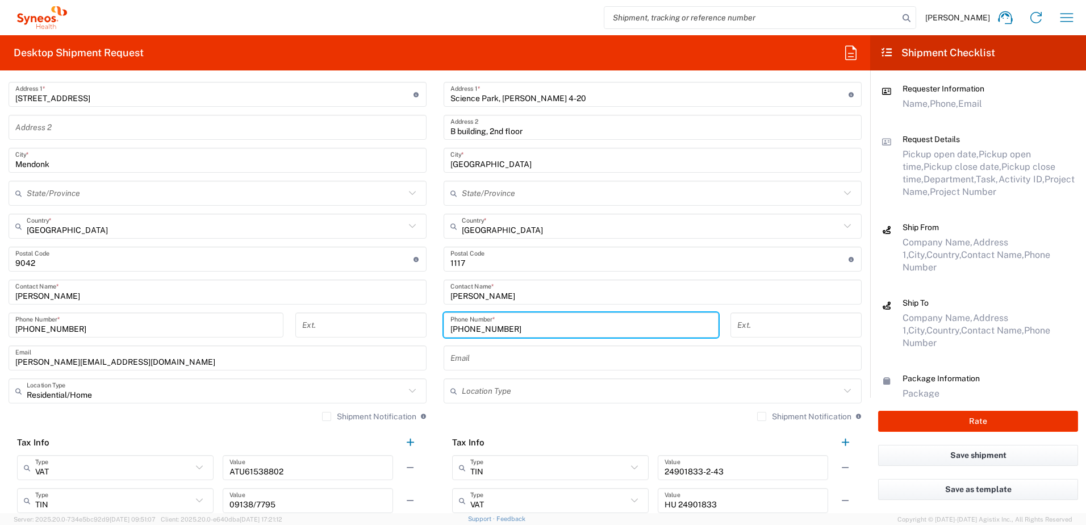
type input "[PHONE_NUMBER]"
click at [539, 343] on div "[PHONE_NUMBER] Phone Number *" at bounding box center [581, 328] width 287 height 33
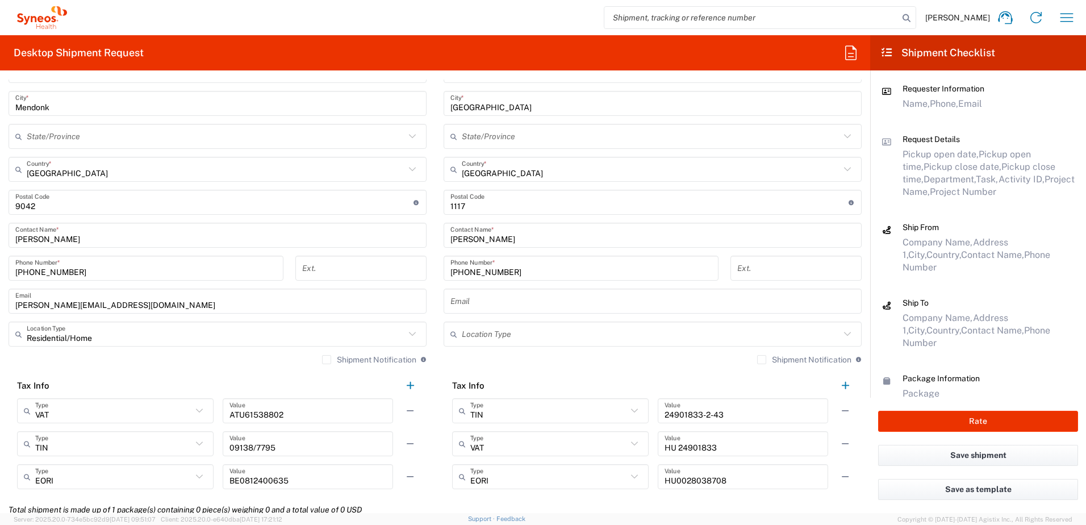
scroll to position [682, 0]
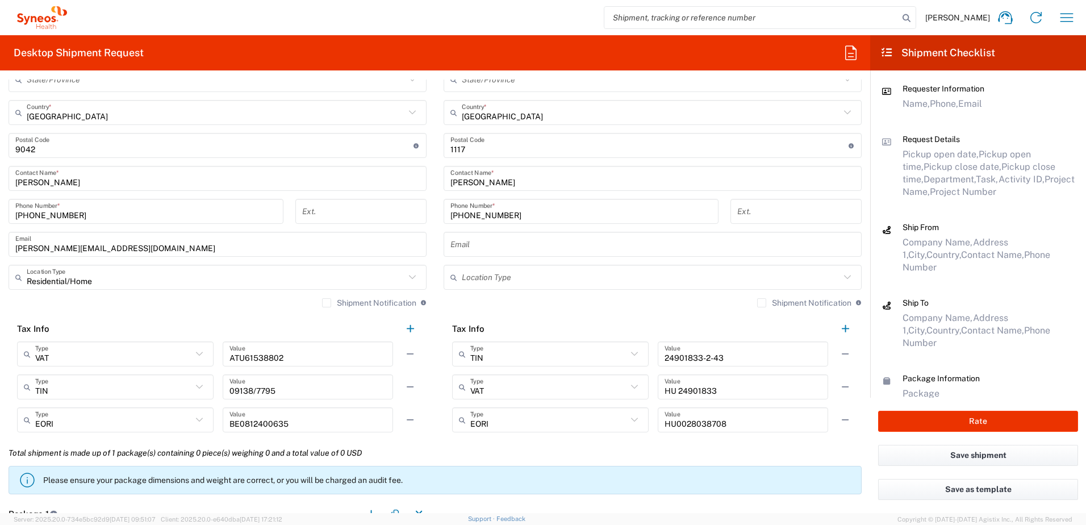
click at [527, 268] on input "text" at bounding box center [651, 278] width 378 height 20
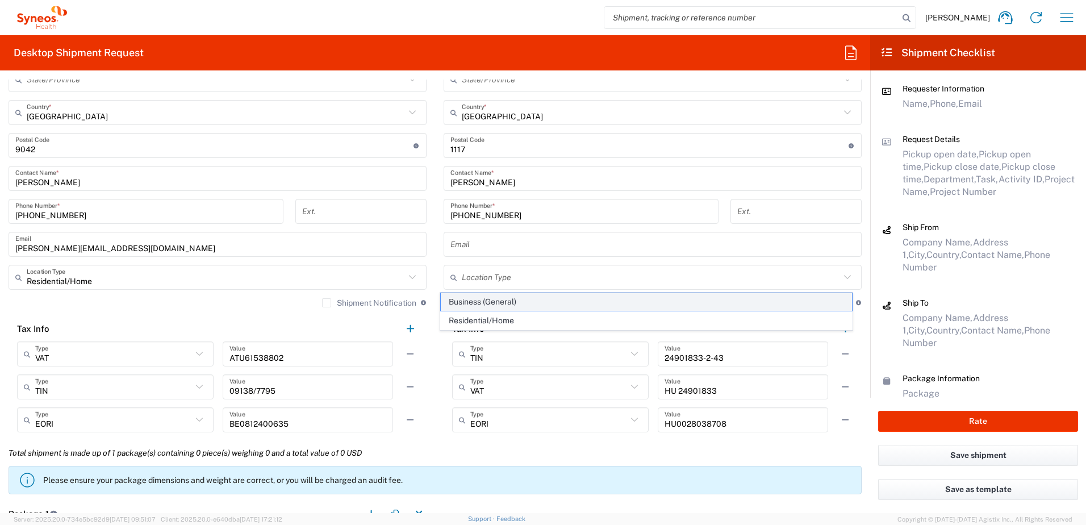
click at [477, 299] on span "Business (General)" at bounding box center [647, 302] width 412 height 18
type input "Business (General)"
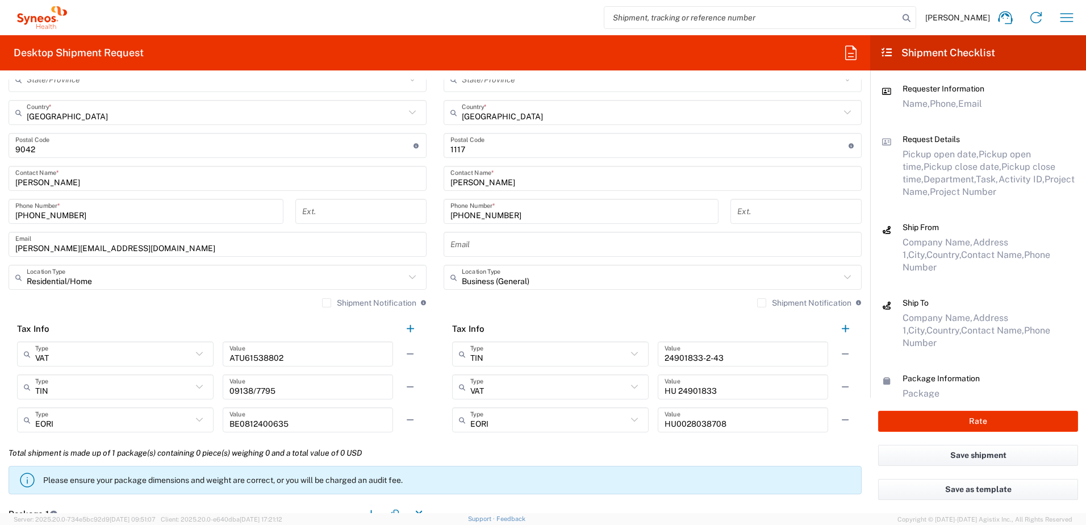
click at [450, 303] on div "Shipment Notification If checked, a shipment notification email will be sent to…" at bounding box center [653, 307] width 418 height 18
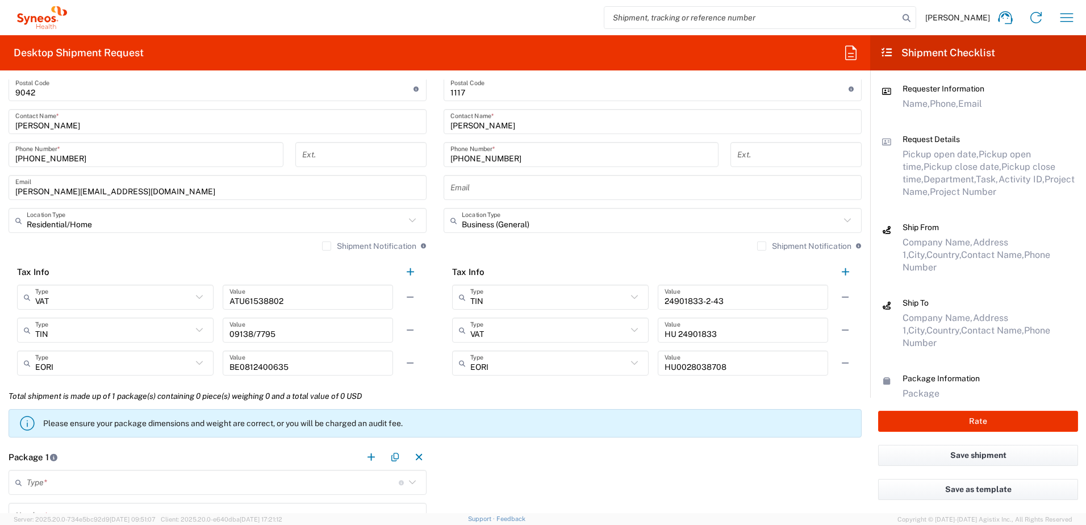
click at [322, 248] on label "Shipment Notification" at bounding box center [369, 245] width 94 height 9
click at [327, 246] on input "Shipment Notification" at bounding box center [327, 246] width 0 height 0
click at [757, 249] on label "Shipment Notification" at bounding box center [804, 245] width 94 height 9
click at [762, 246] on input "Shipment Notification" at bounding box center [762, 246] width 0 height 0
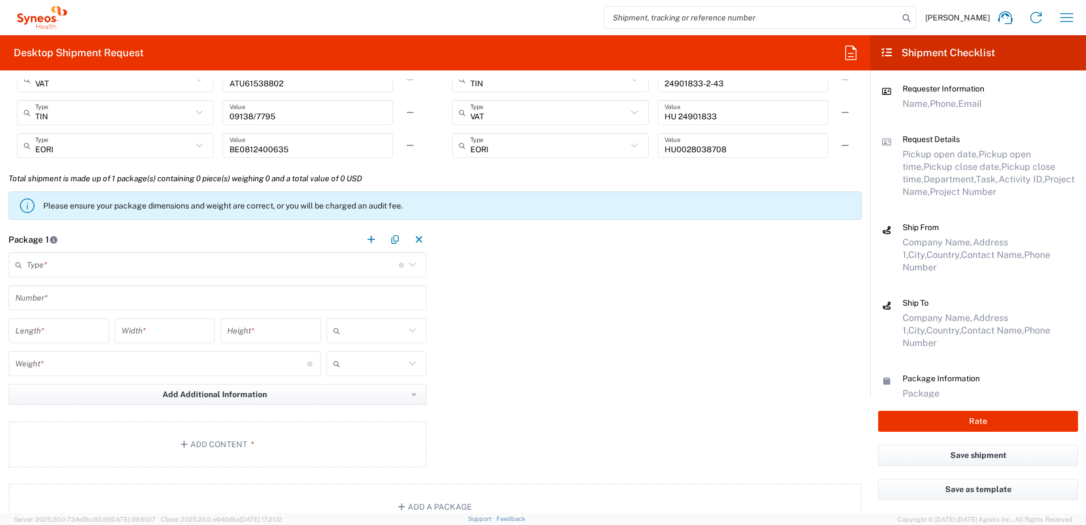
scroll to position [966, 0]
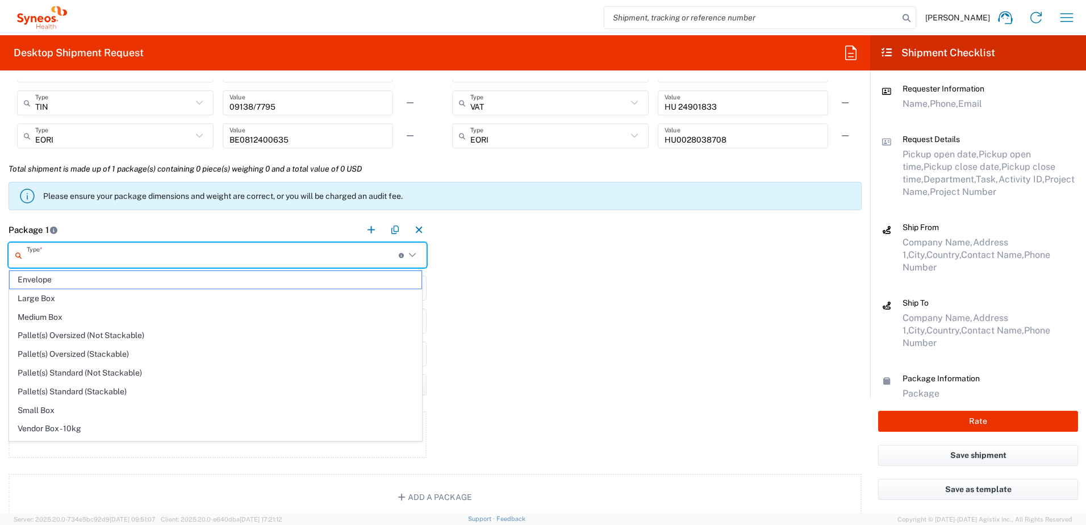
click at [52, 255] on input "text" at bounding box center [213, 255] width 372 height 20
click at [48, 314] on span "Medium Box" at bounding box center [216, 317] width 412 height 18
type input "Medium Box"
type input "13"
type input "11.5"
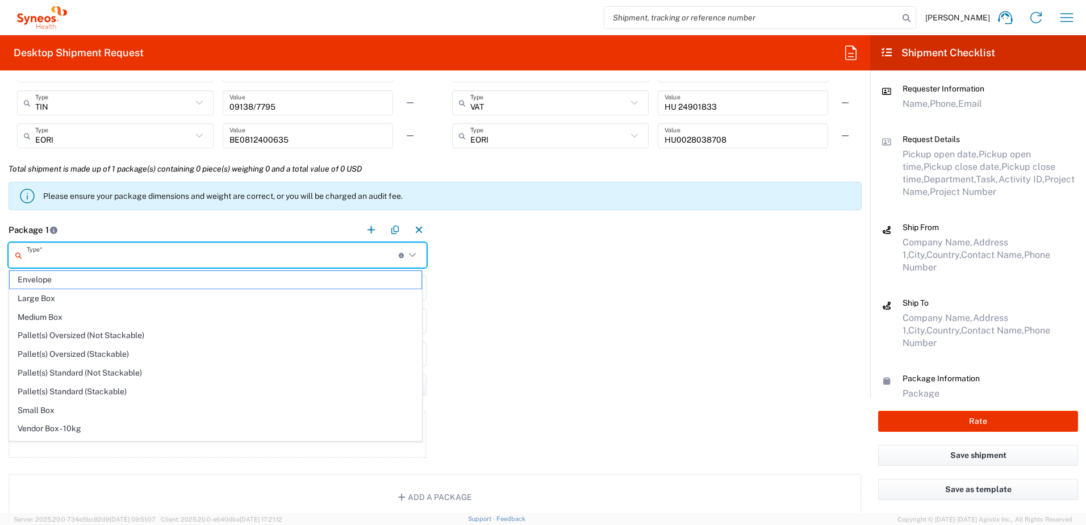
type input "2.5"
type input "in"
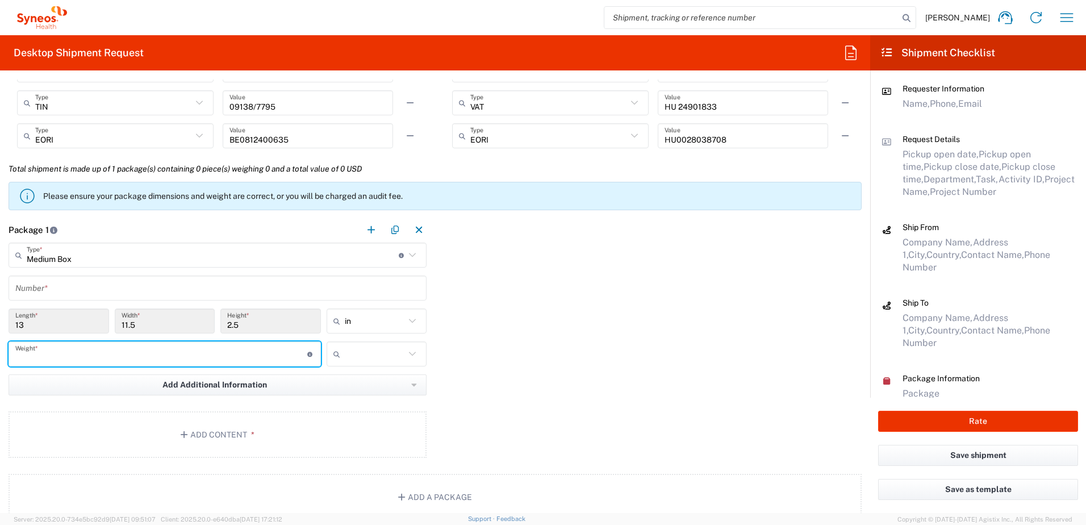
click at [78, 355] on input "number" at bounding box center [161, 354] width 292 height 20
type input "4"
type input "3"
drag, startPoint x: 468, startPoint y: 334, endPoint x: 363, endPoint y: 361, distance: 108.0
click at [469, 334] on div "Package 1 Medium Box Type * Material used to package goods Envelope Large Box M…" at bounding box center [435, 339] width 870 height 245
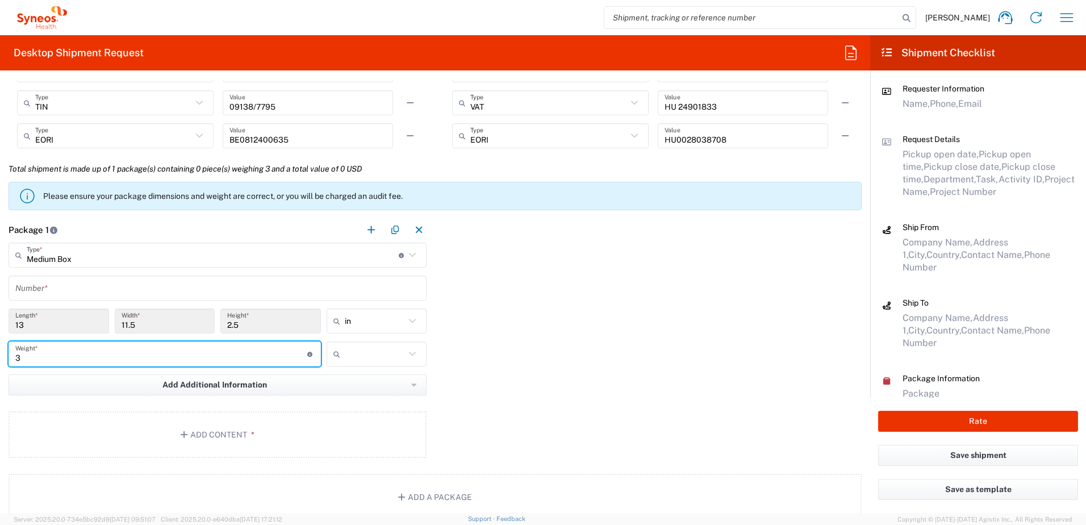
click at [386, 315] on input "in" at bounding box center [375, 321] width 61 height 18
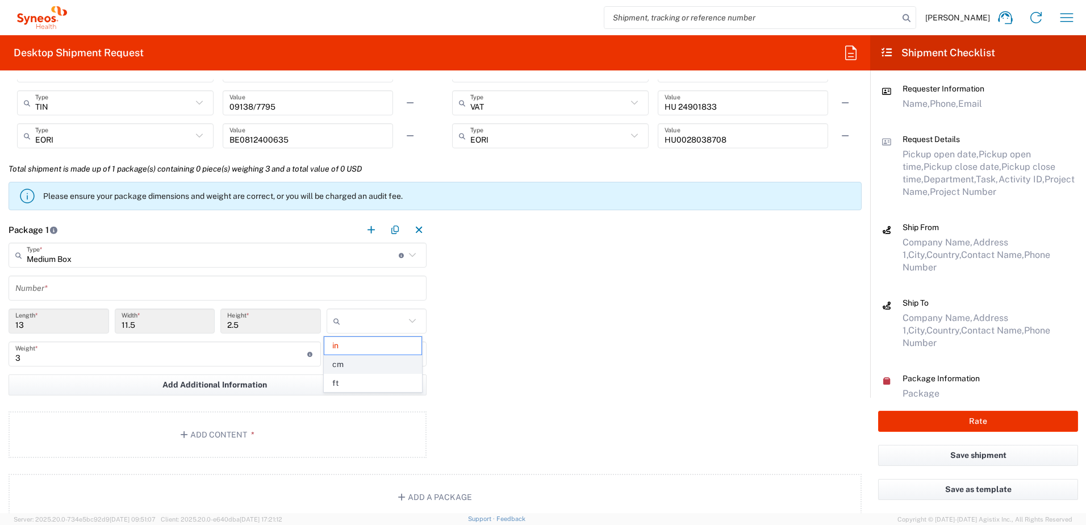
click at [344, 365] on span "cm" at bounding box center [372, 365] width 97 height 18
type input "33.02"
type input "29.21"
type input "6.35"
type input "cm"
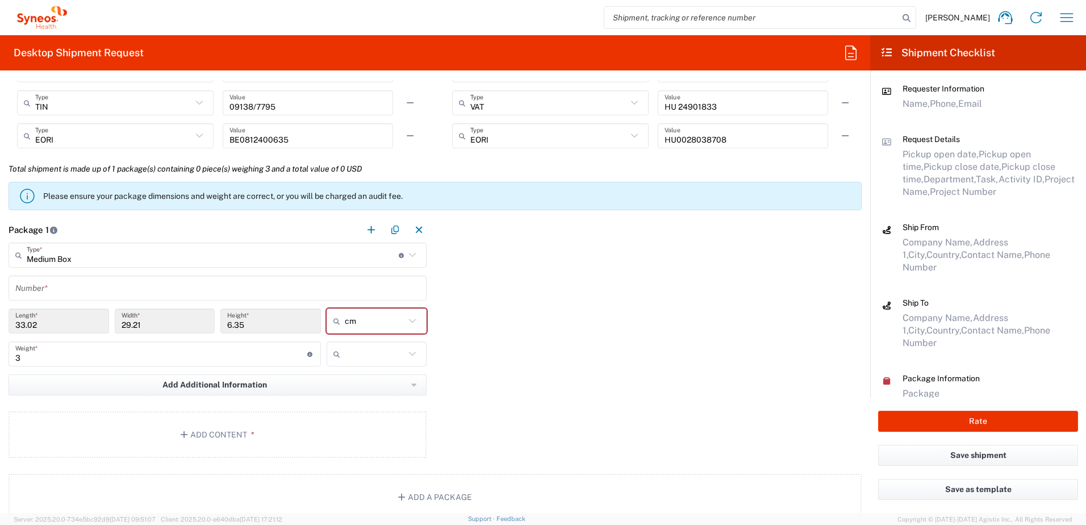
click at [358, 354] on input "text" at bounding box center [375, 354] width 61 height 18
drag, startPoint x: 347, startPoint y: 385, endPoint x: 85, endPoint y: 285, distance: 280.9
click at [347, 385] on span "kgs" at bounding box center [372, 379] width 97 height 18
type input "kgs"
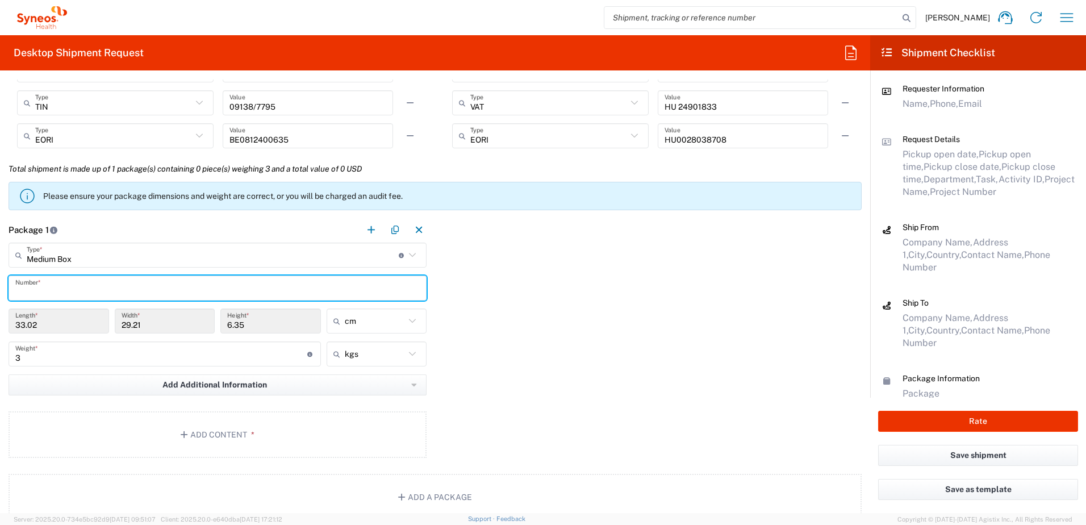
click at [78, 286] on input "text" at bounding box center [217, 288] width 404 height 20
type input "2"
type input "1"
click at [669, 328] on div "Package 1 Medium Box Type * Material used to package goods Envelope Large Box M…" at bounding box center [435, 339] width 870 height 245
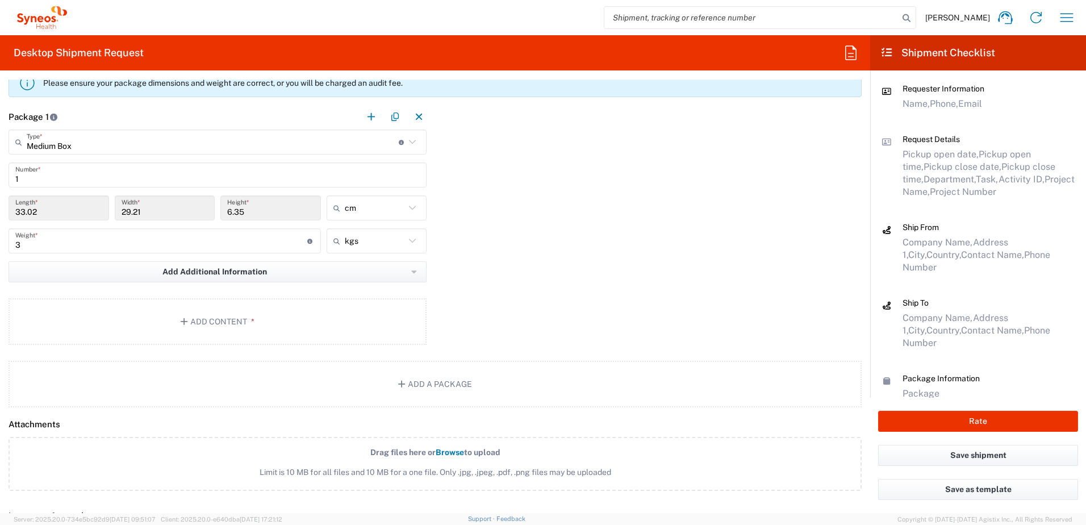
scroll to position [1079, 0]
click at [205, 326] on button "Add Content *" at bounding box center [218, 321] width 418 height 47
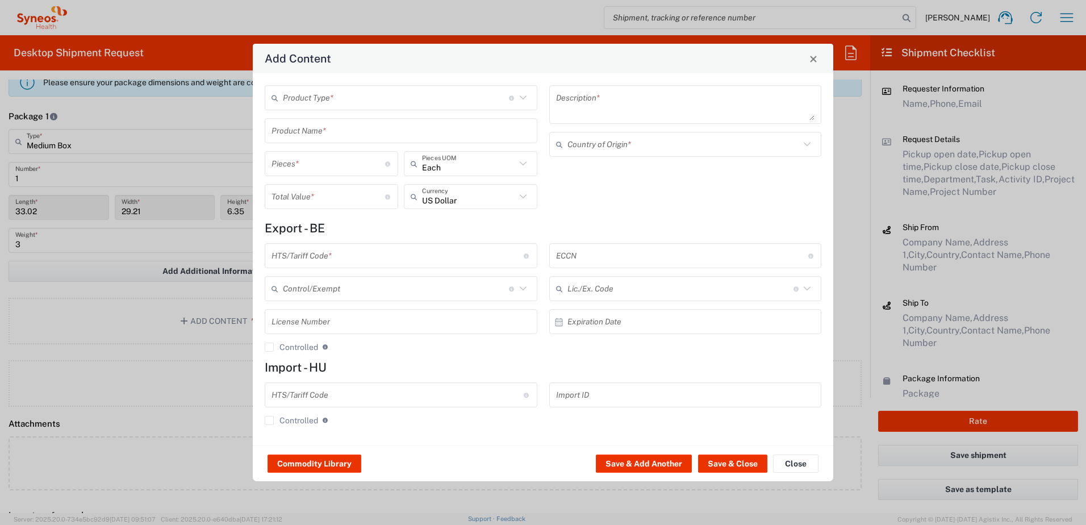
click at [326, 101] on input "text" at bounding box center [396, 98] width 226 height 20
click at [318, 134] on span "General Commodity" at bounding box center [401, 141] width 270 height 18
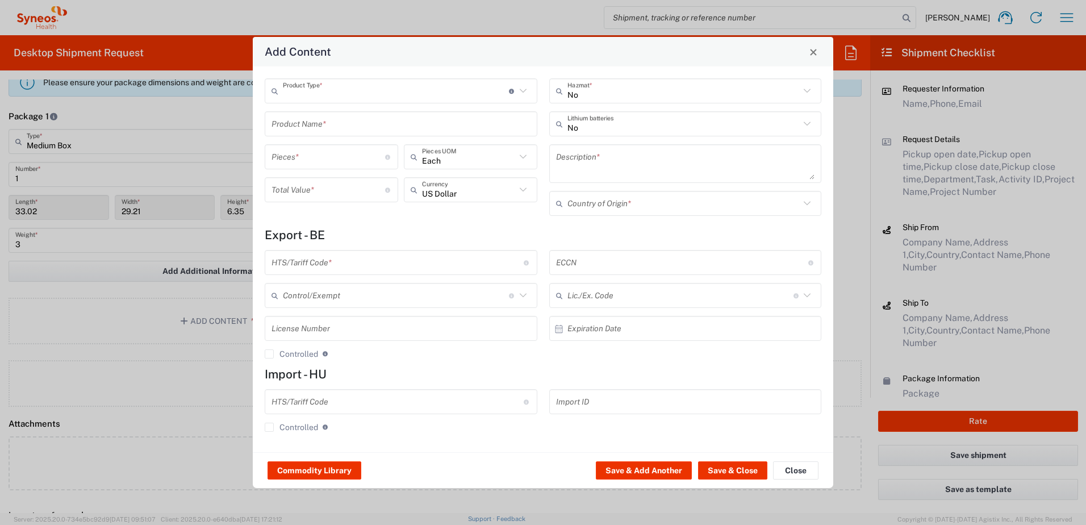
type input "General Commodity"
click at [310, 120] on input "text" at bounding box center [401, 124] width 259 height 20
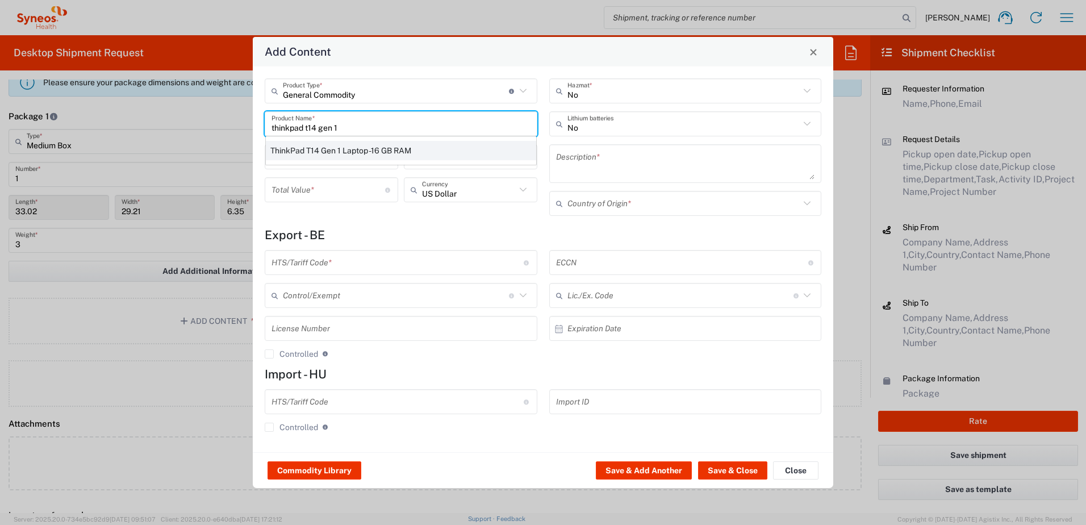
click at [415, 145] on div "ThinkPad T14 Gen 1 Laptop -16 GB RAM" at bounding box center [401, 150] width 270 height 19
type input "ThinkPad T14 Gen 1 Laptop -16 GB RAM"
type textarea "Intel Core i5-10210U- 14"- 512 GB SSD"
type input "[GEOGRAPHIC_DATA]"
type input "8471300100"
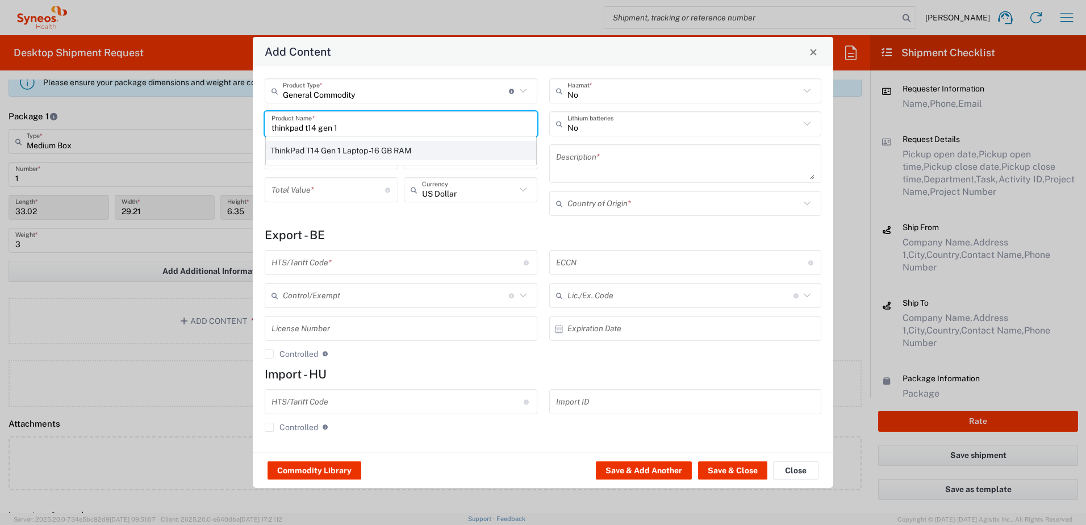
type input "BIS"
type input "5A992.c"
type input "Yes"
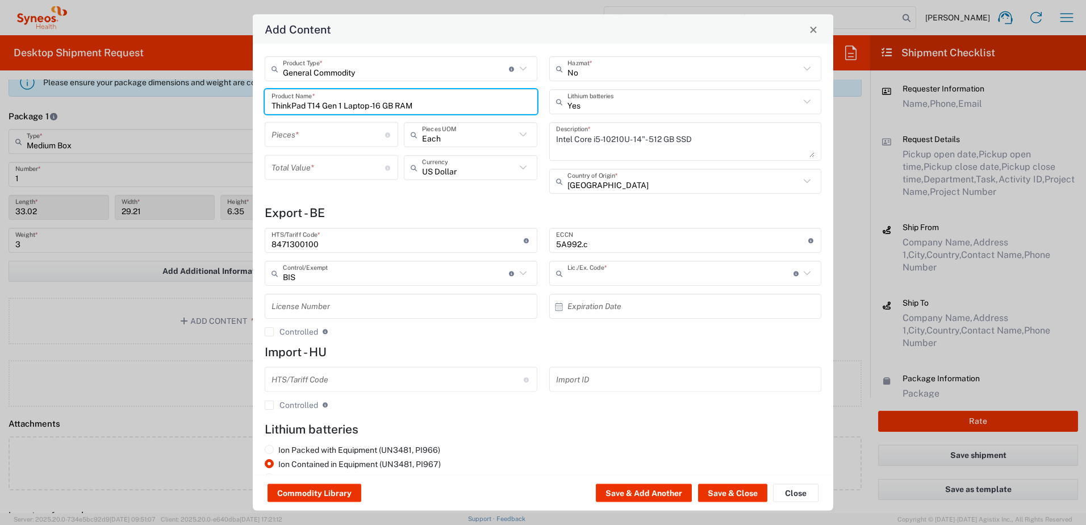
type input "NLR - No License Required"
drag, startPoint x: 460, startPoint y: 84, endPoint x: 611, endPoint y: 87, distance: 151.2
click at [460, 83] on div "General Commodity Product Type * Document: Paper document generated internally …" at bounding box center [401, 128] width 285 height 145
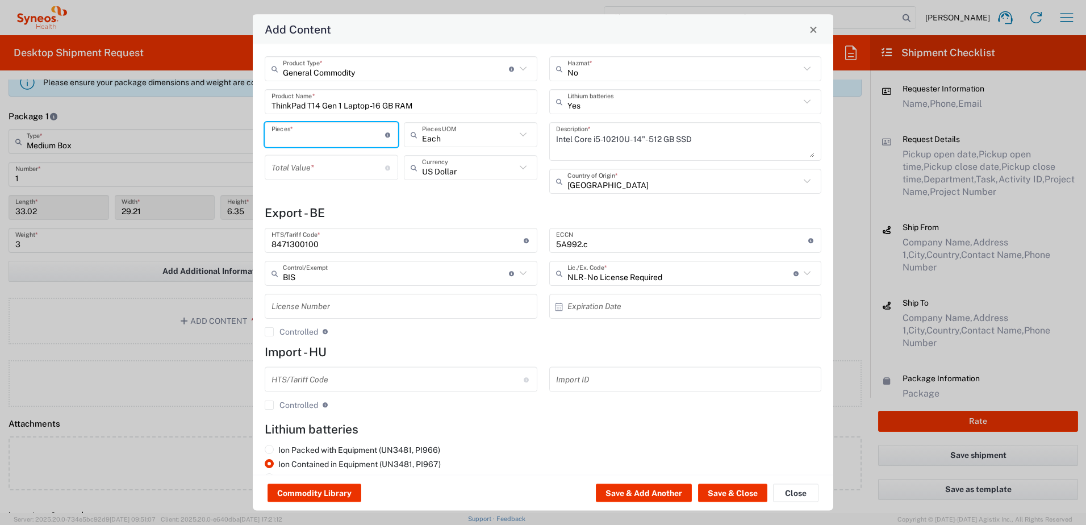
click at [341, 138] on input "number" at bounding box center [329, 134] width 114 height 20
type input "2"
click at [432, 130] on input "text" at bounding box center [469, 134] width 94 height 20
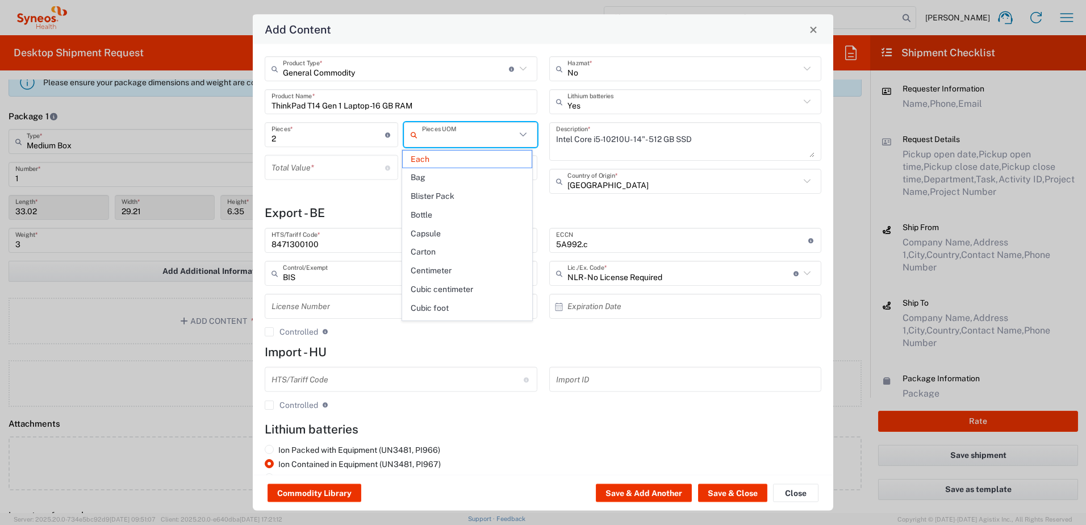
click at [341, 185] on div "Total Value * Total value of all the pieces" at bounding box center [331, 171] width 139 height 33
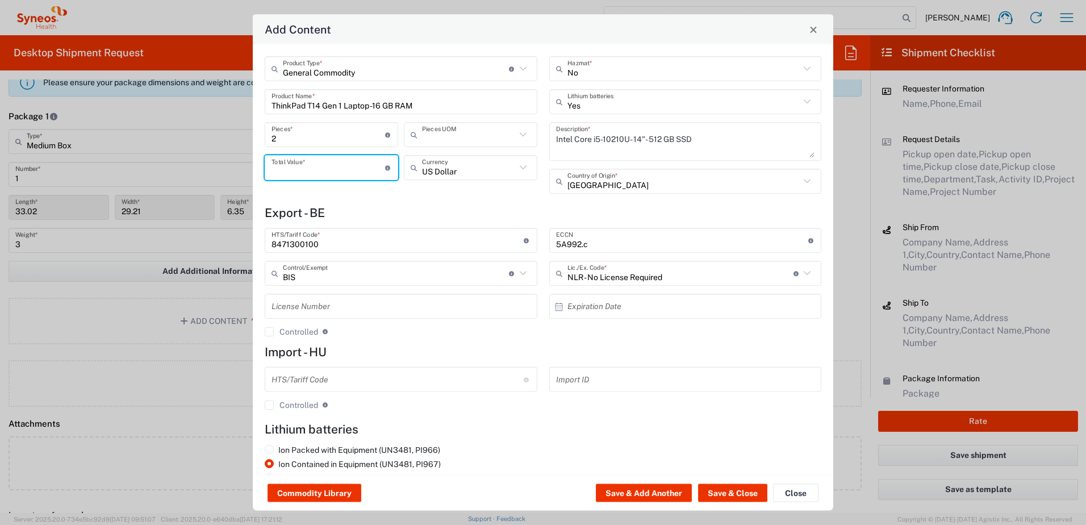
type input "Each"
click at [323, 166] on input "number" at bounding box center [329, 167] width 114 height 20
type input "350"
click at [452, 164] on input "text" at bounding box center [469, 167] width 94 height 20
click at [446, 189] on span "Euro" at bounding box center [467, 192] width 129 height 18
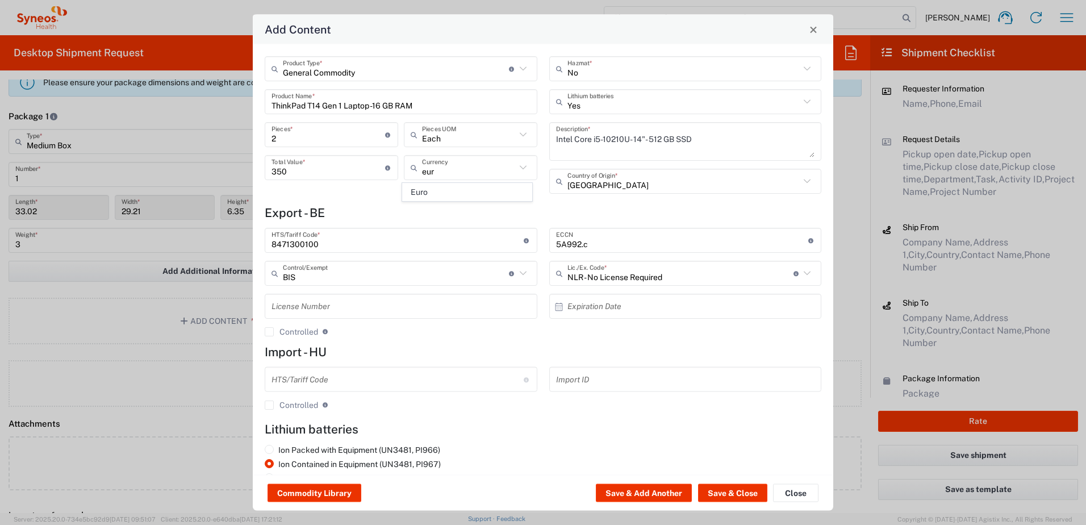
type input "Euro"
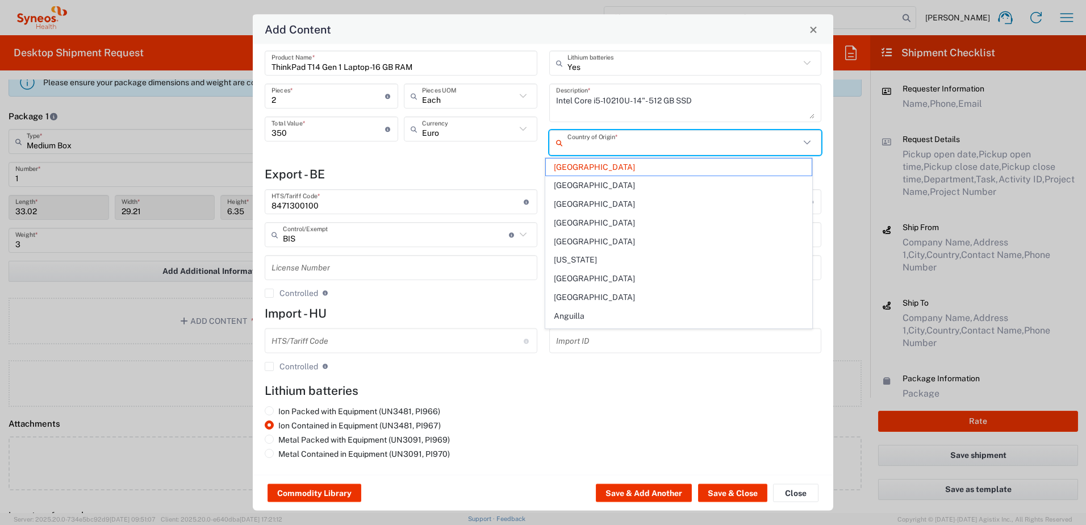
click at [604, 140] on input "text" at bounding box center [684, 142] width 233 height 20
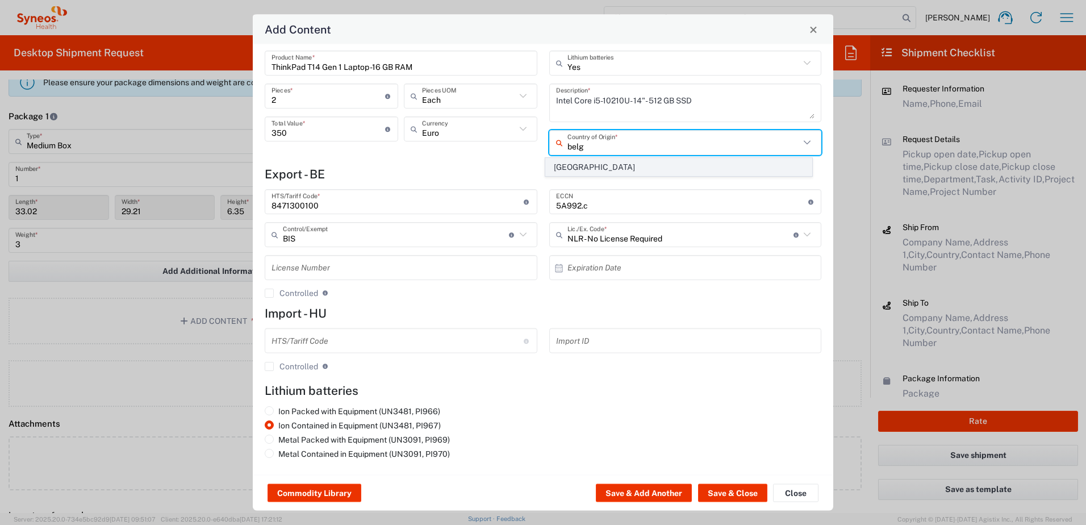
click at [587, 165] on span "[GEOGRAPHIC_DATA]" at bounding box center [679, 167] width 266 height 18
type input "[GEOGRAPHIC_DATA]"
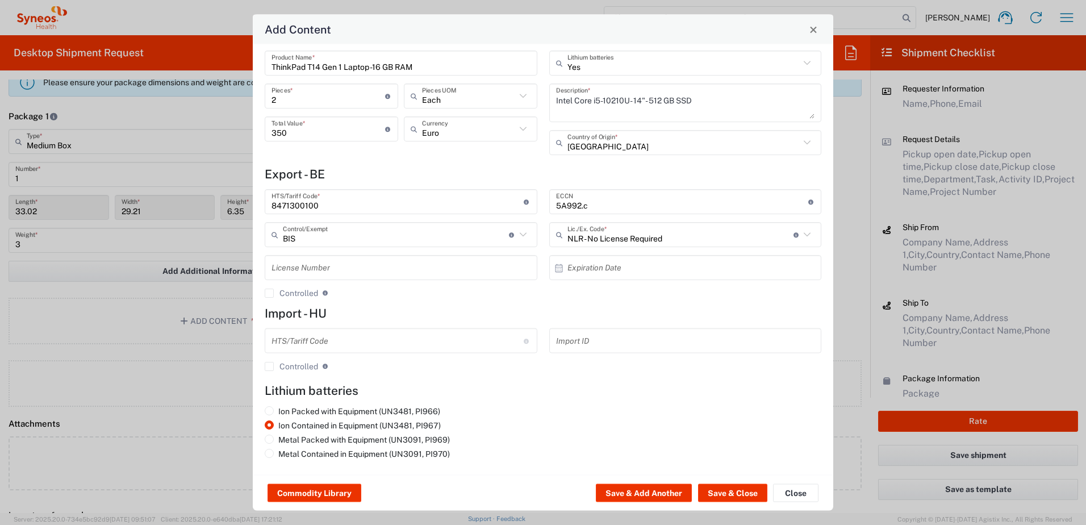
click at [431, 162] on div "General Commodity Product Type * Document: Paper document generated internally …" at bounding box center [401, 90] width 285 height 145
click at [738, 494] on button "Save & Close" at bounding box center [732, 493] width 69 height 18
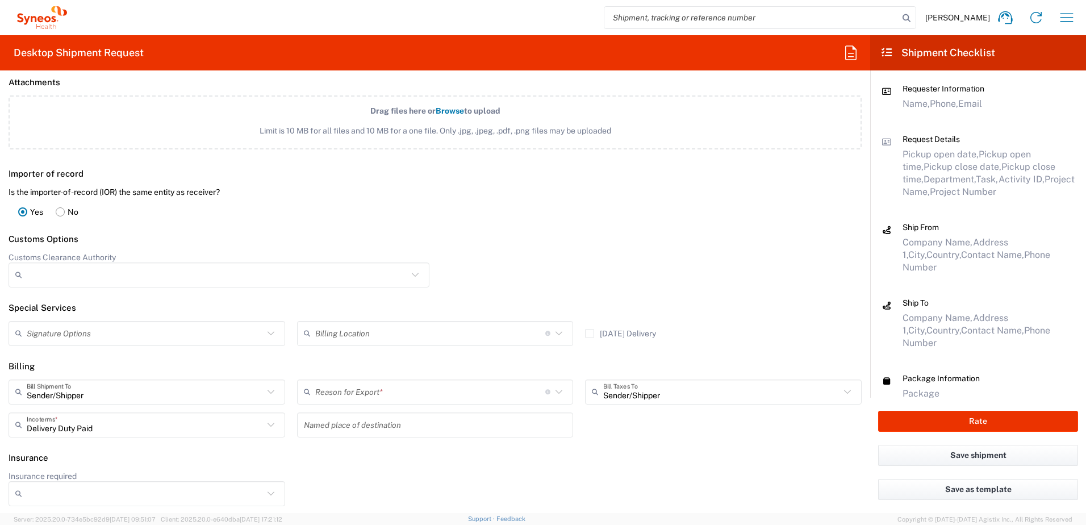
scroll to position [1488, 0]
click at [102, 395] on input "text" at bounding box center [145, 391] width 237 height 20
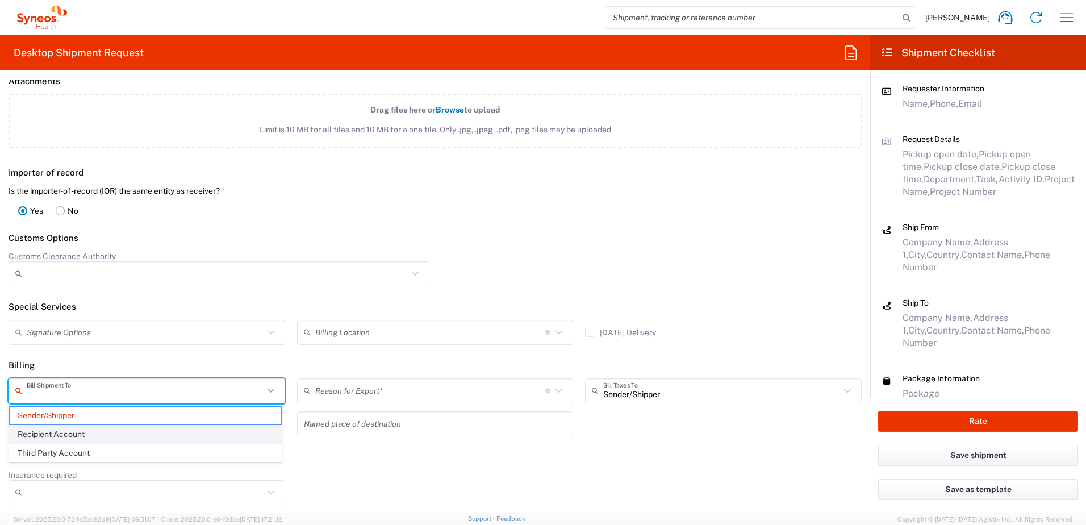
drag, startPoint x: 95, startPoint y: 432, endPoint x: 126, endPoint y: 357, distance: 81.0
click at [94, 432] on span "Recipient Account" at bounding box center [146, 435] width 272 height 18
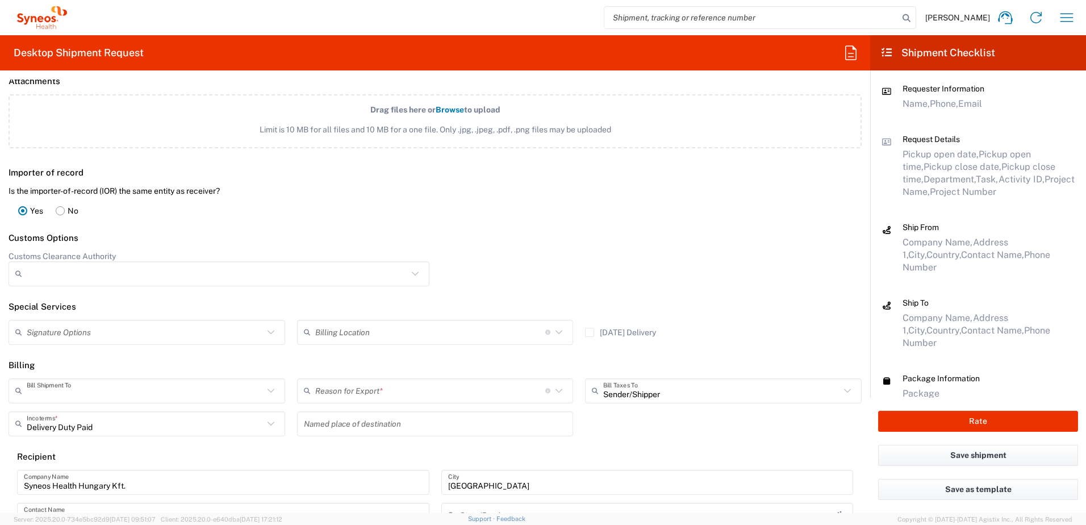
type input "Recipient Account"
click at [116, 361] on header "Billing" at bounding box center [435, 366] width 870 height 26
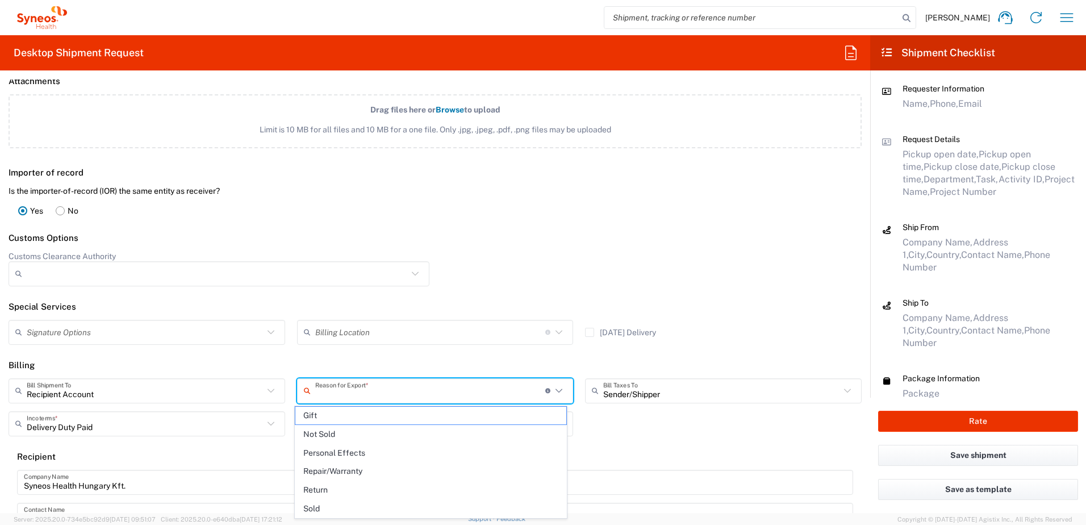
click at [390, 399] on input "text" at bounding box center [430, 391] width 230 height 20
click at [325, 486] on span "Return" at bounding box center [431, 490] width 272 height 18
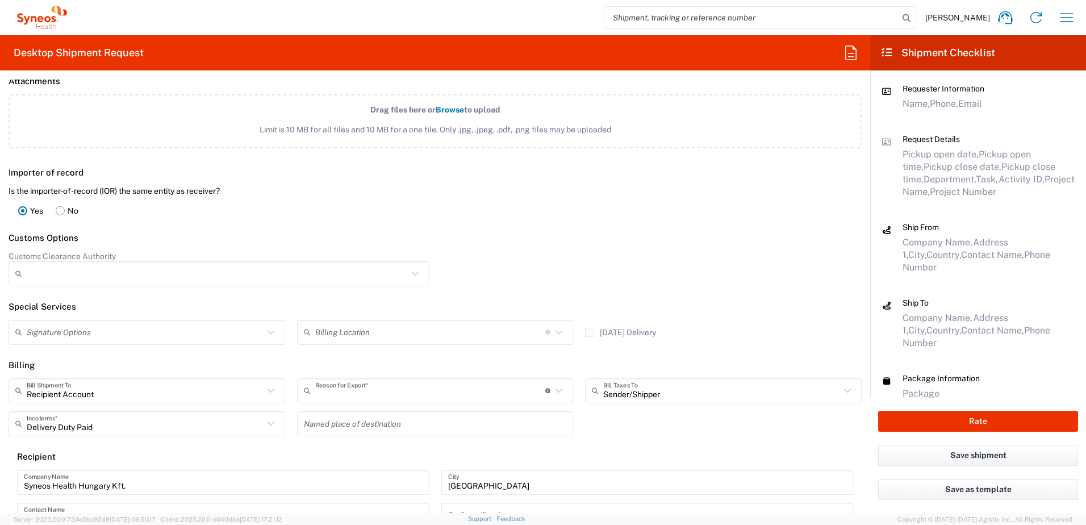
type input "Return"
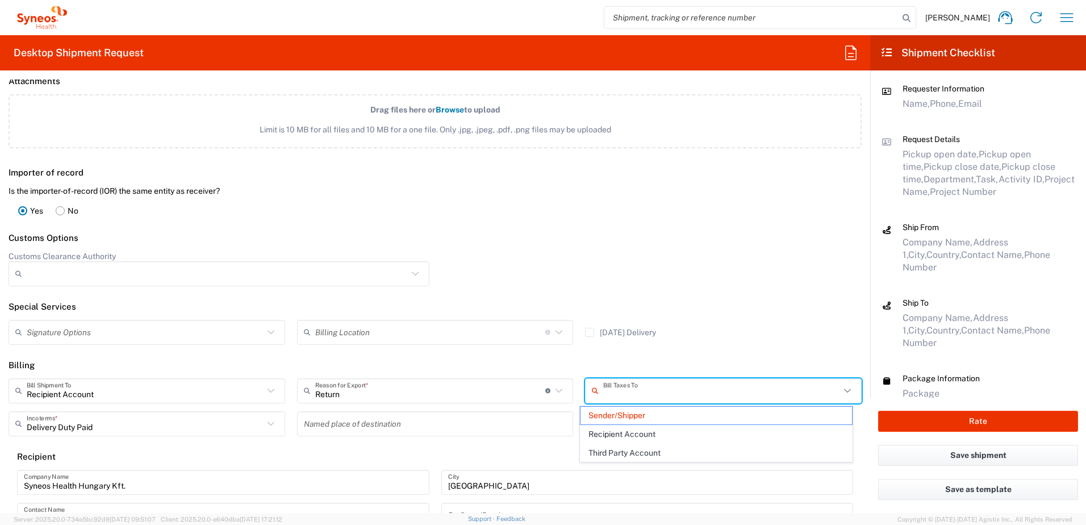
click at [634, 395] on input "text" at bounding box center [721, 391] width 237 height 20
click at [652, 434] on span "Recipient Account" at bounding box center [717, 435] width 272 height 18
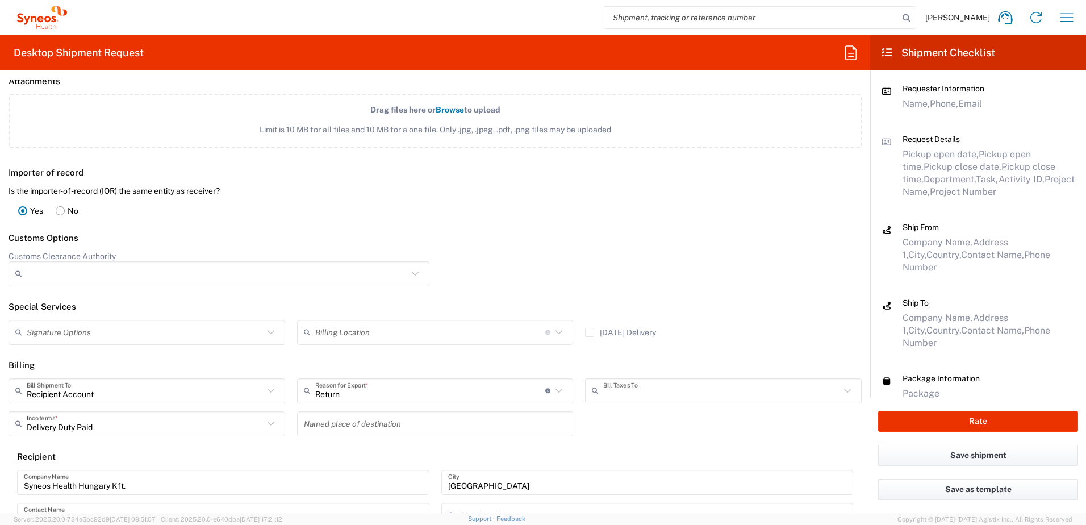
type input "Recipient Account"
click at [604, 433] on div "Recipient Account Bill Shipment To Sender/Shipper Recipient Account Third Party…" at bounding box center [435, 506] width 865 height 256
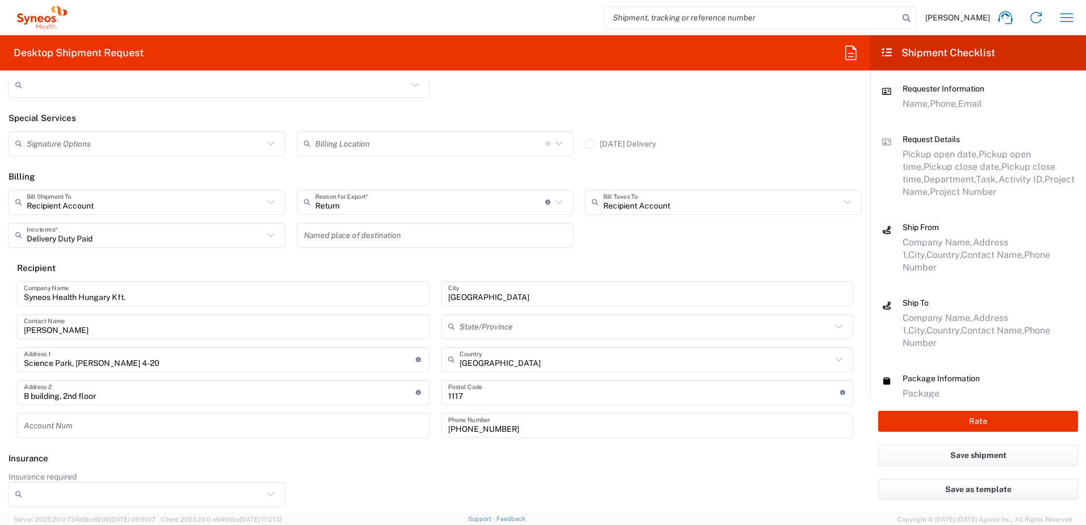
scroll to position [1679, 0]
click at [107, 490] on input "Insurance required" at bounding box center [145, 492] width 237 height 18
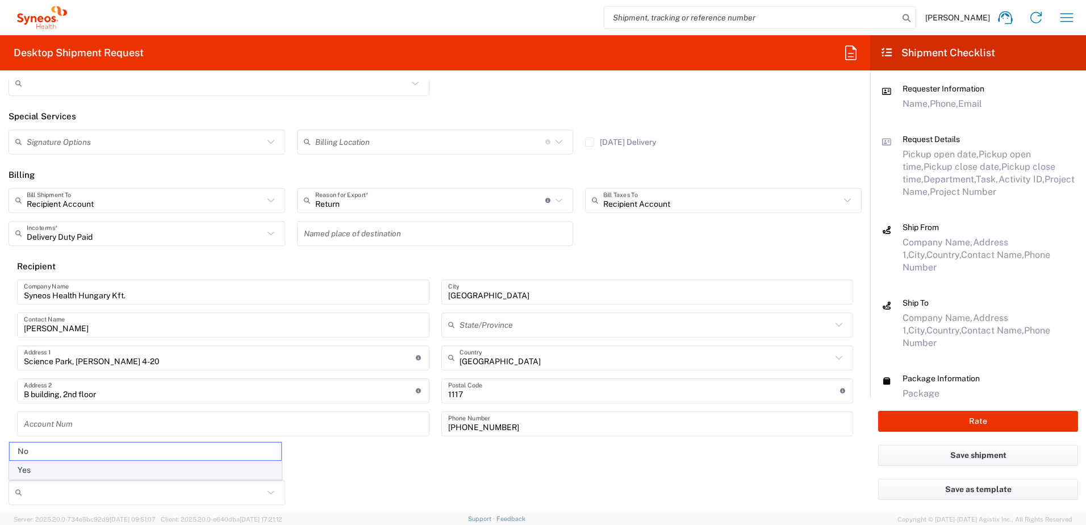
click at [26, 473] on span "Yes" at bounding box center [146, 470] width 272 height 18
type input "Yes"
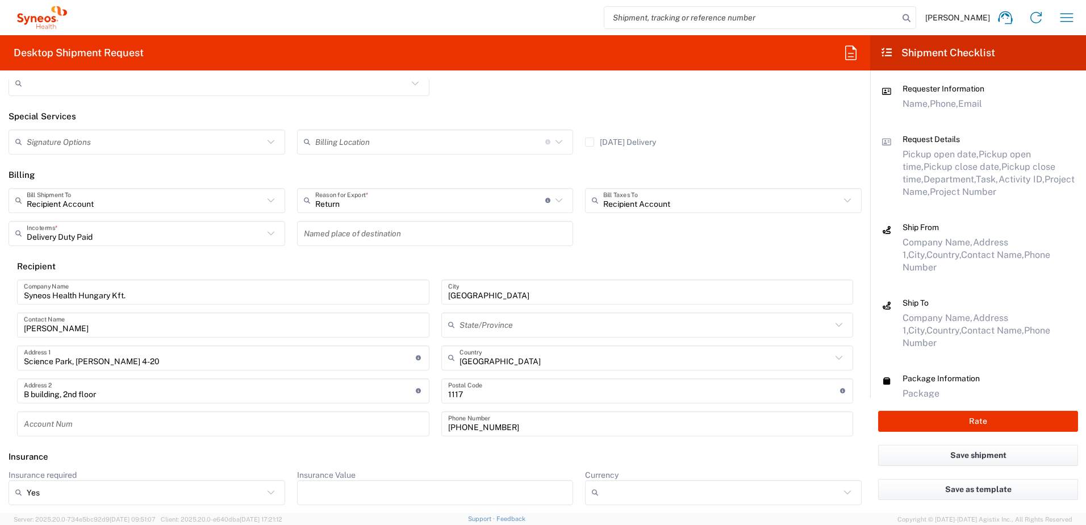
click at [358, 487] on input "Insurance Value" at bounding box center [435, 492] width 263 height 18
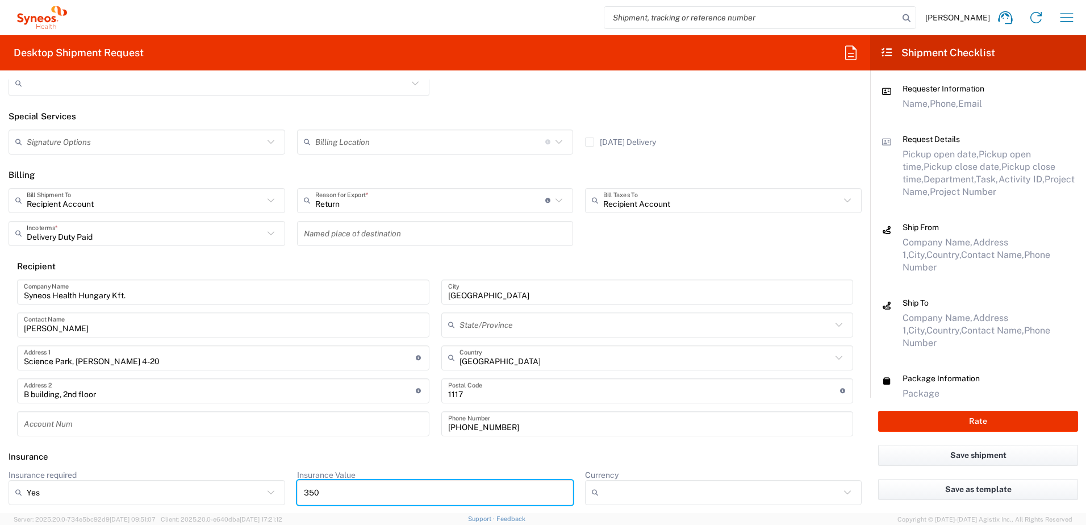
type input "350"
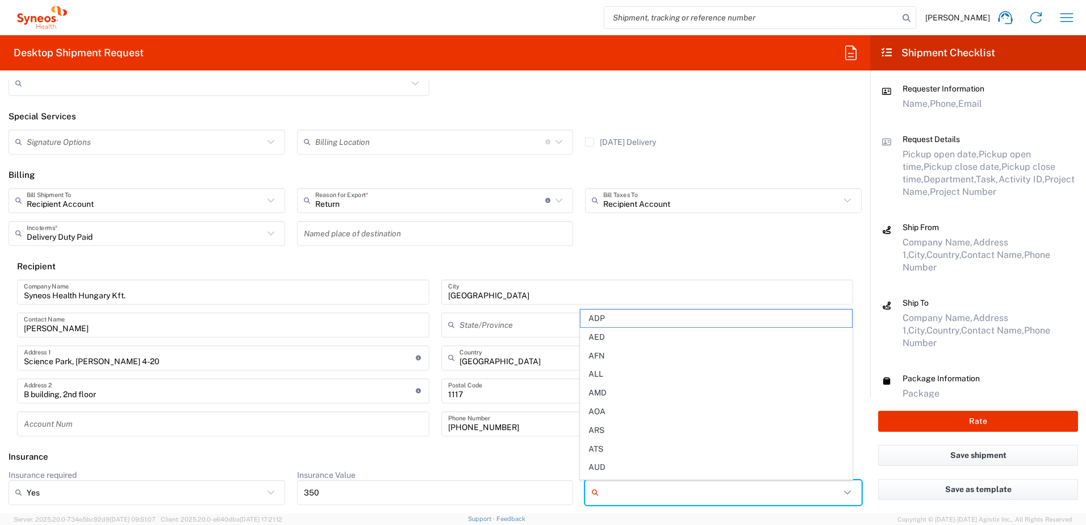
click at [644, 483] on input "Currency" at bounding box center [721, 492] width 237 height 18
drag, startPoint x: 598, startPoint y: 469, endPoint x: 669, endPoint y: 422, distance: 85.2
click at [599, 469] on span "EUR" at bounding box center [717, 470] width 272 height 18
type input "EUR"
drag, startPoint x: 618, startPoint y: 450, endPoint x: 551, endPoint y: 448, distance: 67.1
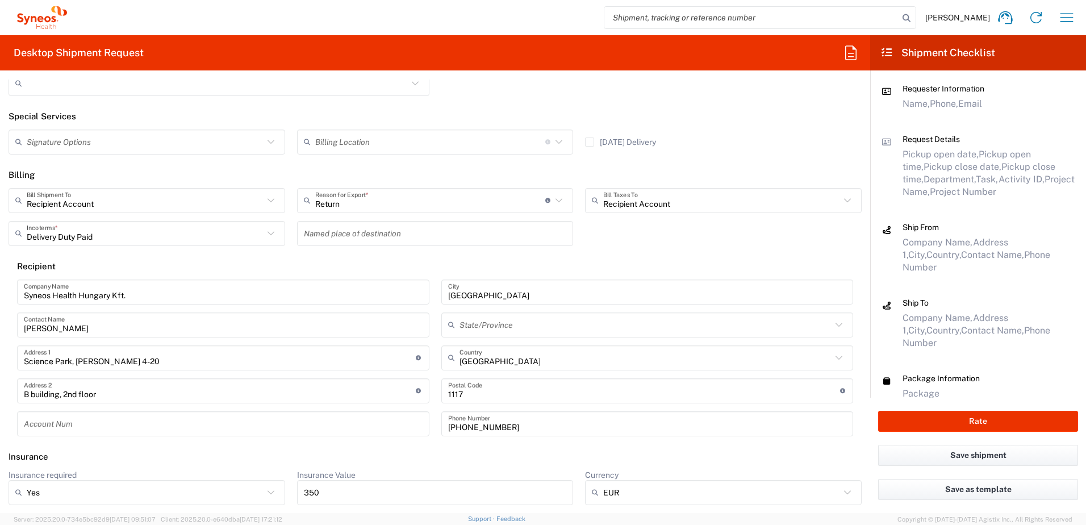
click at [618, 449] on header "Insurance" at bounding box center [435, 457] width 870 height 26
click at [927, 49] on h2 "Shipment Checklist" at bounding box center [938, 53] width 115 height 14
click at [883, 53] on icon at bounding box center [887, 52] width 13 height 10
click at [946, 161] on span "Pickup close date," at bounding box center [963, 166] width 78 height 11
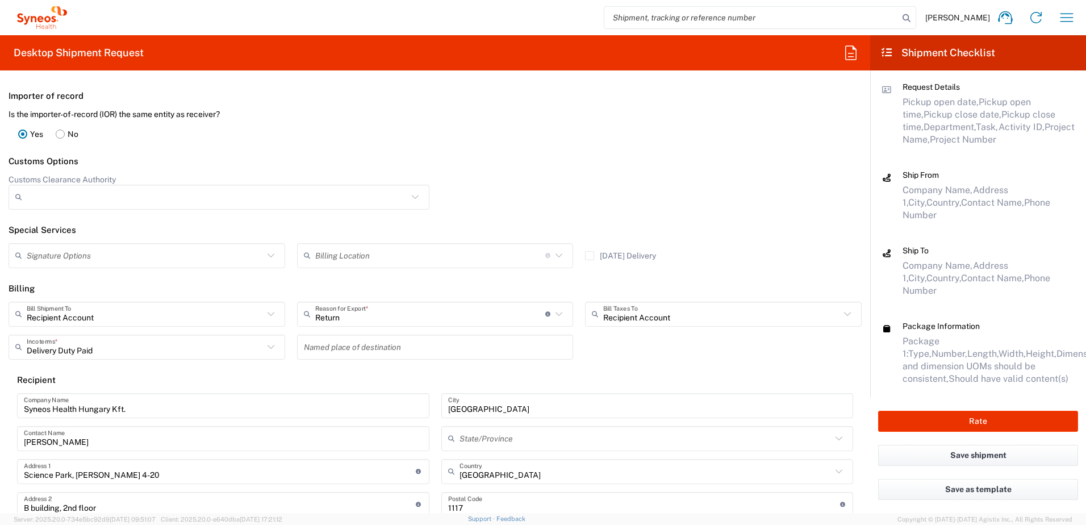
scroll to position [89, 0]
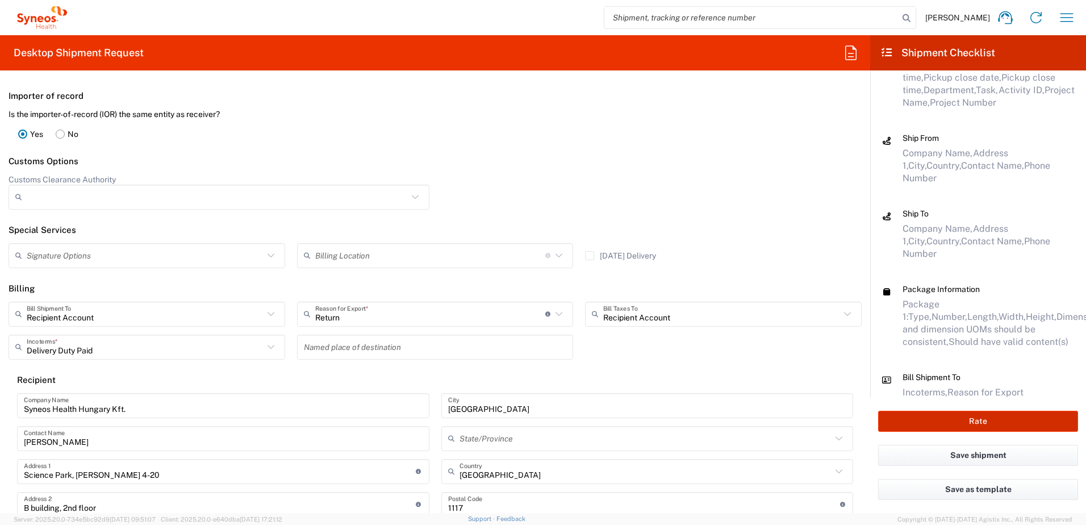
click at [985, 418] on button "Rate" at bounding box center [978, 421] width 200 height 21
type input "2017 4510-IT Operations"
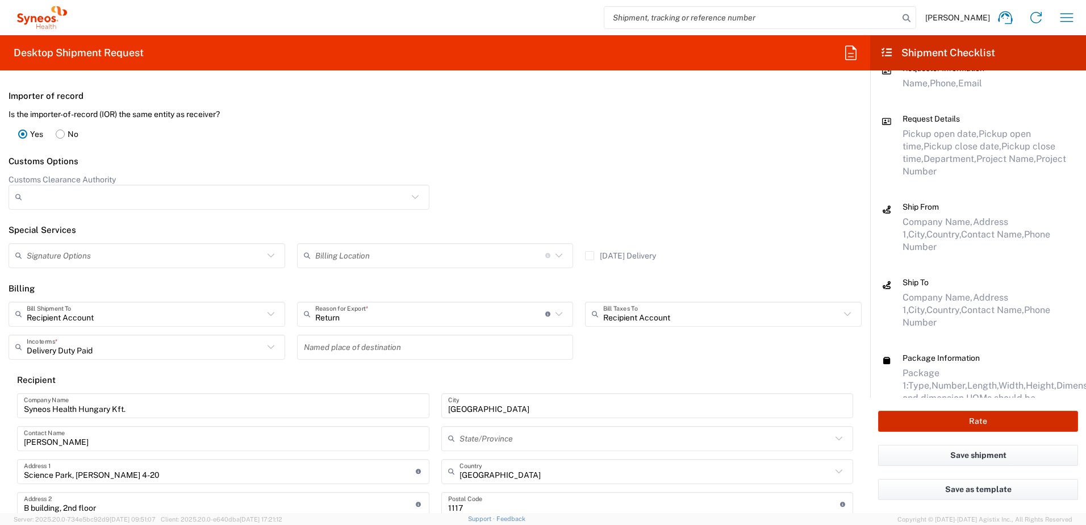
scroll to position [0, 0]
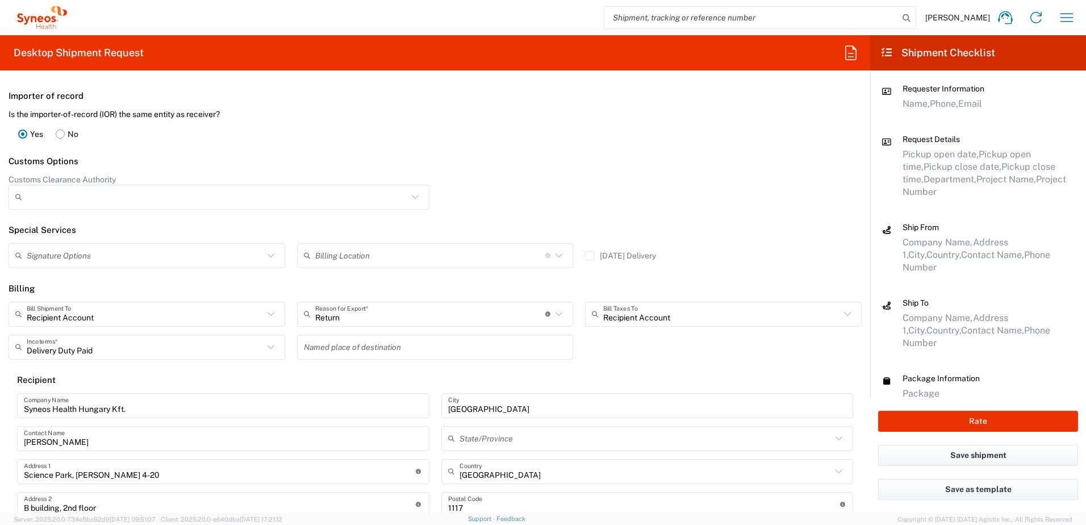
click at [944, 156] on span "Pickup open date," at bounding box center [941, 154] width 76 height 11
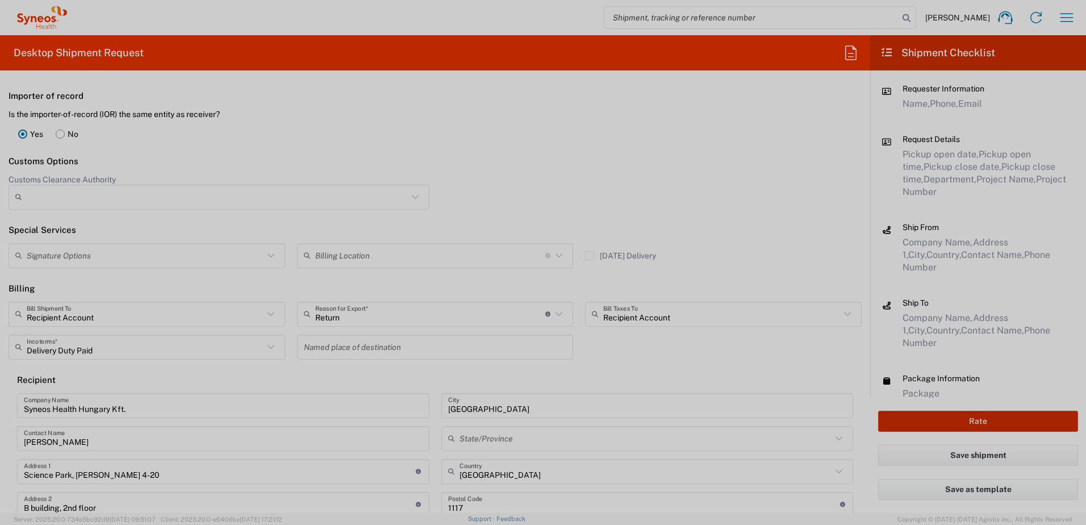
click at [947, 420] on div at bounding box center [543, 262] width 1086 height 525
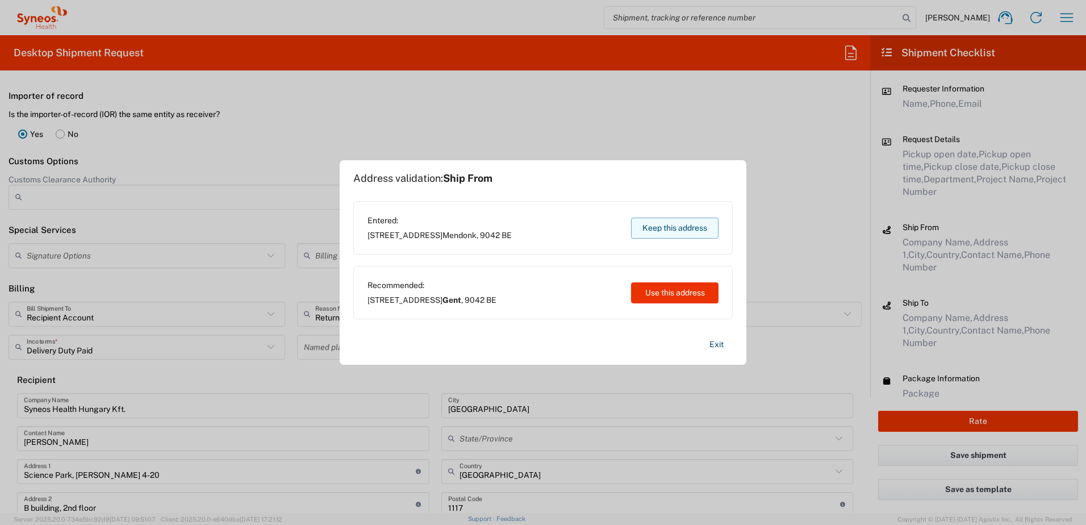
click at [687, 230] on button "Keep this address" at bounding box center [674, 228] width 87 height 21
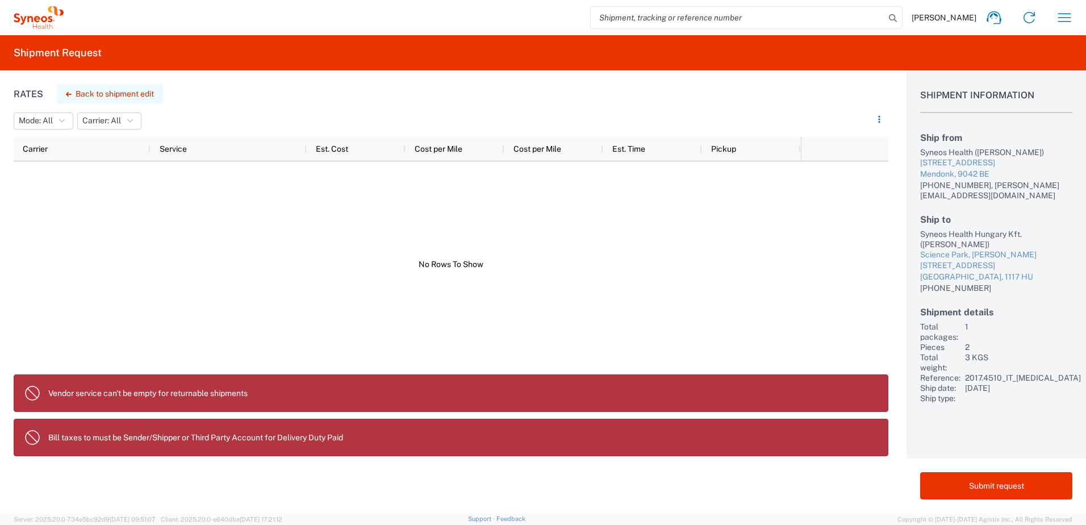
click at [130, 97] on button "Back to shipment edit" at bounding box center [110, 94] width 106 height 20
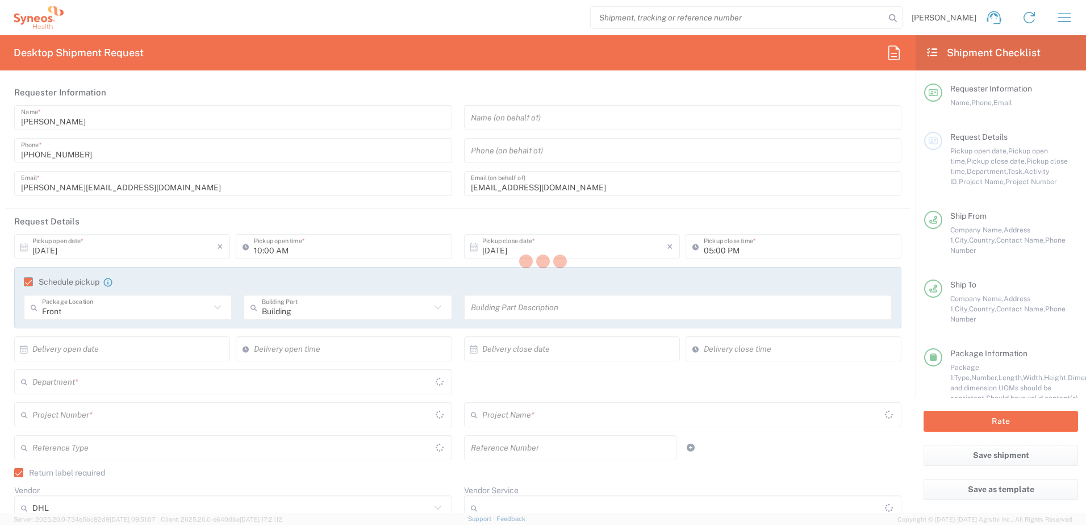
type input "3110"
type input "2017.4510_IT_[MEDICAL_DATA]"
type input "2017 4510-IT Operations"
type input "Medium Box"
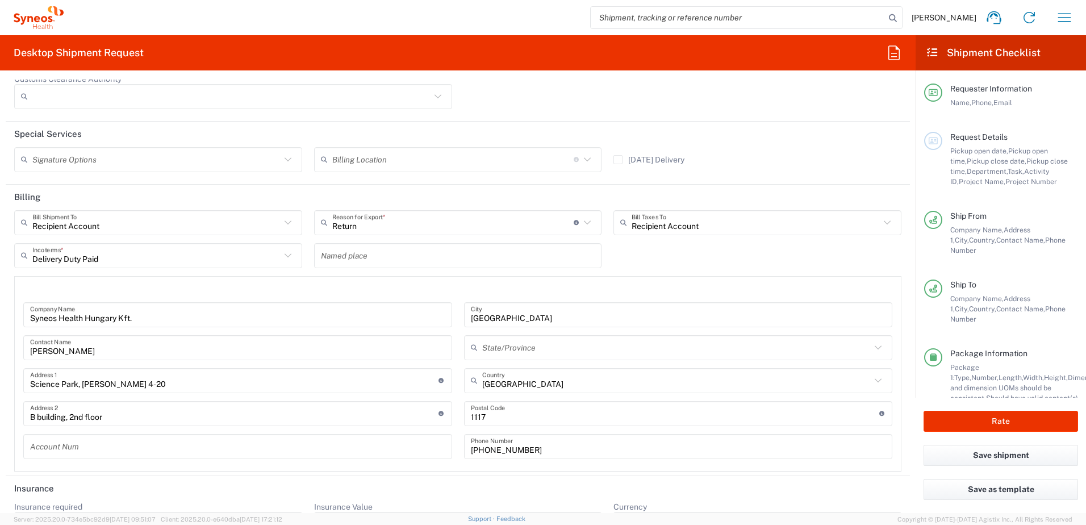
scroll to position [1711, 0]
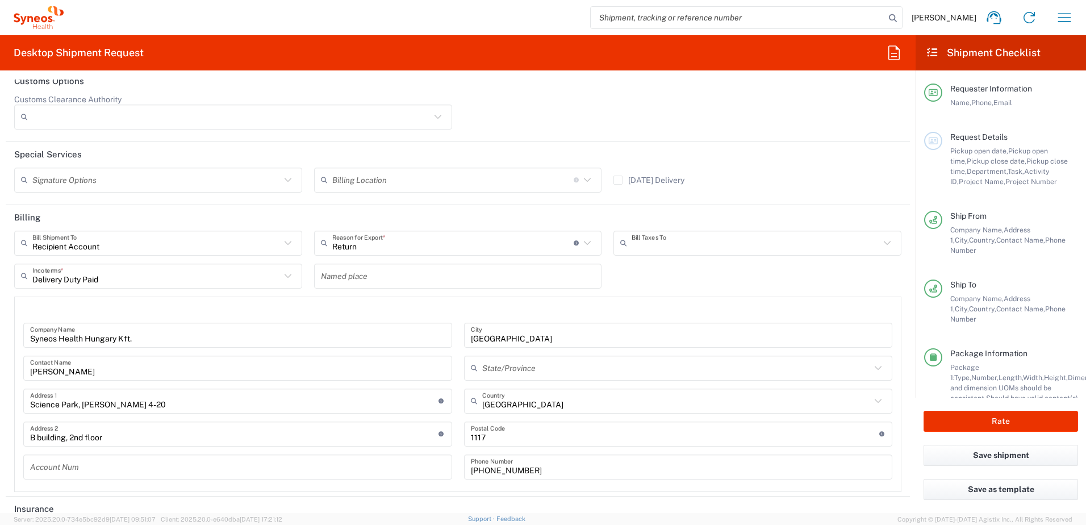
click at [700, 244] on input "text" at bounding box center [756, 243] width 248 height 20
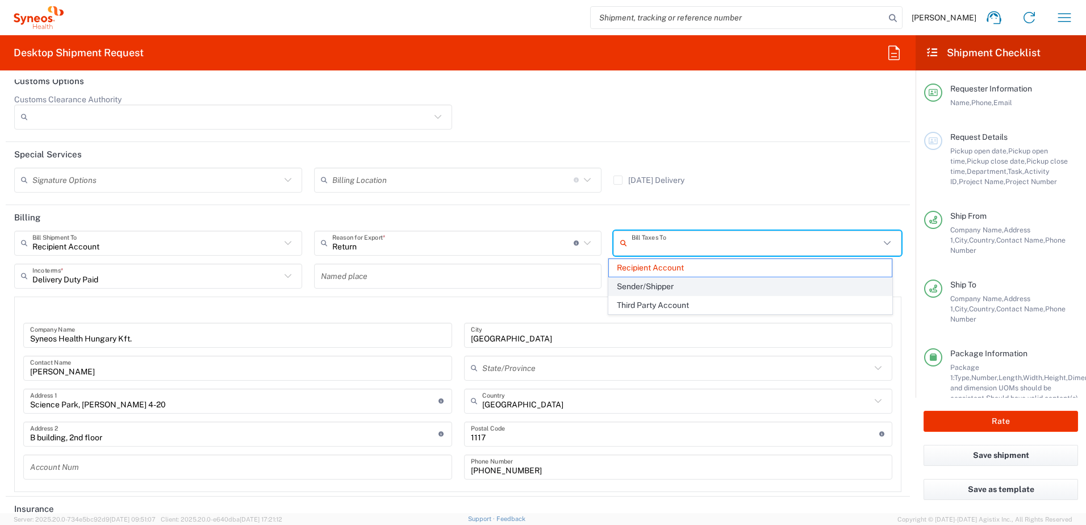
click at [692, 289] on span "Sender/Shipper" at bounding box center [750, 287] width 283 height 18
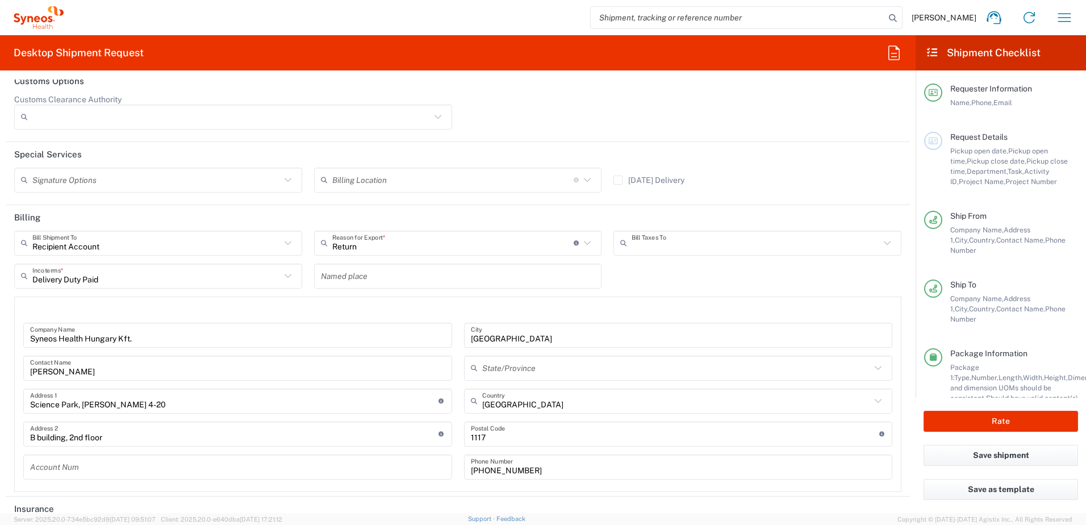
type input "Sender/Shipper"
click at [707, 223] on header "Billing" at bounding box center [458, 218] width 904 height 26
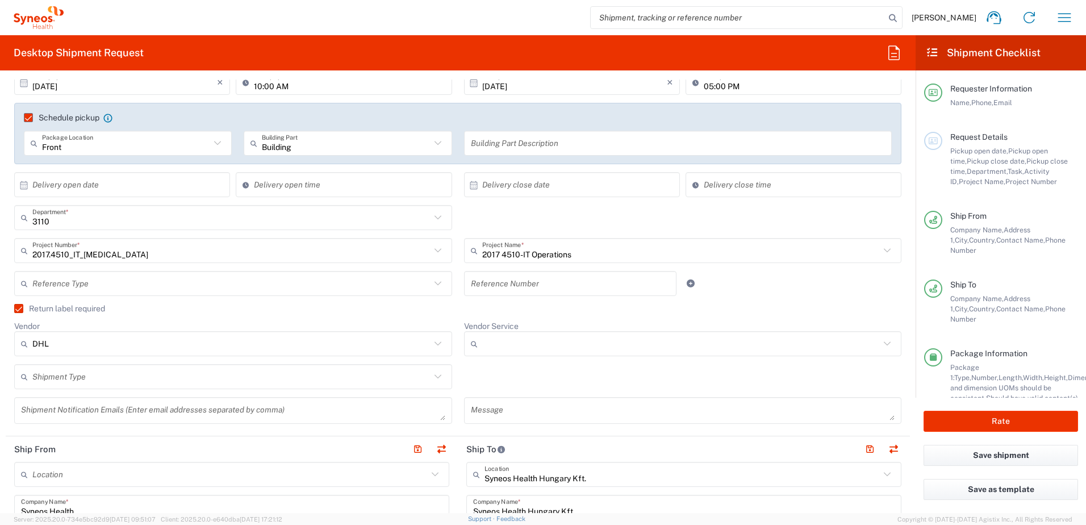
scroll to position [213, 0]
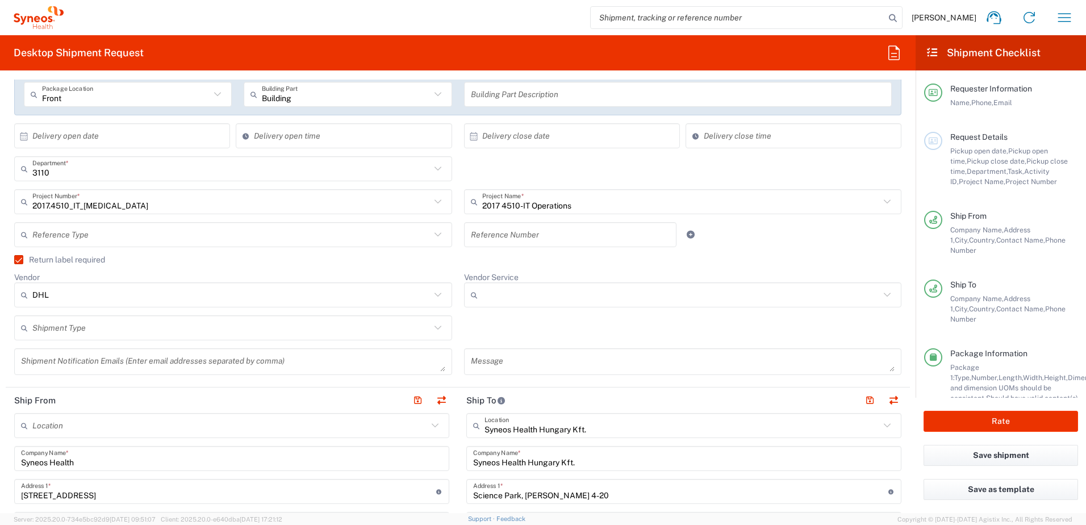
click at [537, 292] on input "Vendor Service" at bounding box center [681, 295] width 398 height 18
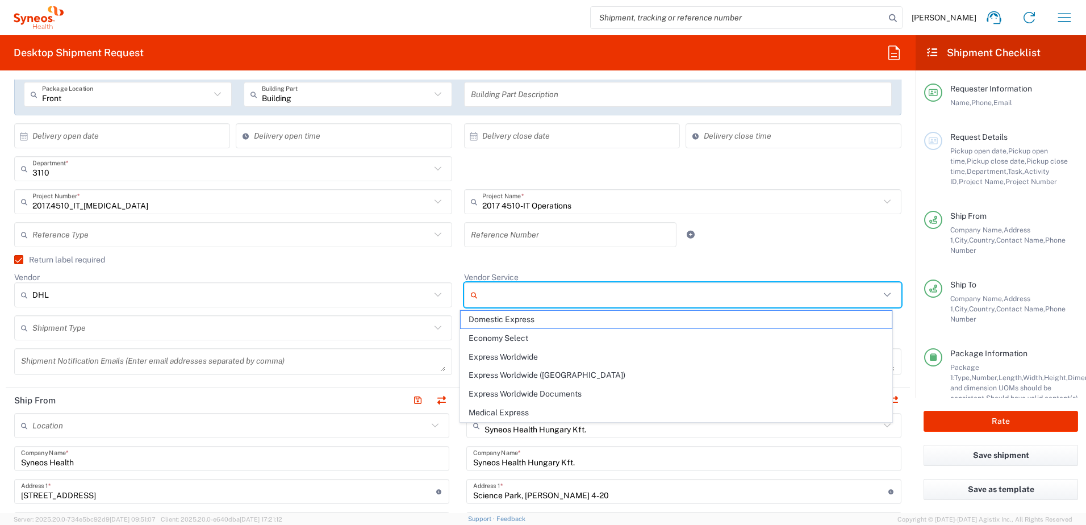
drag, startPoint x: 98, startPoint y: 328, endPoint x: 86, endPoint y: 348, distance: 23.7
click at [97, 328] on input "text" at bounding box center [231, 328] width 398 height 20
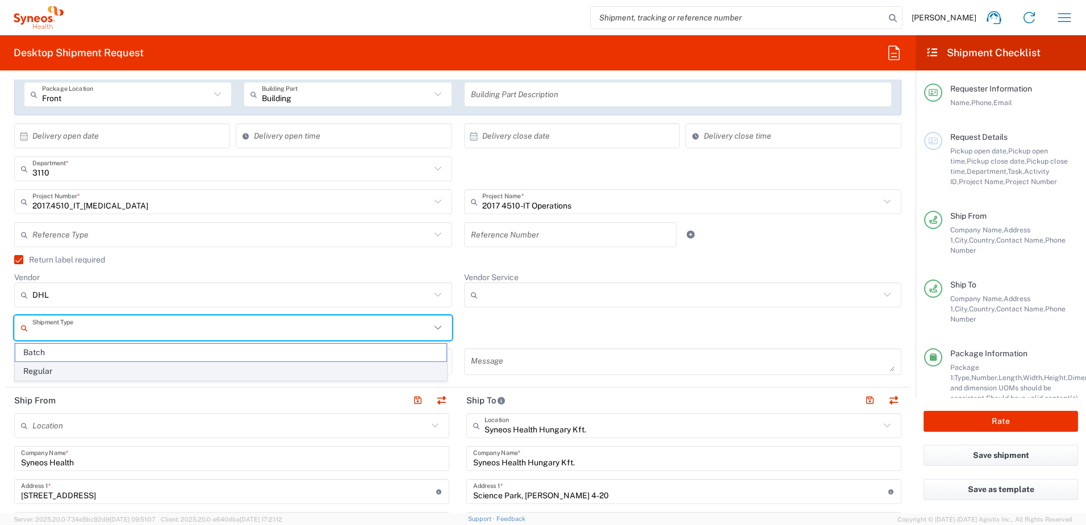
click at [54, 374] on span "Regular" at bounding box center [230, 371] width 431 height 18
type input "Regular"
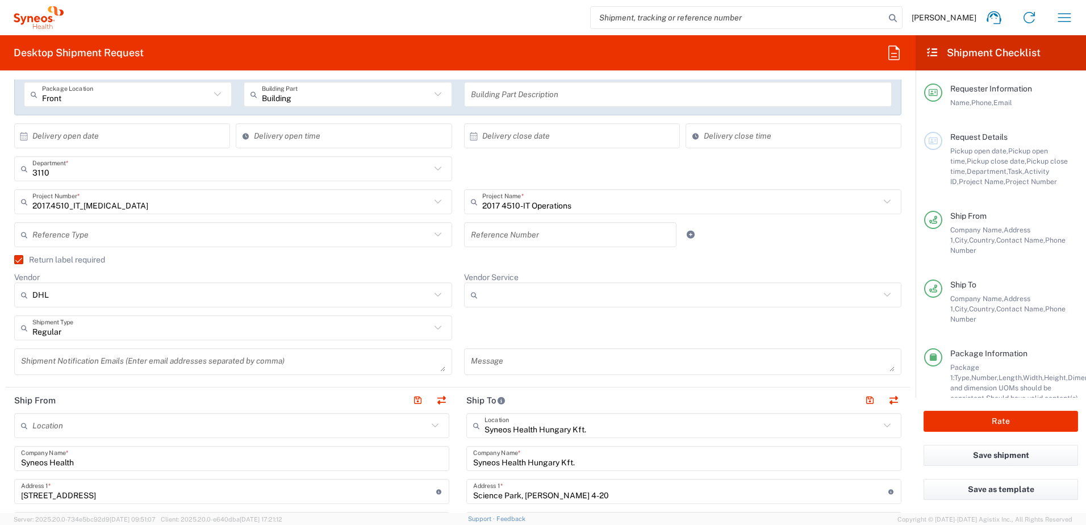
click at [114, 310] on div "Vendor DHL DHL FedEx Express UPS" at bounding box center [234, 293] width 450 height 43
click at [989, 423] on button "Rate" at bounding box center [1001, 421] width 155 height 21
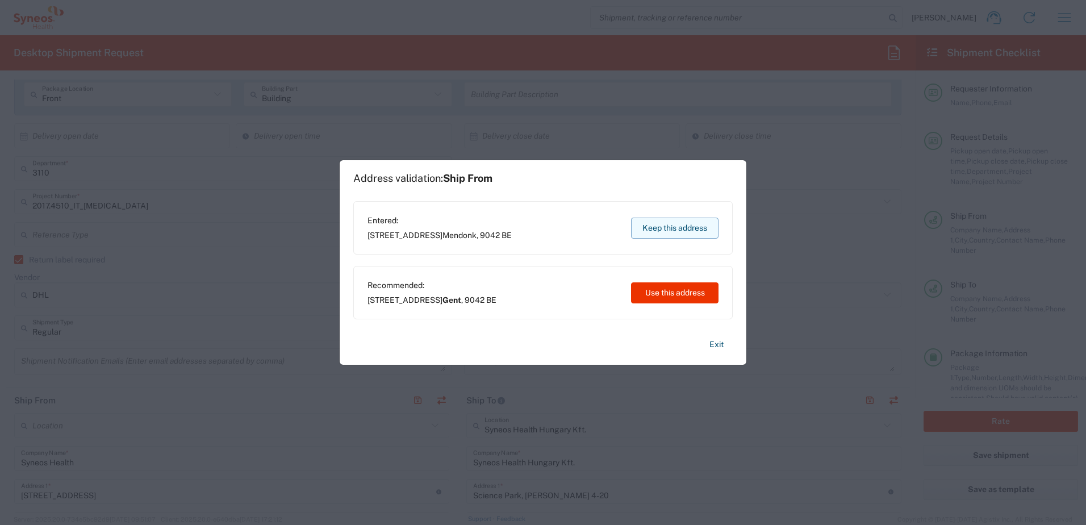
click at [660, 230] on button "Keep this address" at bounding box center [674, 228] width 87 height 21
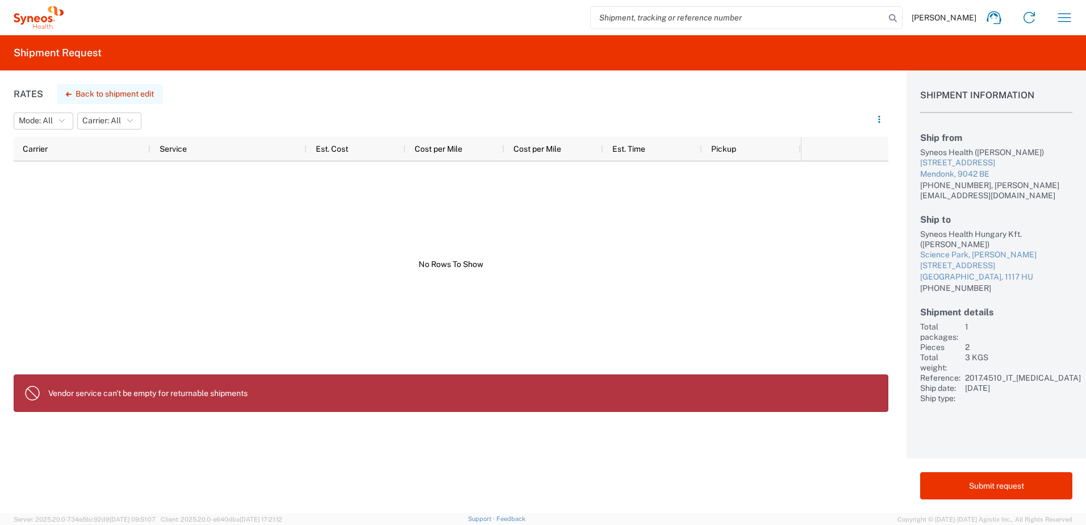
click at [114, 86] on button "Back to shipment edit" at bounding box center [110, 94] width 106 height 20
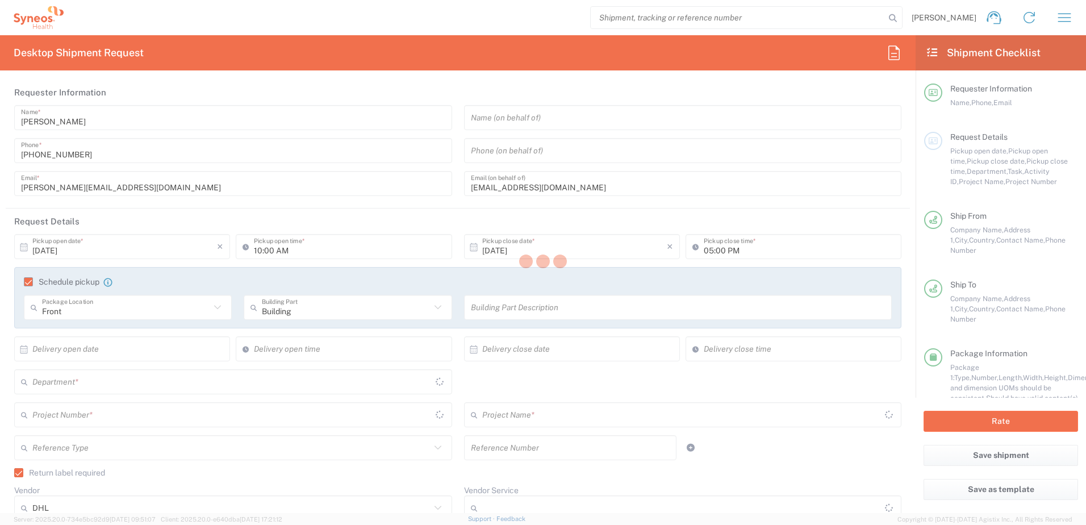
type input "3110"
type input "2017.4510_IT_[MEDICAL_DATA]"
type input "2017 4510-IT Operations"
type input "Medium Box"
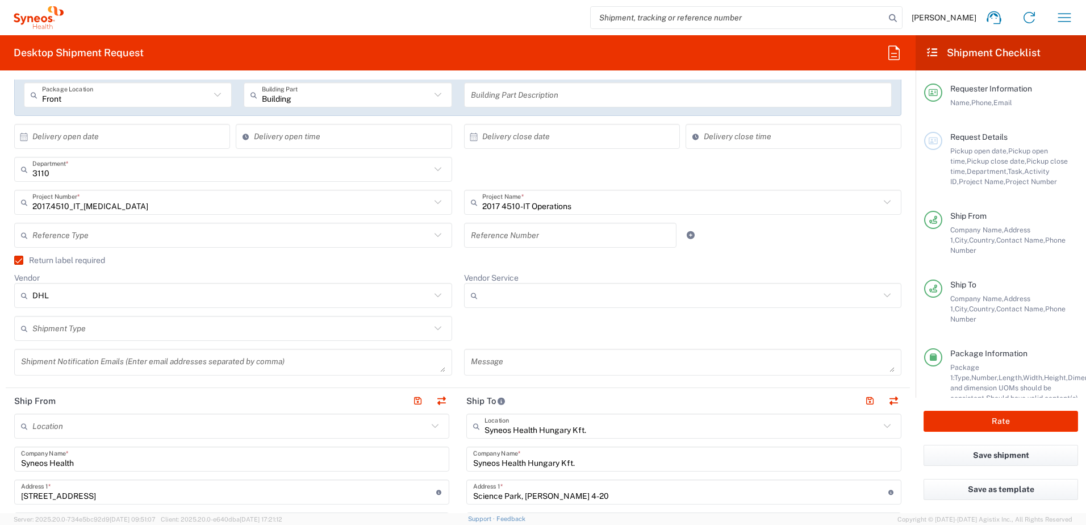
scroll to position [227, 0]
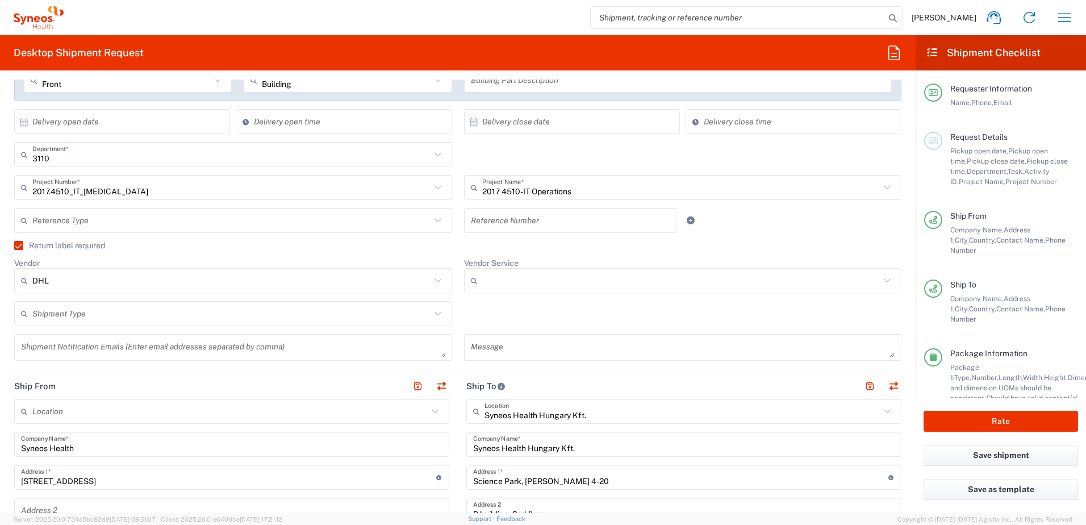
click at [533, 281] on input "Vendor Service" at bounding box center [681, 281] width 398 height 18
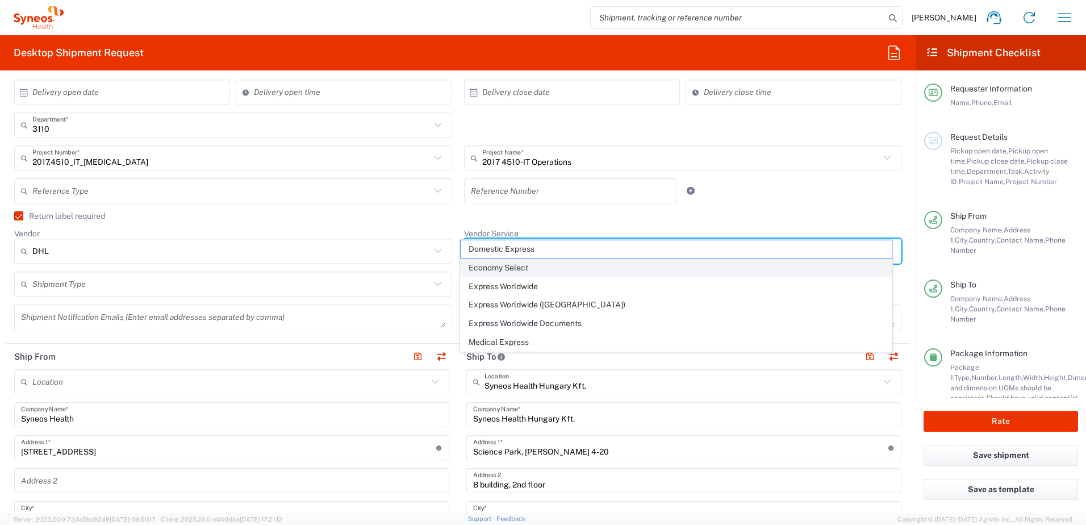
scroll to position [284, 0]
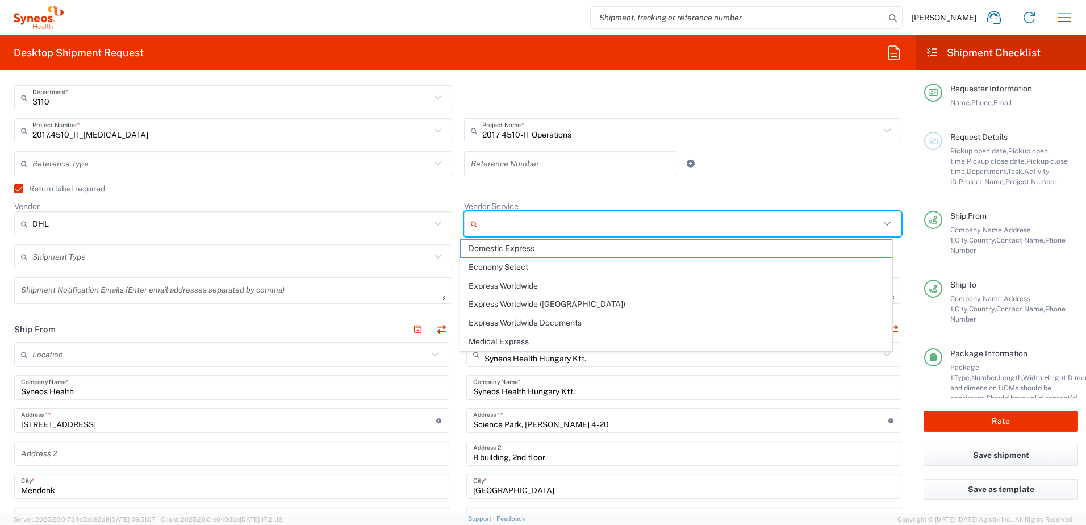
click at [469, 246] on span "Domestic Express" at bounding box center [676, 249] width 431 height 18
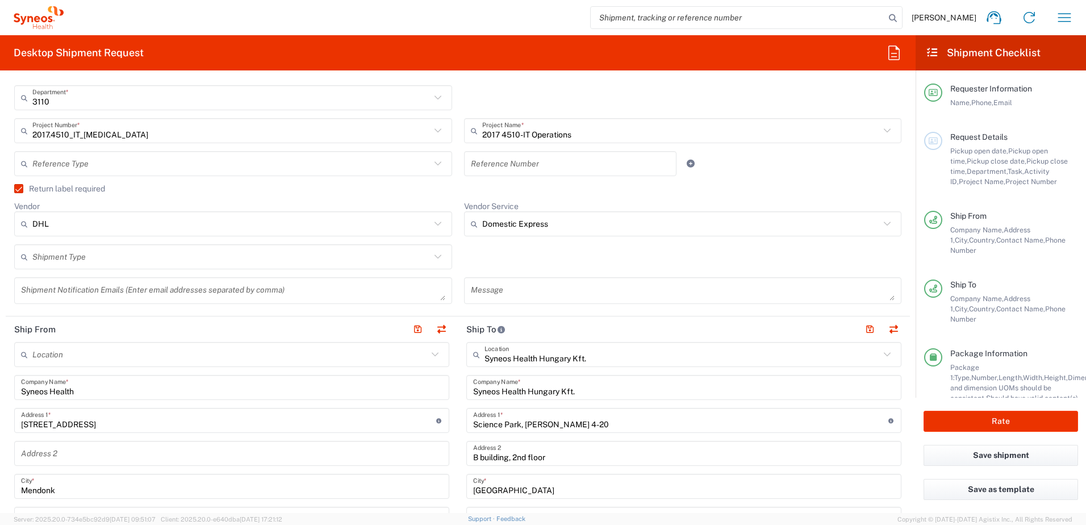
click at [548, 211] on div "Domestic Express" at bounding box center [683, 223] width 438 height 25
click at [540, 218] on input "Domestic Express" at bounding box center [681, 224] width 398 height 18
click at [538, 225] on input "Domestic Express" at bounding box center [681, 224] width 398 height 18
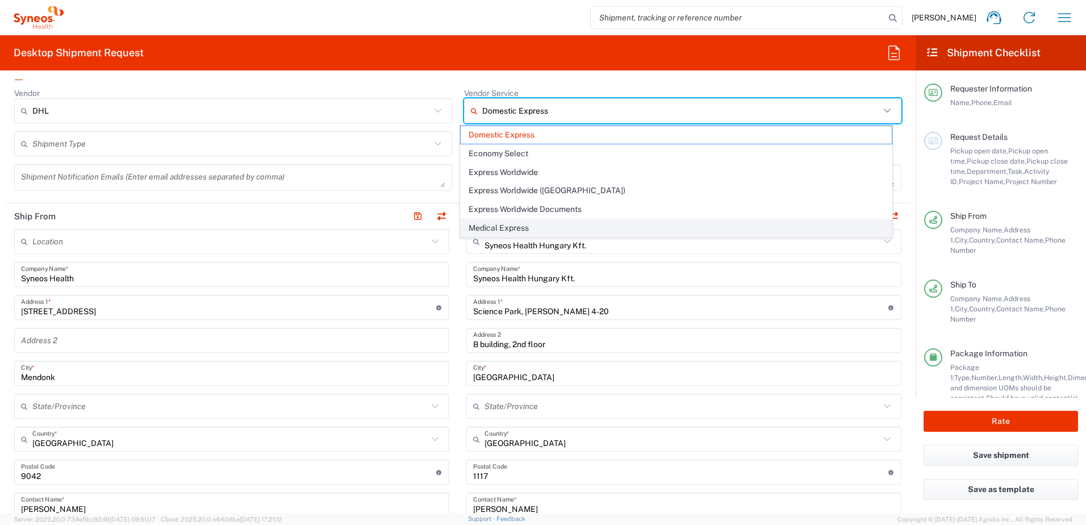
scroll to position [398, 0]
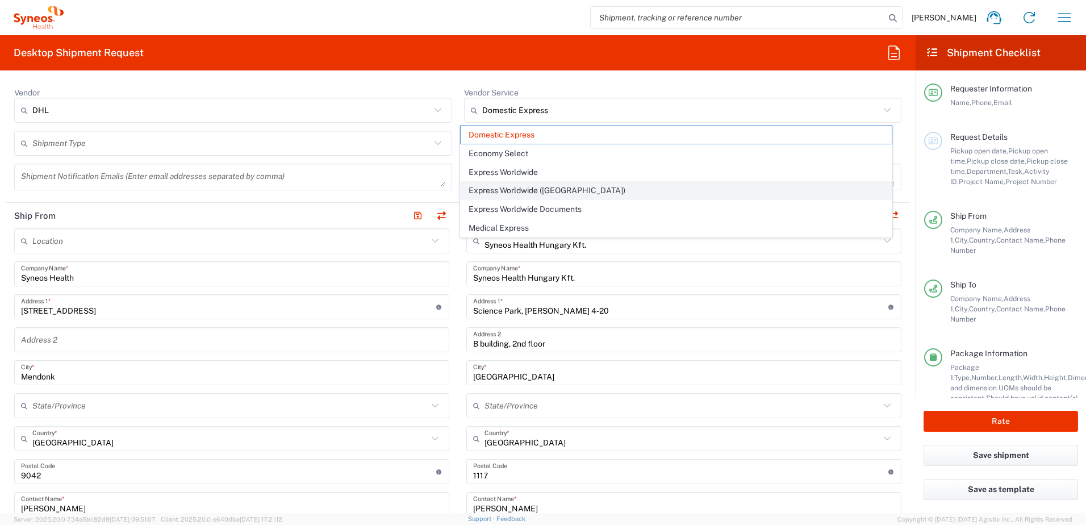
click at [611, 190] on span "Express Worldwide ([GEOGRAPHIC_DATA])" at bounding box center [676, 191] width 431 height 18
type input "Express Worldwide ([GEOGRAPHIC_DATA])"
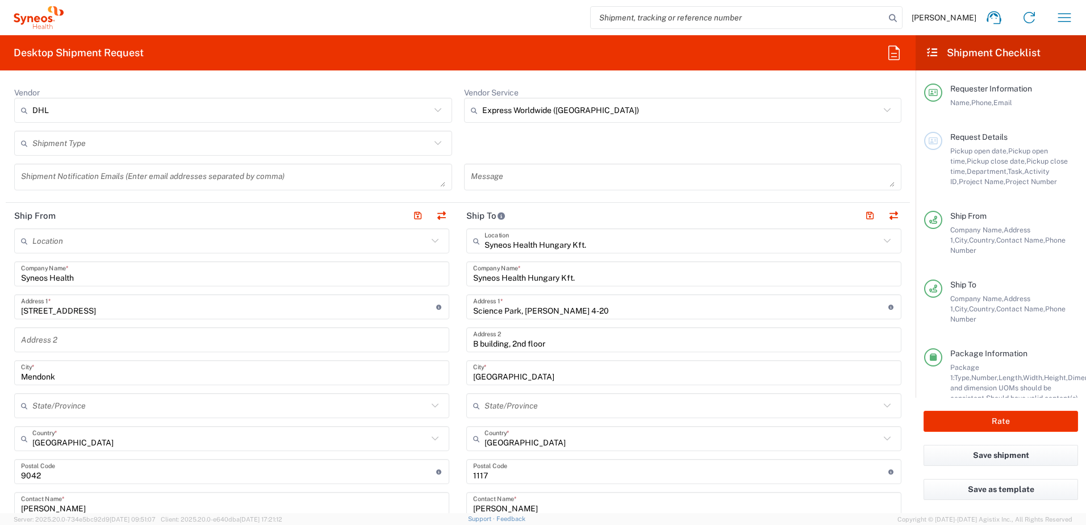
click at [592, 133] on div "Shipment Type Batch Regular" at bounding box center [458, 147] width 899 height 33
click at [978, 420] on button "Rate" at bounding box center [1001, 421] width 155 height 21
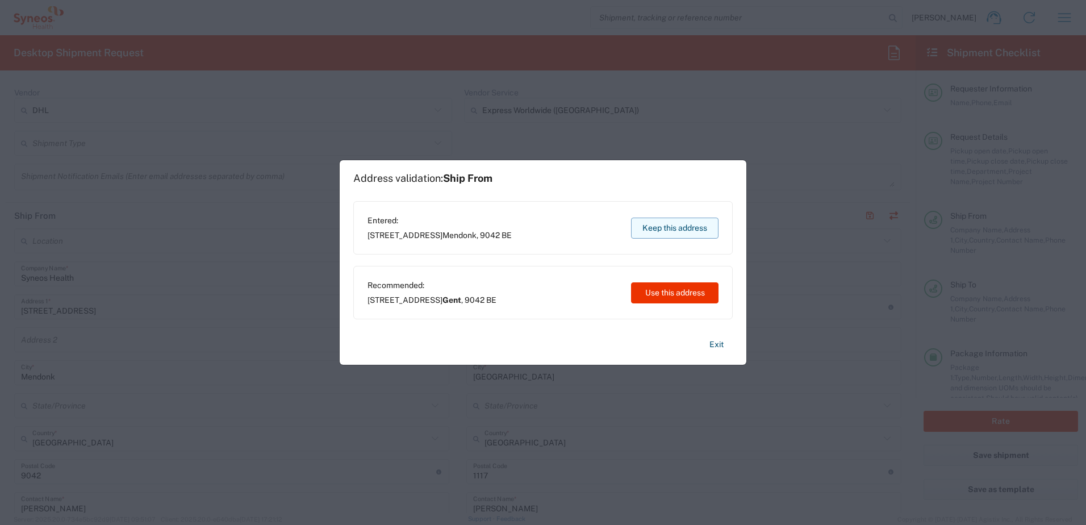
click at [657, 231] on button "Keep this address" at bounding box center [674, 228] width 87 height 21
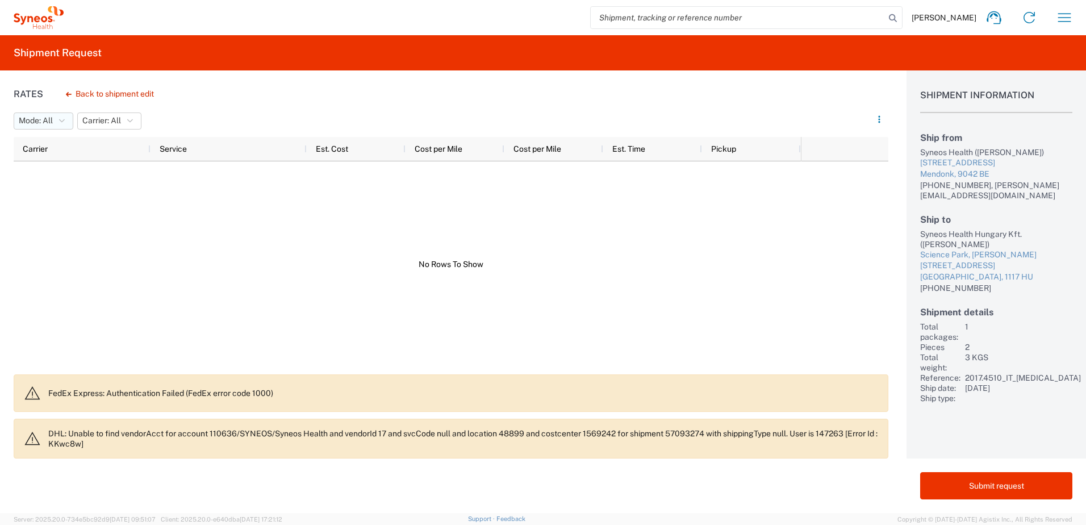
click at [56, 126] on button "Mode: All" at bounding box center [44, 120] width 60 height 17
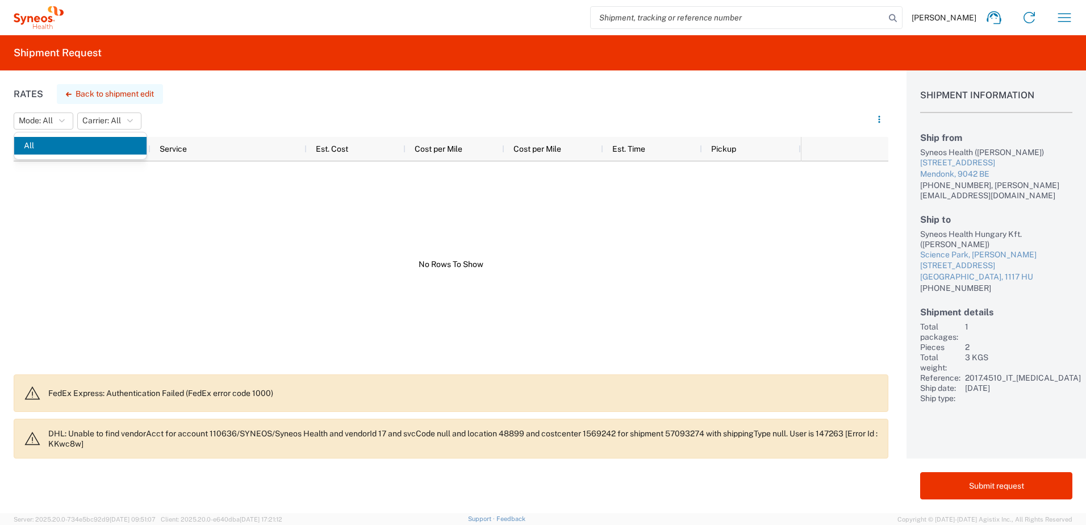
click at [115, 89] on button "Back to shipment edit" at bounding box center [110, 94] width 106 height 20
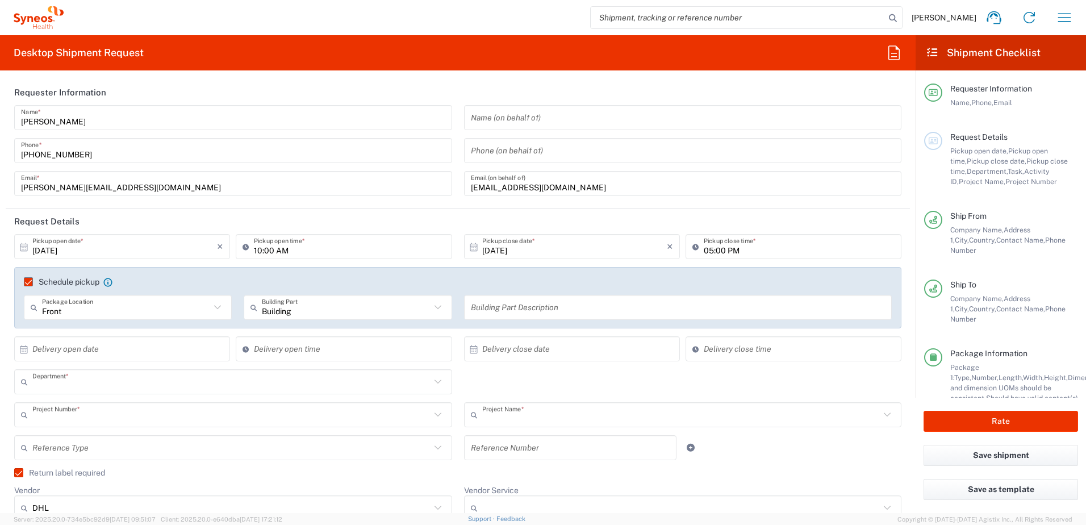
type input "3110"
type input "2017.4510_IT_[MEDICAL_DATA]"
type input "2017 4510-IT Operations"
type input "Express Worldwide ([GEOGRAPHIC_DATA])"
type input "Medium Box"
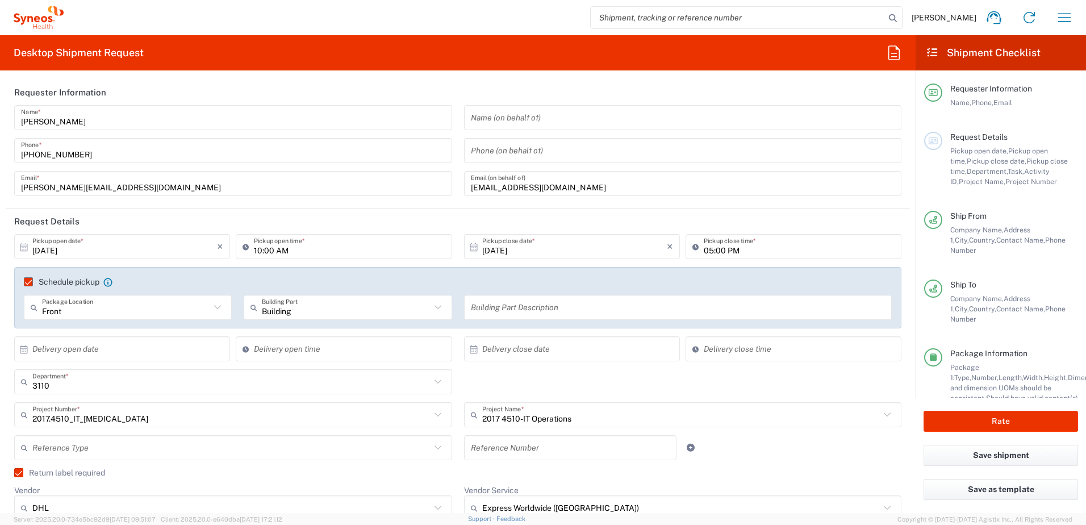
scroll to position [170, 0]
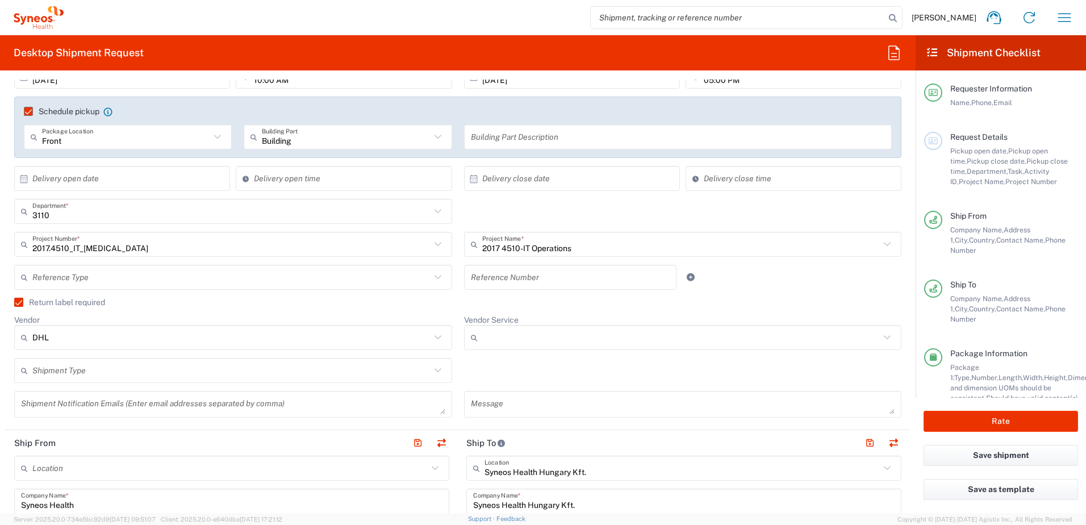
click at [562, 341] on input "Vendor Service" at bounding box center [681, 337] width 398 height 18
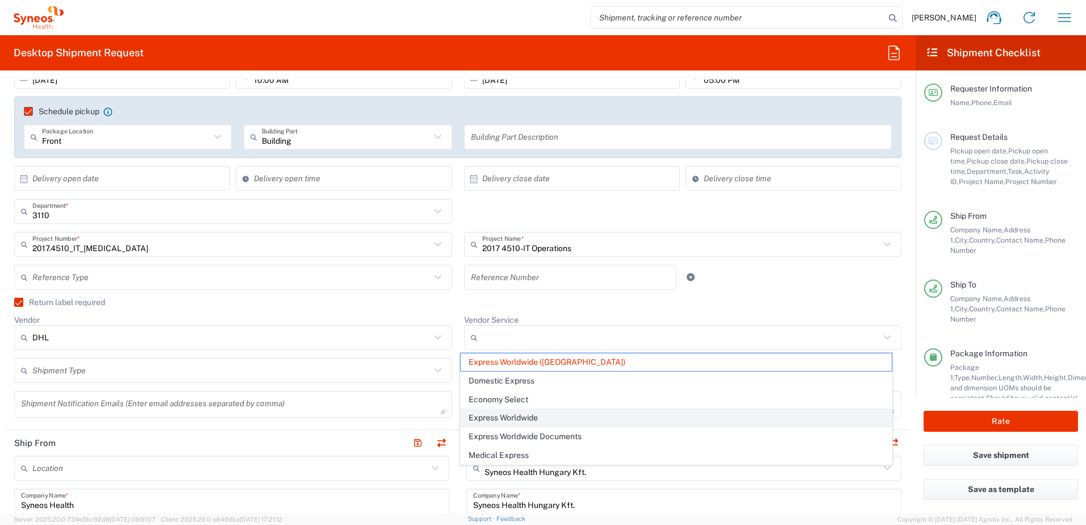
click at [554, 417] on span "Express Worldwide" at bounding box center [676, 418] width 431 height 18
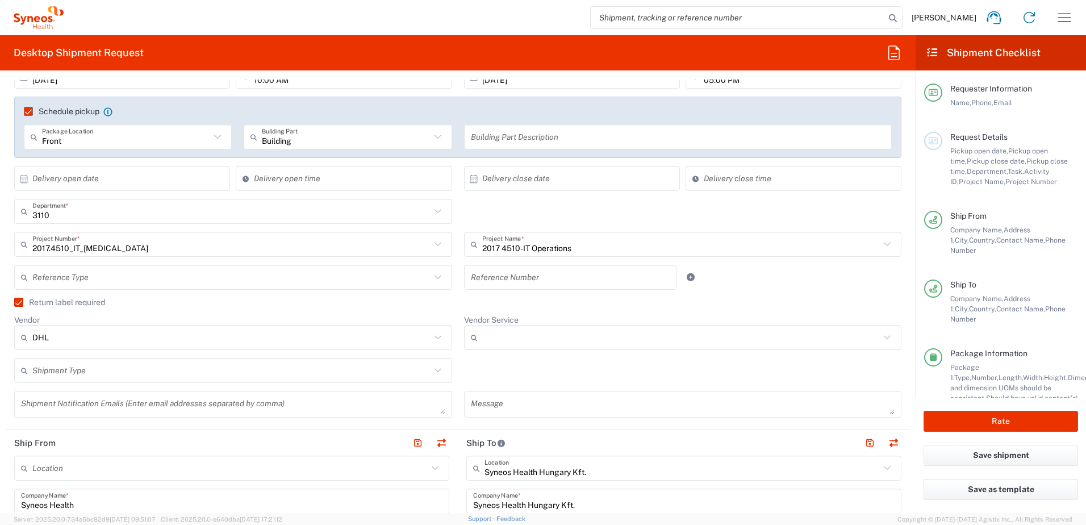
type input "Express Worldwide"
click at [562, 306] on agx-checkbox-control "Return label required" at bounding box center [457, 302] width 887 height 9
click at [978, 426] on button "Rate" at bounding box center [1001, 421] width 155 height 21
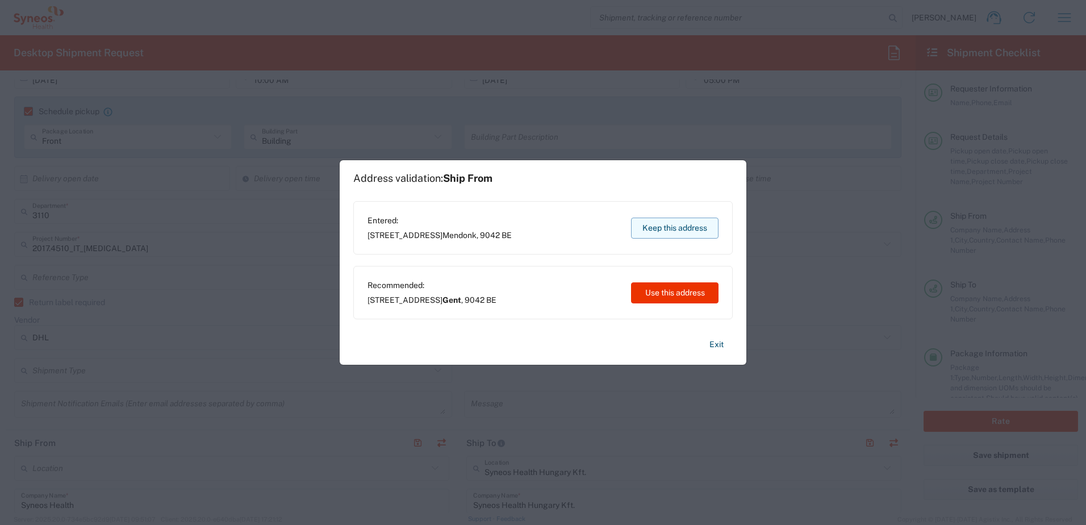
click at [668, 235] on button "Keep this address" at bounding box center [674, 228] width 87 height 21
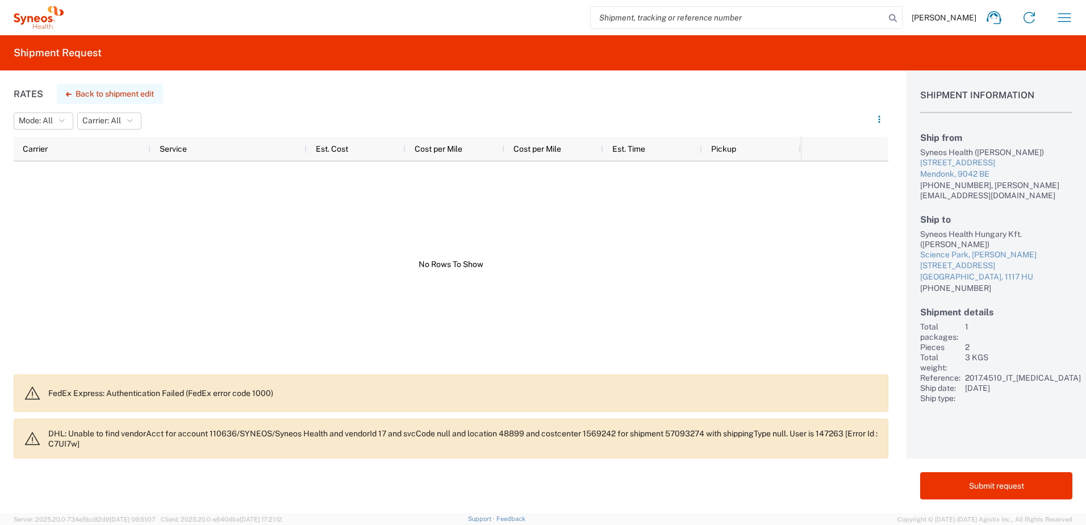
click at [126, 94] on button "Back to shipment edit" at bounding box center [110, 94] width 106 height 20
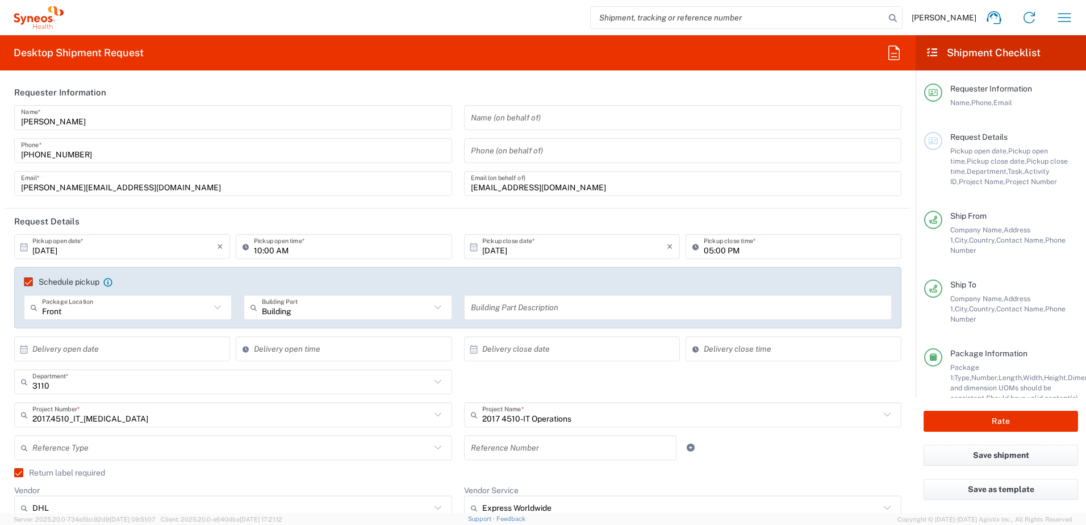
drag, startPoint x: 528, startPoint y: 419, endPoint x: 807, endPoint y: 432, distance: 278.7
click at [528, 419] on input "2017 4510-IT Operations" at bounding box center [681, 415] width 398 height 20
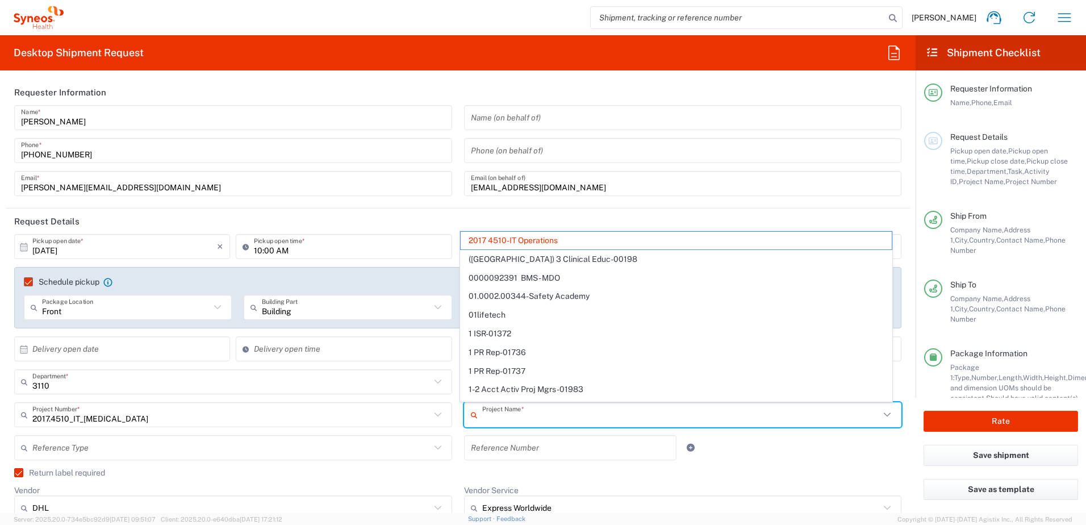
click at [805, 435] on div "Project Name * 2017 4510-IT Operations ([GEOGRAPHIC_DATA]) 3 Clinical Educ-0019…" at bounding box center [683, 418] width 450 height 33
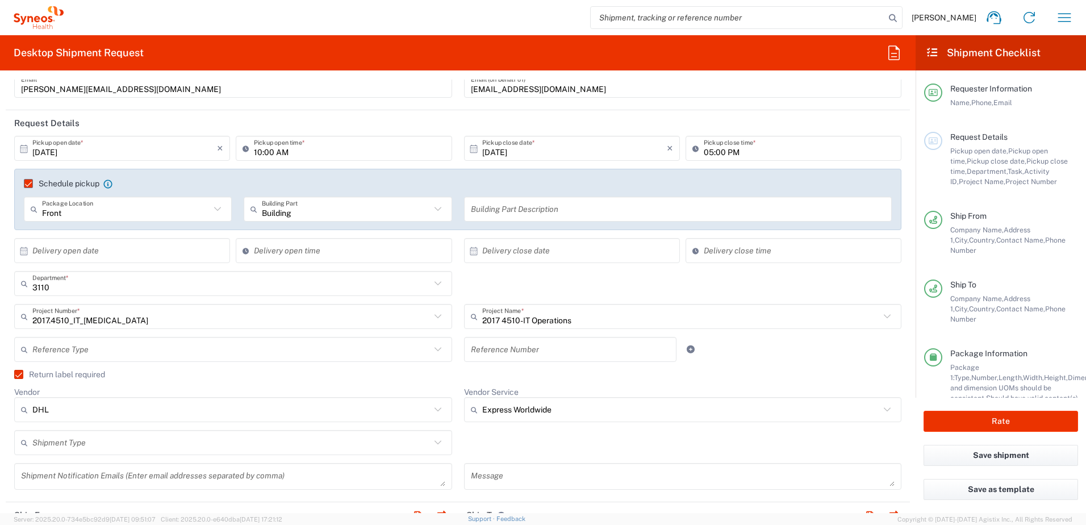
scroll to position [114, 0]
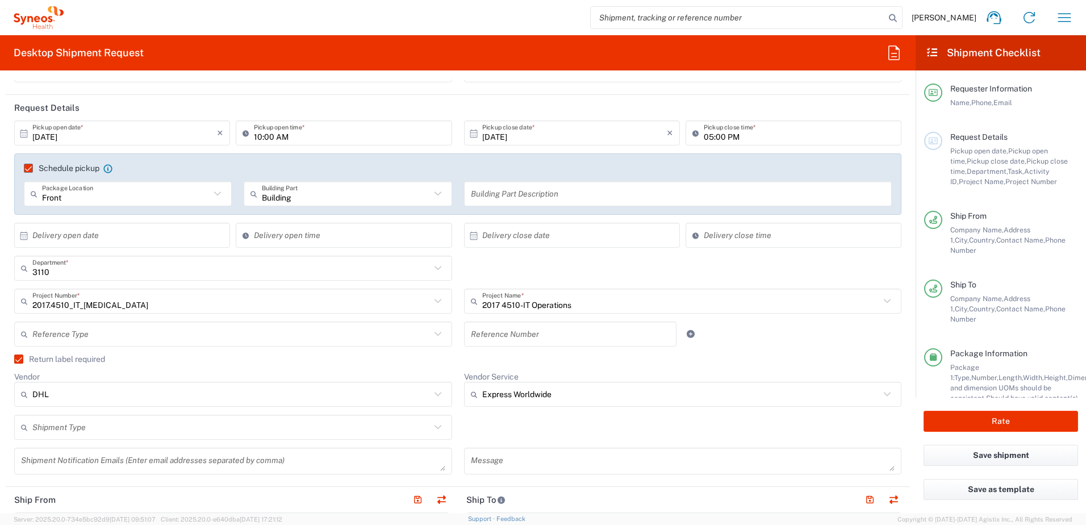
click at [557, 386] on input "Express Worldwide" at bounding box center [681, 394] width 398 height 18
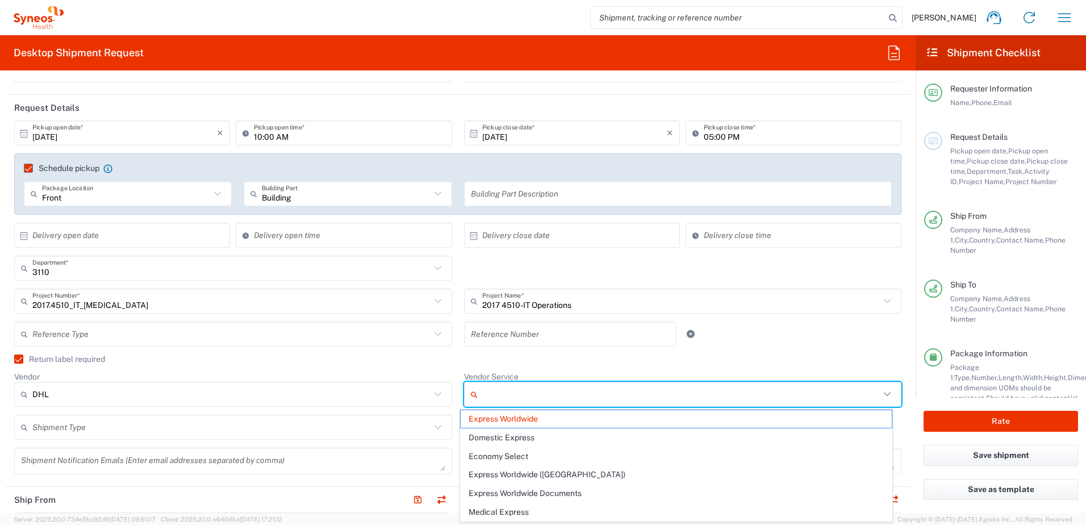
click at [304, 363] on agx-checkbox-control "Return label required" at bounding box center [457, 358] width 887 height 9
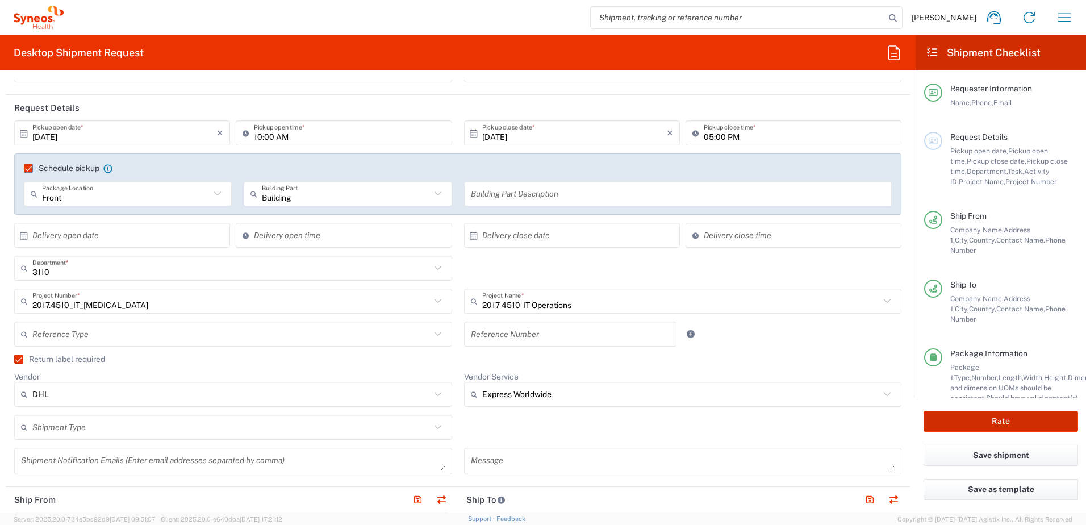
click at [979, 423] on button "Rate" at bounding box center [1001, 421] width 155 height 21
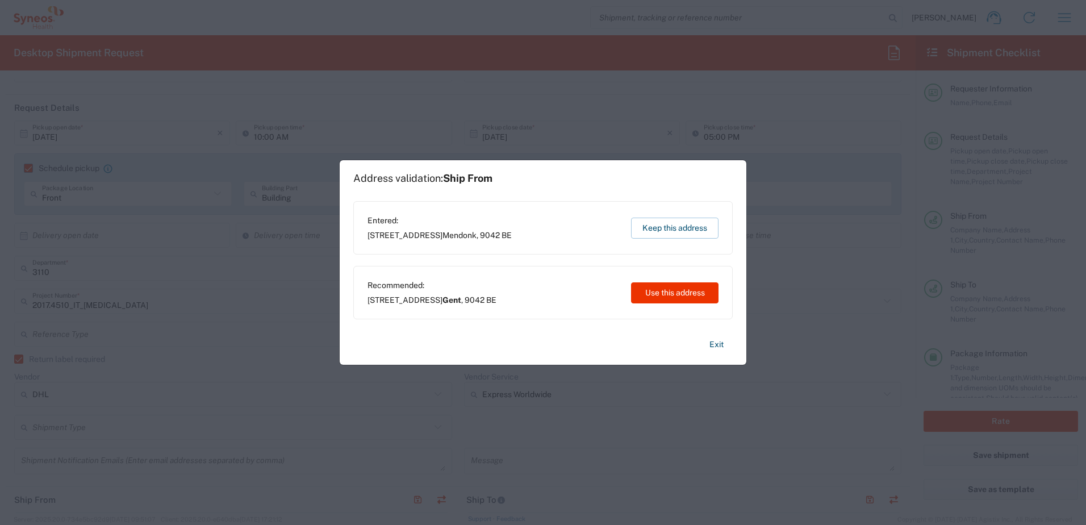
click at [672, 228] on button "Keep this address" at bounding box center [674, 228] width 87 height 21
